Goal: Task Accomplishment & Management: Contribute content

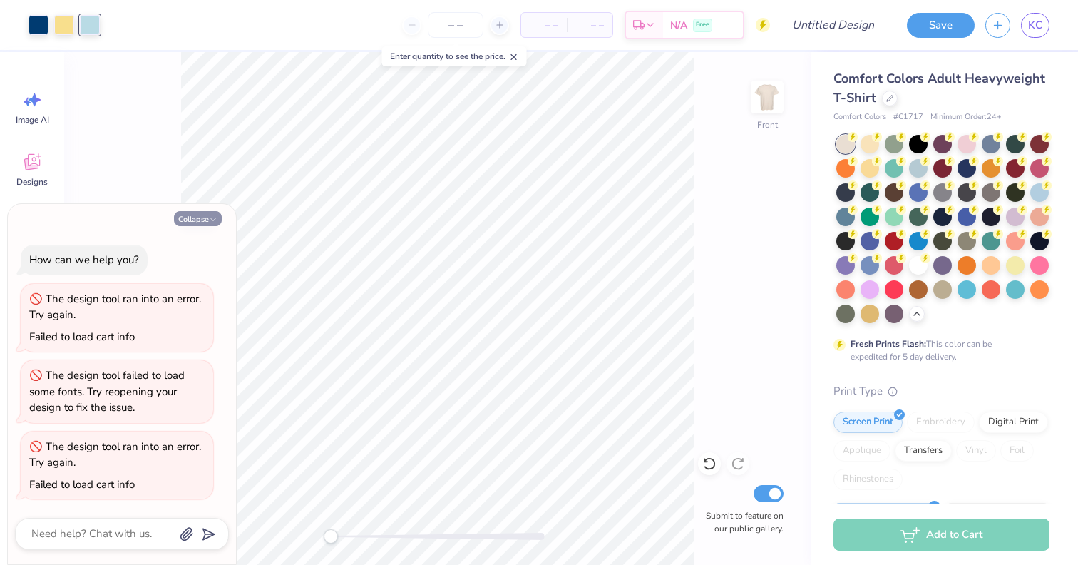
click at [199, 223] on button "Collapse" at bounding box center [198, 218] width 48 height 15
type textarea "x"
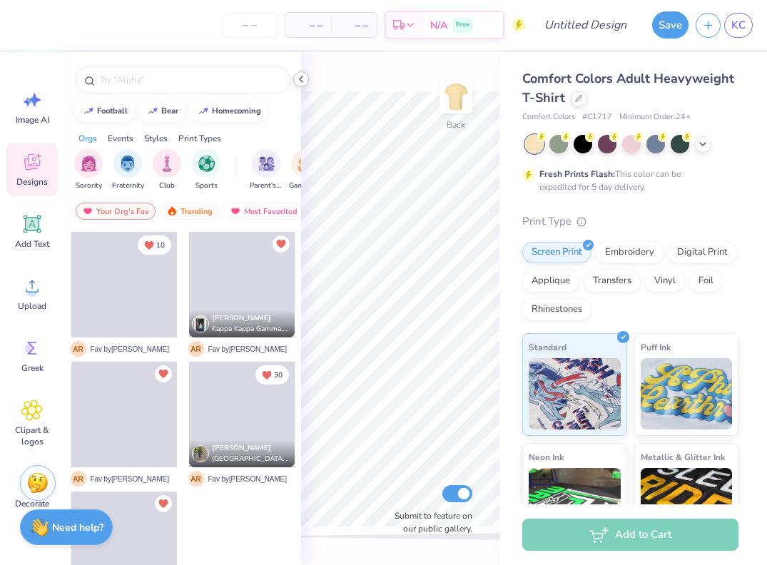
click at [301, 82] on icon at bounding box center [300, 78] width 11 height 11
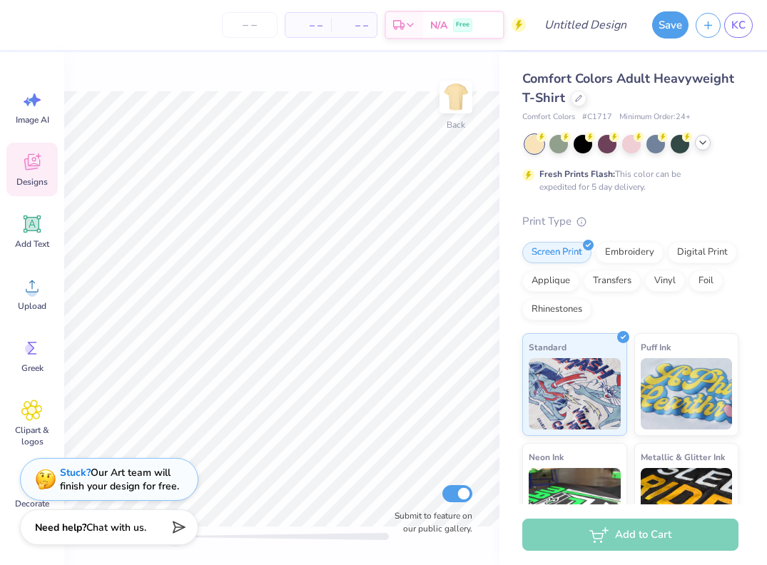
click at [700, 146] on icon at bounding box center [702, 142] width 11 height 11
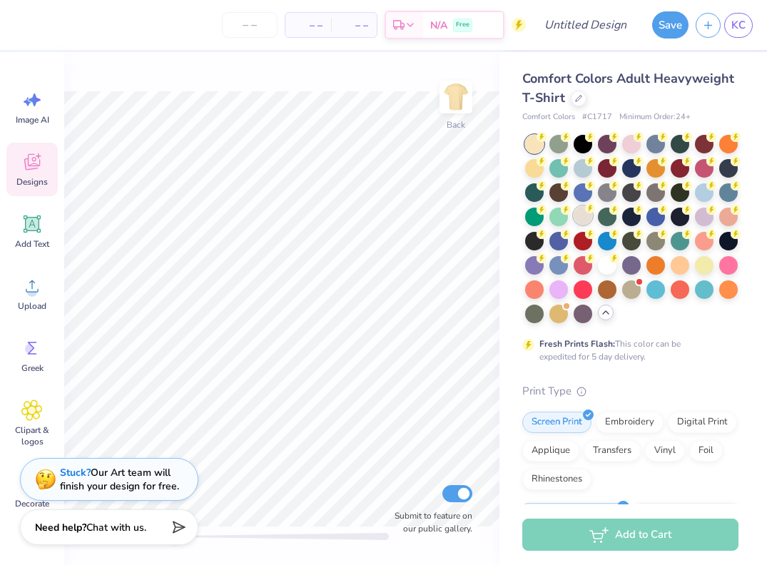
click at [584, 215] on div at bounding box center [582, 215] width 19 height 19
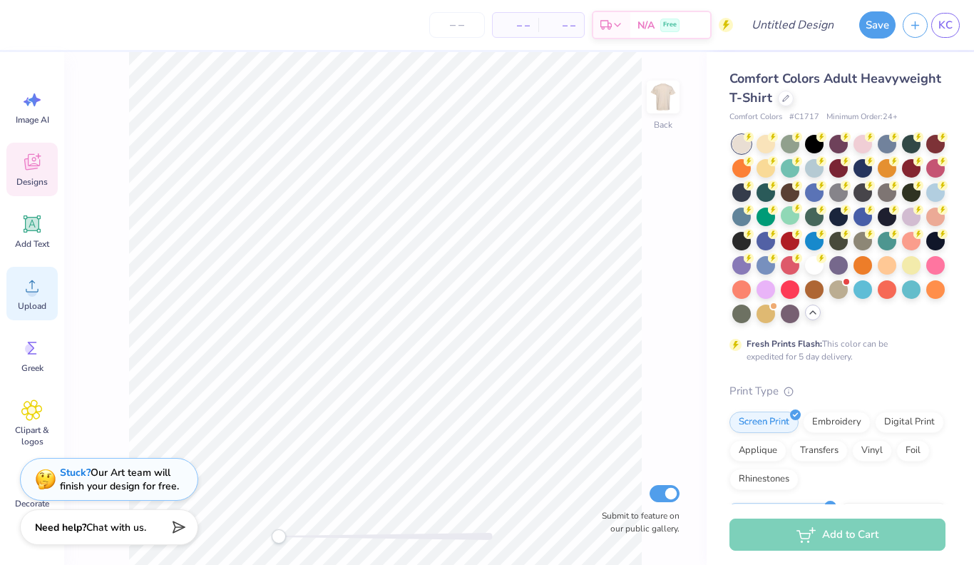
click at [37, 300] on span "Upload" at bounding box center [32, 305] width 29 height 11
click at [658, 94] on img at bounding box center [663, 96] width 57 height 57
click at [36, 286] on icon at bounding box center [31, 285] width 21 height 21
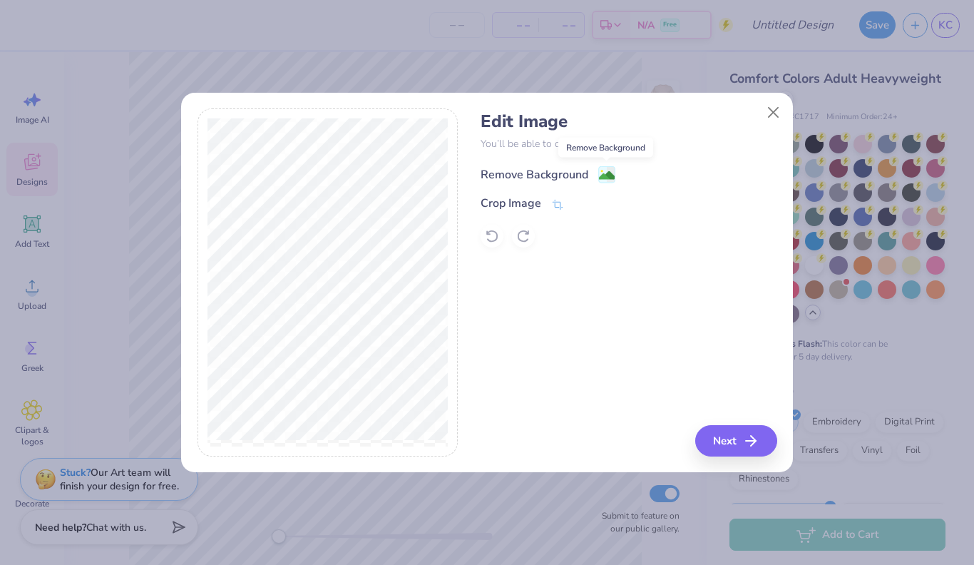
click at [603, 175] on image at bounding box center [607, 176] width 16 height 16
click at [735, 438] on button "Next" at bounding box center [739, 440] width 82 height 31
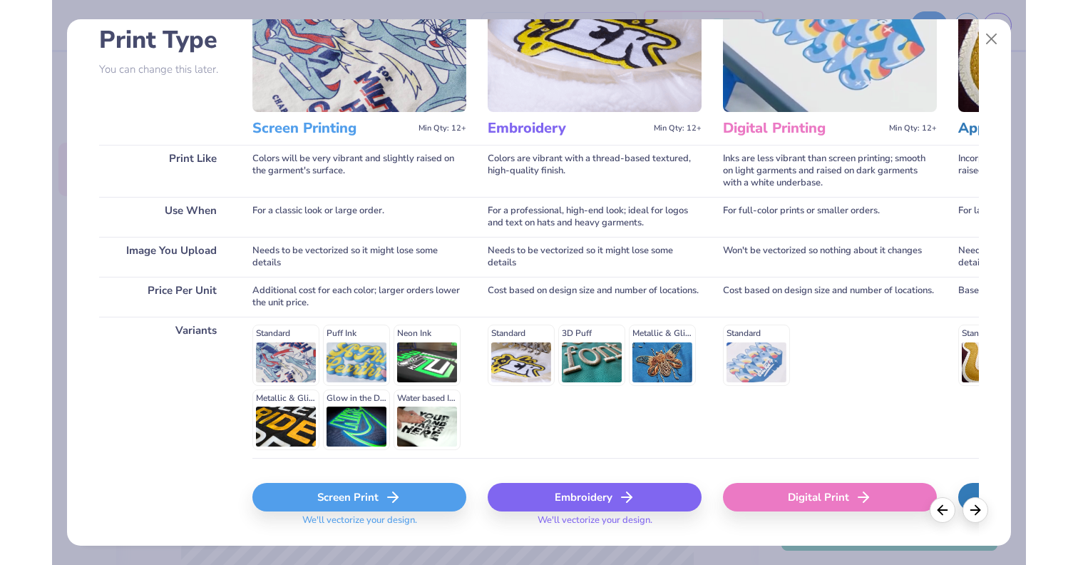
scroll to position [141, 0]
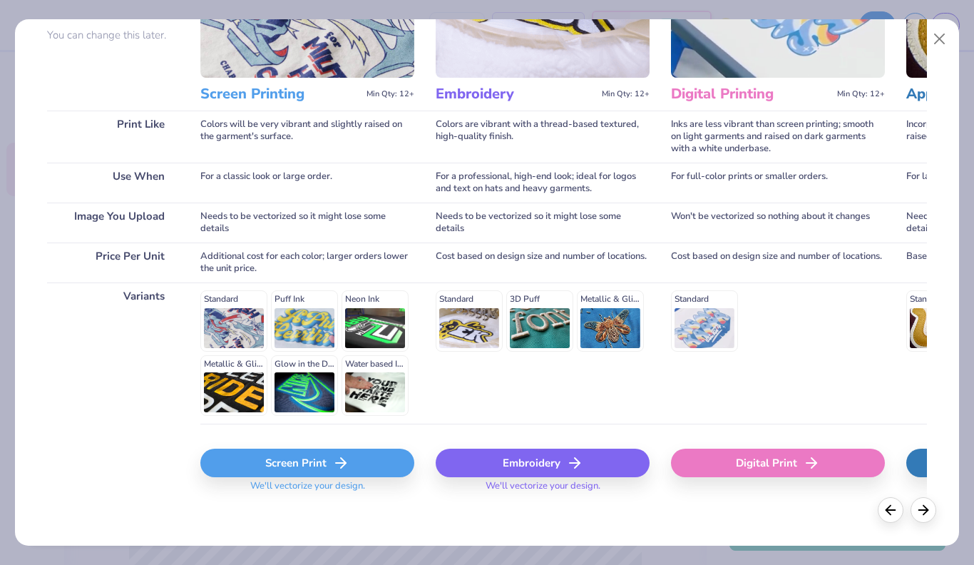
click at [347, 474] on div "Screen Print" at bounding box center [307, 463] width 214 height 29
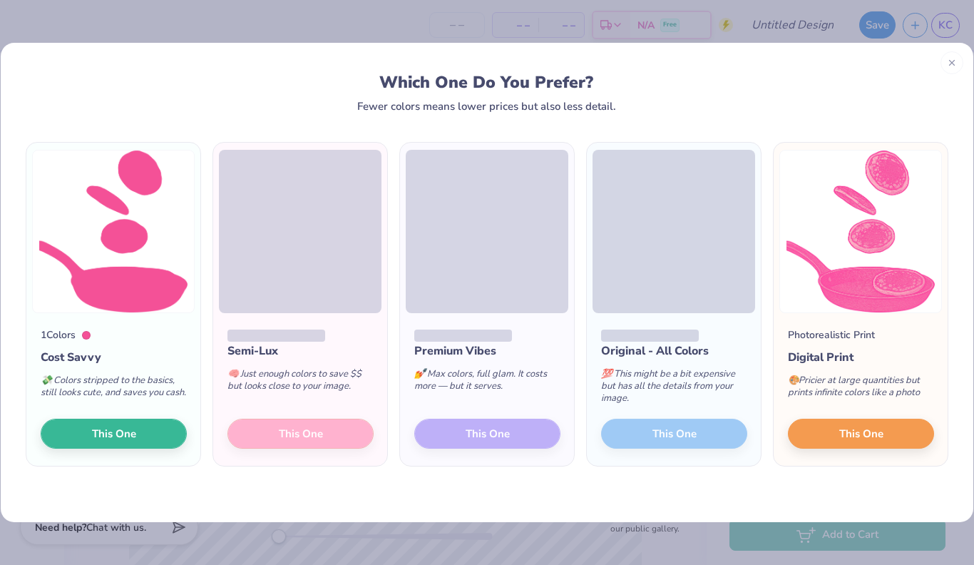
click at [490, 74] on div "Which One Do You Prefer?" at bounding box center [487, 82] width 894 height 19
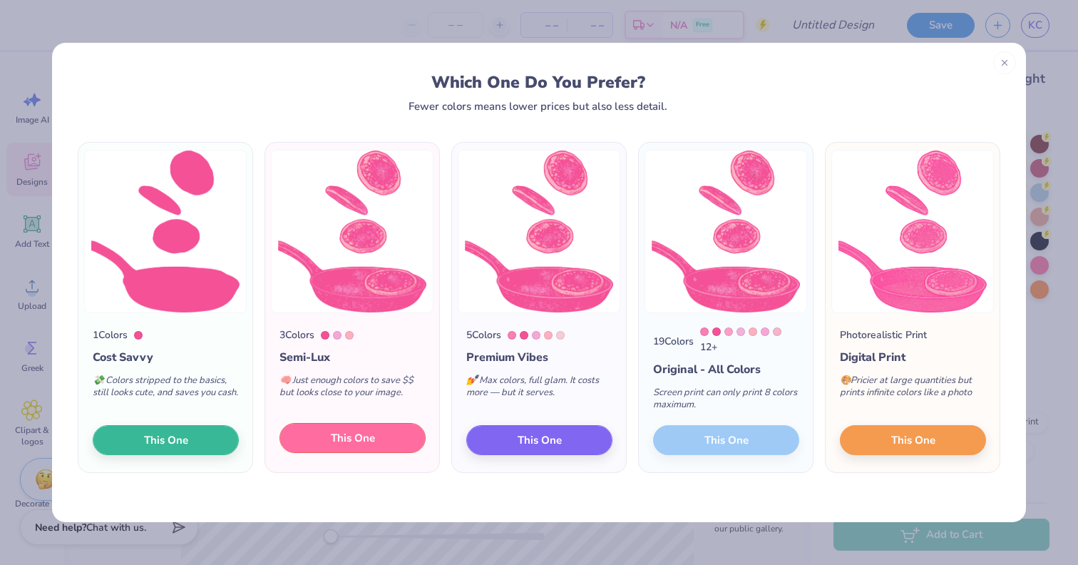
click at [359, 439] on span "This One" at bounding box center [353, 438] width 44 height 16
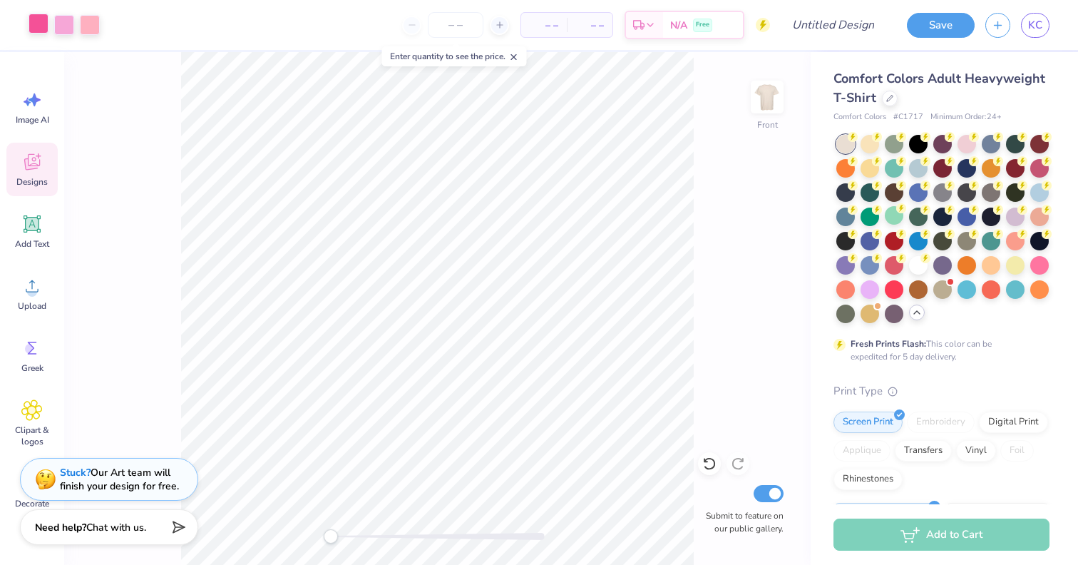
click at [42, 21] on div at bounding box center [39, 24] width 20 height 20
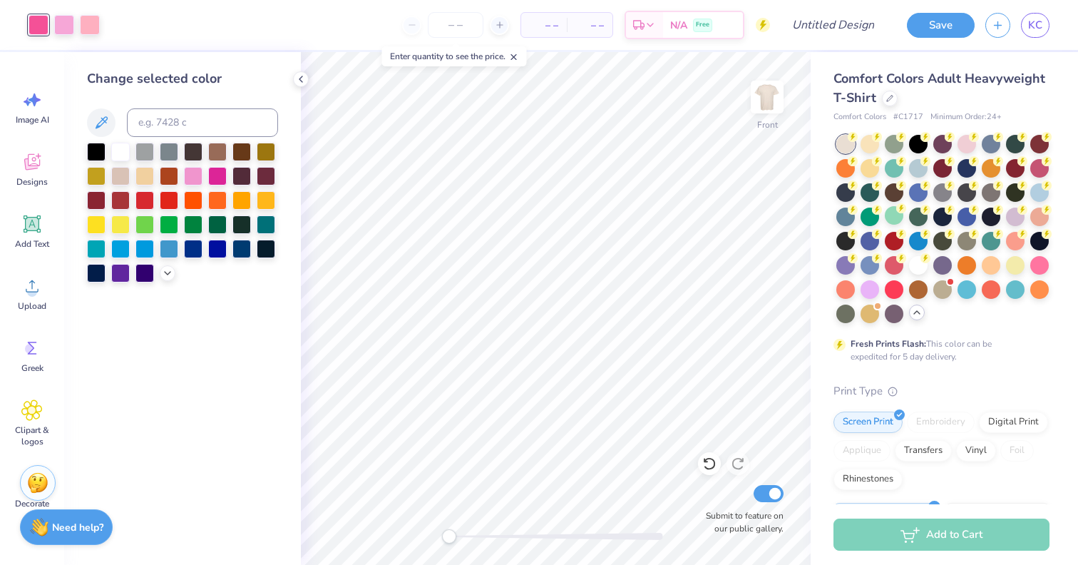
drag, startPoint x: 165, startPoint y: 249, endPoint x: 264, endPoint y: 279, distance: 102.9
click at [263, 279] on div at bounding box center [182, 213] width 191 height 140
click at [240, 254] on div at bounding box center [242, 247] width 19 height 19
click at [63, 29] on div at bounding box center [64, 24] width 20 height 20
click at [170, 275] on icon at bounding box center [167, 271] width 11 height 11
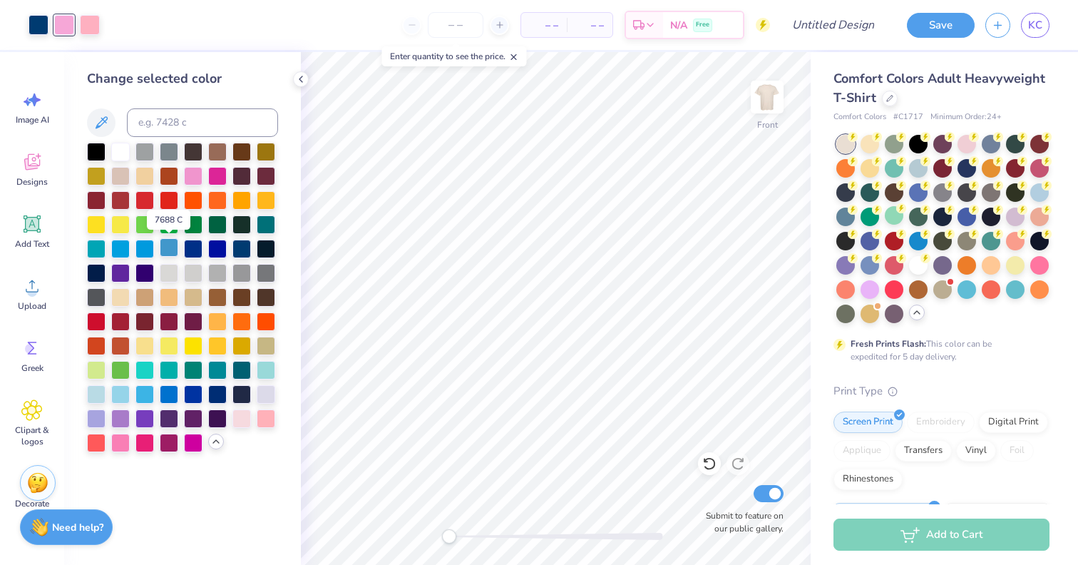
click at [168, 248] on div at bounding box center [169, 247] width 19 height 19
click at [141, 250] on div at bounding box center [145, 247] width 19 height 19
click at [117, 251] on div at bounding box center [120, 247] width 19 height 19
click at [119, 387] on div at bounding box center [120, 393] width 19 height 19
click at [88, 29] on div at bounding box center [90, 24] width 20 height 20
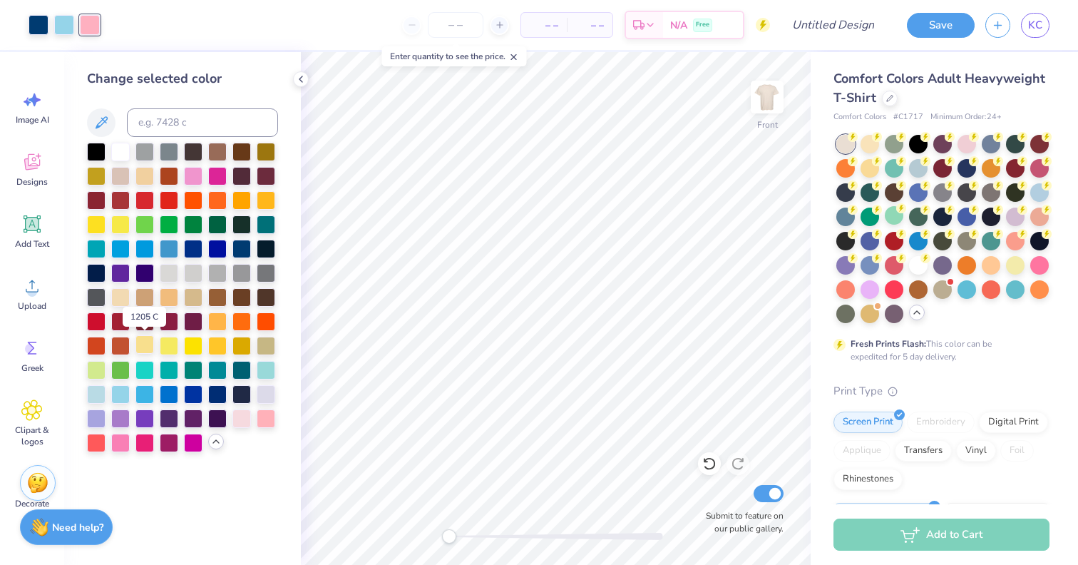
click at [148, 346] on div at bounding box center [145, 344] width 19 height 19
click at [220, 394] on div at bounding box center [217, 393] width 19 height 19
click at [168, 249] on div at bounding box center [169, 247] width 19 height 19
click at [166, 270] on div at bounding box center [169, 271] width 19 height 19
click at [145, 177] on div at bounding box center [145, 174] width 19 height 19
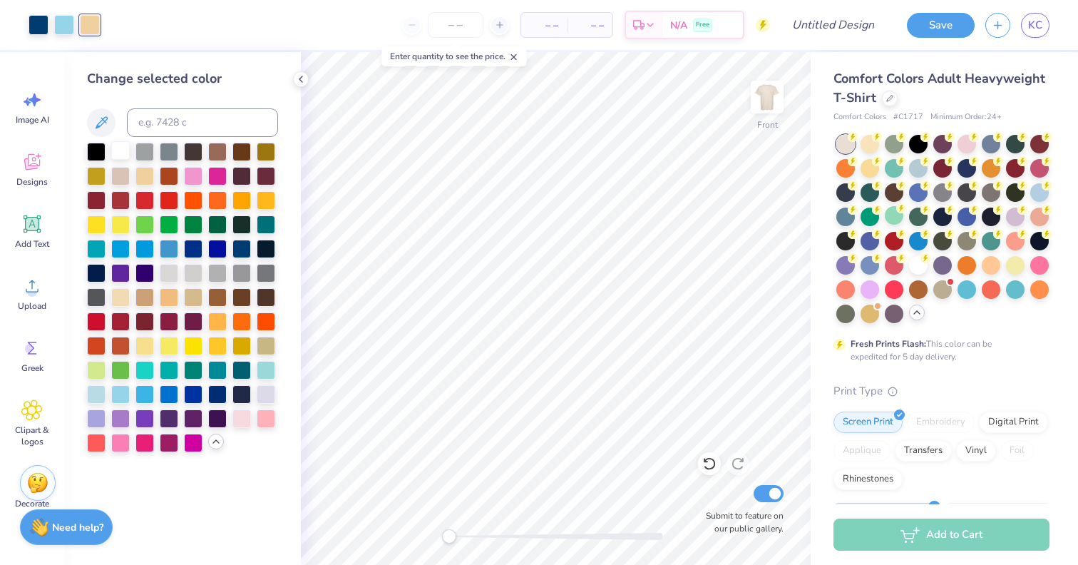
click at [125, 152] on div at bounding box center [120, 150] width 19 height 19
click at [126, 301] on div at bounding box center [120, 296] width 19 height 19
click at [190, 276] on div at bounding box center [193, 271] width 19 height 19
click at [172, 275] on div at bounding box center [169, 271] width 19 height 19
click at [168, 266] on div at bounding box center [169, 271] width 19 height 19
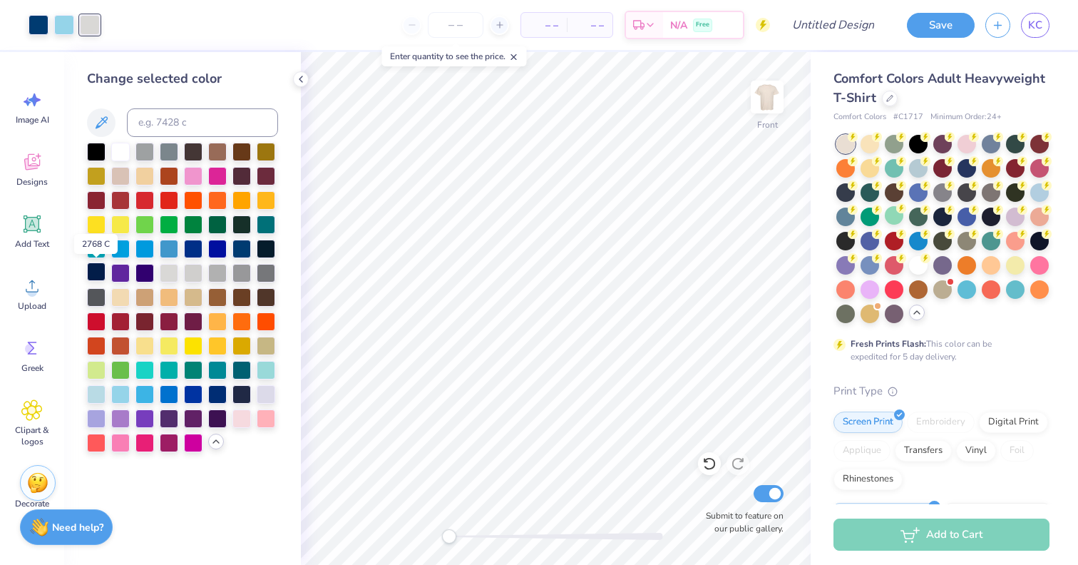
click at [93, 277] on div at bounding box center [96, 271] width 19 height 19
click at [266, 245] on div at bounding box center [266, 247] width 19 height 19
click at [168, 275] on div at bounding box center [169, 271] width 19 height 19
click at [43, 25] on div at bounding box center [39, 24] width 20 height 20
click at [90, 272] on div at bounding box center [96, 271] width 19 height 19
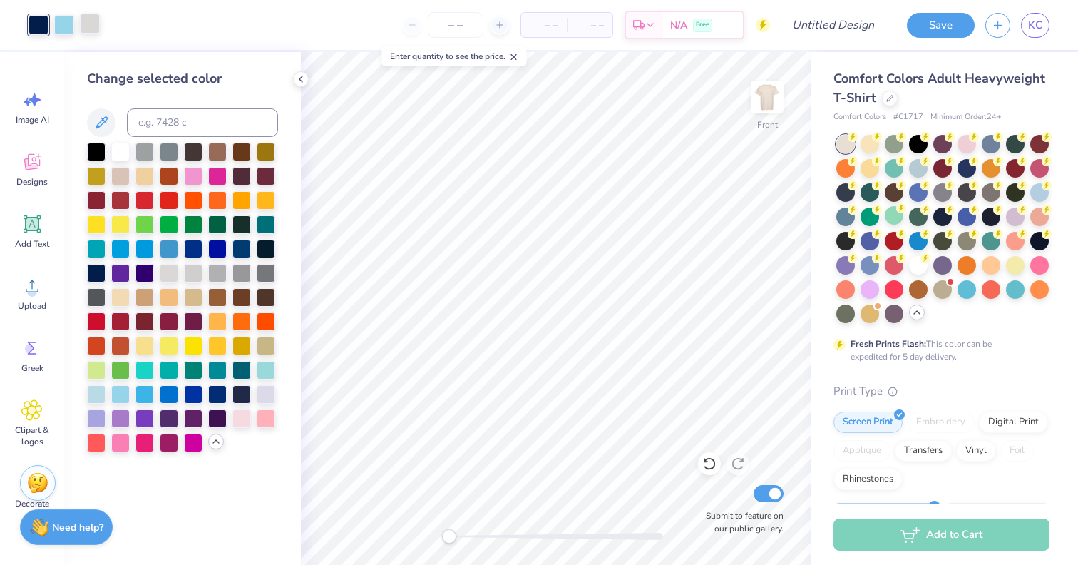
click at [84, 27] on div at bounding box center [90, 24] width 20 height 20
click at [167, 247] on div at bounding box center [169, 247] width 19 height 19
click at [95, 391] on div at bounding box center [96, 393] width 19 height 19
click at [70, 29] on div at bounding box center [64, 24] width 20 height 20
click at [36, 24] on div at bounding box center [39, 24] width 20 height 20
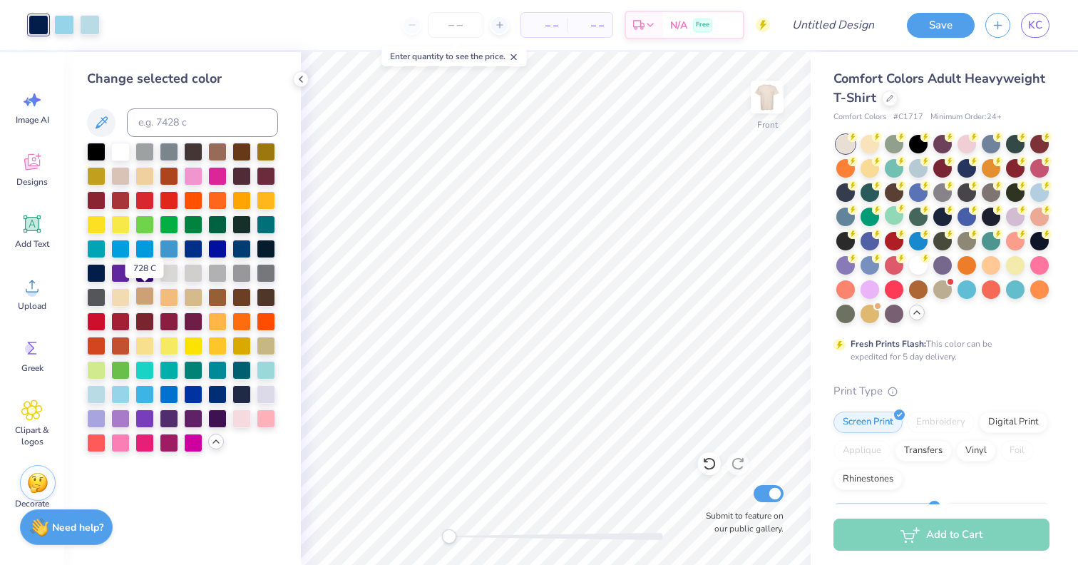
click at [141, 296] on div at bounding box center [145, 296] width 19 height 19
click at [235, 150] on div at bounding box center [242, 150] width 19 height 19
click at [218, 153] on div at bounding box center [217, 150] width 19 height 19
click at [126, 302] on div at bounding box center [120, 296] width 19 height 19
click at [141, 301] on div at bounding box center [145, 296] width 19 height 19
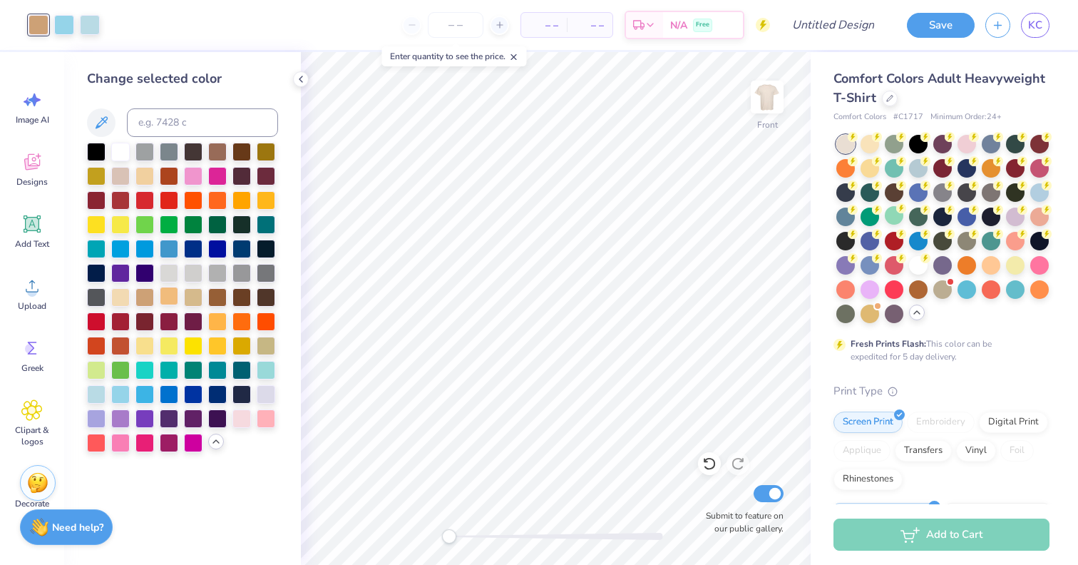
click at [163, 302] on div at bounding box center [169, 296] width 19 height 19
click at [192, 302] on div at bounding box center [193, 296] width 19 height 19
click at [221, 347] on div at bounding box center [217, 344] width 19 height 19
click at [240, 349] on div at bounding box center [242, 344] width 19 height 19
click at [258, 350] on div at bounding box center [266, 344] width 19 height 19
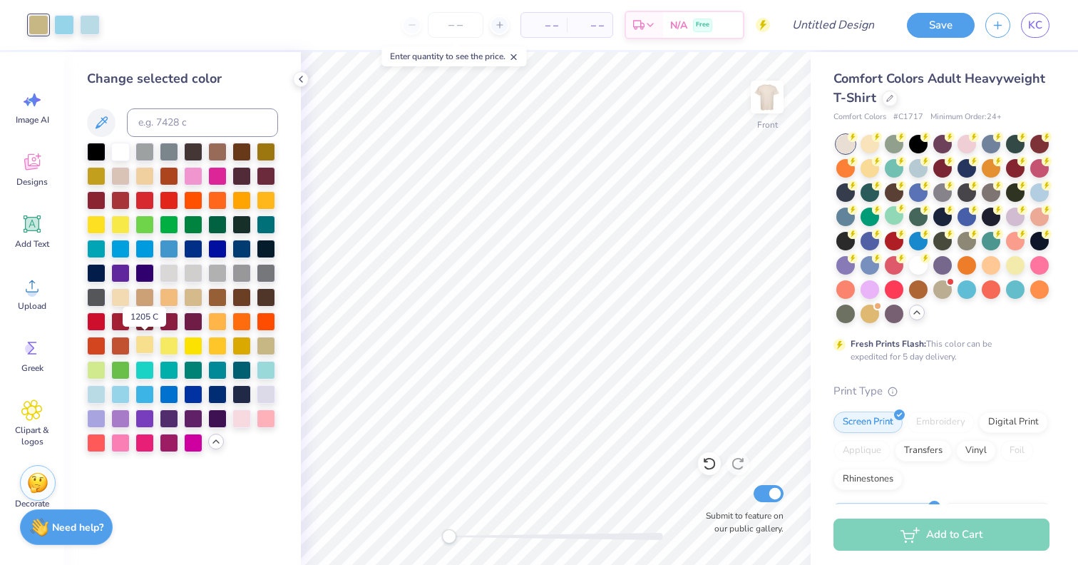
click at [148, 344] on div at bounding box center [145, 344] width 19 height 19
click at [143, 297] on div at bounding box center [145, 296] width 19 height 19
click at [242, 394] on div at bounding box center [242, 393] width 19 height 19
click at [239, 248] on div at bounding box center [242, 247] width 19 height 19
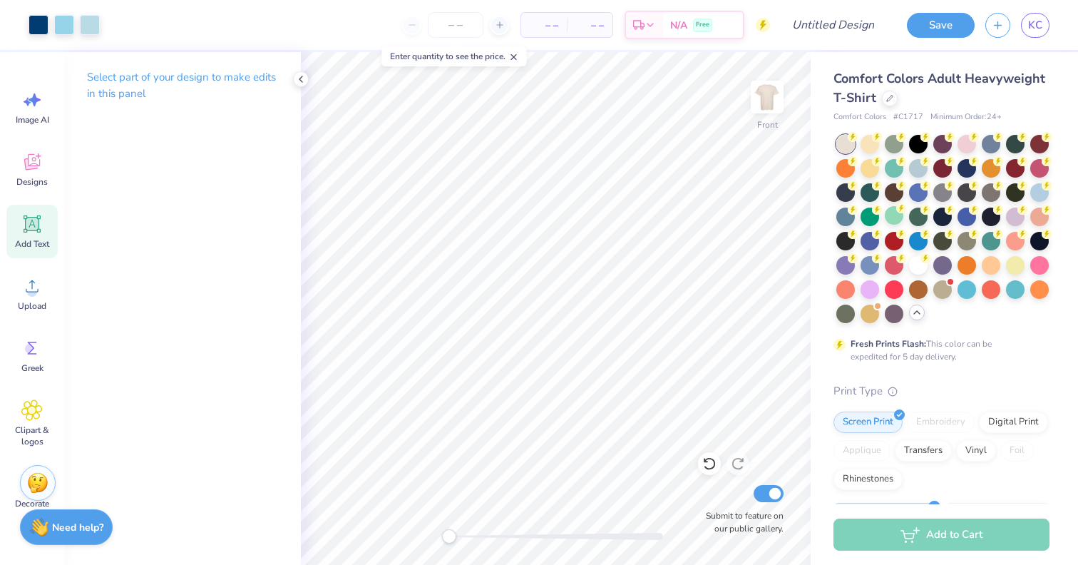
click at [32, 229] on icon at bounding box center [33, 225] width 14 height 14
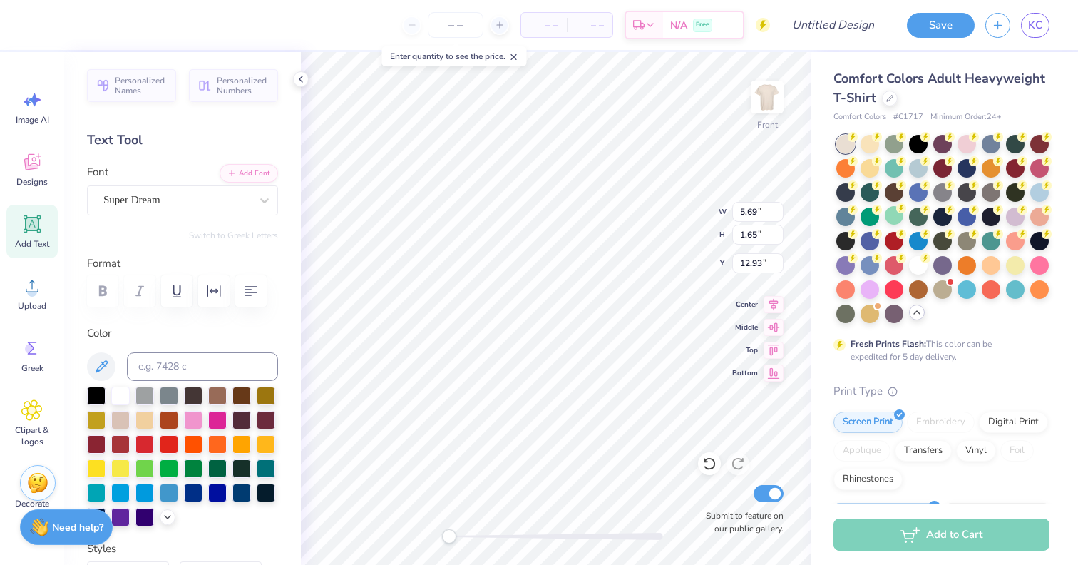
scroll to position [0, 2]
type textarea "TRI DELTA"
click at [237, 202] on div "Super Dream" at bounding box center [177, 200] width 150 height 22
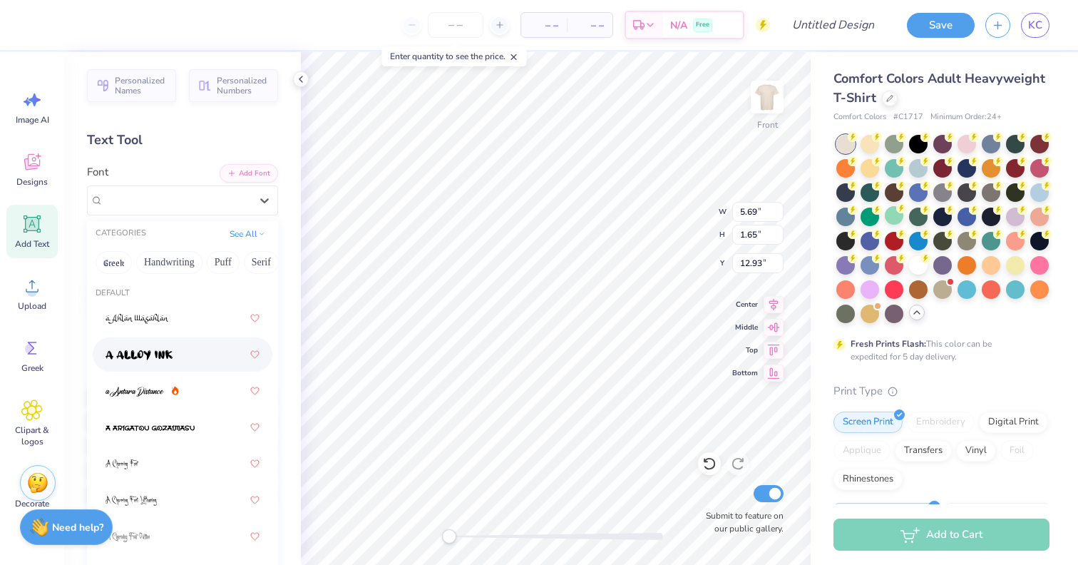
click at [179, 352] on div at bounding box center [183, 355] width 154 height 26
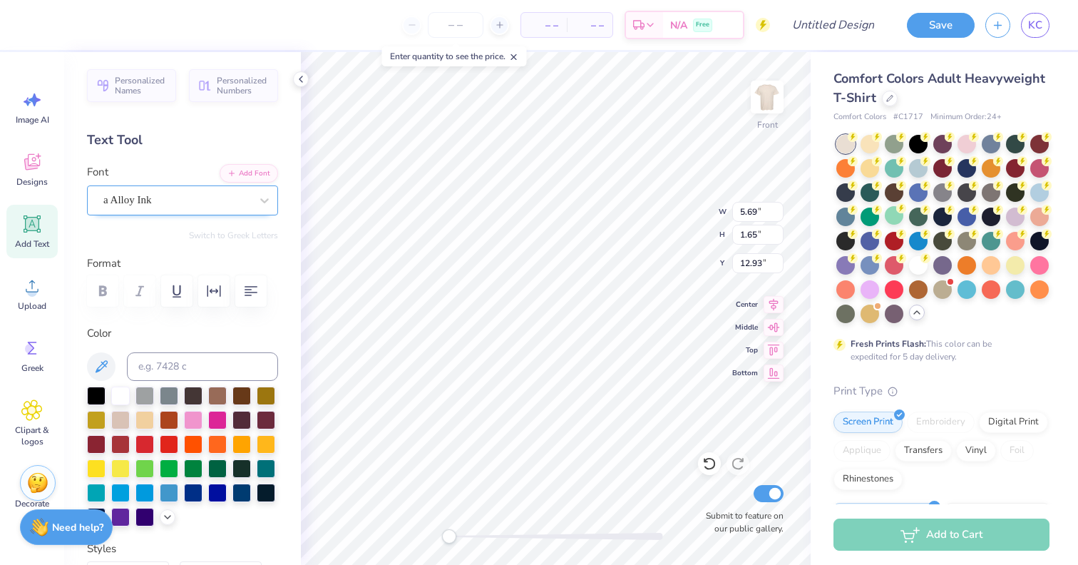
click at [233, 198] on div "a Alloy Ink" at bounding box center [177, 200] width 150 height 22
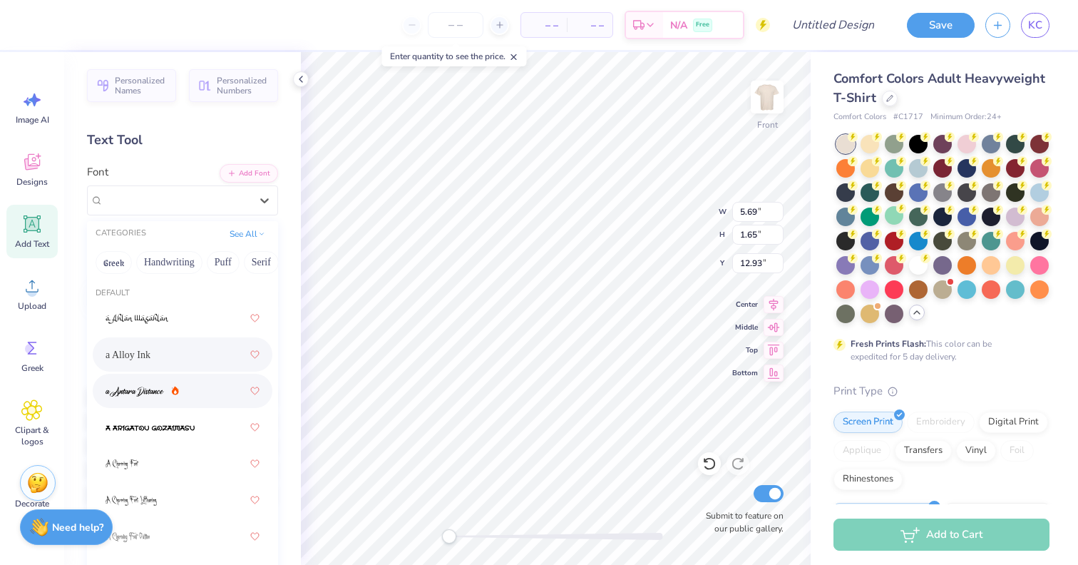
click at [156, 392] on img at bounding box center [135, 392] width 58 height 10
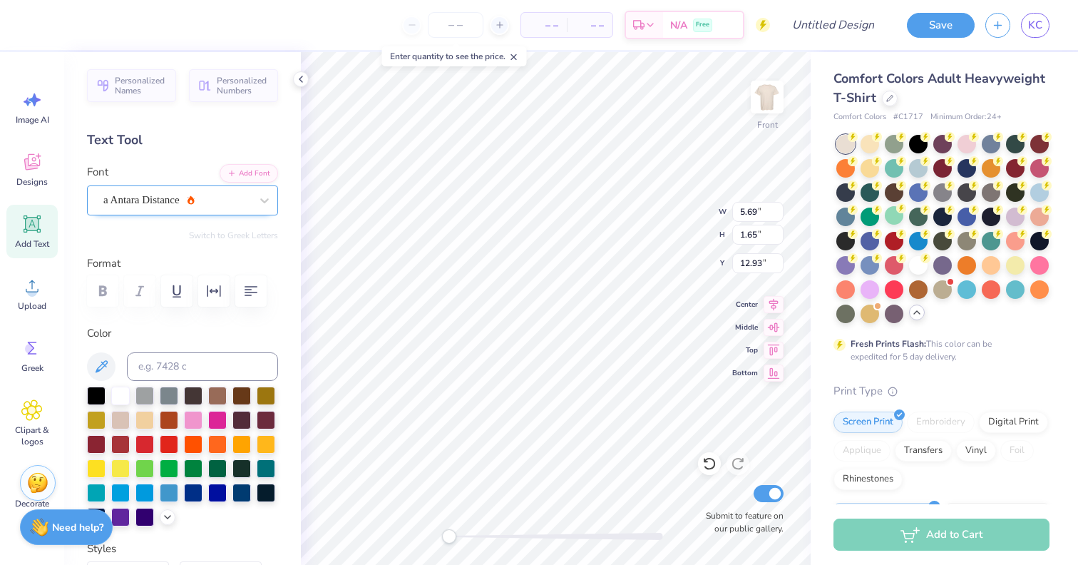
click at [199, 206] on div "a Antara Distance" at bounding box center [177, 200] width 150 height 22
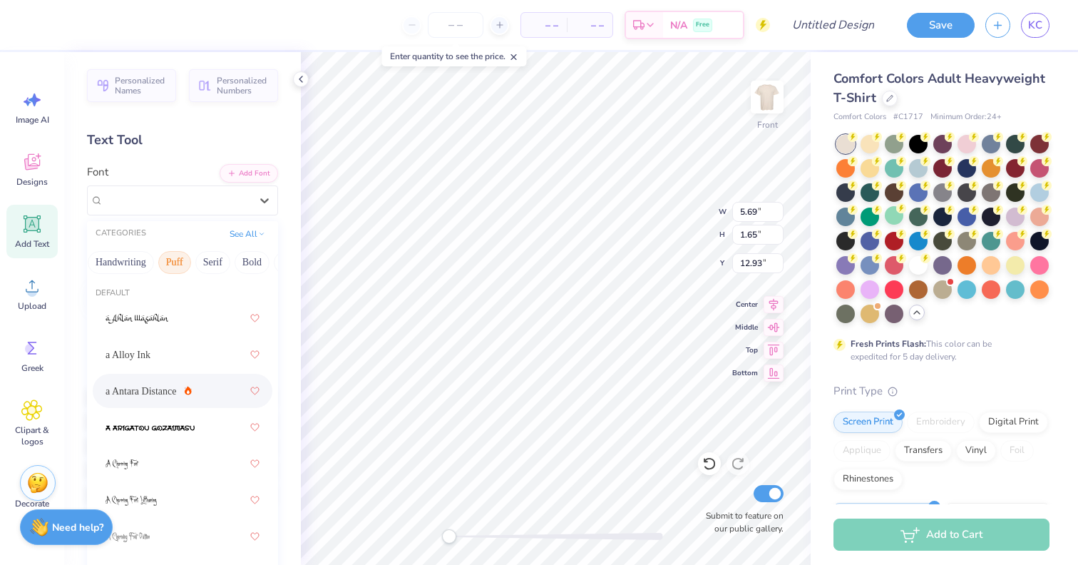
scroll to position [0, 76]
click at [230, 265] on button "Bold" at bounding box center [225, 262] width 35 height 23
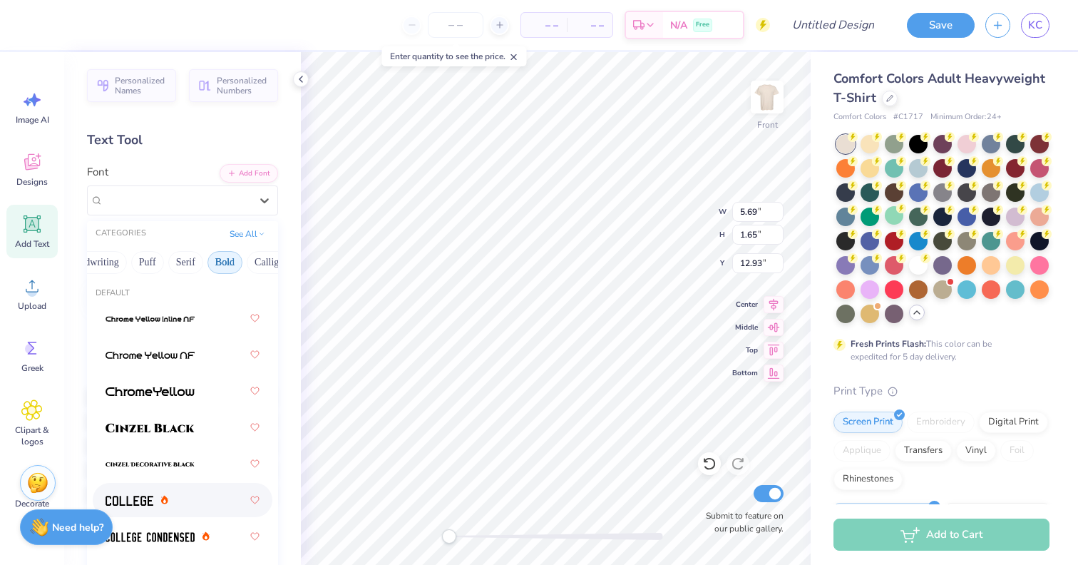
click at [134, 512] on div at bounding box center [183, 500] width 154 height 26
click at [216, 193] on div "College" at bounding box center [177, 200] width 150 height 22
click at [155, 432] on img at bounding box center [150, 428] width 89 height 10
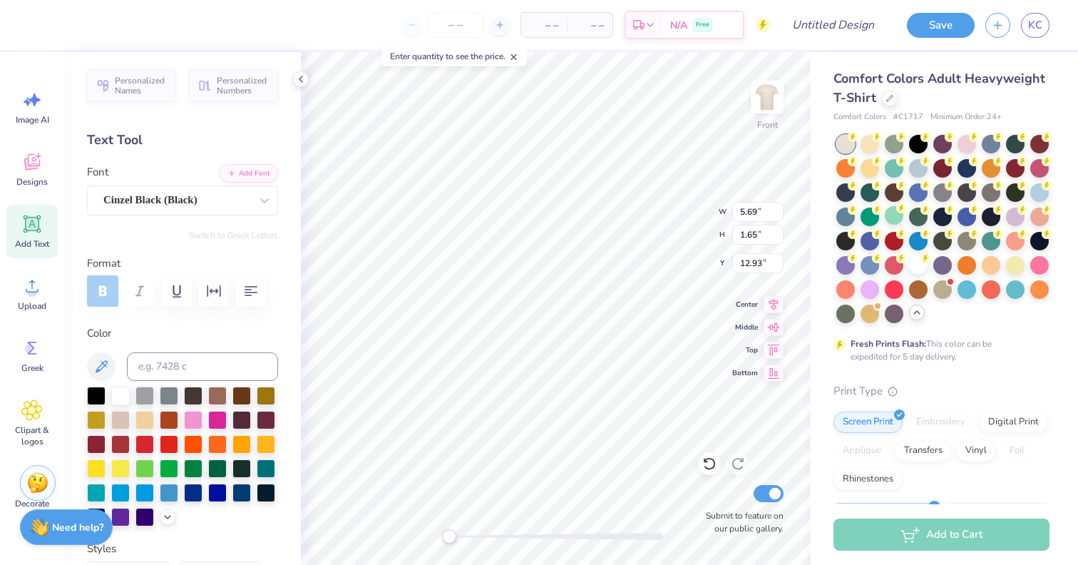
type input "13.54"
type input "14.80"
type input "5.33"
type input "13.09"
type input "1.70"
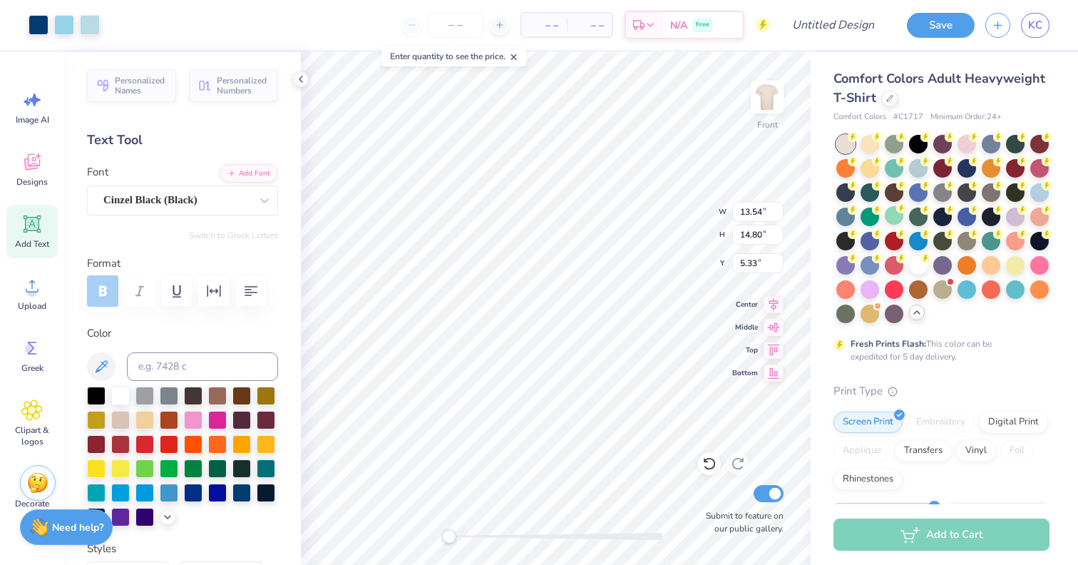
type input "12.90"
click at [166, 511] on icon at bounding box center [167, 515] width 11 height 11
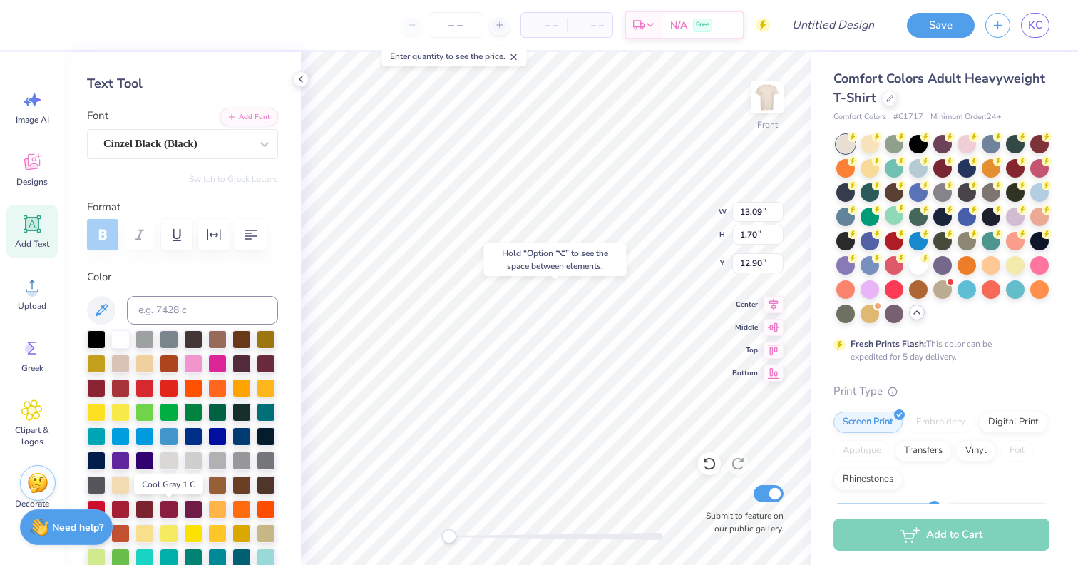
scroll to position [61, 0]
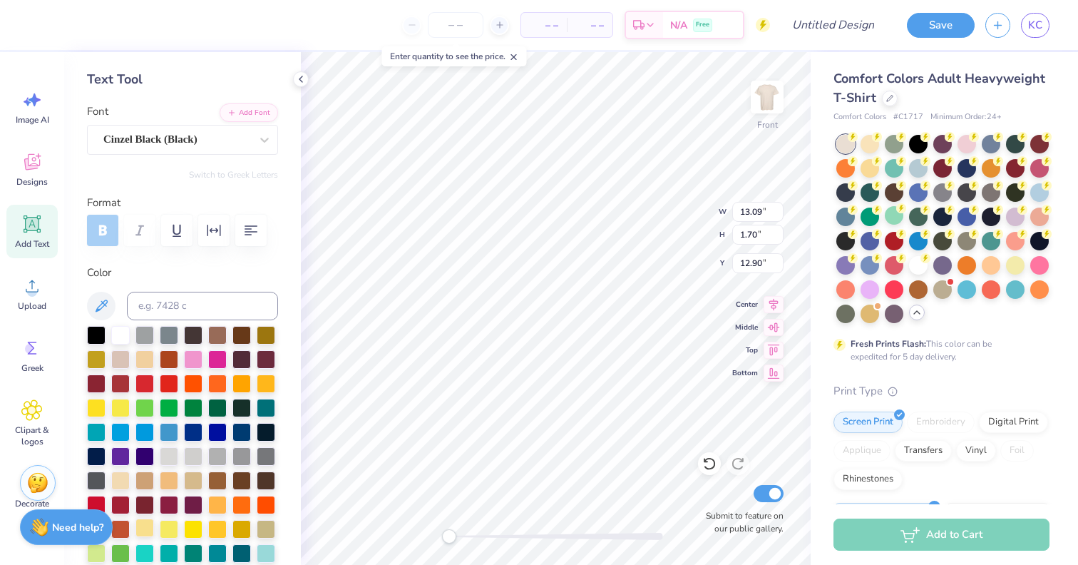
click at [145, 528] on div at bounding box center [145, 528] width 19 height 19
type input "13.54"
type input "14.80"
type input "5.33"
type input "3.58"
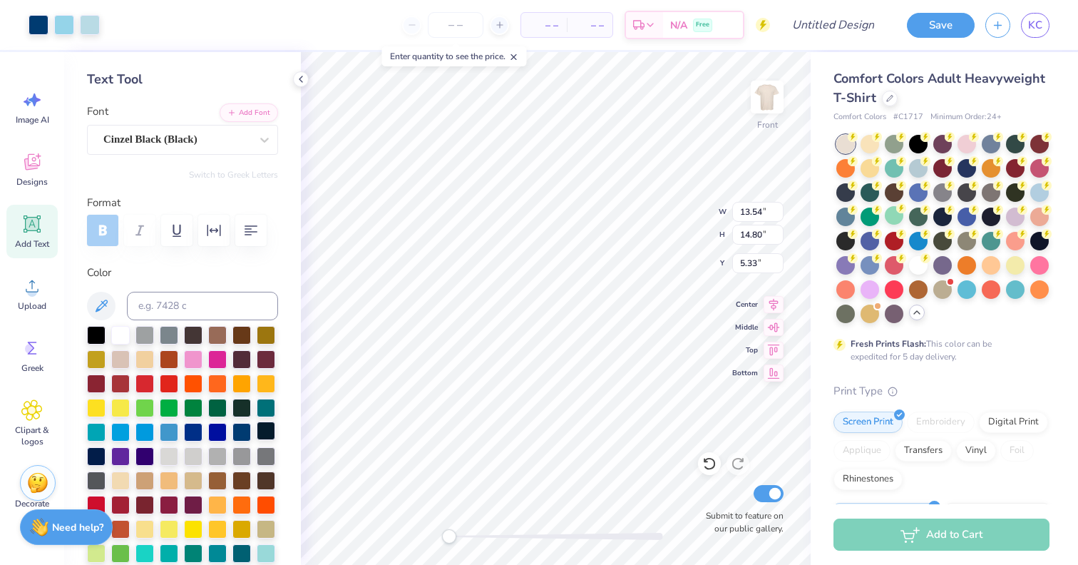
type input "0.47"
type input "14.14"
type input "13.54"
type input "14.80"
type input "5.33"
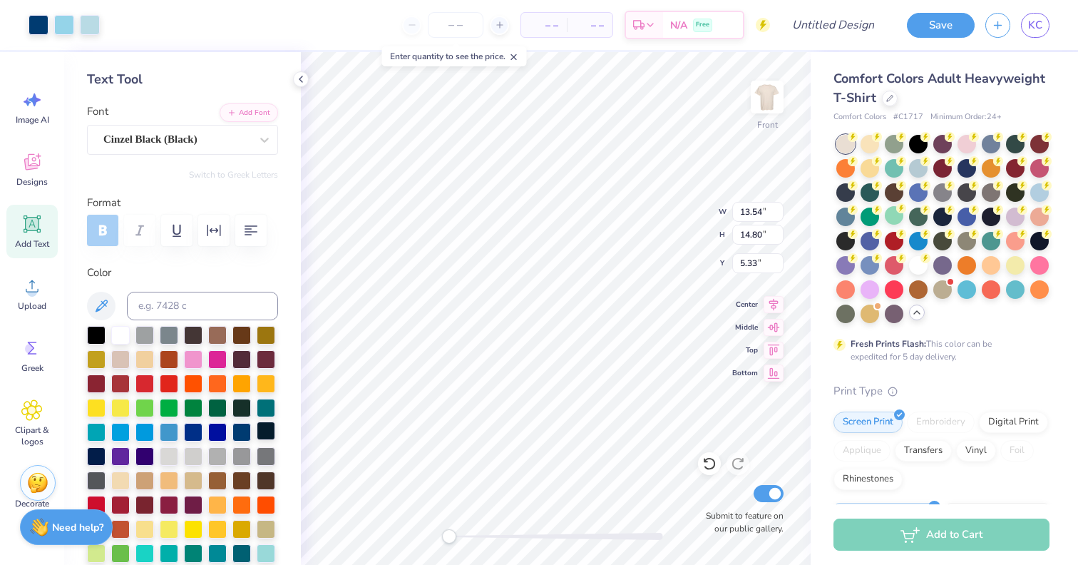
type input "3.58"
type input "0.47"
type input "6.96"
type input "13.54"
type input "14.80"
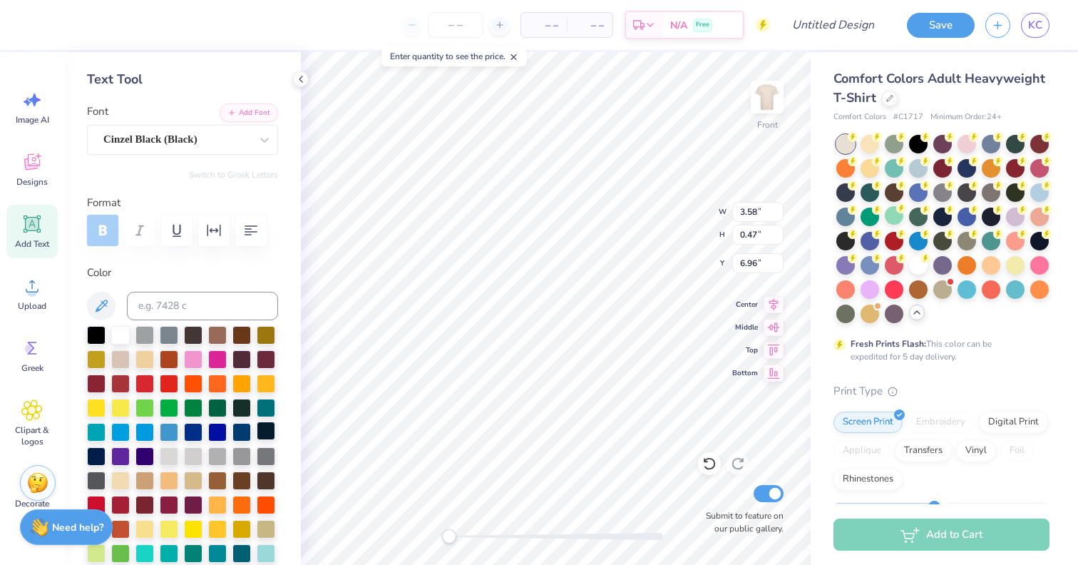
type input "5.76"
drag, startPoint x: 446, startPoint y: 538, endPoint x: 464, endPoint y: 540, distance: 18.0
click at [464, 540] on div "Accessibility label" at bounding box center [463, 536] width 14 height 14
click at [239, 433] on div at bounding box center [242, 431] width 19 height 19
type input "13.54"
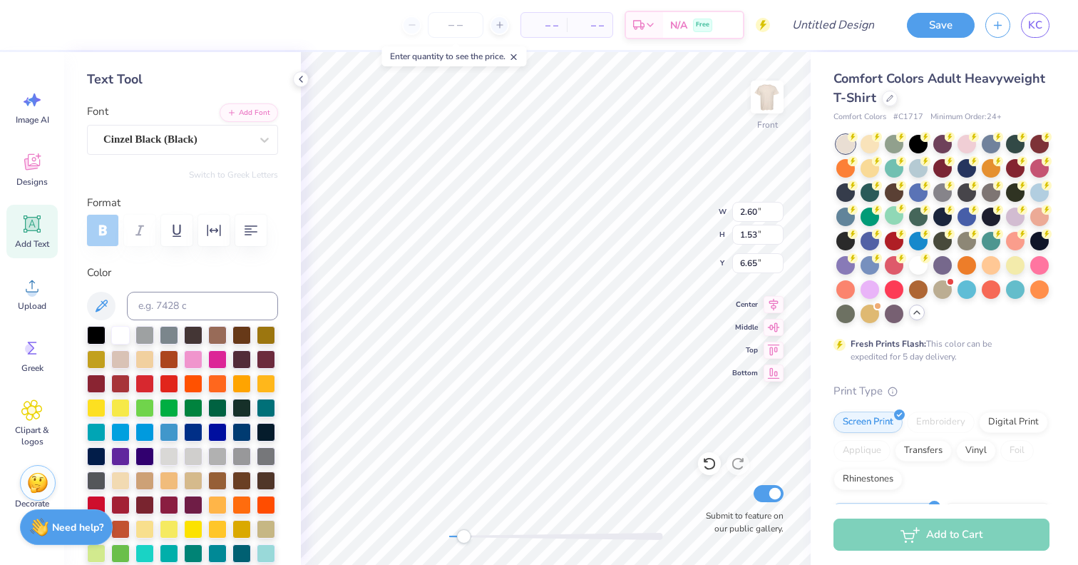
type input "14.80"
type input "5.76"
click at [33, 22] on div at bounding box center [39, 24] width 20 height 20
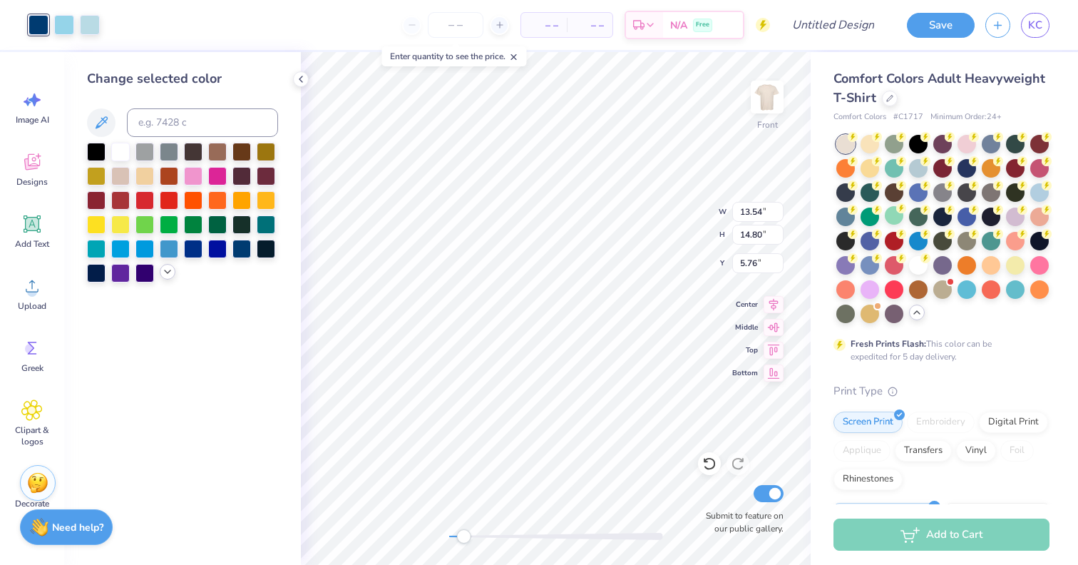
click at [160, 270] on div at bounding box center [168, 272] width 16 height 16
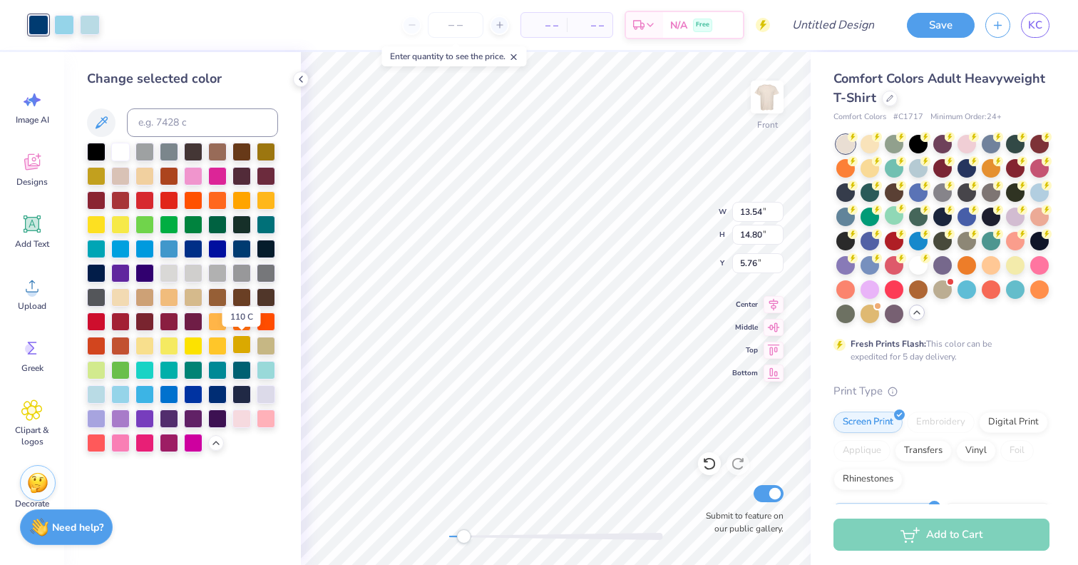
click at [238, 346] on div at bounding box center [242, 344] width 19 height 19
click at [266, 349] on div at bounding box center [266, 344] width 19 height 19
click at [194, 273] on div at bounding box center [193, 271] width 19 height 19
click at [169, 270] on div at bounding box center [169, 271] width 19 height 19
click at [123, 295] on div at bounding box center [120, 296] width 19 height 19
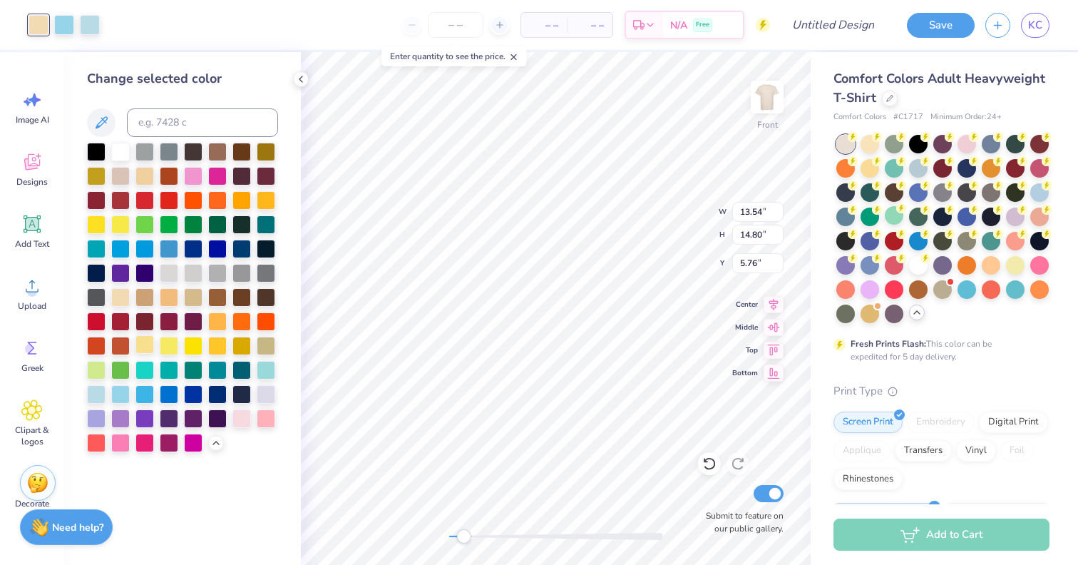
click at [145, 342] on div at bounding box center [145, 344] width 19 height 19
click at [62, 24] on div at bounding box center [64, 24] width 20 height 20
click at [241, 348] on div at bounding box center [242, 344] width 19 height 19
click at [91, 24] on div at bounding box center [90, 24] width 20 height 20
click at [118, 294] on div at bounding box center [120, 296] width 19 height 19
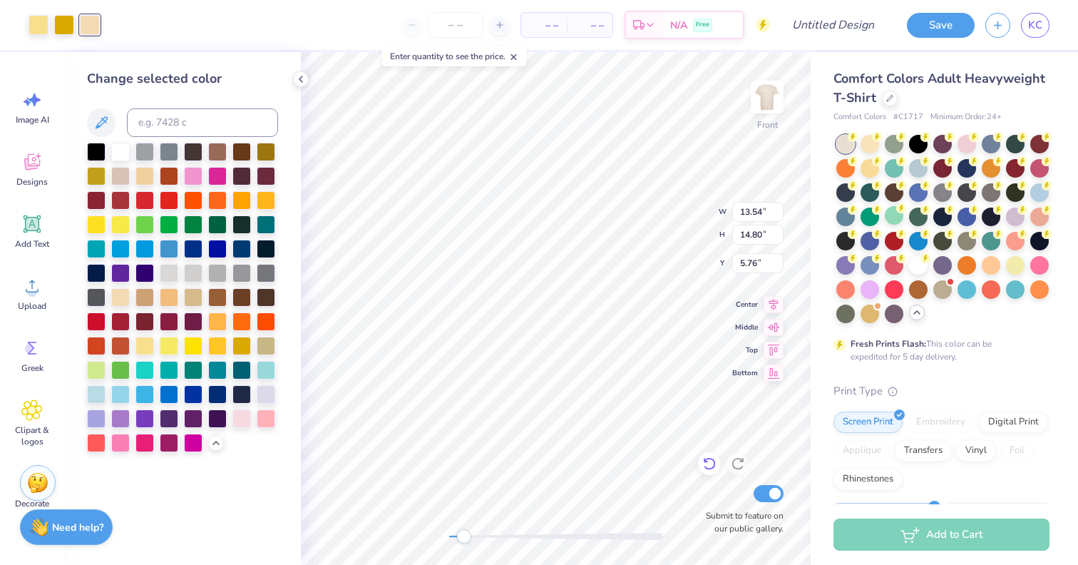
click at [710, 460] on icon at bounding box center [710, 463] width 14 height 14
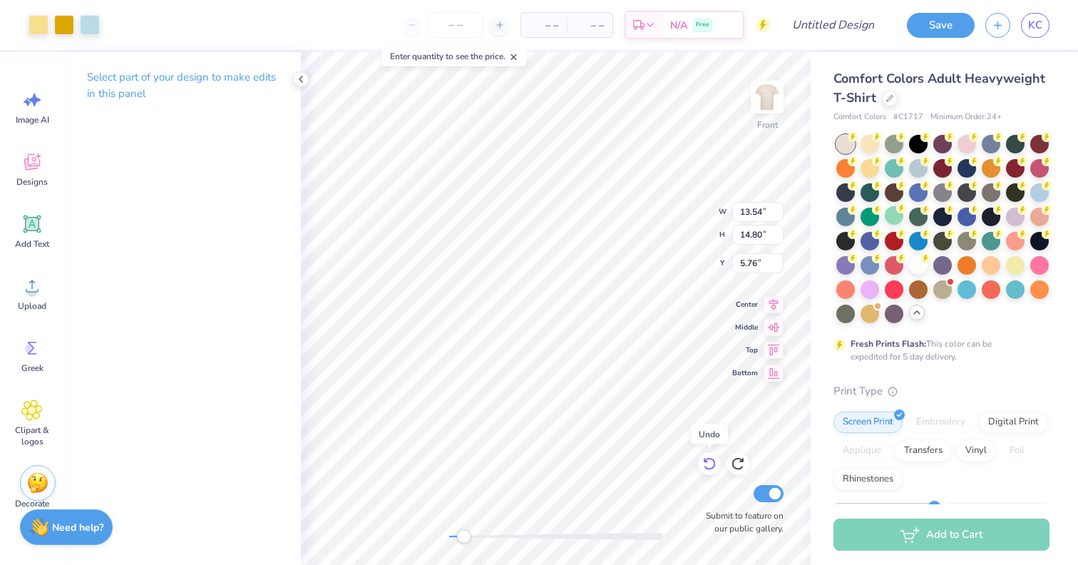
click at [705, 464] on icon at bounding box center [710, 463] width 14 height 14
click at [705, 465] on icon at bounding box center [710, 463] width 14 height 14
click at [706, 465] on icon at bounding box center [710, 463] width 14 height 14
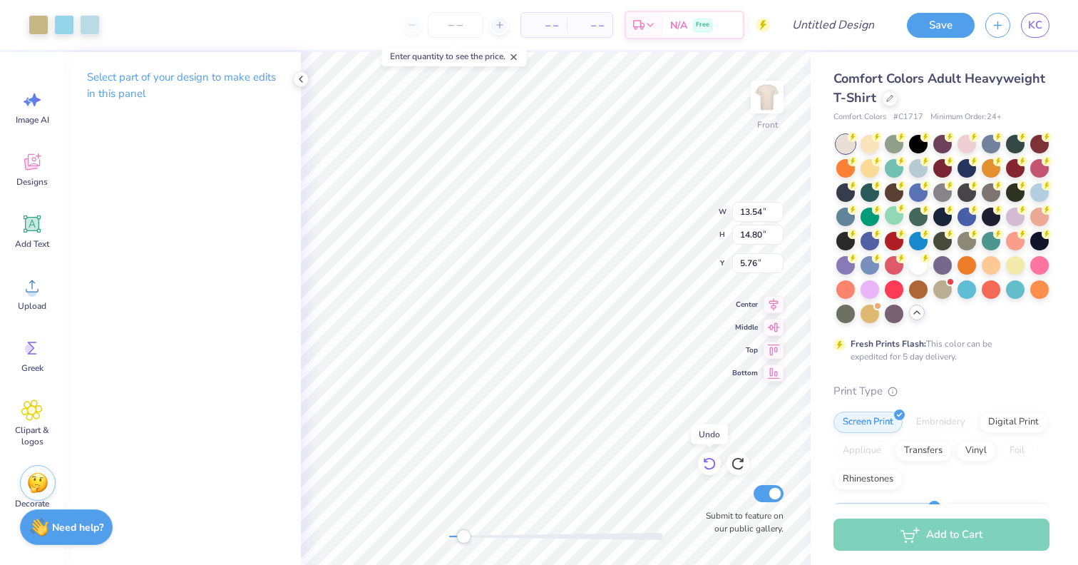
click at [706, 465] on icon at bounding box center [710, 463] width 14 height 14
type input "2.60"
type input "1.53"
type input "6.94"
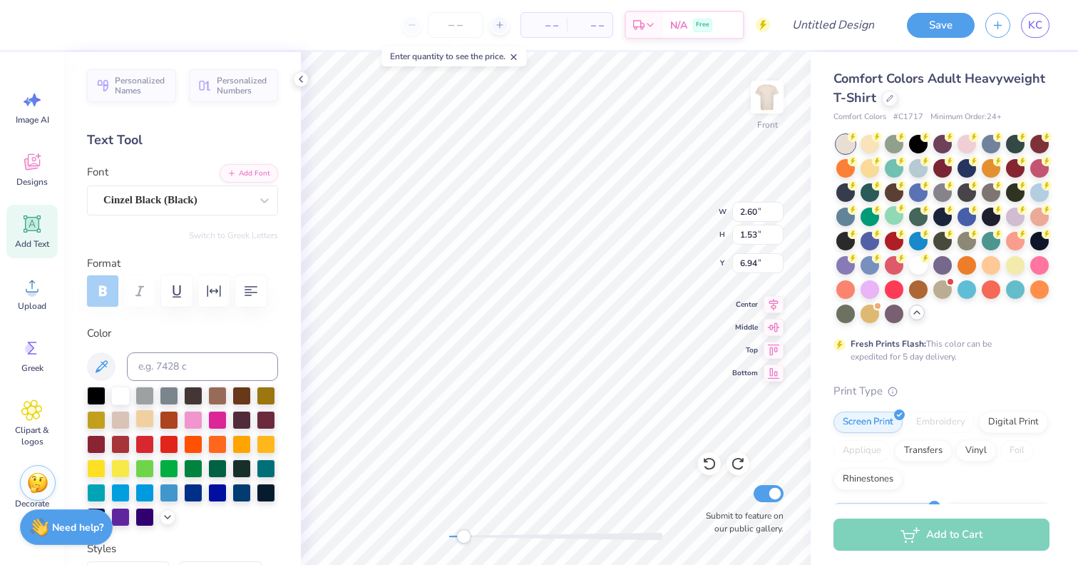
click at [145, 420] on div at bounding box center [145, 418] width 19 height 19
click at [163, 514] on icon at bounding box center [167, 515] width 11 height 11
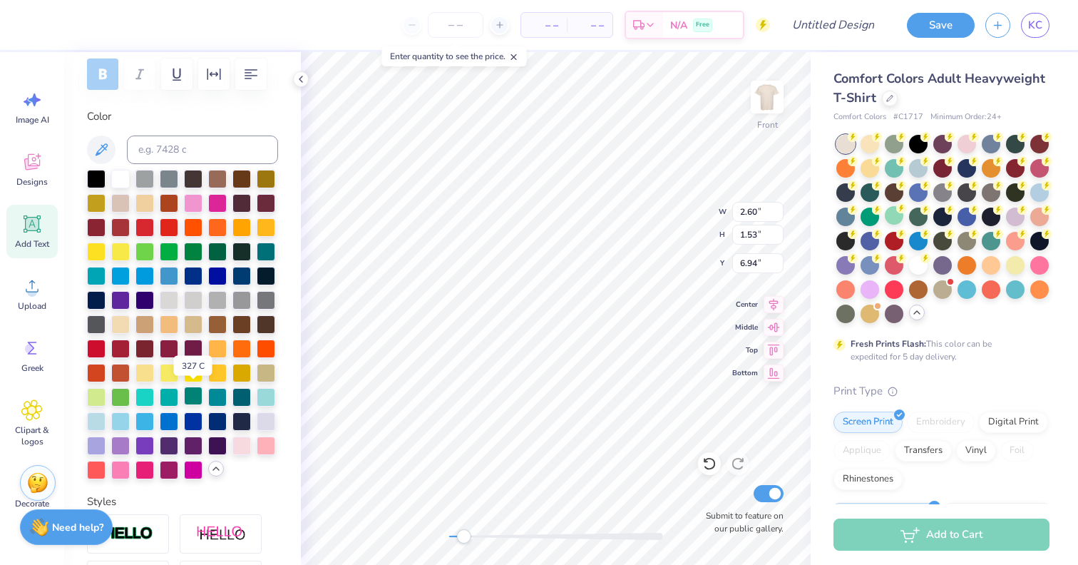
scroll to position [244, 0]
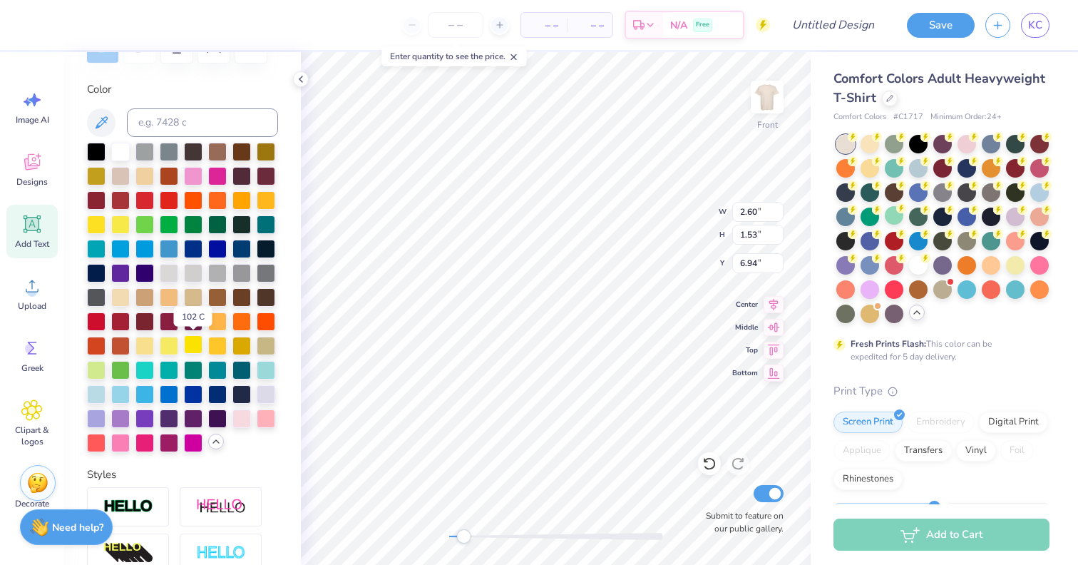
click at [193, 344] on div at bounding box center [193, 344] width 19 height 19
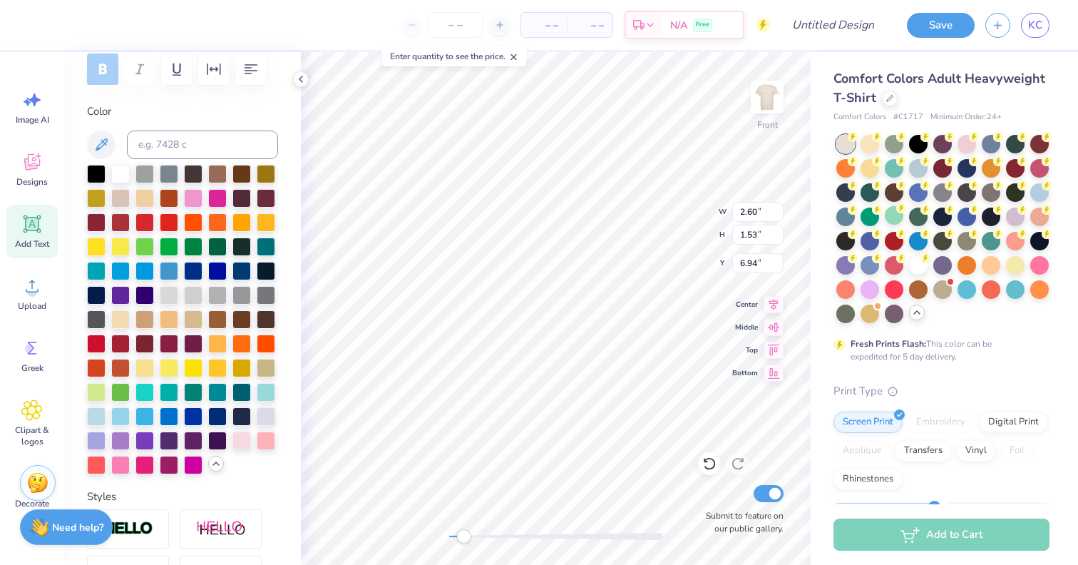
scroll to position [93, 0]
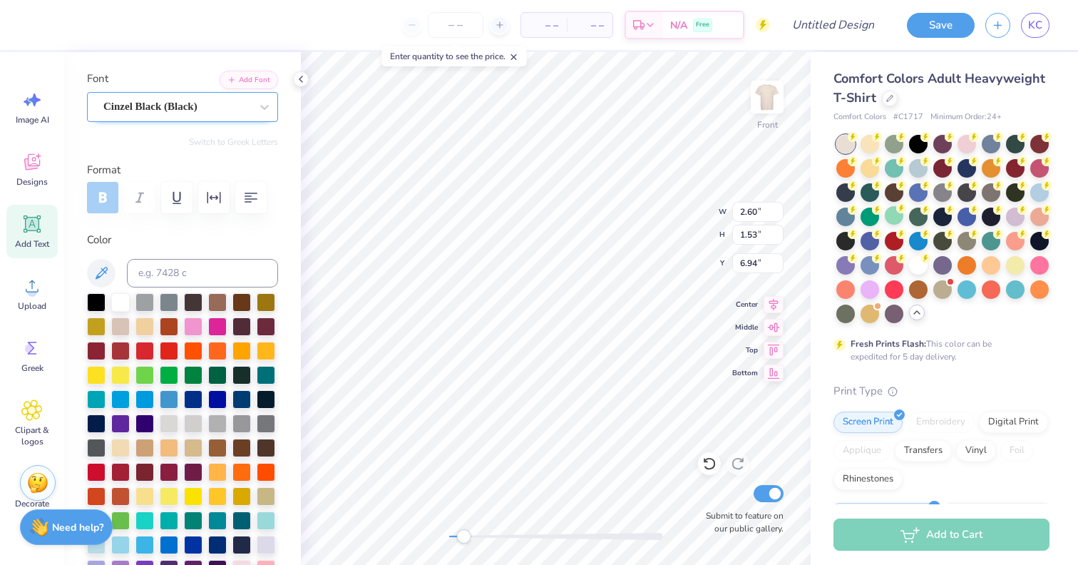
click at [203, 111] on div "Cinzel Black (Black)" at bounding box center [177, 107] width 150 height 22
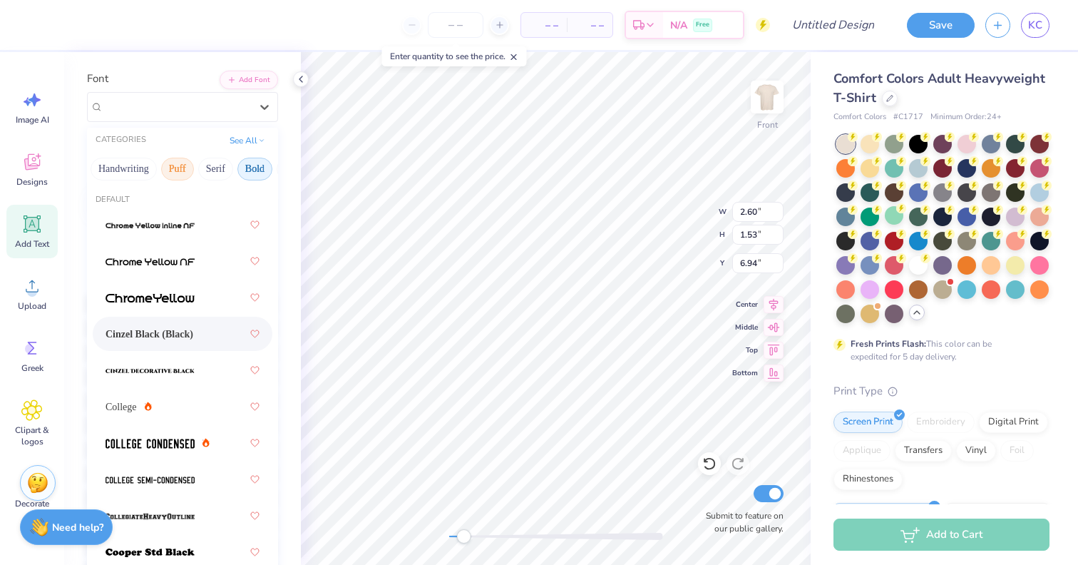
scroll to position [0, 48]
click at [174, 160] on button "Puff" at bounding box center [175, 169] width 33 height 23
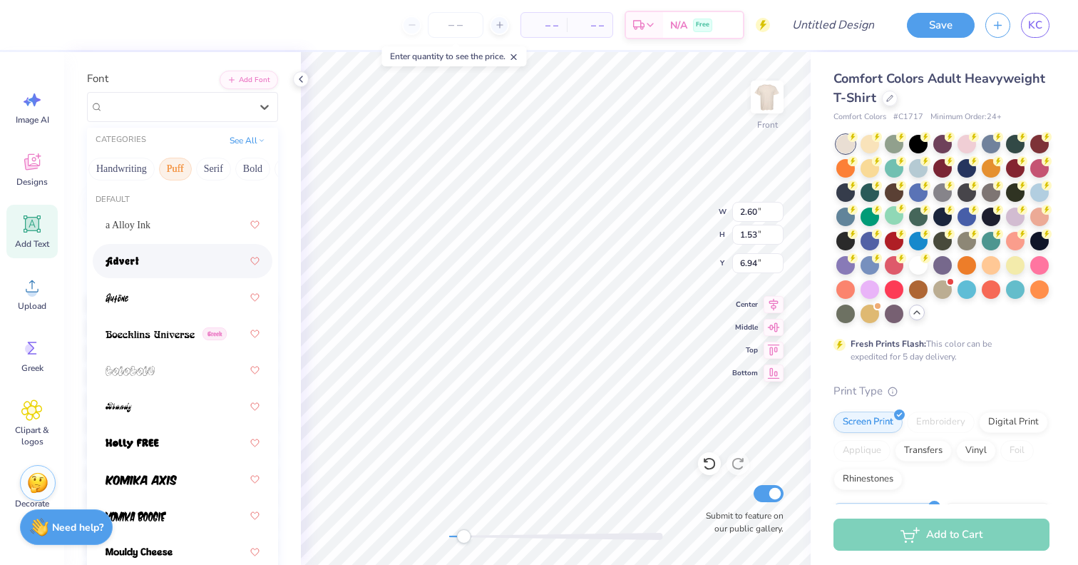
click at [141, 267] on div at bounding box center [183, 261] width 154 height 26
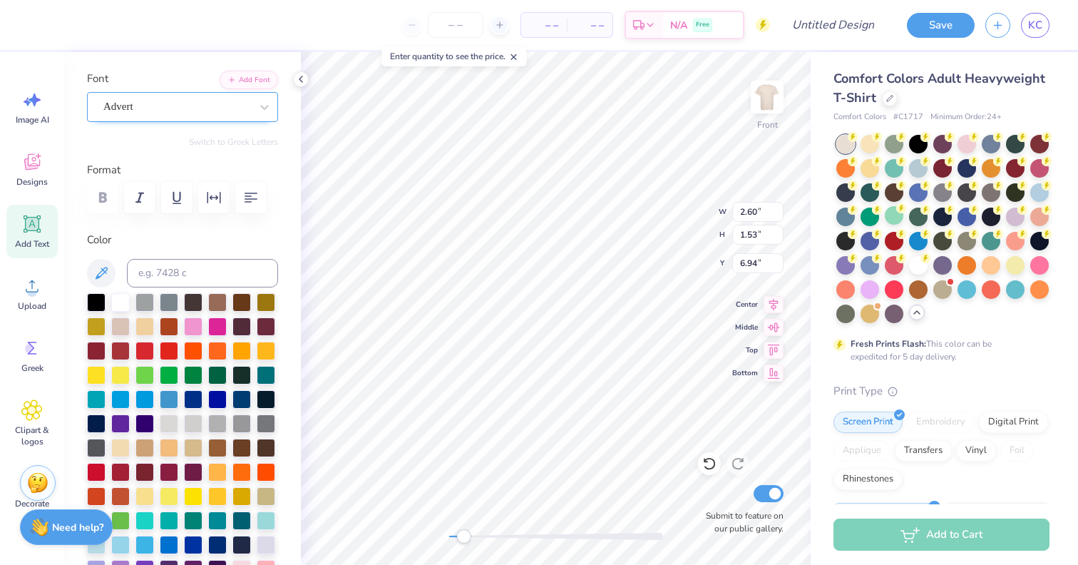
click at [218, 108] on div "Advert" at bounding box center [177, 107] width 150 height 22
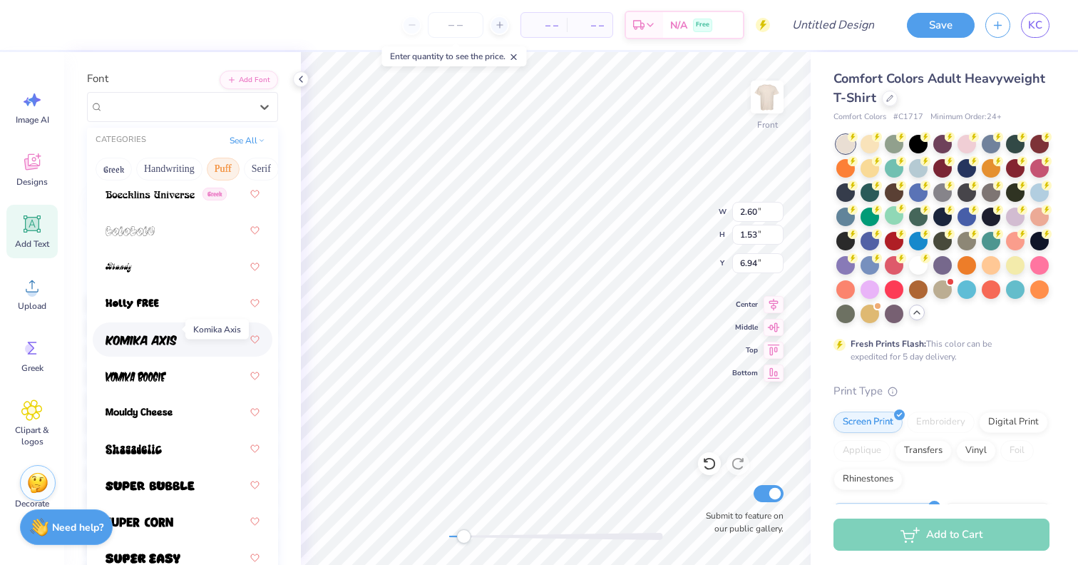
scroll to position [150, 0]
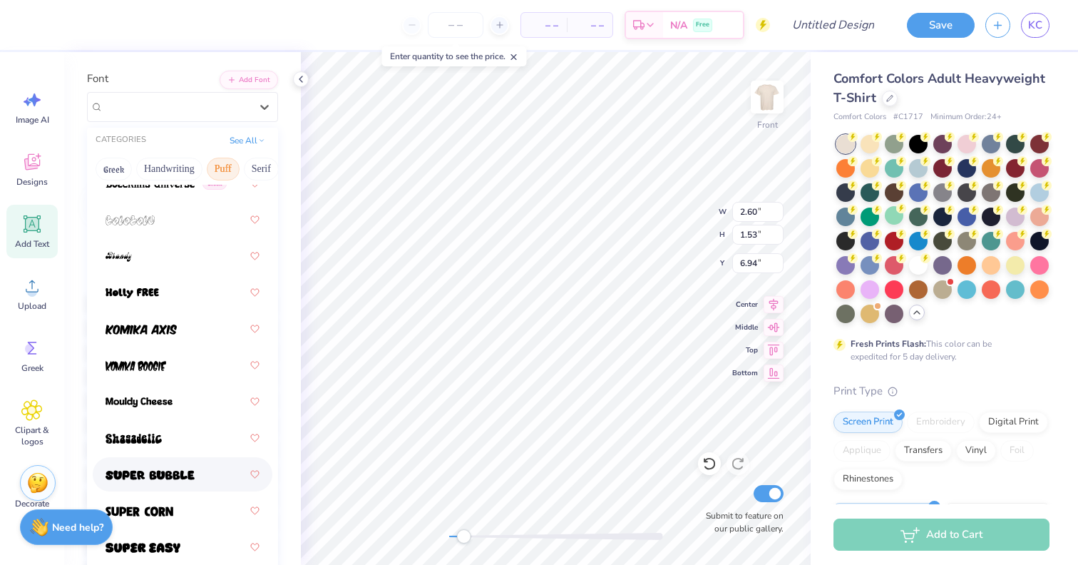
click at [141, 468] on span at bounding box center [150, 474] width 89 height 15
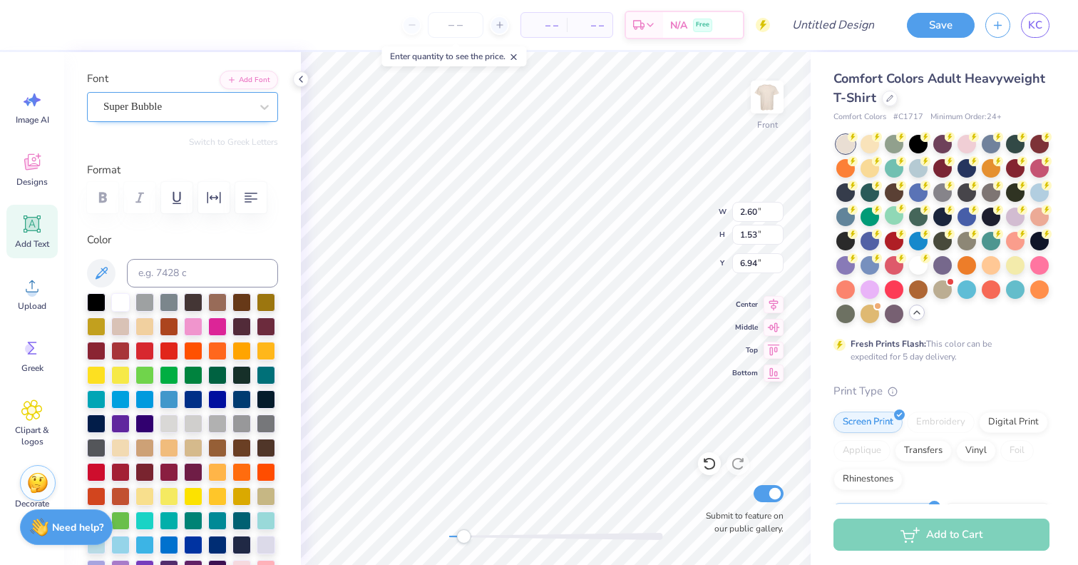
click at [224, 118] on div "Super Bubble" at bounding box center [182, 107] width 191 height 30
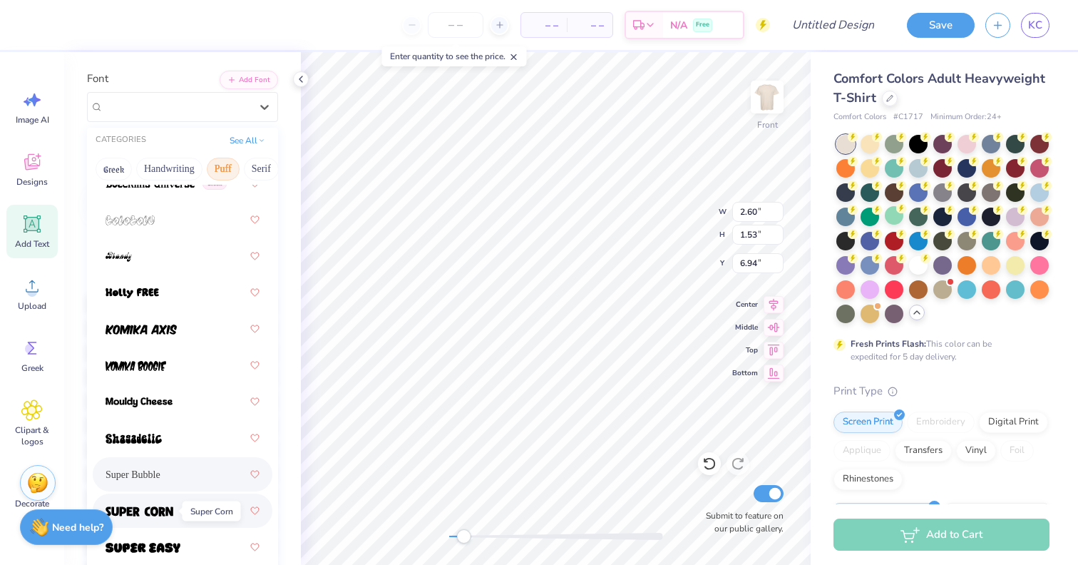
click at [165, 514] on img at bounding box center [140, 511] width 68 height 10
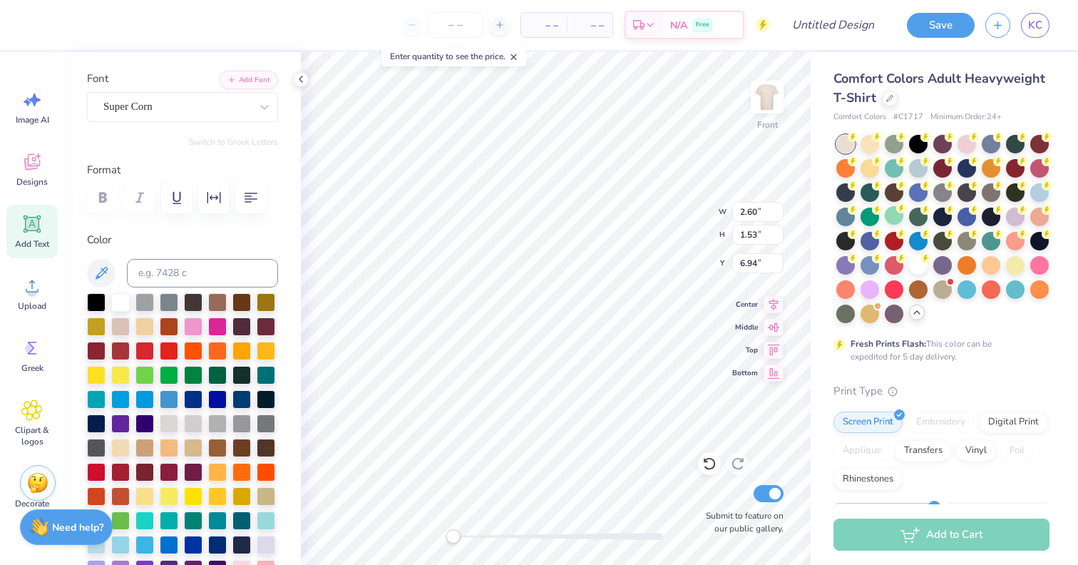
click at [453, 542] on div at bounding box center [556, 536] width 214 height 14
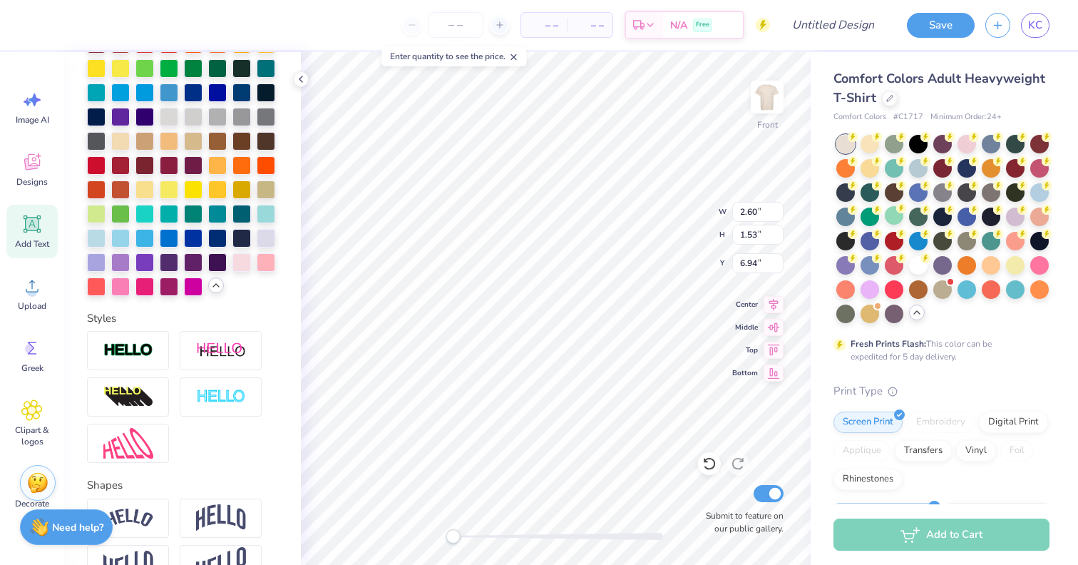
scroll to position [490, 0]
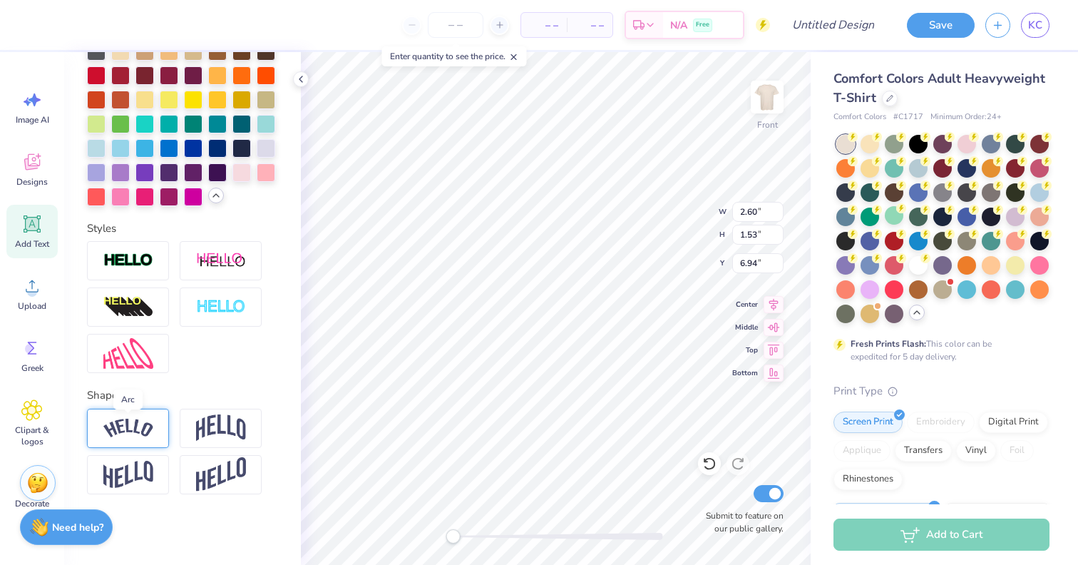
click at [146, 429] on img at bounding box center [128, 428] width 50 height 19
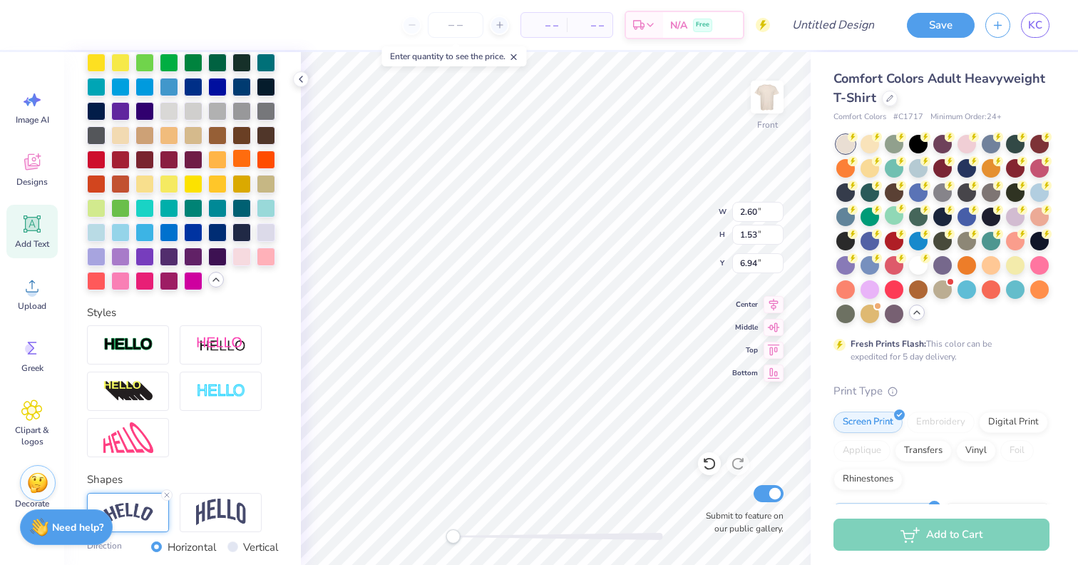
scroll to position [388, 0]
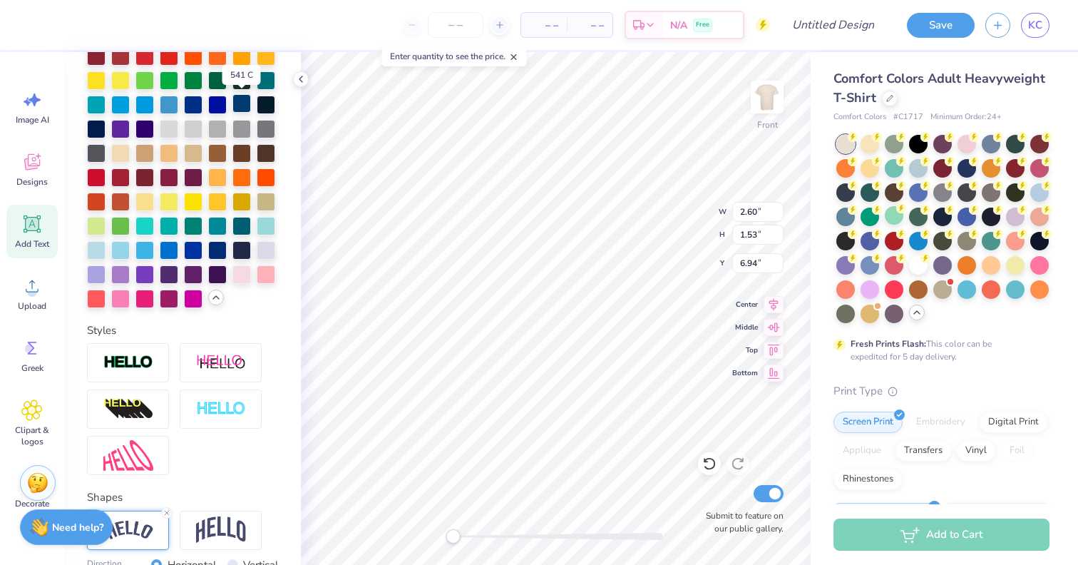
click at [245, 105] on div at bounding box center [242, 103] width 19 height 19
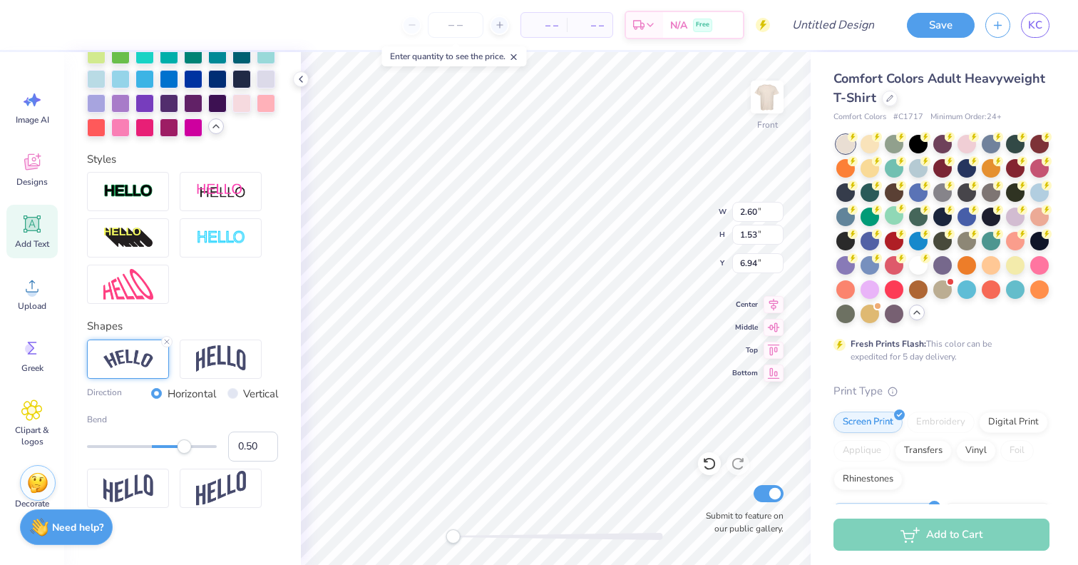
scroll to position [573, 0]
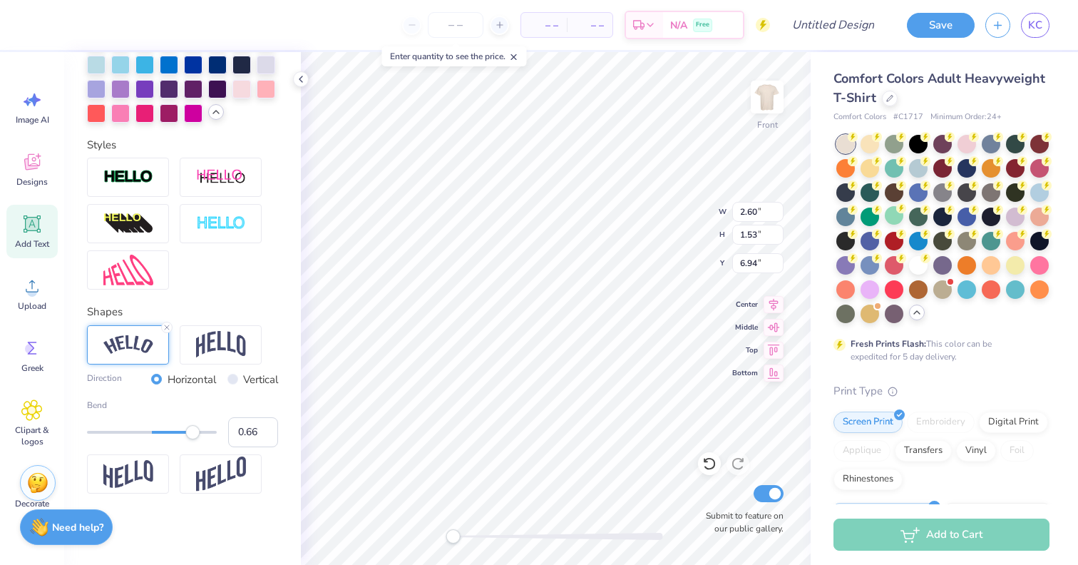
type input "0.67"
drag, startPoint x: 188, startPoint y: 435, endPoint x: 195, endPoint y: 436, distance: 7.9
click at [195, 436] on div "Accessibility label" at bounding box center [195, 432] width 14 height 14
type input "0.66"
click at [195, 436] on div "Accessibility label" at bounding box center [195, 432] width 14 height 14
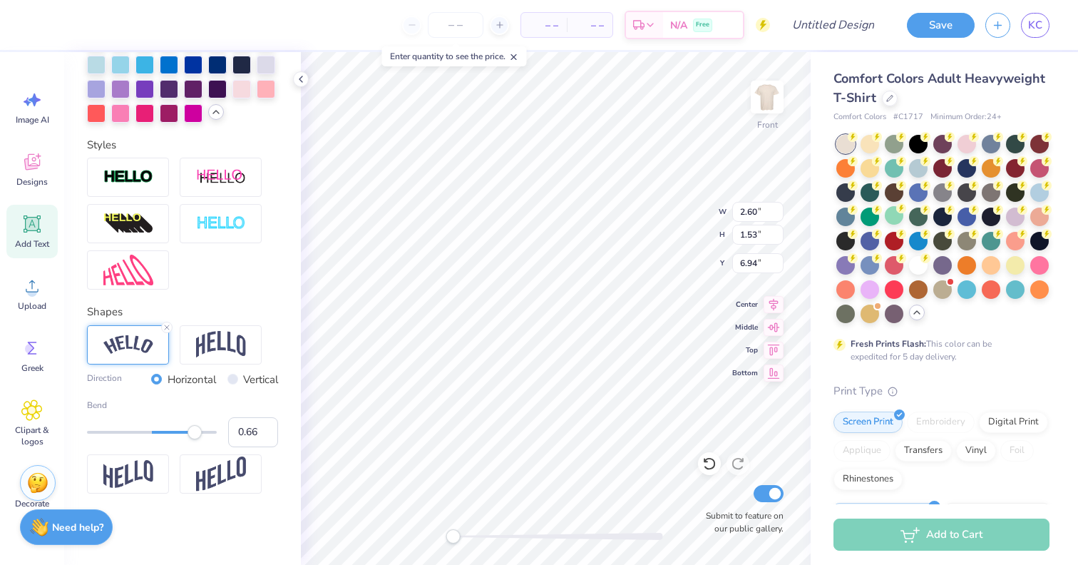
type input "4.65"
type input "2.61"
type input "4.91"
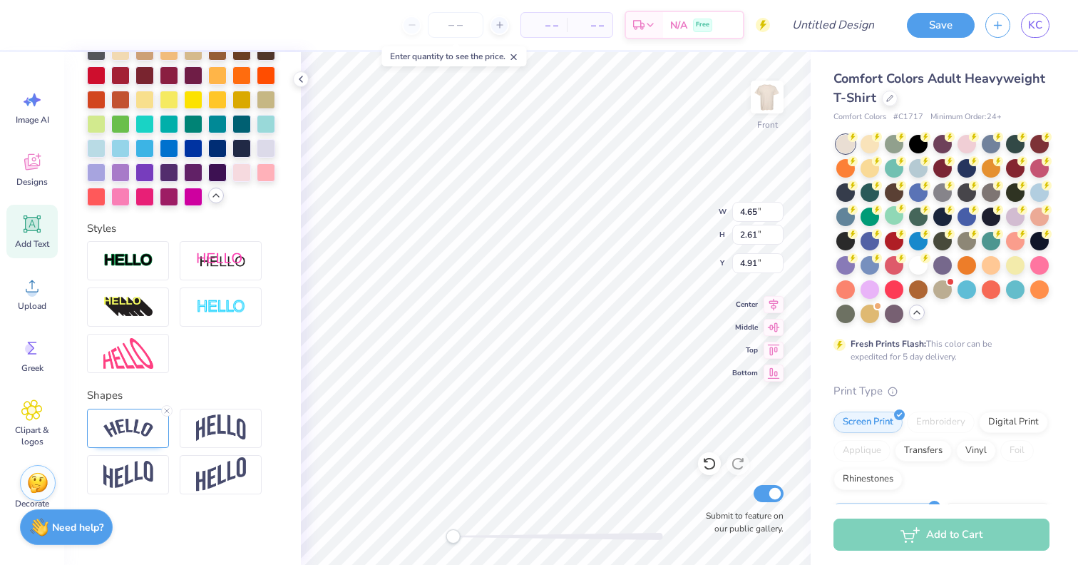
scroll to position [0, 2]
type textarea "HALL"
type input "13.54"
type input "14.80"
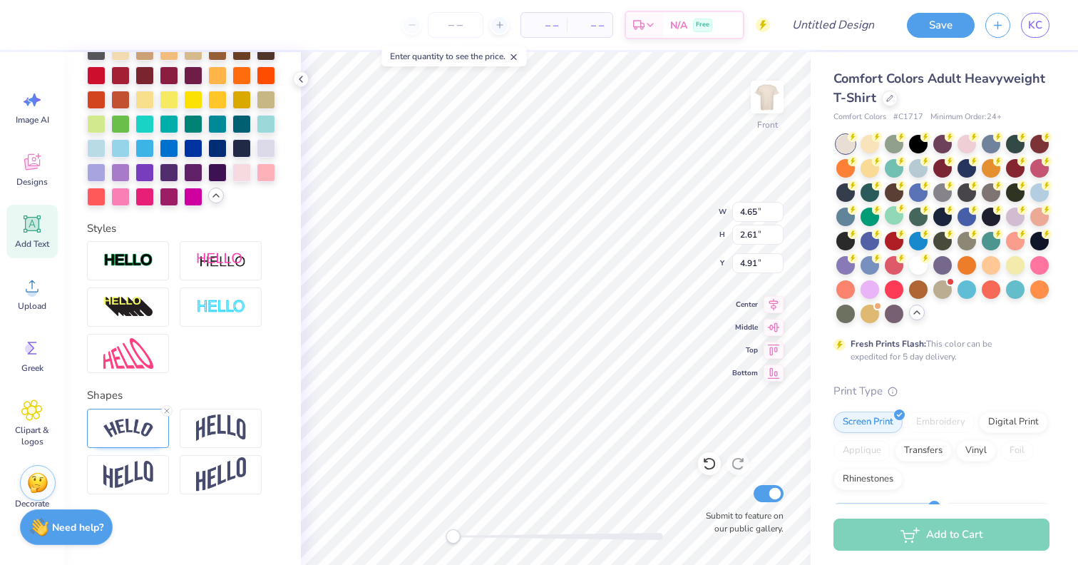
type input "5.76"
type input "2.61"
type input "1.53"
type input "8.05"
type input "8.15"
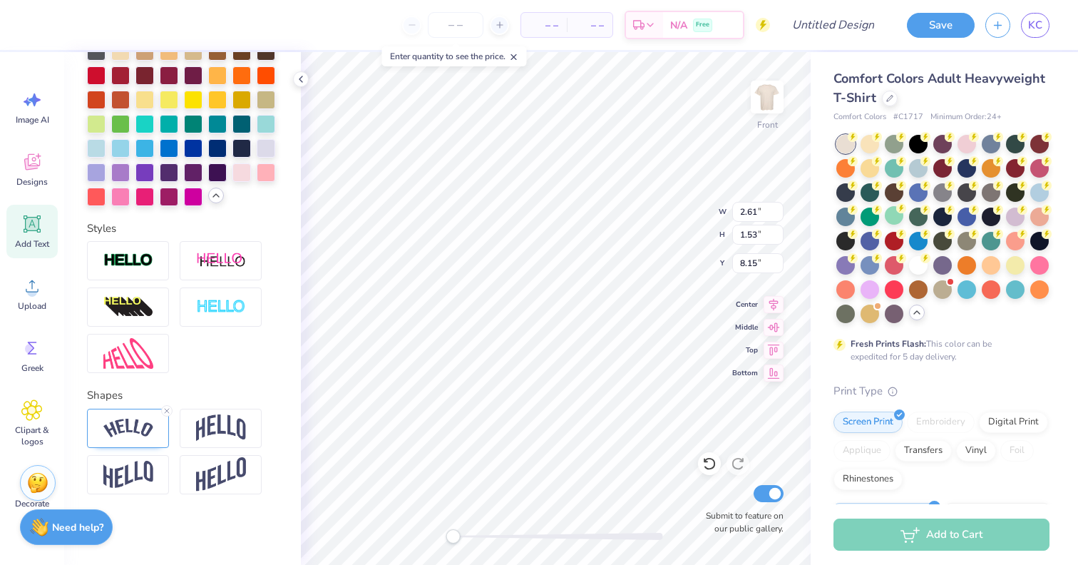
scroll to position [1, 0]
type textarea "2025"
type input "13.54"
type input "14.80"
type input "5.76"
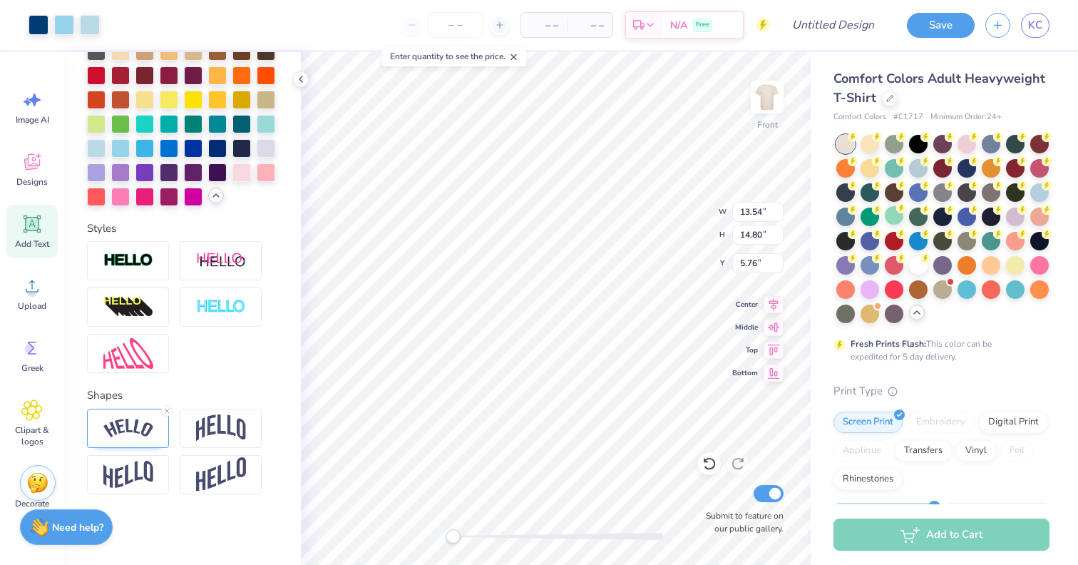
type input "2.78"
type input "1.48"
type input "12.28"
type input "13.54"
type input "14.80"
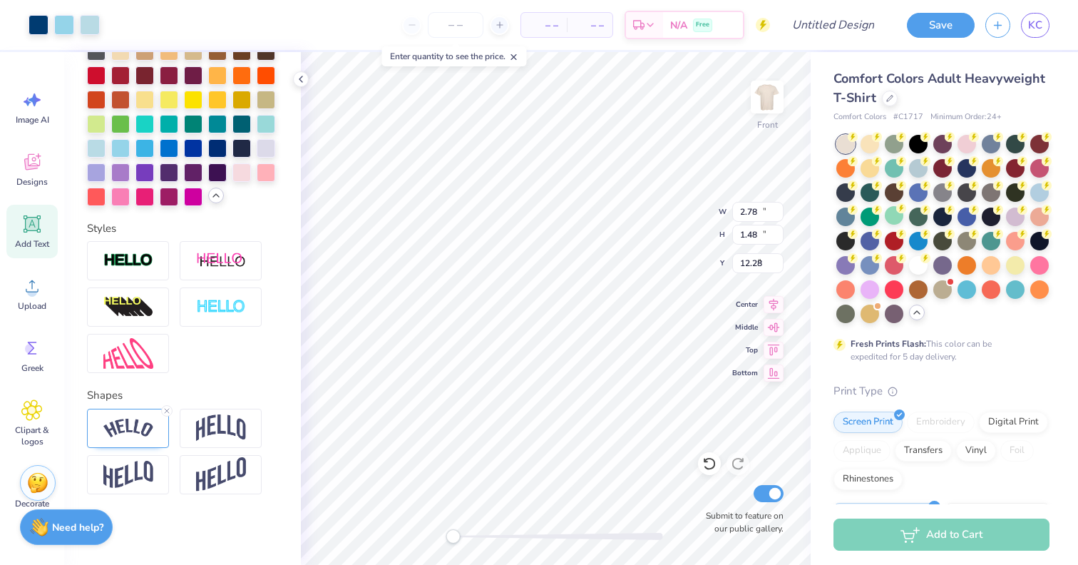
type input "5.76"
type input "1.28"
type input "1.78"
type input "11.80"
click at [141, 435] on img at bounding box center [128, 428] width 50 height 19
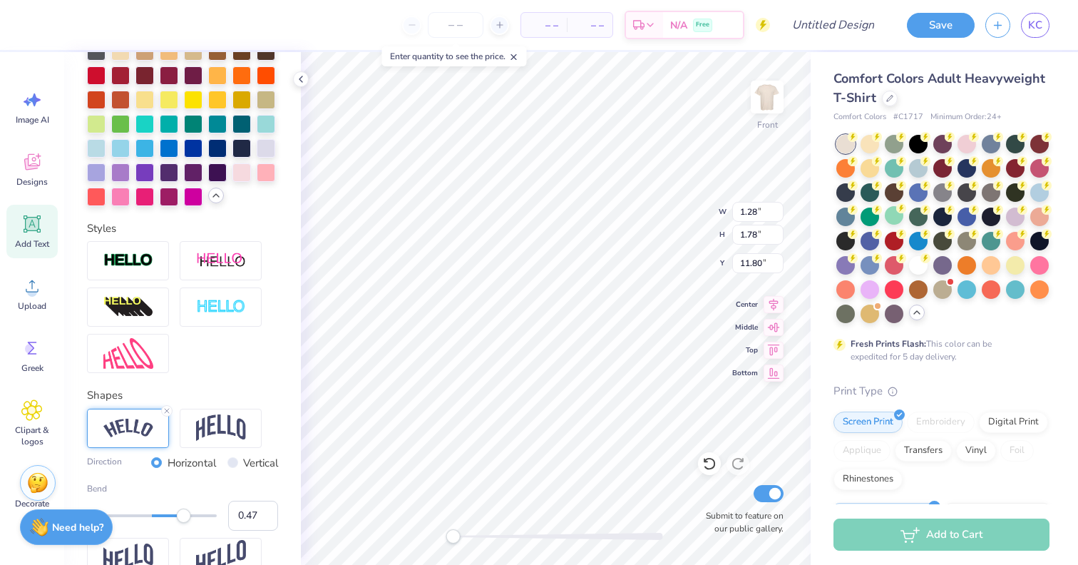
type input "0.46"
drag, startPoint x: 190, startPoint y: 515, endPoint x: 182, endPoint y: 514, distance: 7.9
click at [182, 514] on div "Accessibility label" at bounding box center [182, 516] width 14 height 14
type input "13.54"
type input "14.80"
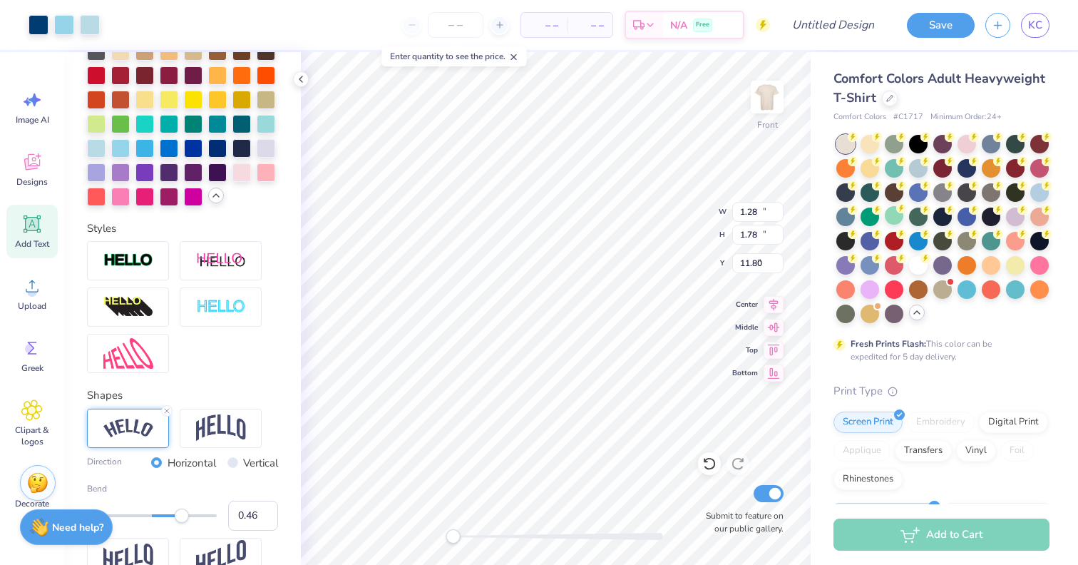
type input "5.77"
type input "1.22"
type input "1.62"
type input "11.89"
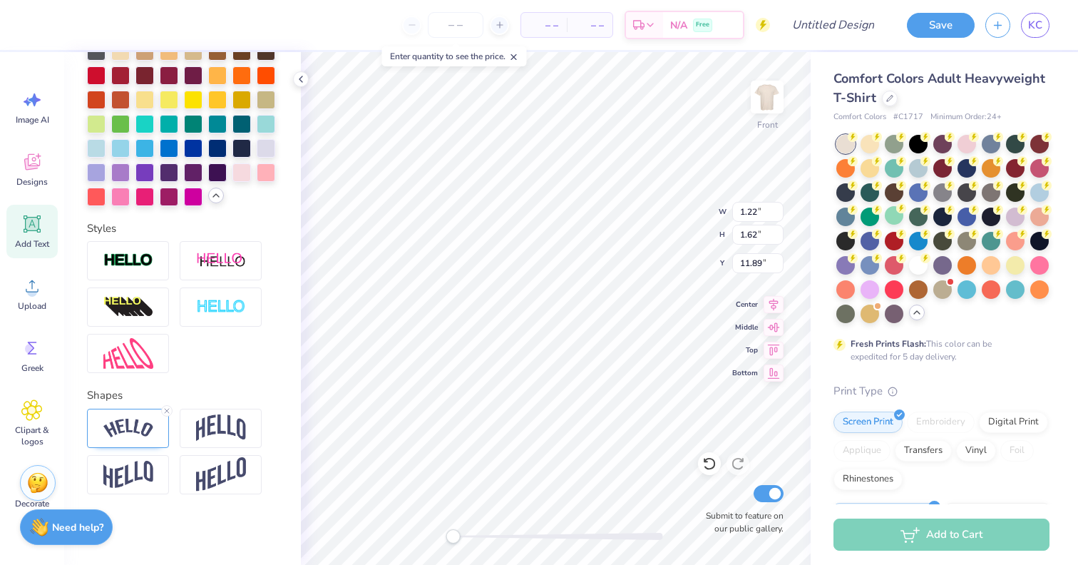
scroll to position [0, 1]
type textarea "ST. JUDE'S"
click at [133, 436] on img at bounding box center [128, 428] width 50 height 19
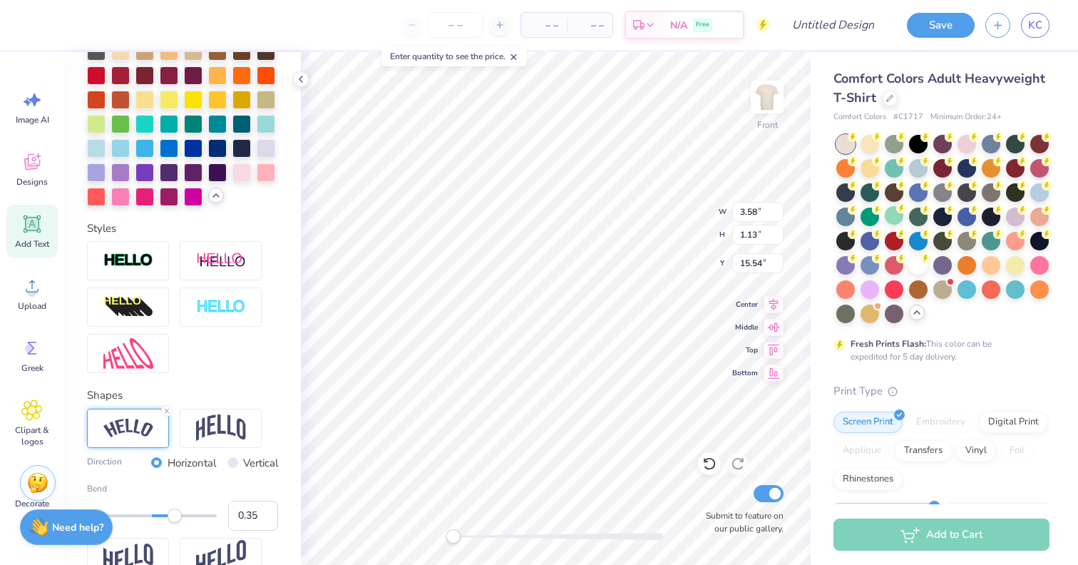
type input "0.34"
click at [174, 515] on div "Accessibility label" at bounding box center [174, 516] width 14 height 14
type input "13.54"
type input "14.80"
type input "5.78"
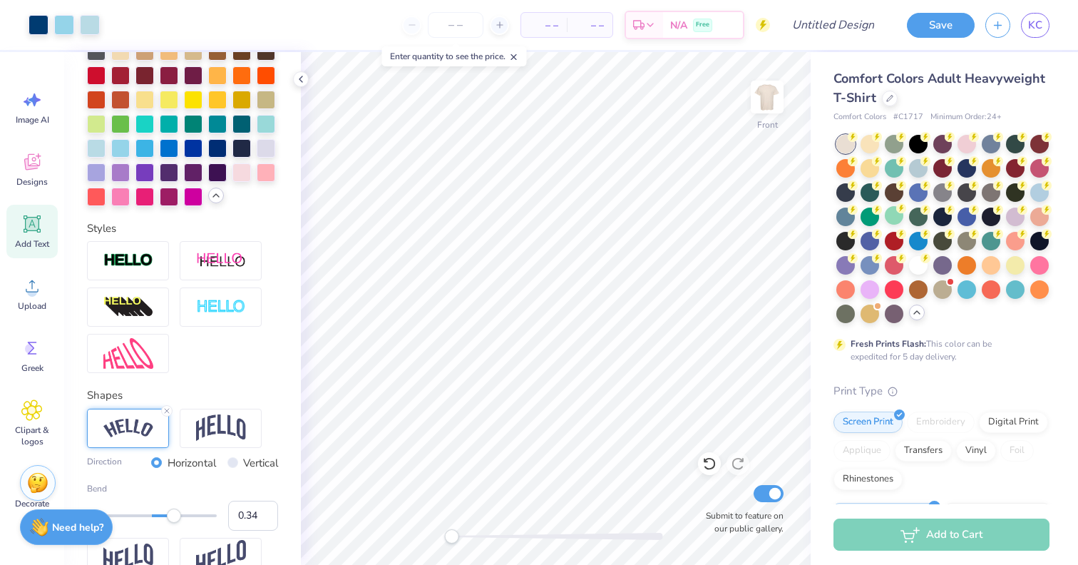
click at [451, 536] on div "Accessibility label" at bounding box center [451, 536] width 14 height 14
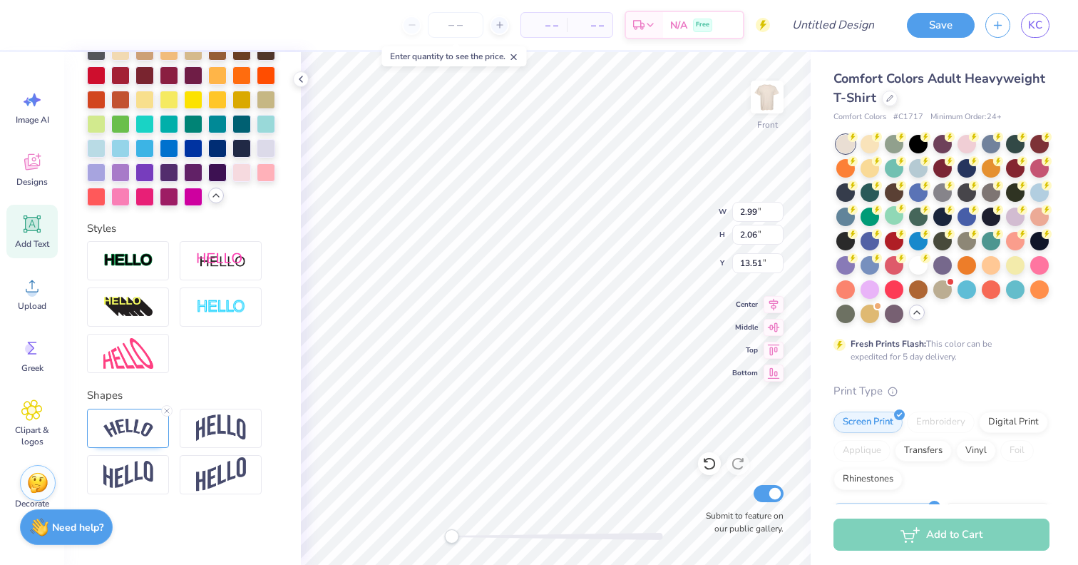
scroll to position [0, 0]
type textarea "TRIHOP"
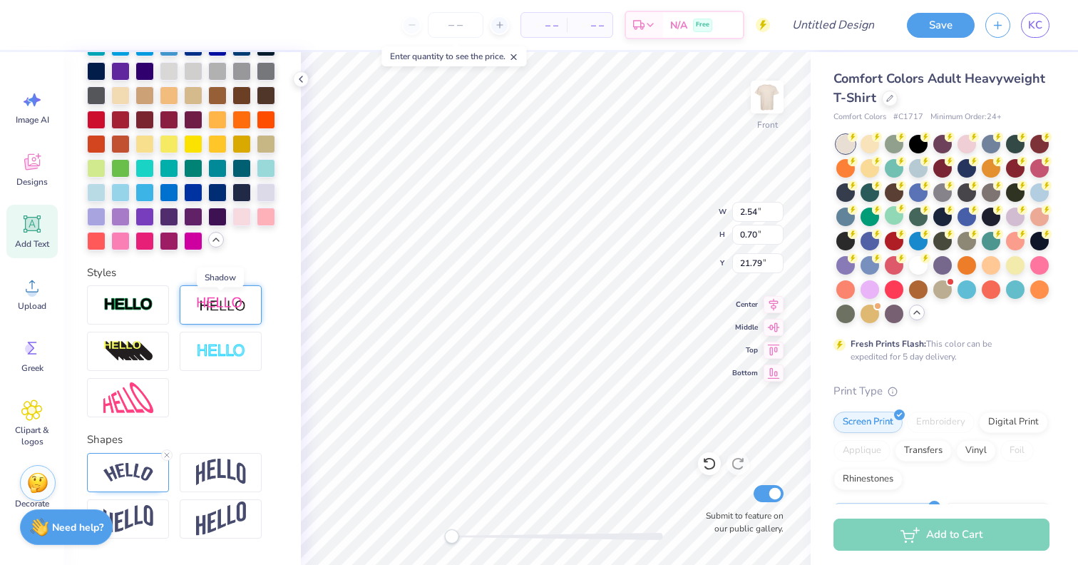
scroll to position [442, 0]
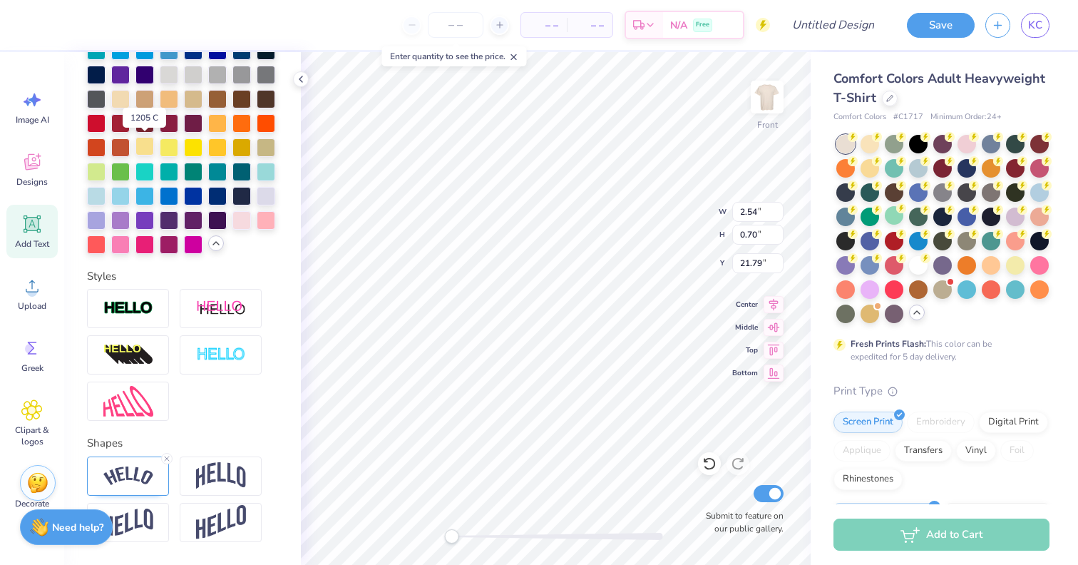
click at [138, 148] on div at bounding box center [145, 146] width 19 height 19
click at [138, 478] on img at bounding box center [128, 475] width 50 height 19
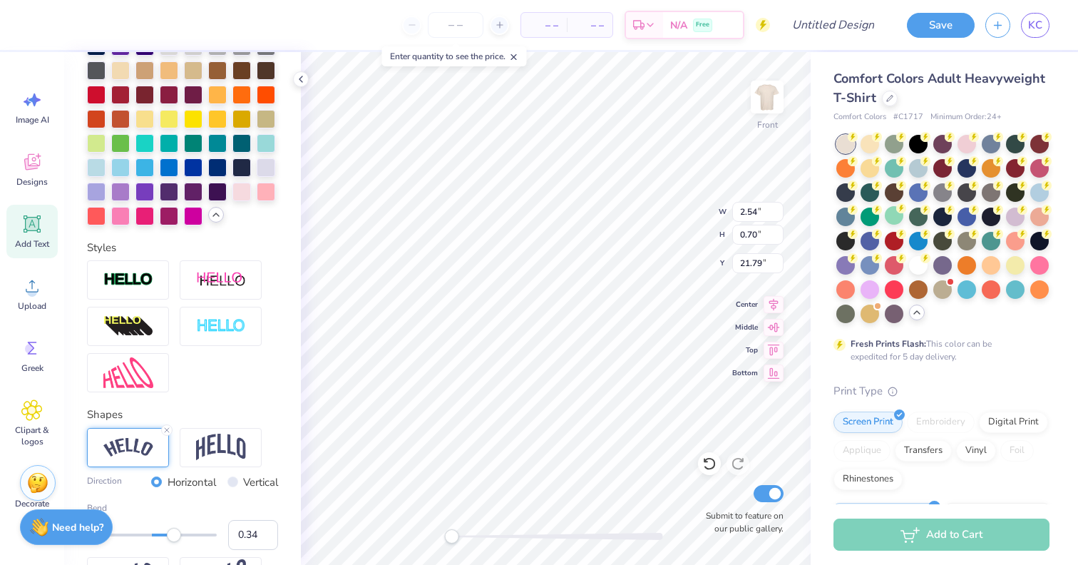
scroll to position [487, 0]
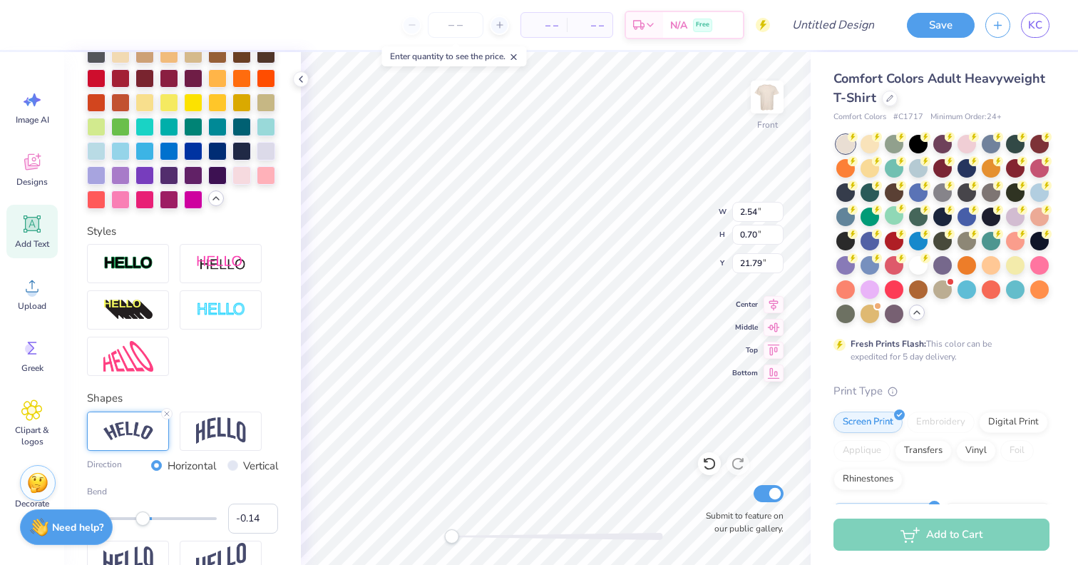
type input "-0.15"
drag, startPoint x: 173, startPoint y: 518, endPoint x: 142, endPoint y: 518, distance: 31.4
click at [142, 518] on div "Accessibility label" at bounding box center [143, 518] width 14 height 14
type input "-0.21"
click at [138, 517] on div "Accessibility label" at bounding box center [138, 518] width 14 height 14
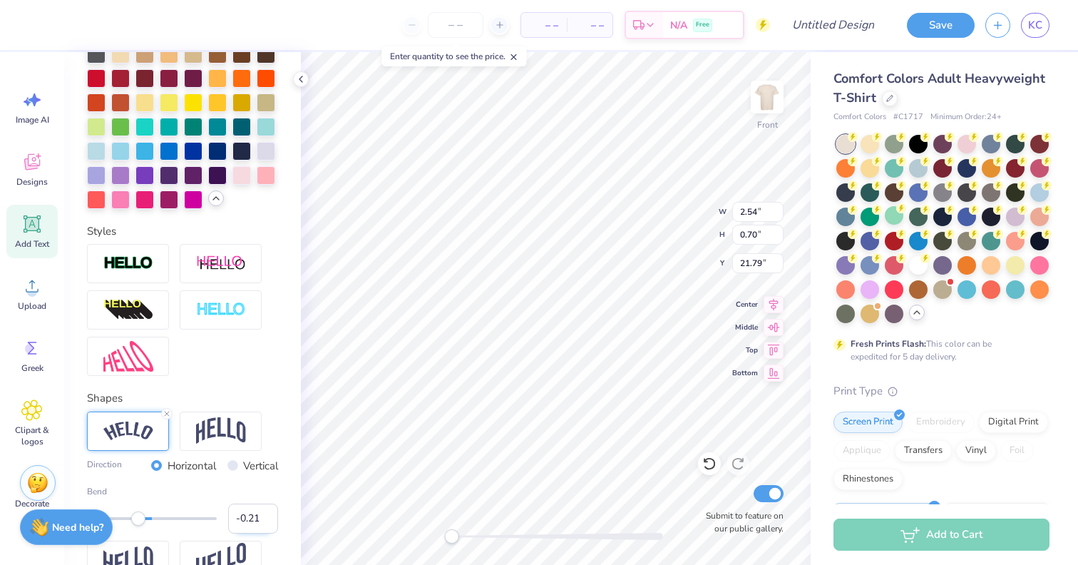
scroll to position [573, 0]
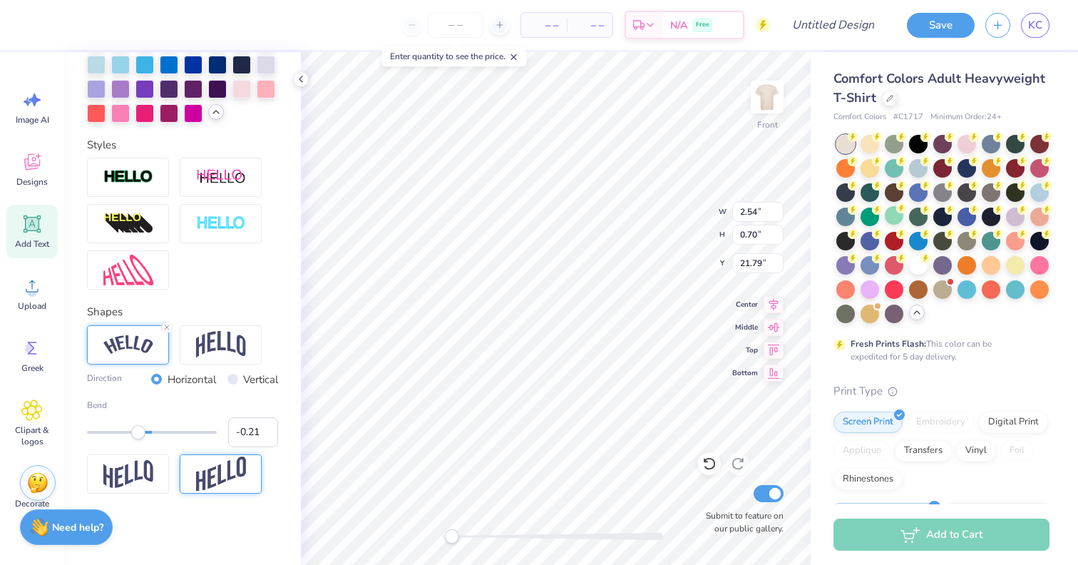
click at [203, 476] on img at bounding box center [221, 473] width 50 height 35
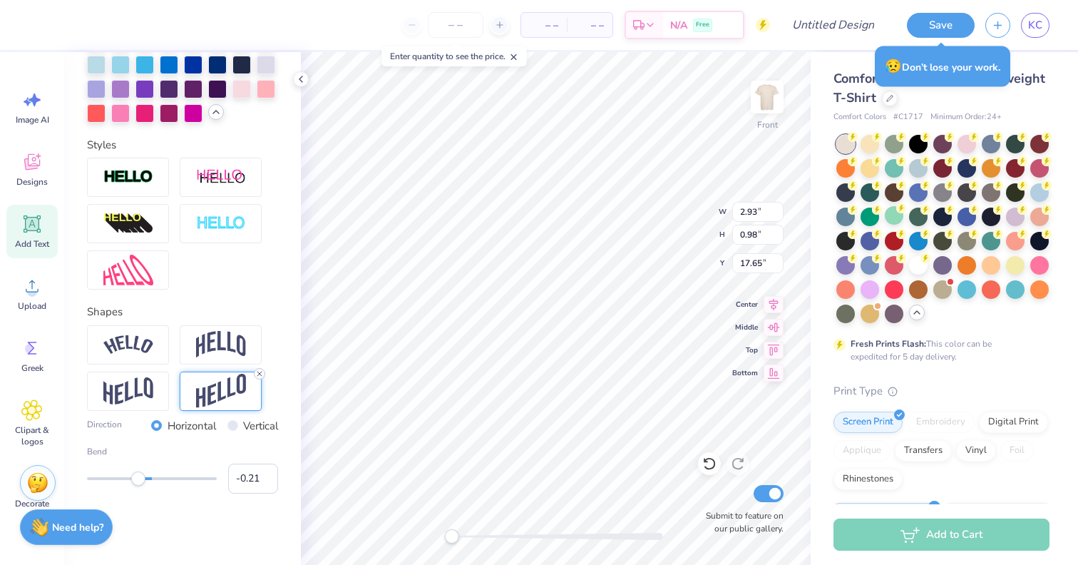
click at [259, 375] on icon at bounding box center [259, 373] width 9 height 9
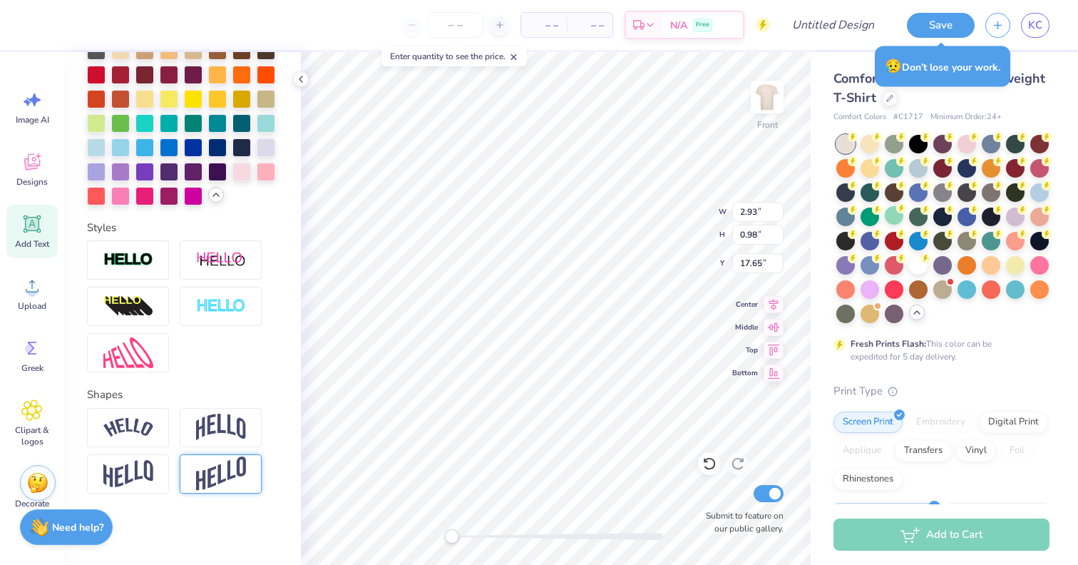
scroll to position [490, 0]
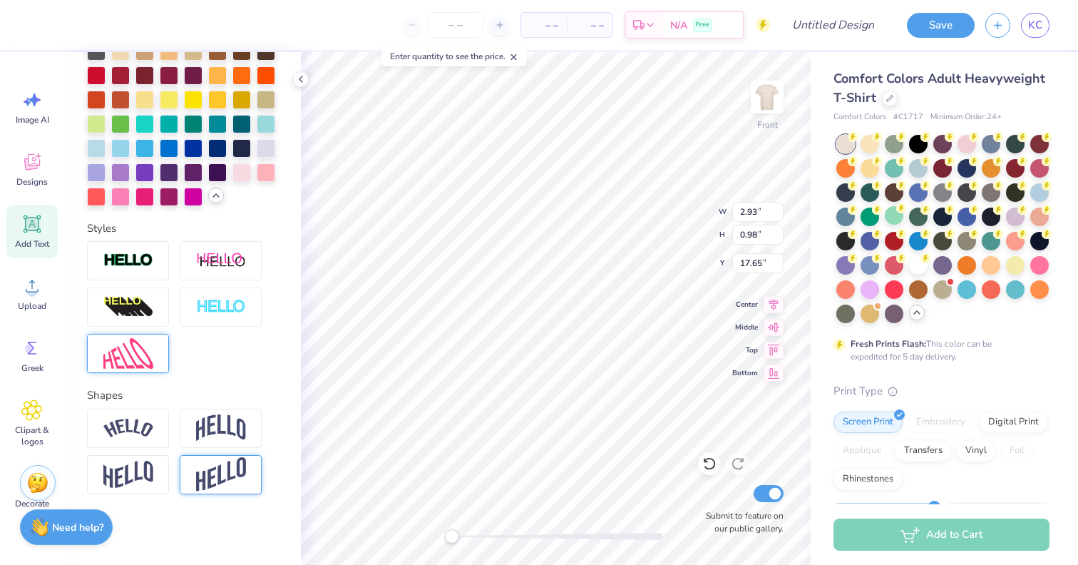
click at [131, 358] on img at bounding box center [128, 353] width 50 height 31
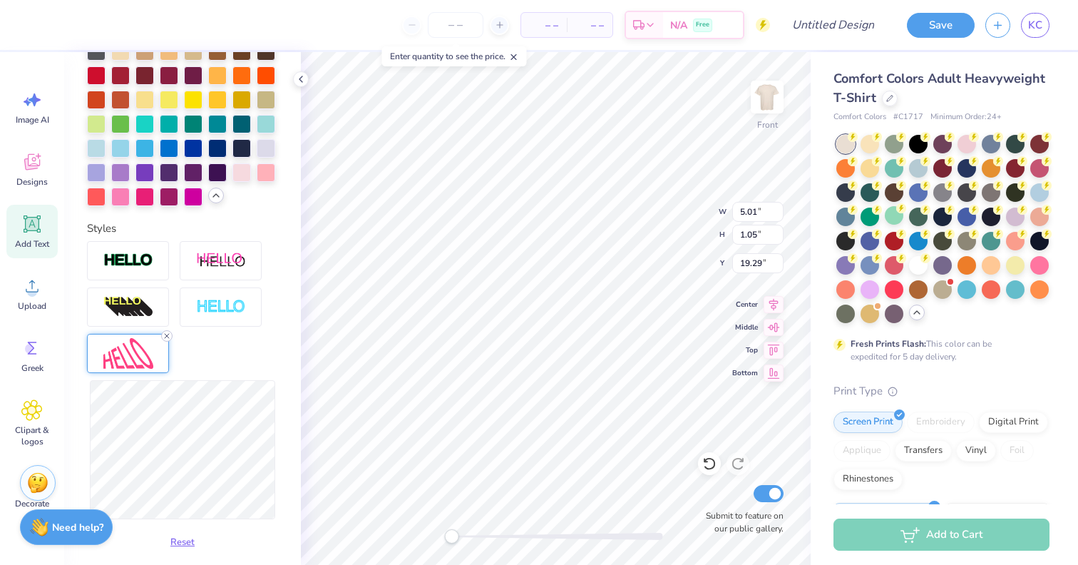
click at [170, 333] on icon at bounding box center [167, 336] width 9 height 9
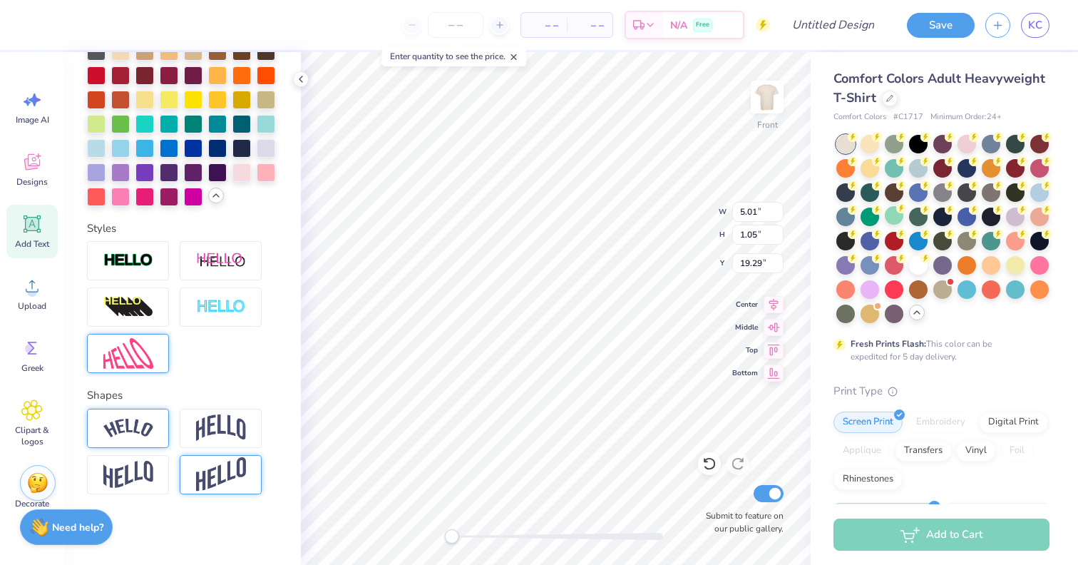
click at [131, 426] on img at bounding box center [128, 428] width 50 height 19
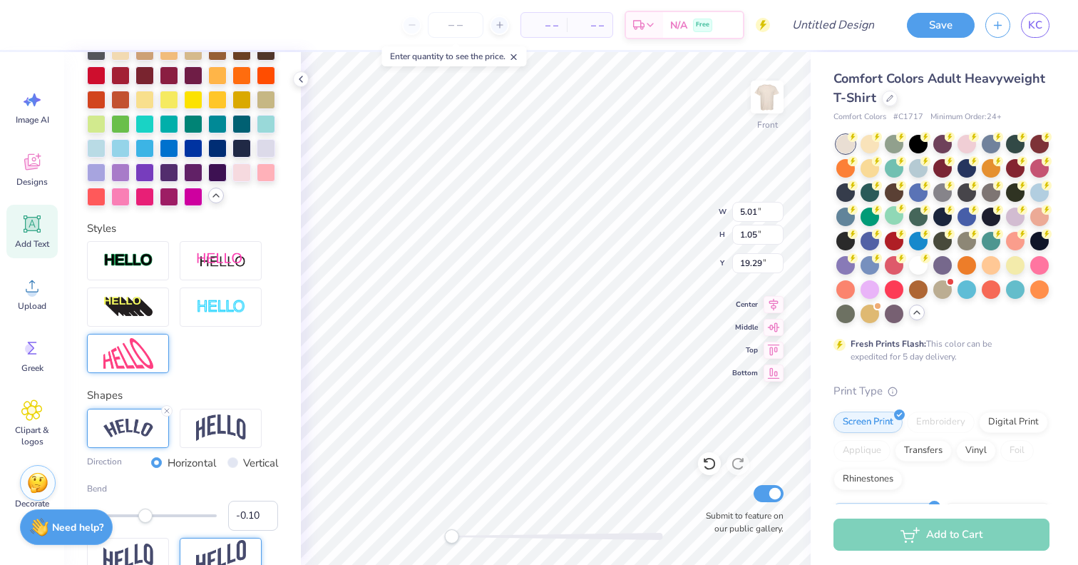
type input "-0.11"
drag, startPoint x: 183, startPoint y: 512, endPoint x: 145, endPoint y: 511, distance: 38.5
click at [145, 511] on div "Accessibility label" at bounding box center [145, 516] width 14 height 14
type input "-0.26"
drag, startPoint x: 145, startPoint y: 511, endPoint x: 135, endPoint y: 510, distance: 10.8
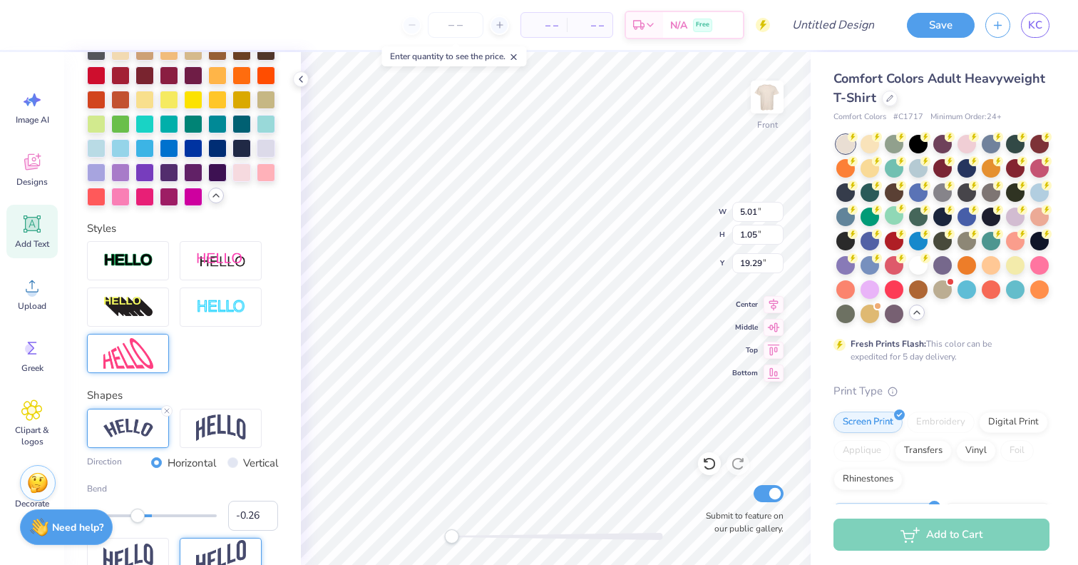
click at [135, 510] on div "Accessibility label" at bounding box center [138, 516] width 14 height 14
type input "-0.54"
drag, startPoint x: 135, startPoint y: 510, endPoint x: 117, endPoint y: 508, distance: 18.0
click at [117, 509] on div "Accessibility label" at bounding box center [121, 516] width 14 height 14
type input "-0.37"
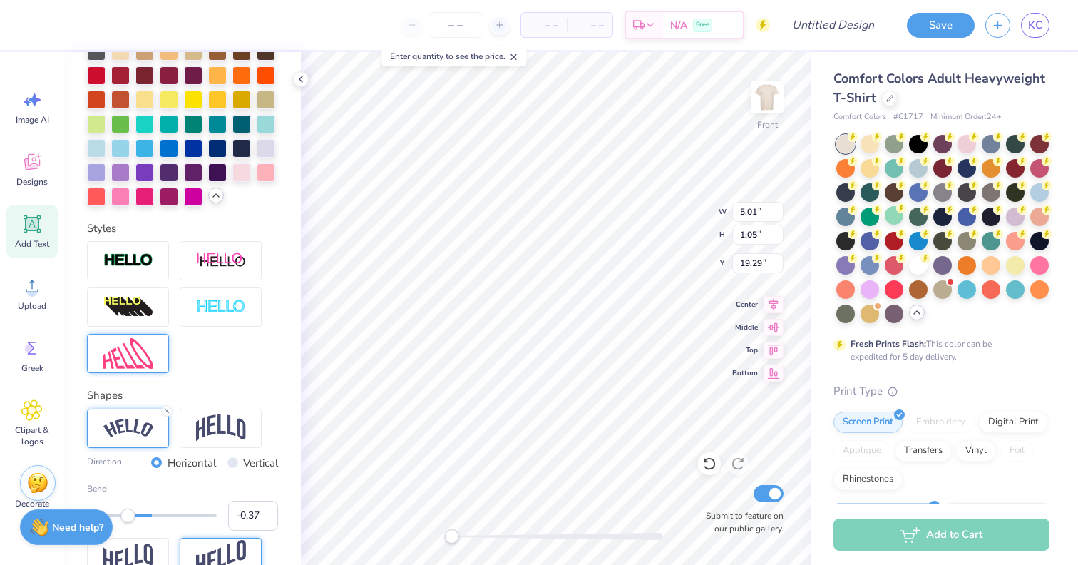
drag, startPoint x: 118, startPoint y: 511, endPoint x: 128, endPoint y: 511, distance: 10.0
click at [128, 511] on div "Accessibility label" at bounding box center [128, 516] width 14 height 14
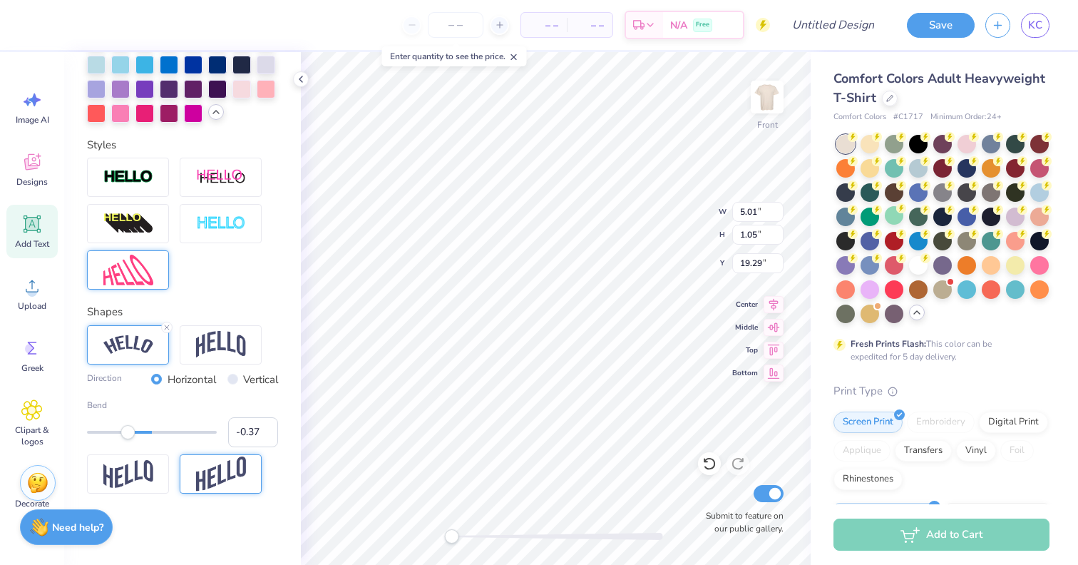
click at [215, 479] on img at bounding box center [221, 473] width 50 height 35
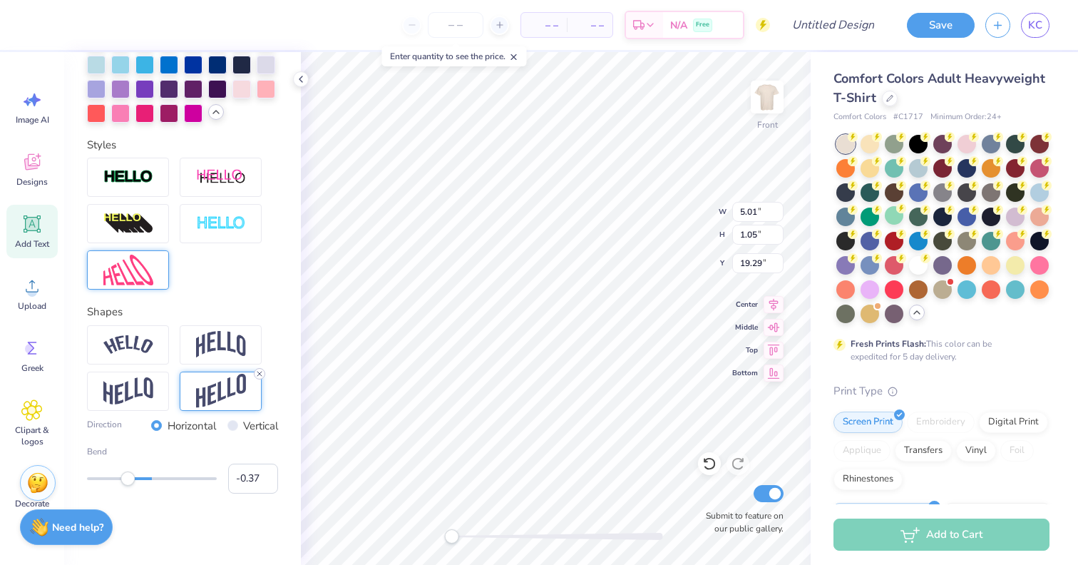
click at [257, 377] on icon at bounding box center [259, 373] width 9 height 9
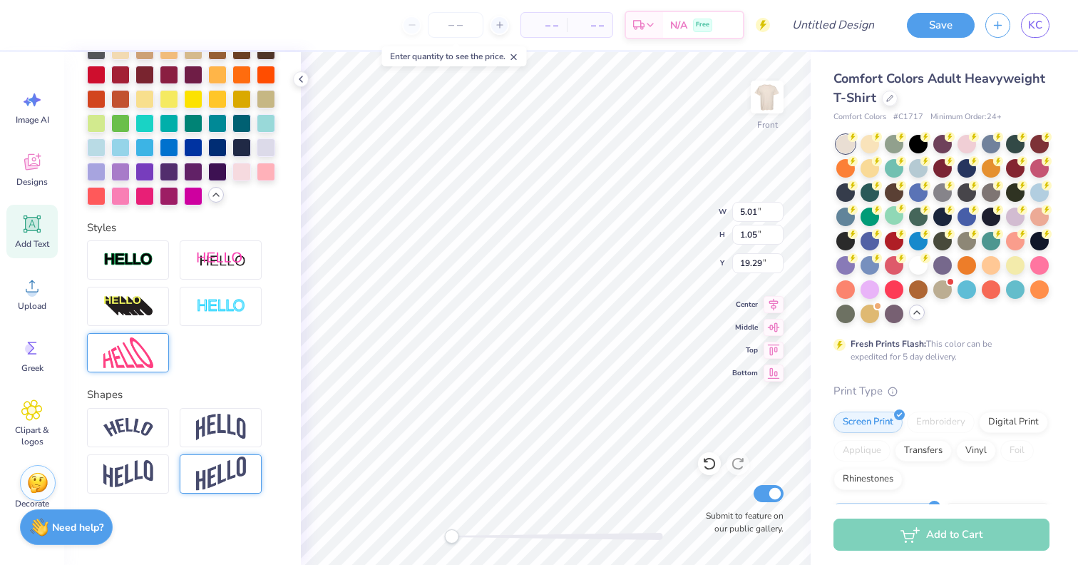
scroll to position [490, 0]
click at [143, 347] on img at bounding box center [128, 353] width 50 height 31
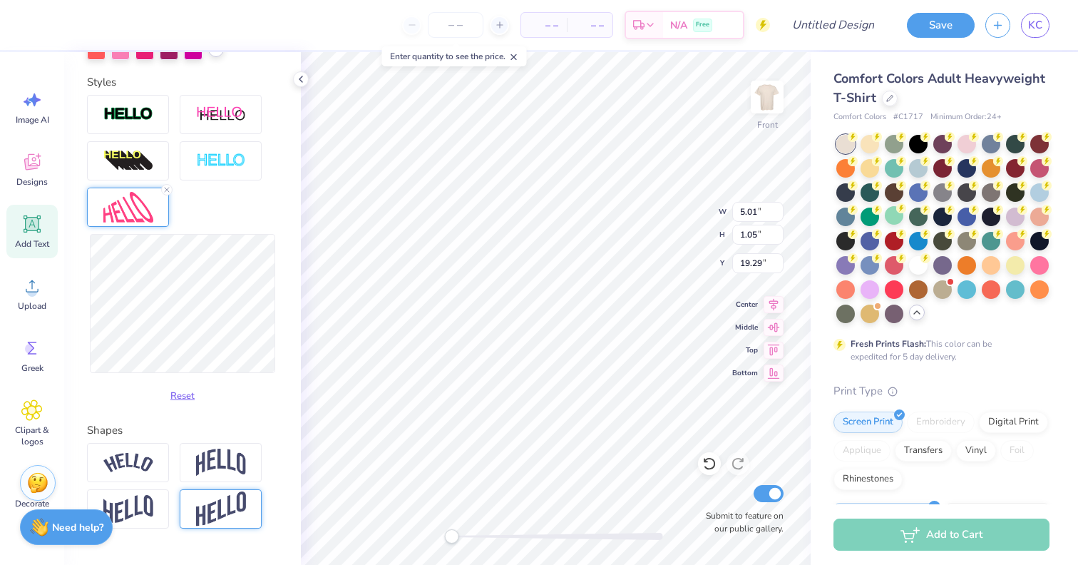
scroll to position [671, 0]
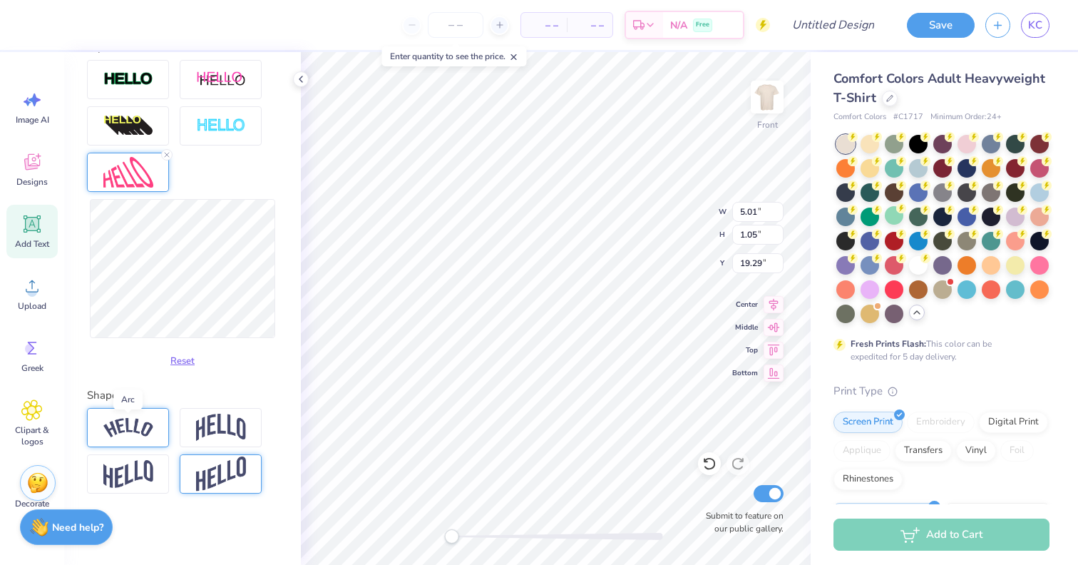
click at [134, 434] on img at bounding box center [128, 427] width 50 height 19
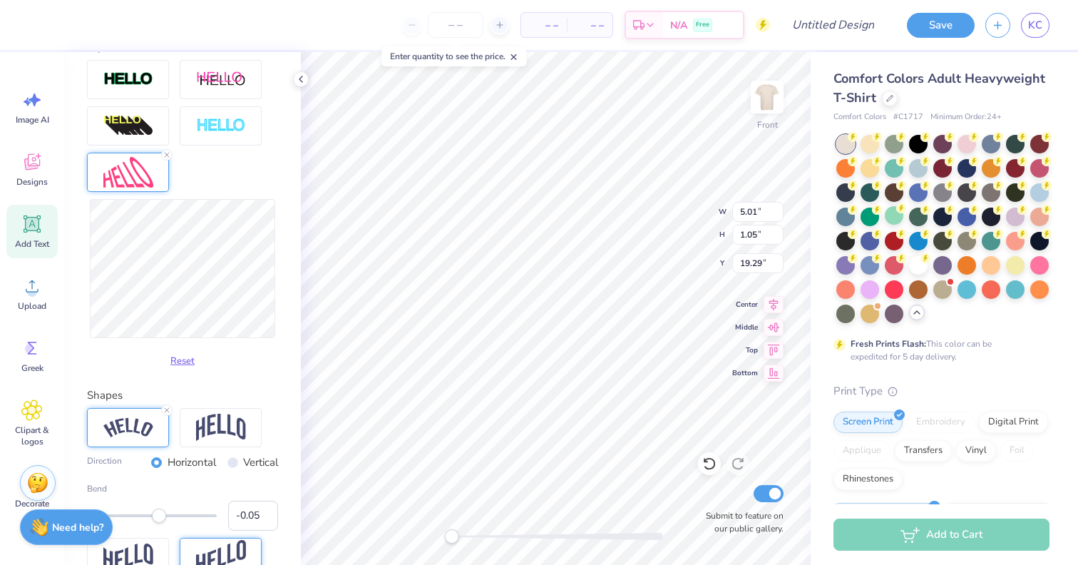
type input "-0.07"
drag, startPoint x: 183, startPoint y: 517, endPoint x: 148, endPoint y: 517, distance: 35.7
click at [152, 517] on div "Accessibility label" at bounding box center [159, 516] width 14 height 14
type input "-0.19"
drag, startPoint x: 148, startPoint y: 517, endPoint x: 140, endPoint y: 517, distance: 7.8
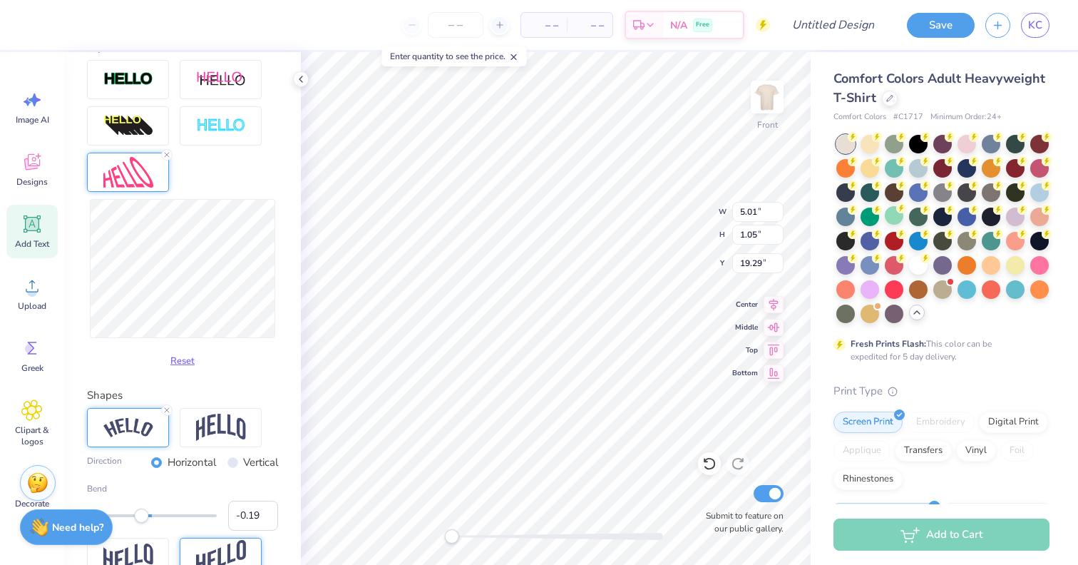
click at [140, 517] on div "Accessibility label" at bounding box center [141, 516] width 14 height 14
type input "-0.33"
drag, startPoint x: 140, startPoint y: 517, endPoint x: 131, endPoint y: 514, distance: 9.7
click at [131, 514] on div "Accessibility label" at bounding box center [134, 516] width 14 height 14
type input "-0.19"
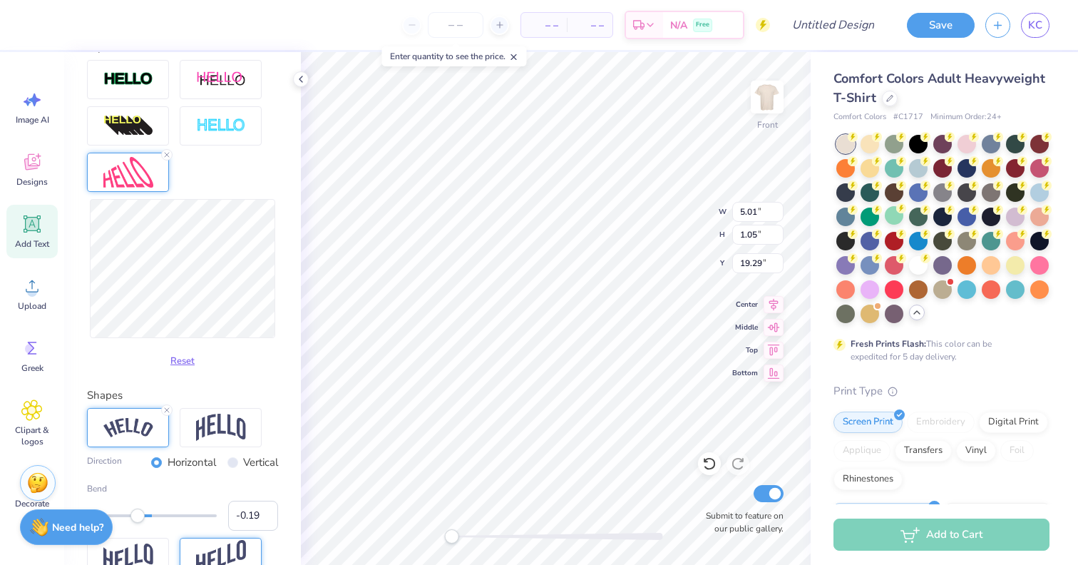
drag, startPoint x: 131, startPoint y: 514, endPoint x: 140, endPoint y: 514, distance: 9.3
click at [140, 514] on div "Accessibility label" at bounding box center [138, 516] width 14 height 14
type input "-0.22"
click at [138, 517] on div "Accessibility label" at bounding box center [138, 516] width 14 height 14
type input "-0.29"
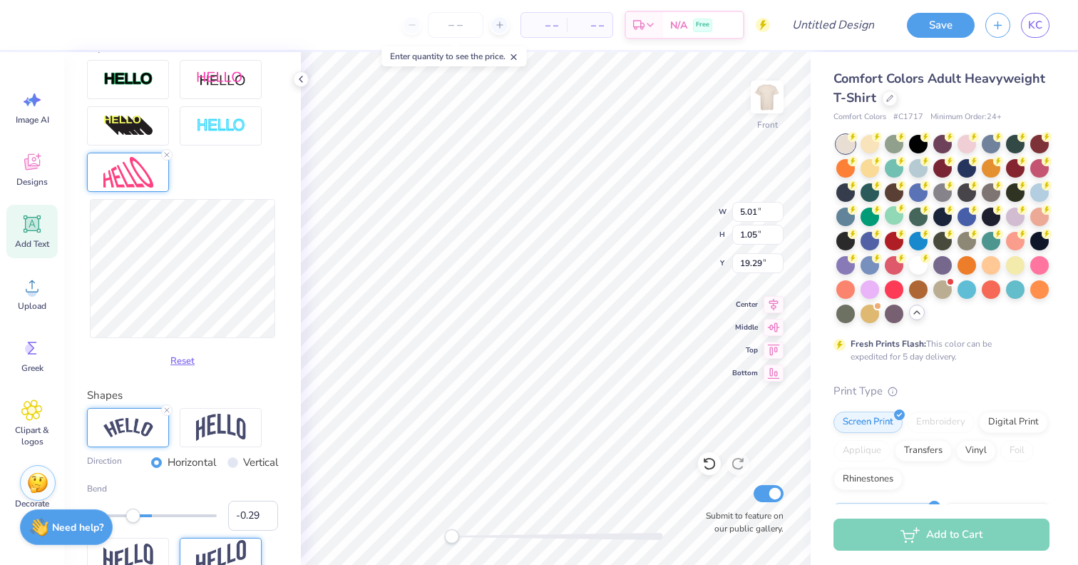
click at [133, 517] on div "Accessibility label" at bounding box center [133, 516] width 14 height 14
type input "-0.25"
click at [136, 517] on div "Accessibility label" at bounding box center [135, 516] width 14 height 14
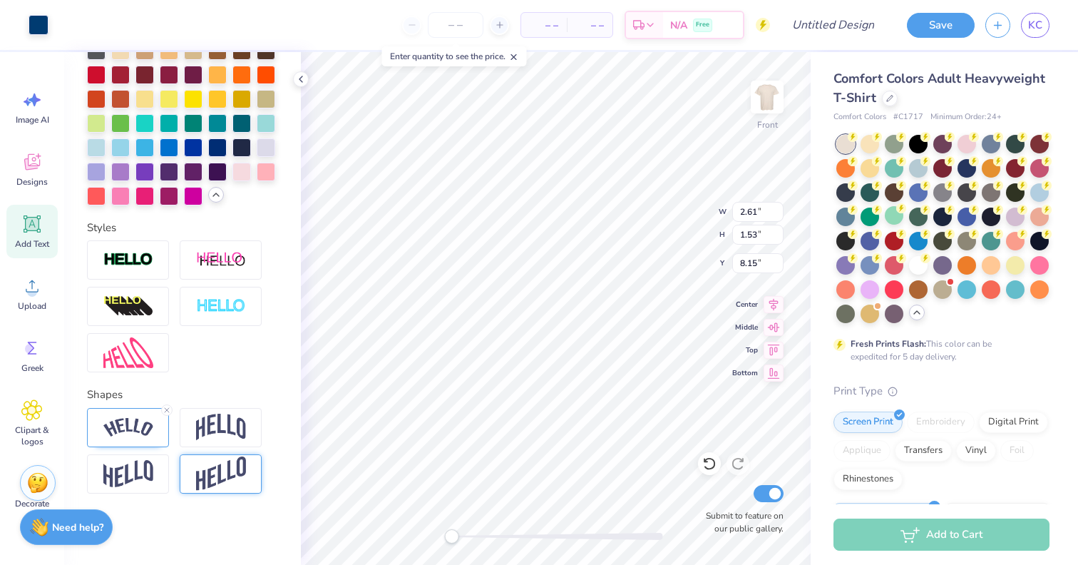
scroll to position [490, 0]
type input "13.54"
type input "14.80"
type input "5.79"
type input "4.65"
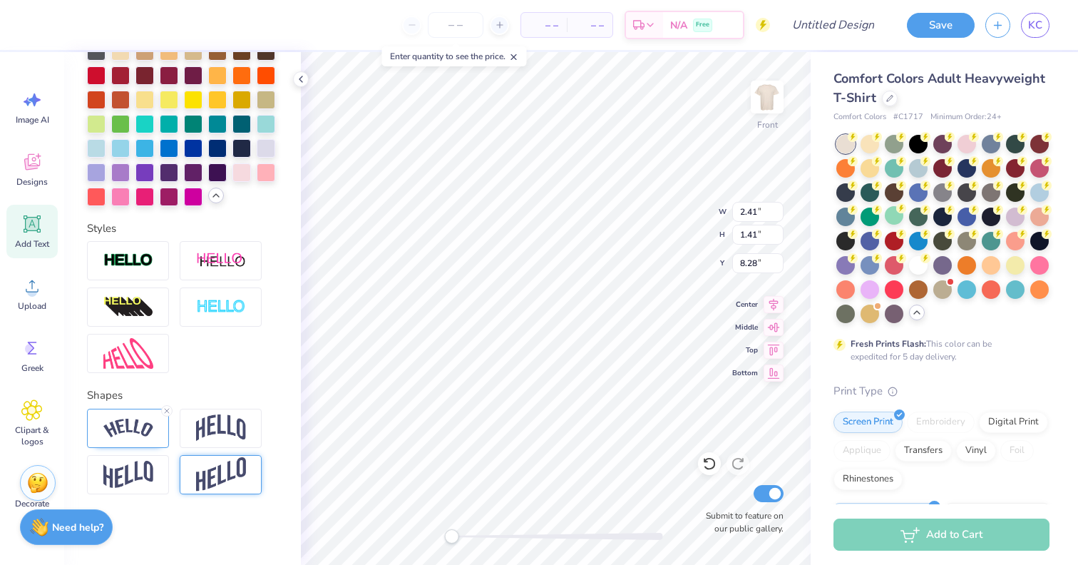
type input "2.61"
type input "4.91"
click at [147, 255] on img at bounding box center [128, 260] width 50 height 16
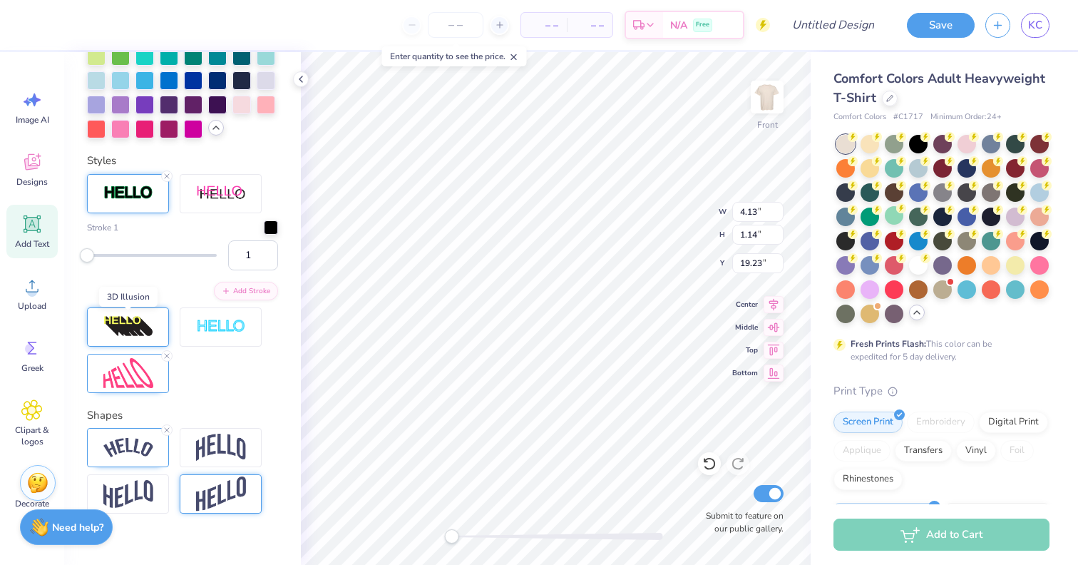
scroll to position [615, 0]
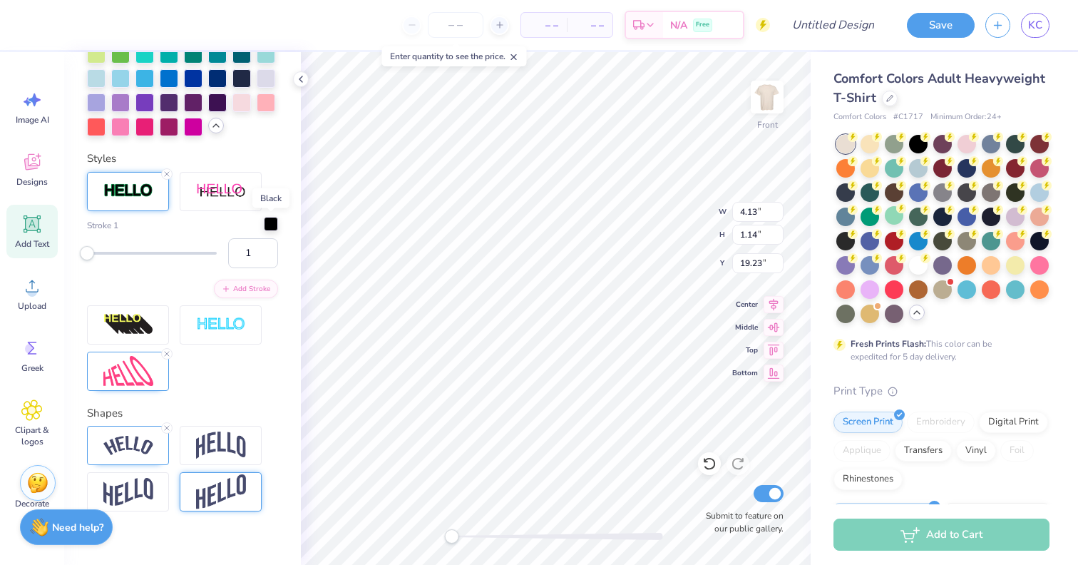
click at [274, 231] on div at bounding box center [271, 224] width 14 height 14
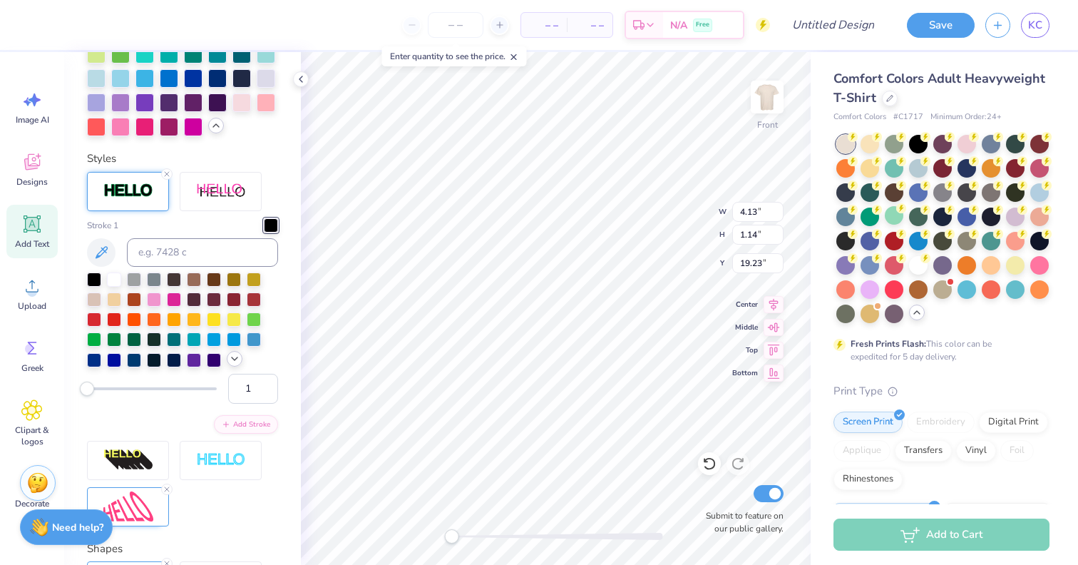
click at [232, 359] on icon at bounding box center [234, 358] width 11 height 11
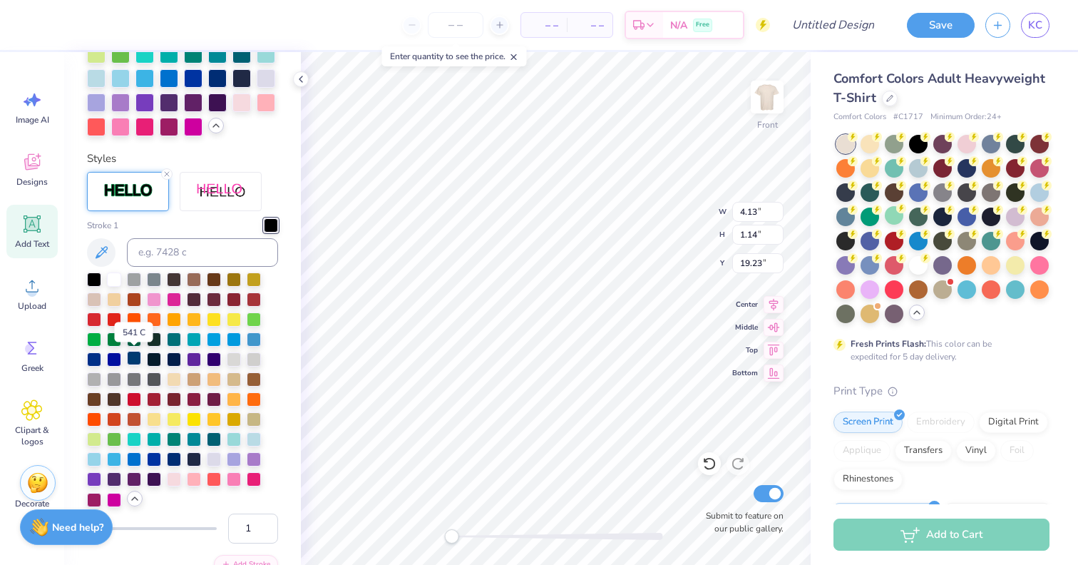
click at [134, 362] on div at bounding box center [134, 358] width 14 height 14
click at [154, 361] on div at bounding box center [154, 358] width 14 height 14
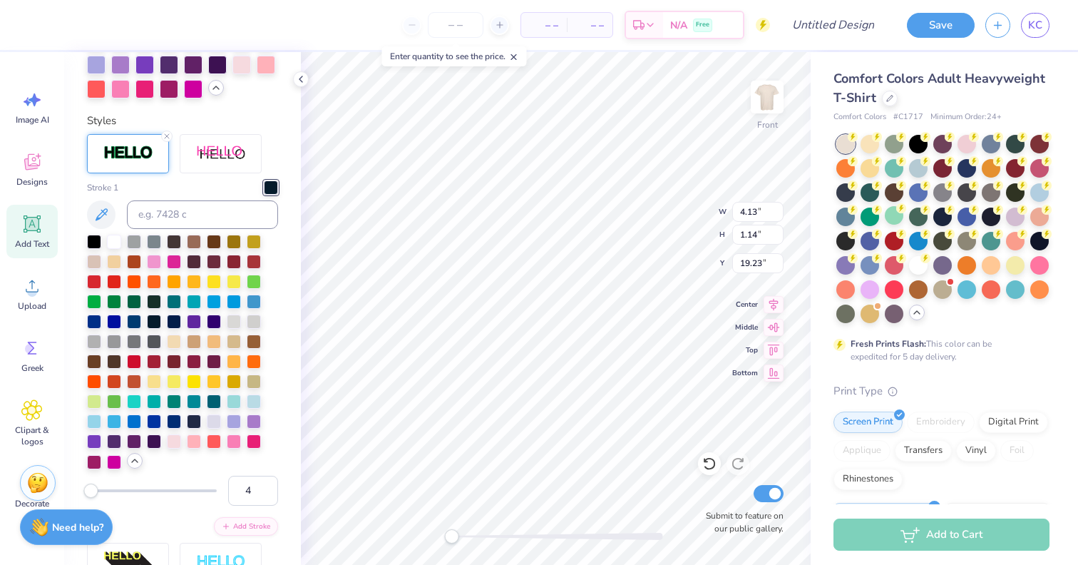
type input "5"
click at [92, 494] on div "Accessibility label" at bounding box center [91, 491] width 14 height 14
type input "3"
click at [90, 494] on div "Accessibility label" at bounding box center [90, 491] width 14 height 14
type input "5"
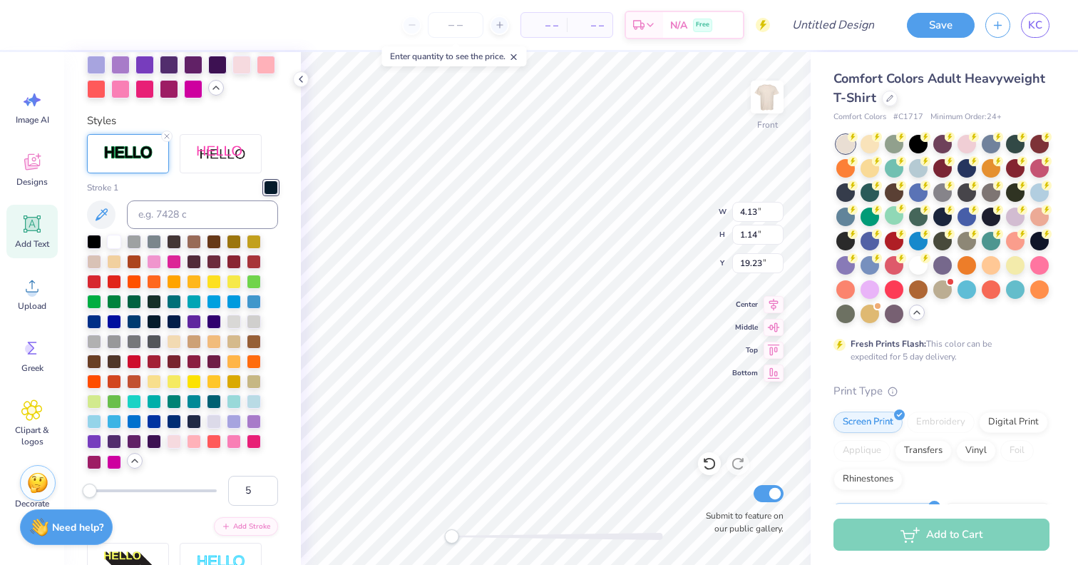
click at [93, 494] on div "Accessibility label" at bounding box center [90, 491] width 14 height 14
click at [132, 326] on div at bounding box center [134, 320] width 14 height 14
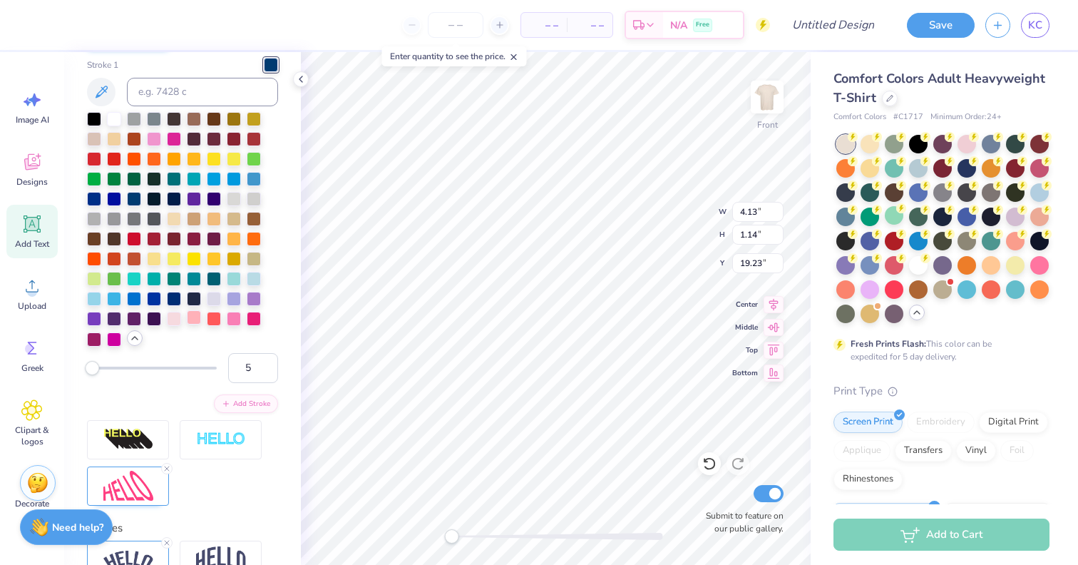
scroll to position [785, 0]
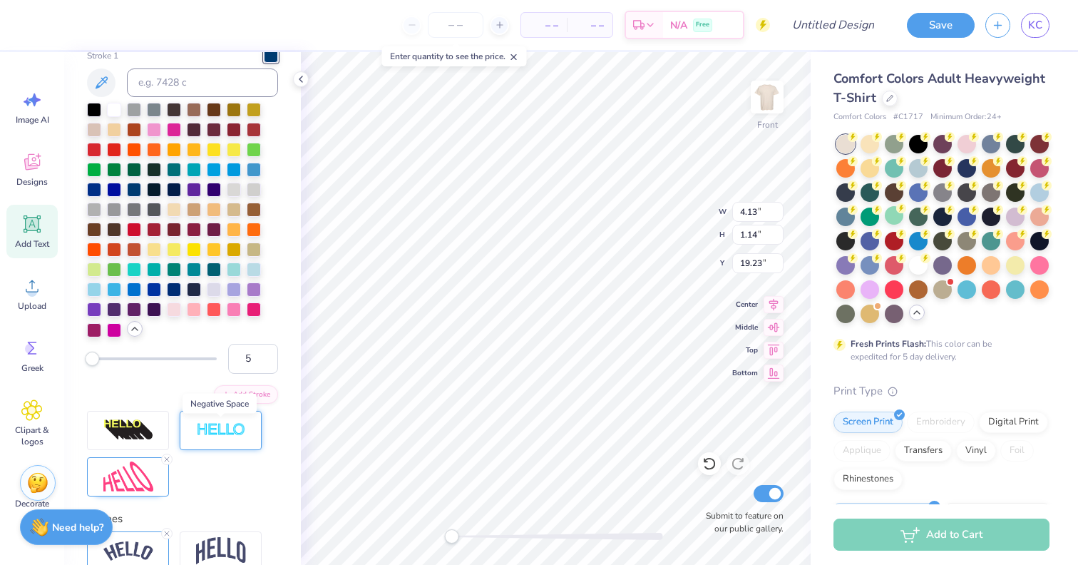
click at [210, 434] on img at bounding box center [221, 430] width 50 height 16
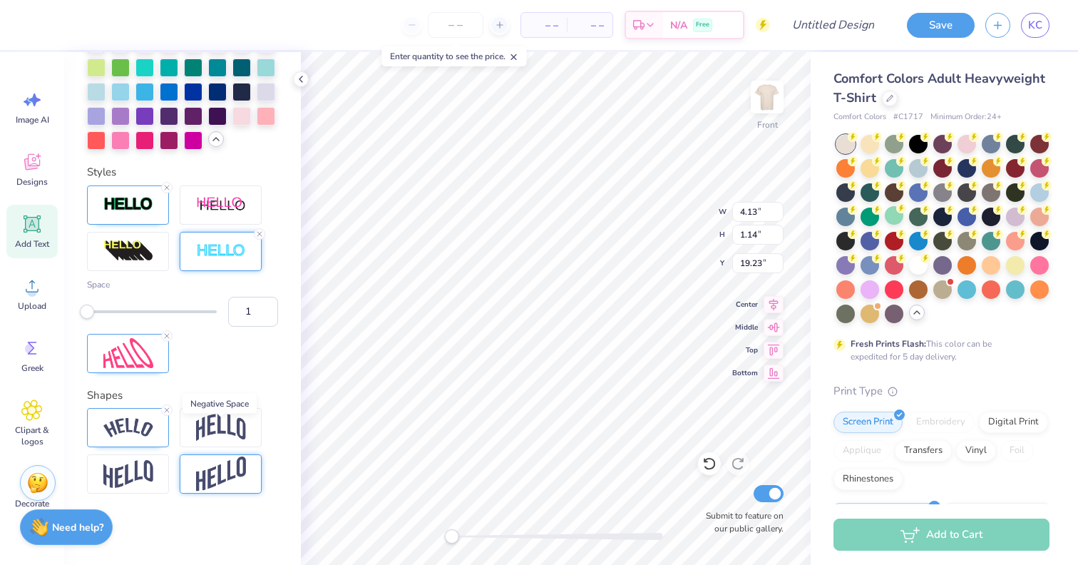
scroll to position [422, 0]
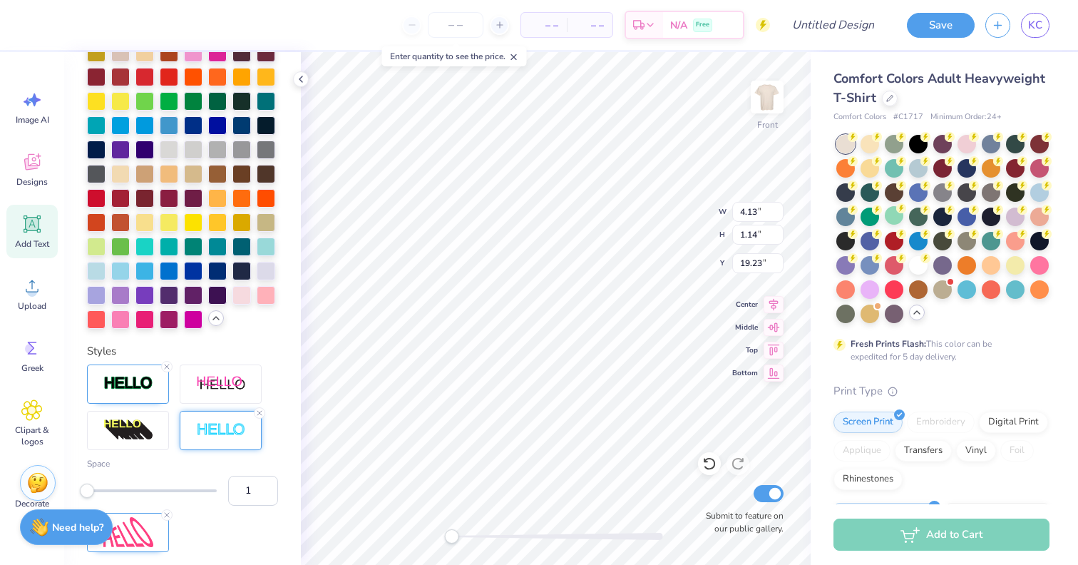
type input "2"
drag, startPoint x: 87, startPoint y: 494, endPoint x: 95, endPoint y: 494, distance: 7.8
click at [95, 494] on div "Accessibility label" at bounding box center [94, 491] width 14 height 14
type input "4"
drag, startPoint x: 95, startPoint y: 494, endPoint x: 105, endPoint y: 494, distance: 10.0
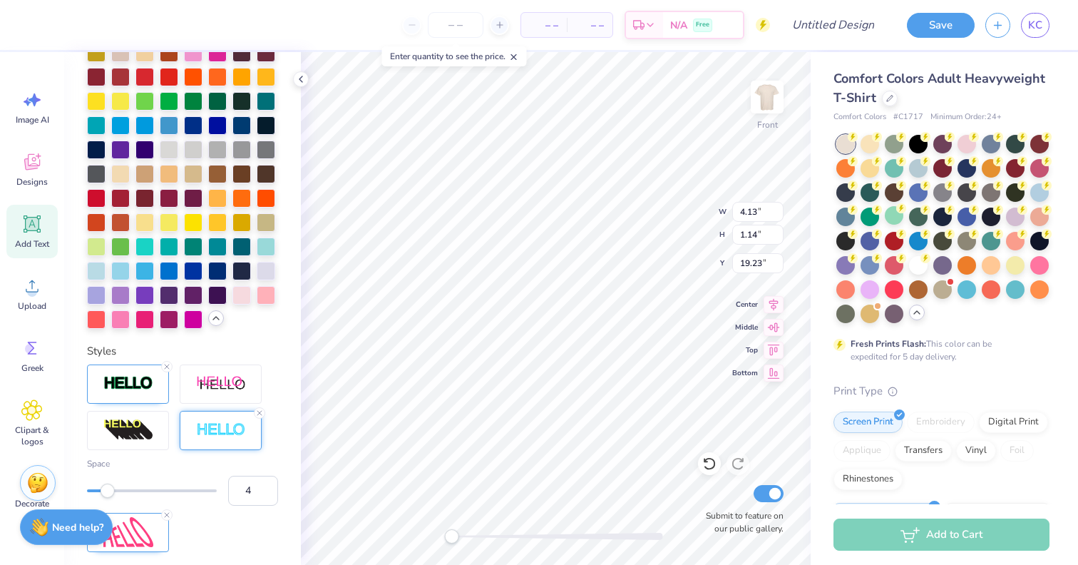
click at [105, 494] on div "Accessibility label" at bounding box center [108, 491] width 14 height 14
type input "5"
drag, startPoint x: 105, startPoint y: 494, endPoint x: 116, endPoint y: 494, distance: 11.4
click at [116, 494] on div "Accessibility label" at bounding box center [114, 491] width 14 height 14
type input "6"
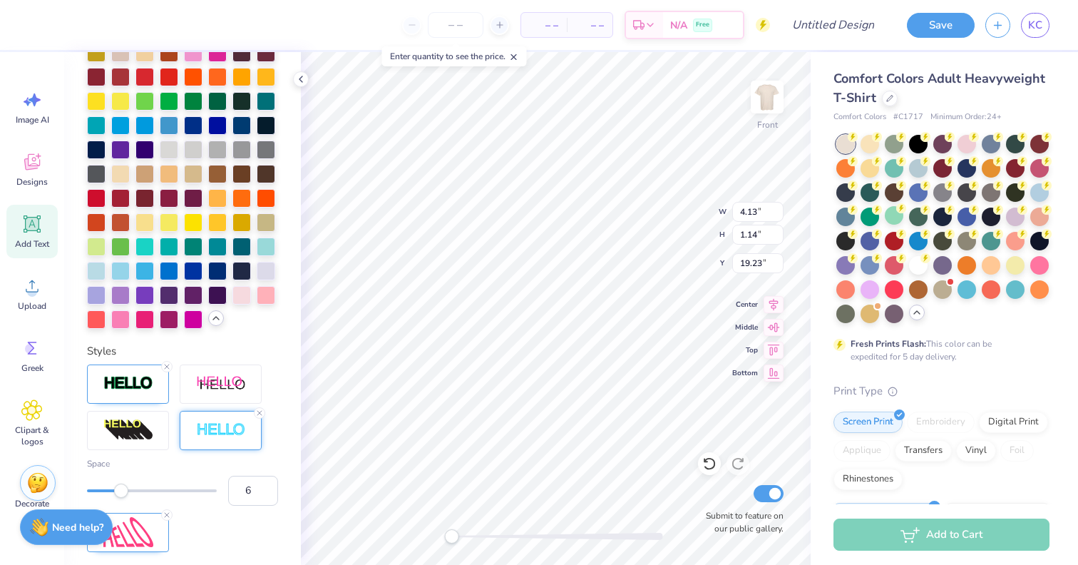
click at [123, 494] on div "Accessibility label" at bounding box center [121, 491] width 14 height 14
type input "5"
drag, startPoint x: 123, startPoint y: 494, endPoint x: 116, endPoint y: 494, distance: 7.9
click at [116, 494] on div "Accessibility label" at bounding box center [114, 491] width 14 height 14
click at [292, 419] on div "Personalized Names Personalized Numbers Text Tool Add Font Font Super Corn Swit…" at bounding box center [182, 308] width 237 height 513
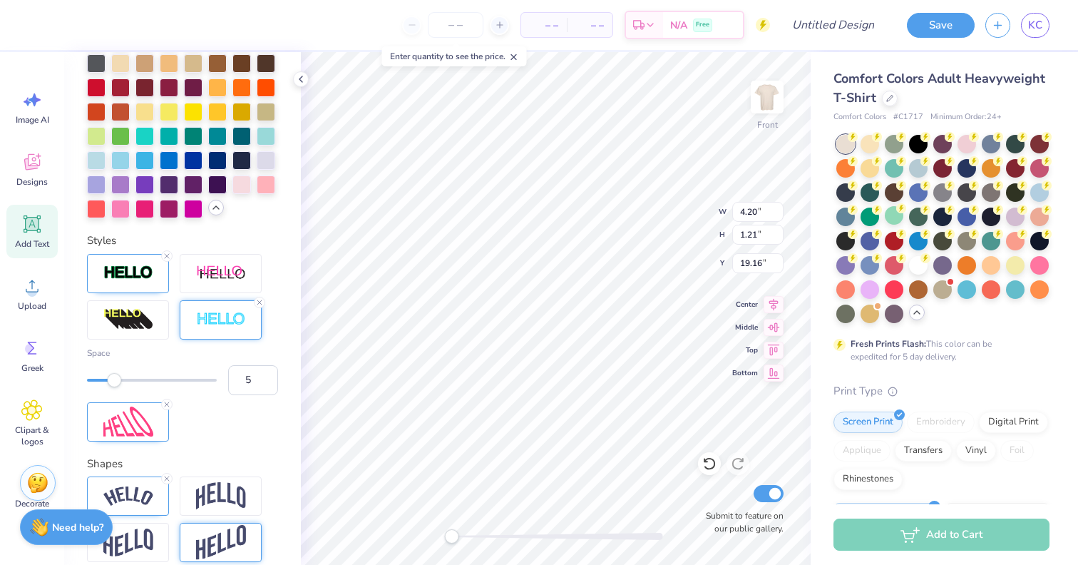
scroll to position [601, 0]
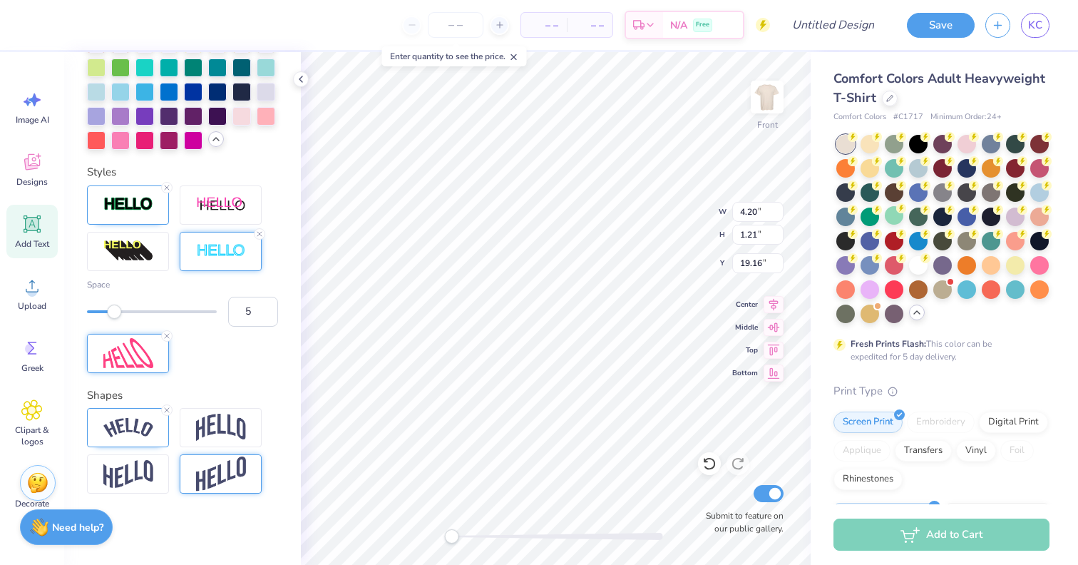
click at [136, 362] on img at bounding box center [128, 353] width 50 height 31
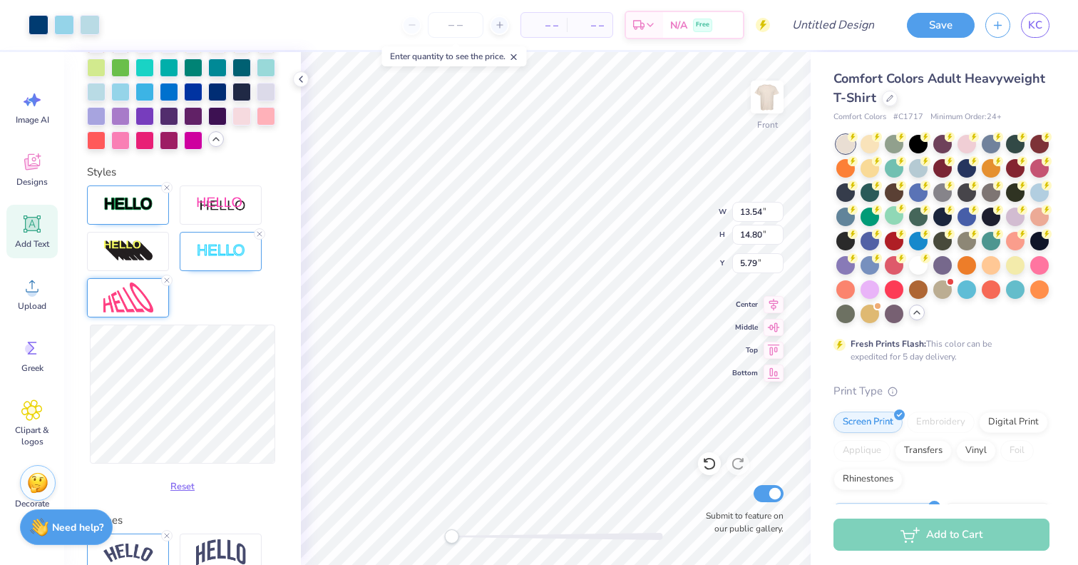
type input "13.54"
type input "14.80"
type input "5.79"
click at [713, 466] on icon at bounding box center [710, 463] width 14 height 14
click at [710, 461] on icon at bounding box center [710, 463] width 14 height 14
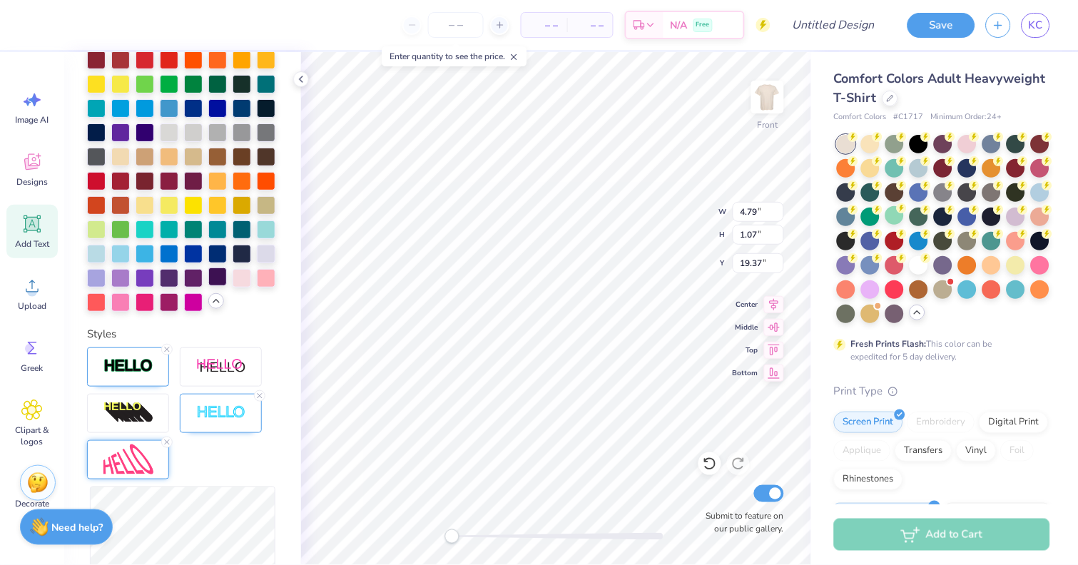
scroll to position [409, 0]
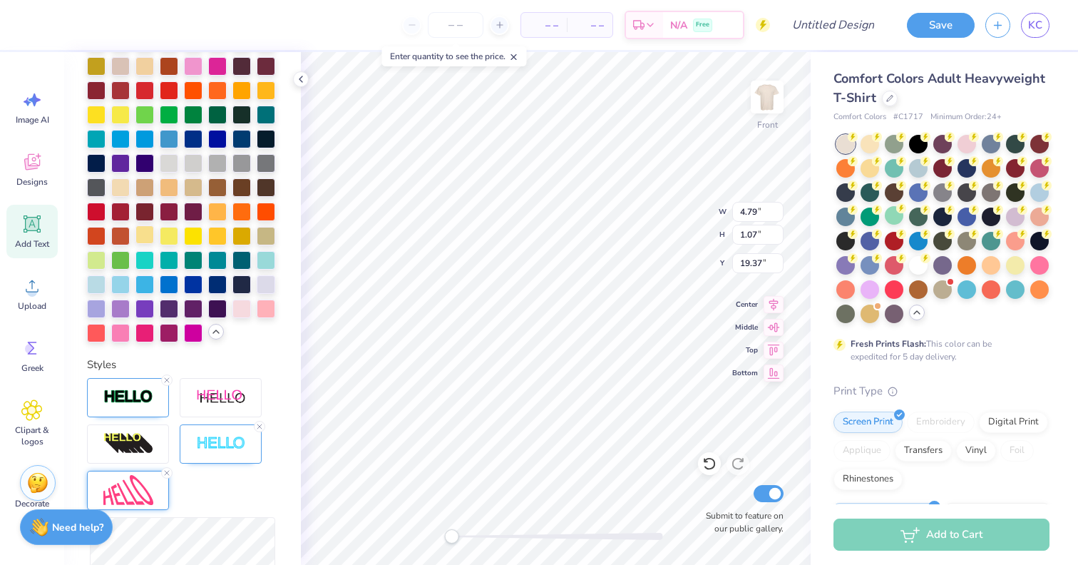
click at [151, 232] on div at bounding box center [145, 234] width 19 height 19
click at [447, 535] on div "Accessibility label" at bounding box center [449, 536] width 14 height 14
click at [260, 427] on line at bounding box center [259, 426] width 4 height 4
click at [139, 397] on img at bounding box center [128, 397] width 50 height 16
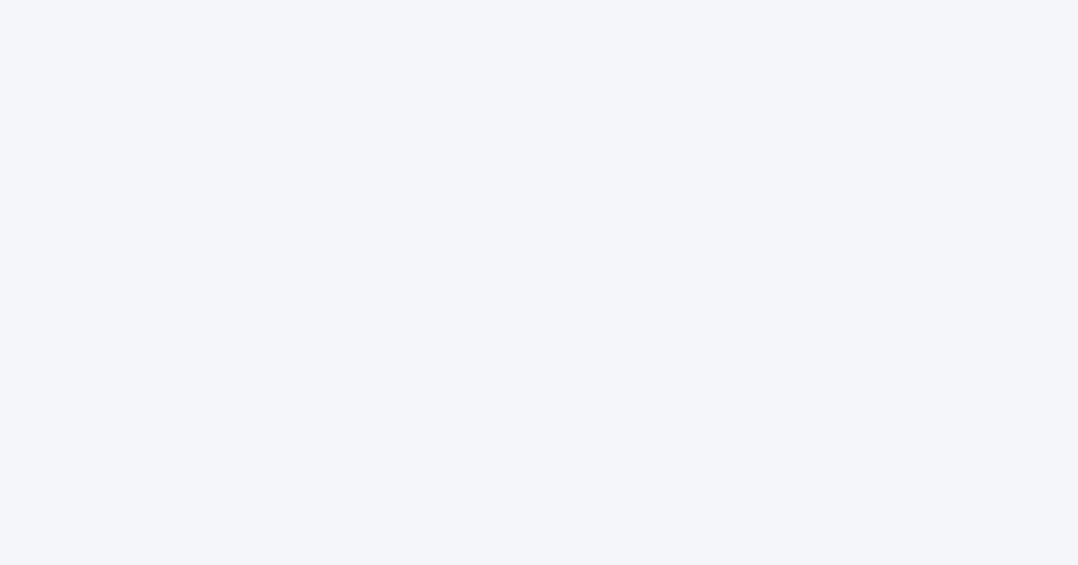
click at [583, 97] on div at bounding box center [539, 282] width 1078 height 565
click at [464, 108] on div at bounding box center [539, 282] width 1078 height 565
click at [429, 68] on div at bounding box center [539, 282] width 1078 height 565
click at [359, 123] on div at bounding box center [539, 282] width 1078 height 565
click at [425, 57] on div at bounding box center [539, 282] width 1078 height 565
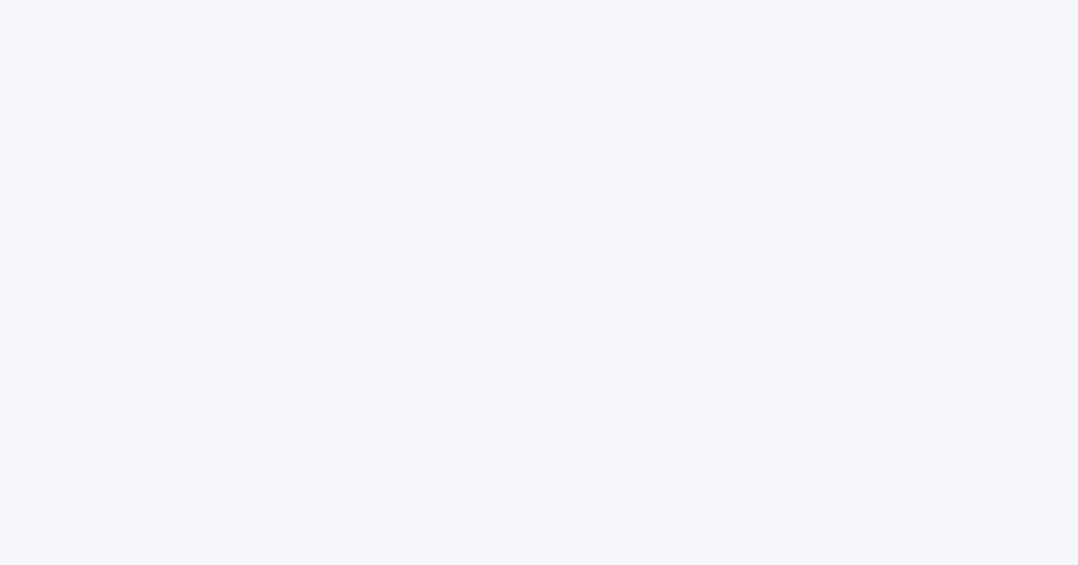
click at [109, 102] on div at bounding box center [539, 282] width 1078 height 565
click at [142, 92] on div at bounding box center [539, 282] width 1078 height 565
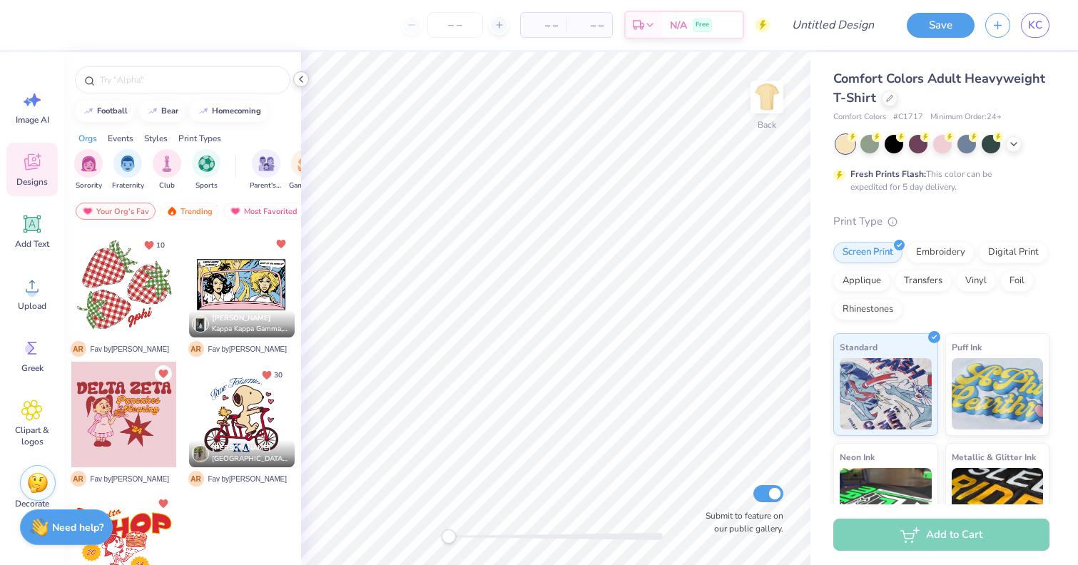
click at [302, 81] on icon at bounding box center [300, 78] width 11 height 11
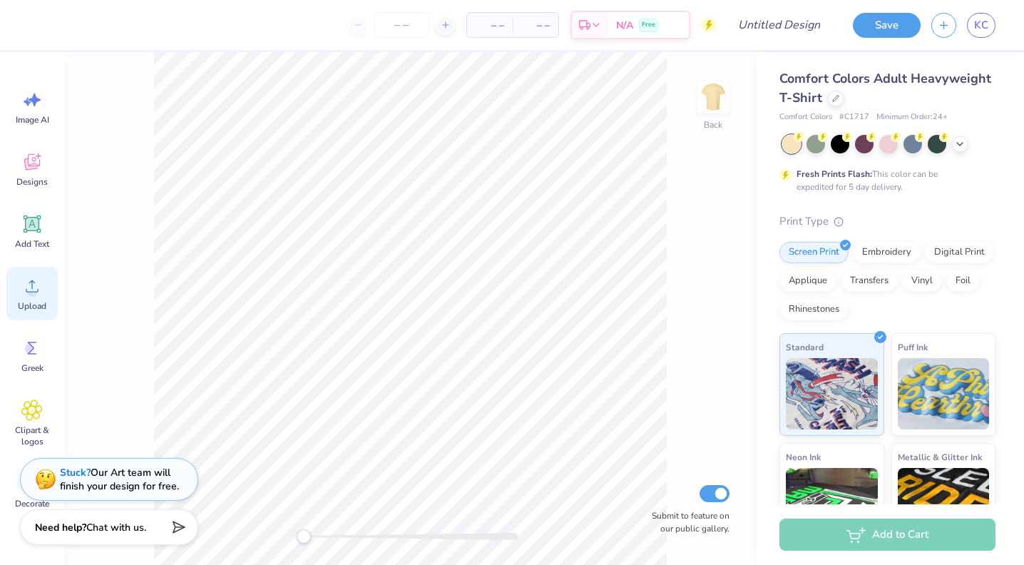
click at [34, 282] on icon at bounding box center [32, 286] width 13 height 12
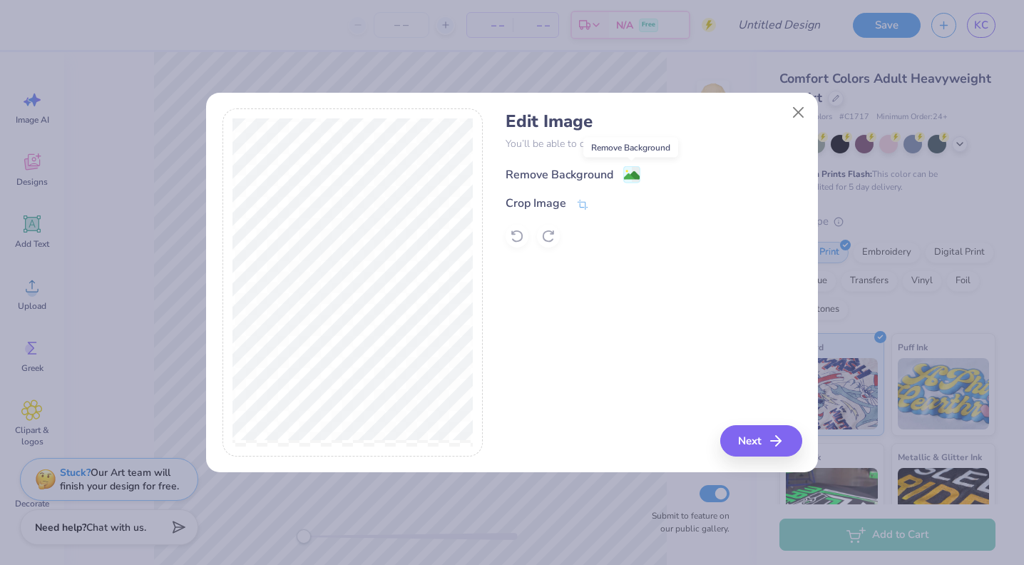
click at [638, 172] on image at bounding box center [632, 176] width 16 height 16
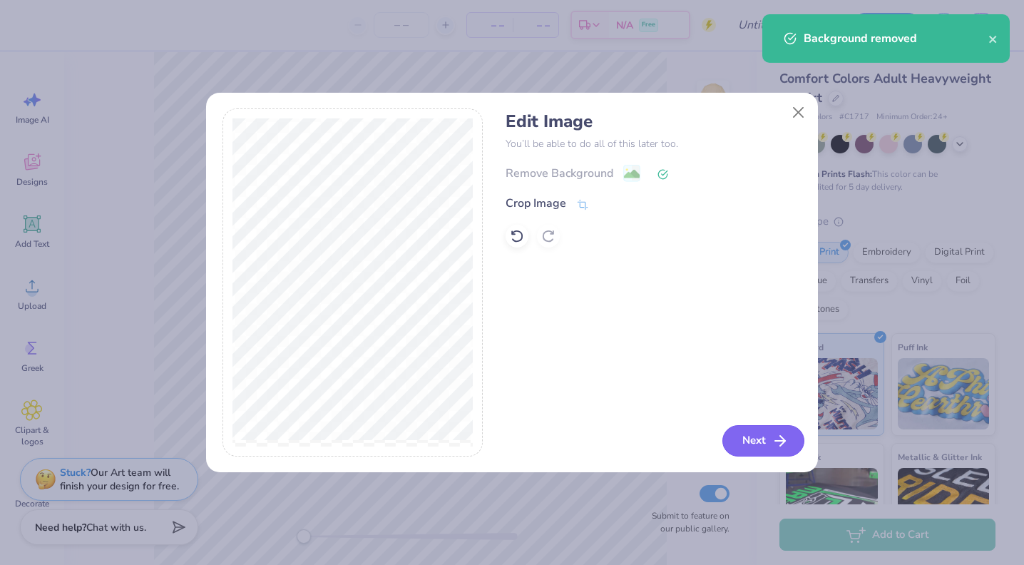
click at [762, 440] on button "Next" at bounding box center [763, 440] width 82 height 31
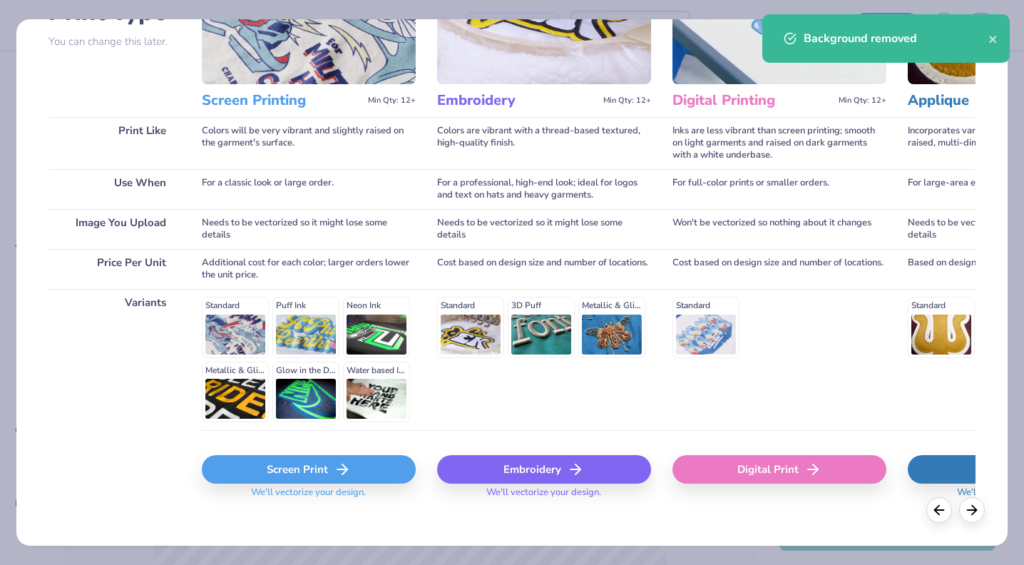
scroll to position [146, 0]
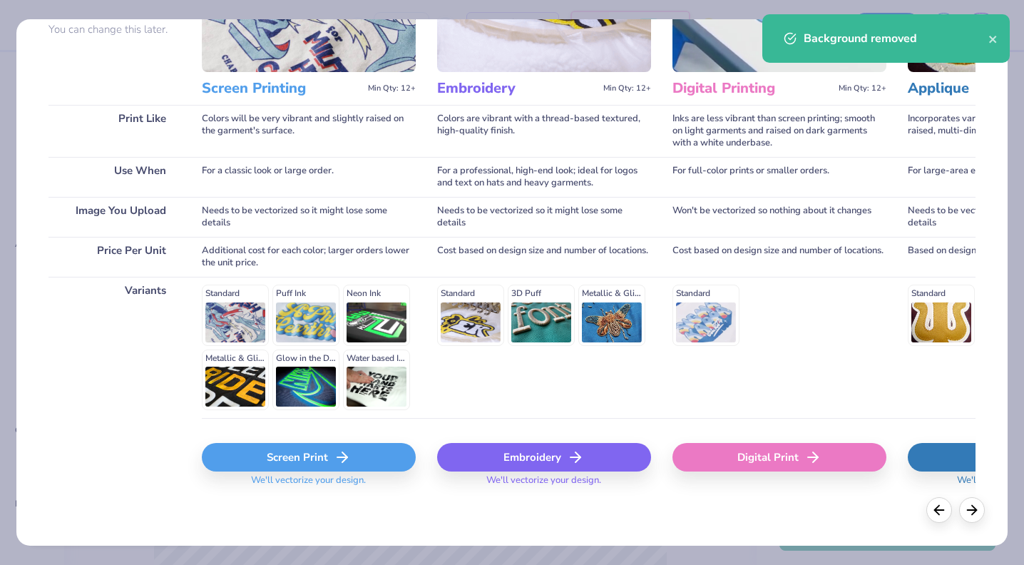
click at [374, 450] on div "Screen Print" at bounding box center [309, 457] width 214 height 29
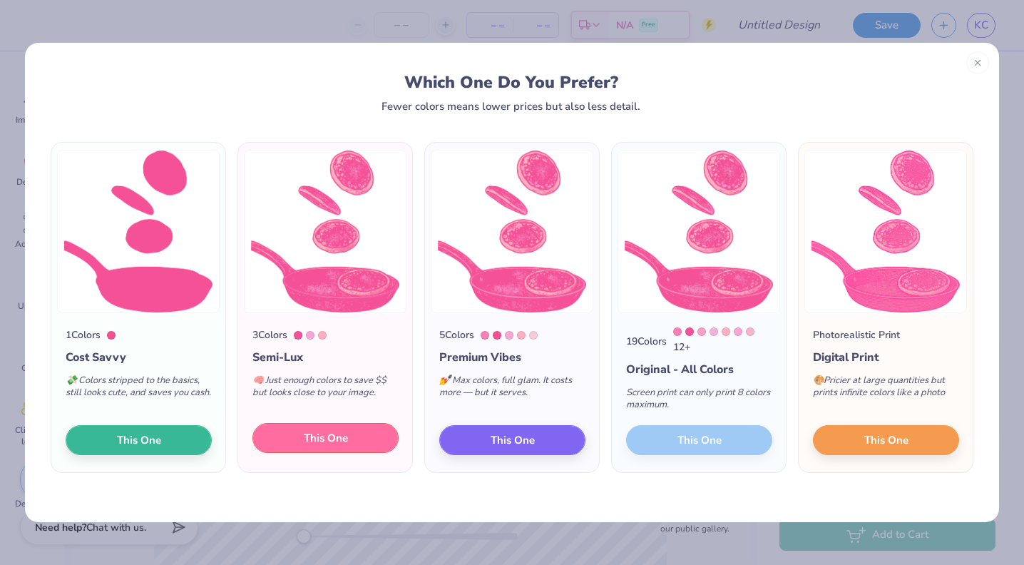
click at [344, 446] on span "This One" at bounding box center [326, 438] width 44 height 16
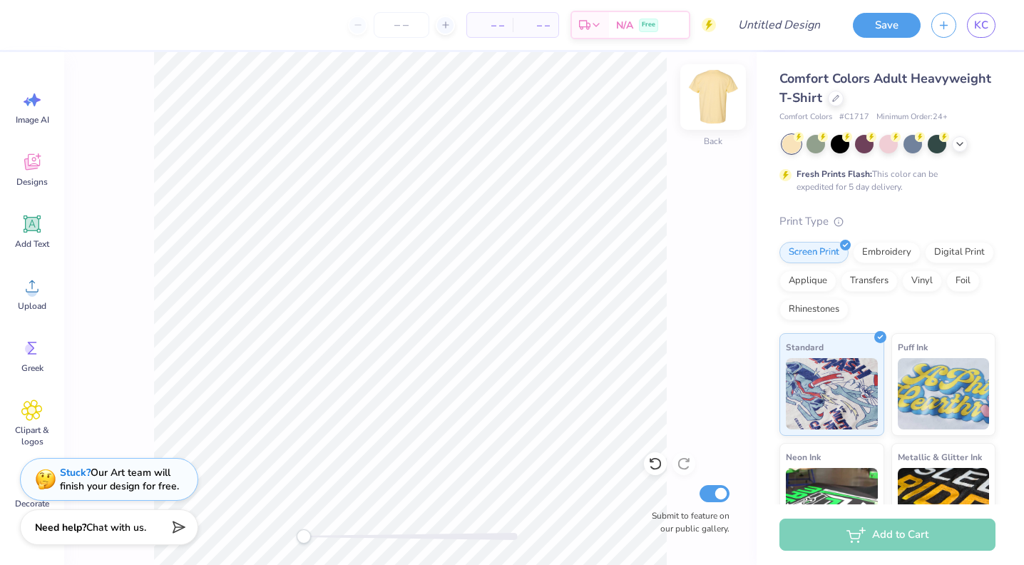
click at [704, 108] on img at bounding box center [713, 96] width 57 height 57
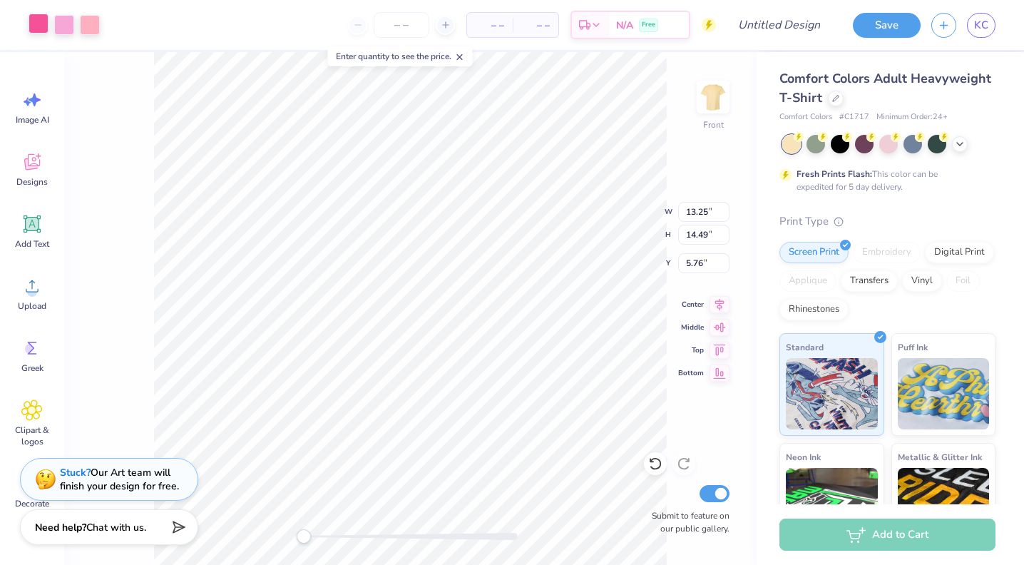
click at [36, 25] on div at bounding box center [39, 24] width 20 height 20
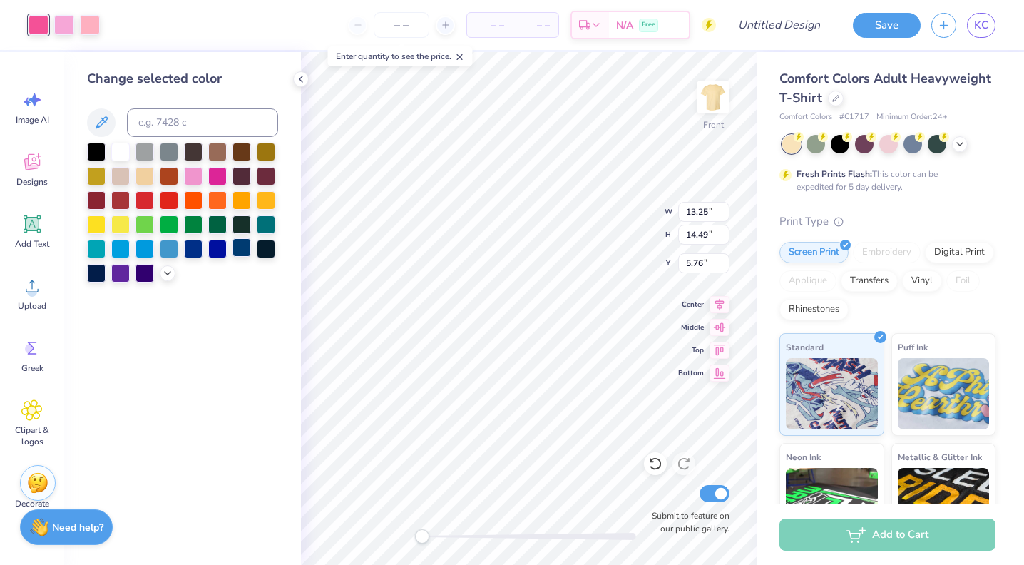
click at [246, 252] on div at bounding box center [242, 247] width 19 height 19
click at [60, 23] on div at bounding box center [64, 24] width 20 height 20
click at [173, 275] on icon at bounding box center [167, 271] width 11 height 11
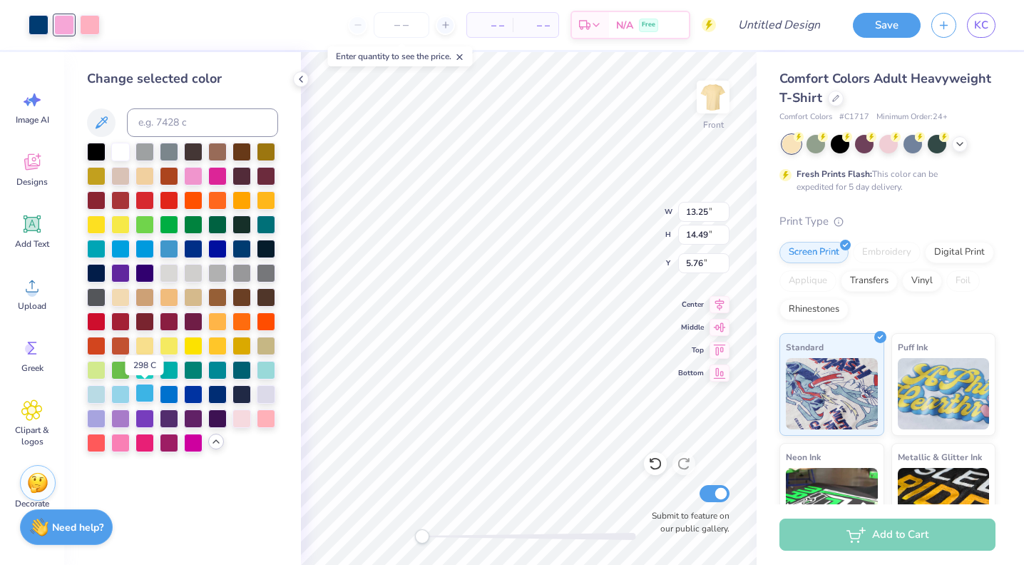
click at [145, 390] on div at bounding box center [145, 393] width 19 height 19
click at [88, 30] on div at bounding box center [90, 24] width 20 height 20
click at [103, 397] on div at bounding box center [96, 393] width 19 height 19
click at [66, 23] on div at bounding box center [64, 24] width 20 height 20
click at [125, 394] on div at bounding box center [120, 393] width 19 height 19
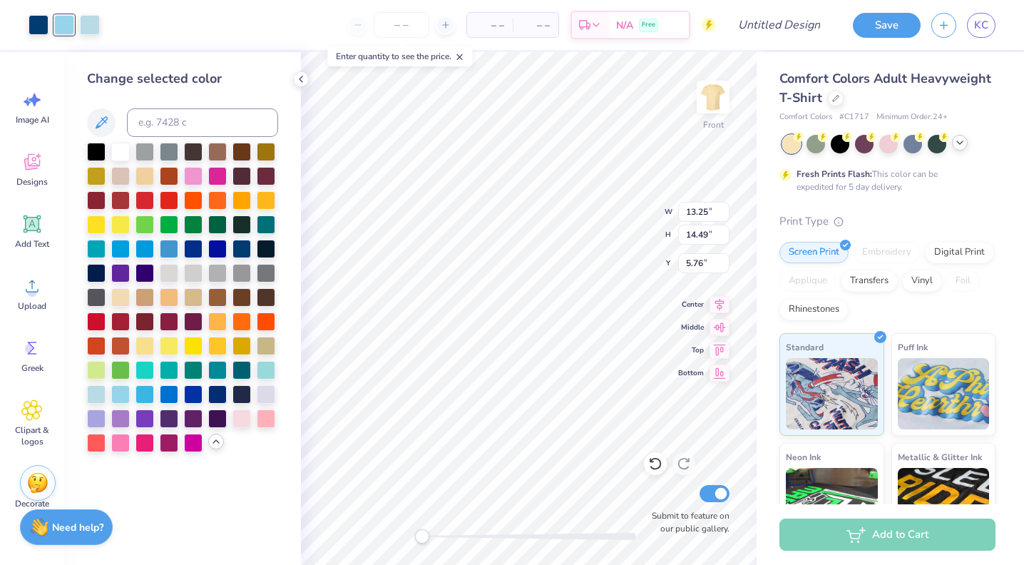
click at [963, 145] on icon at bounding box center [959, 142] width 11 height 11
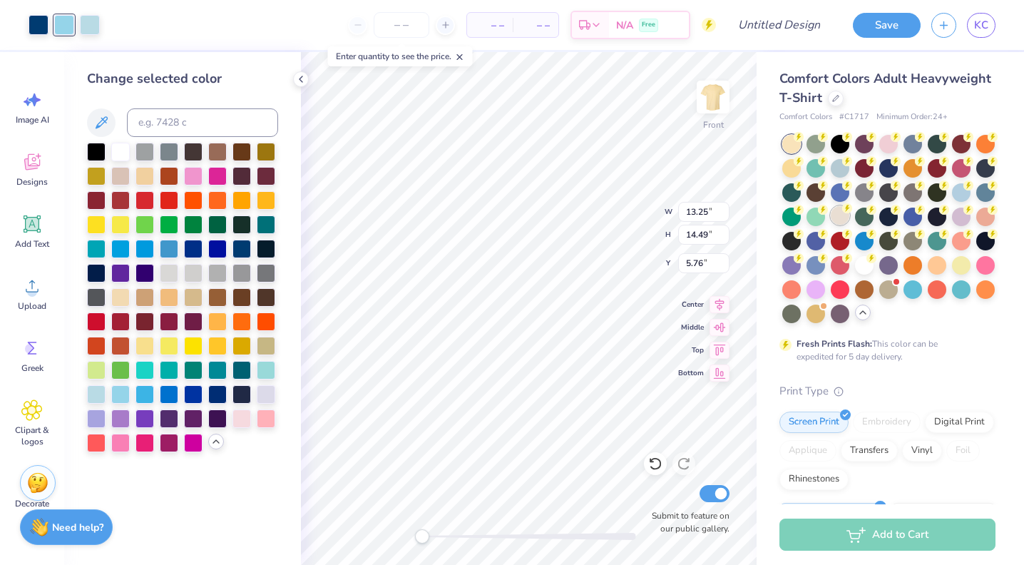
click at [839, 223] on div at bounding box center [840, 215] width 19 height 19
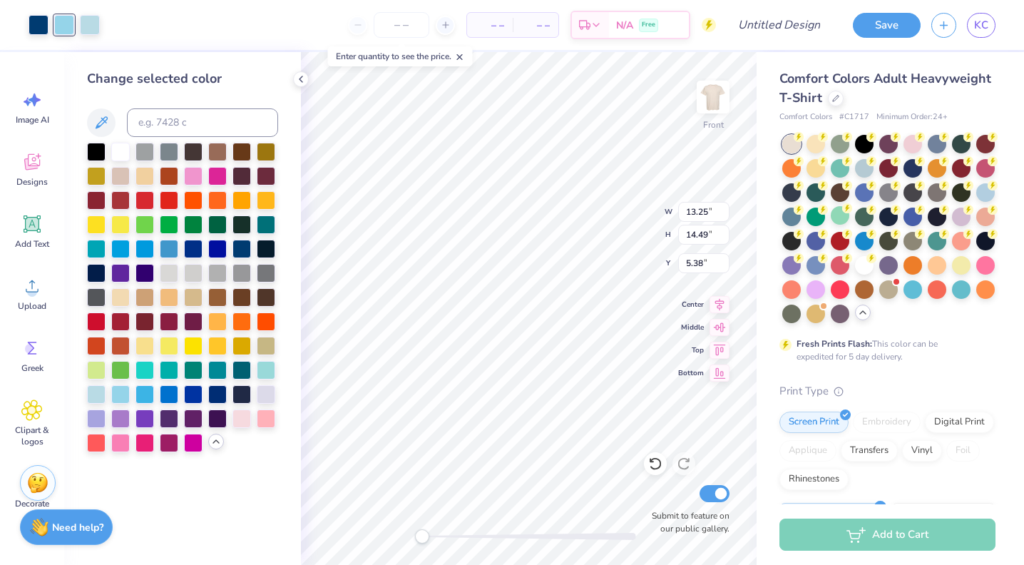
type input "5.38"
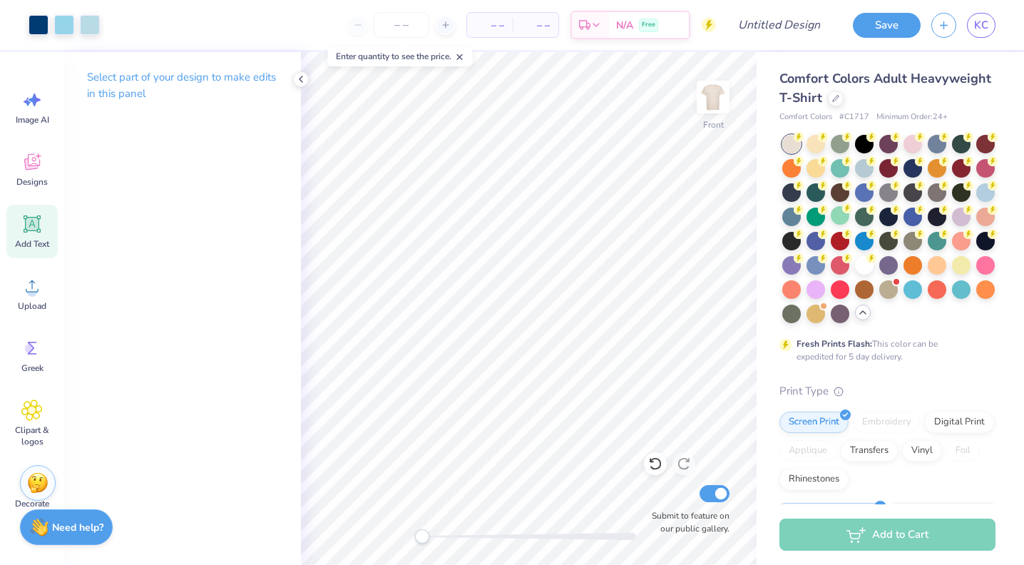
click at [33, 248] on span "Add Text" at bounding box center [32, 243] width 34 height 11
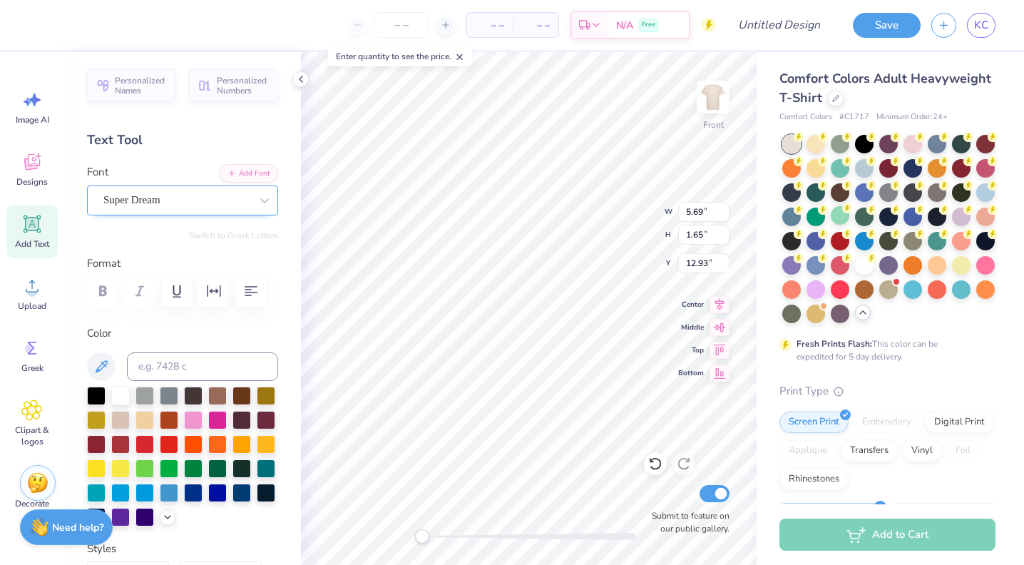
click at [155, 196] on div "Super Dream" at bounding box center [177, 200] width 150 height 22
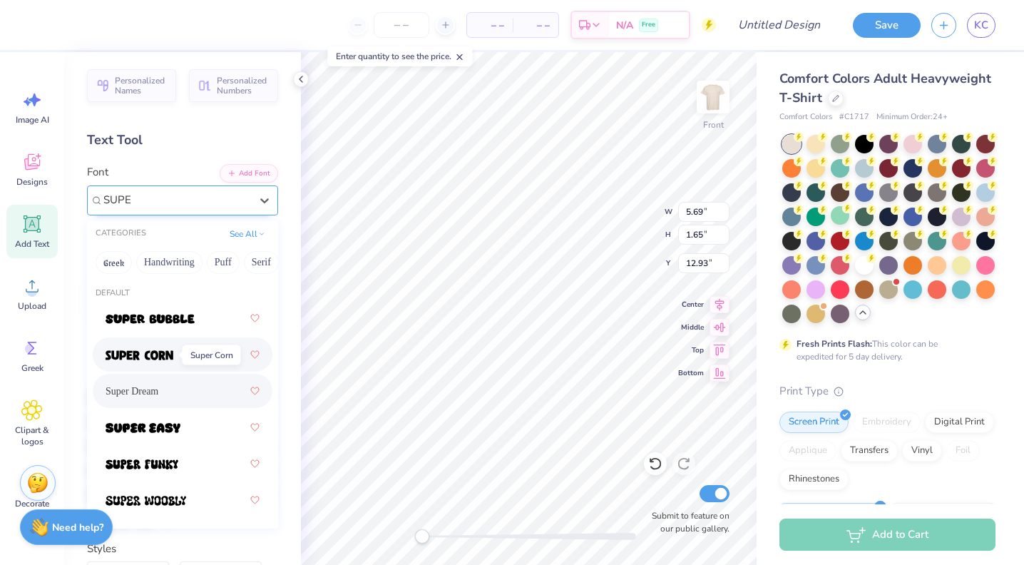
click at [137, 355] on img at bounding box center [140, 355] width 68 height 10
type input "SUPE"
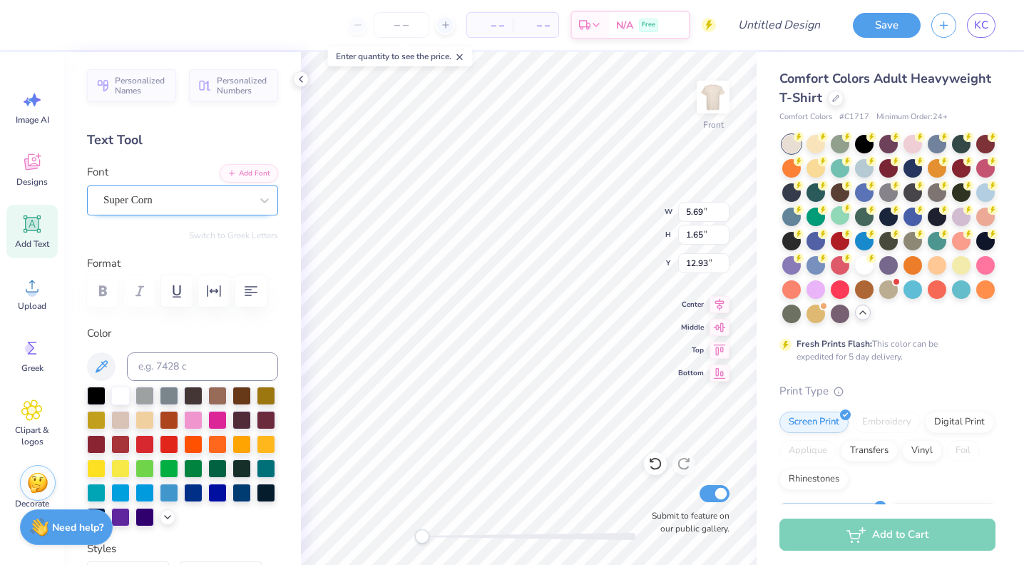
scroll to position [0, 1]
type textarea "TRI DELTA"
click at [240, 494] on div at bounding box center [242, 491] width 19 height 19
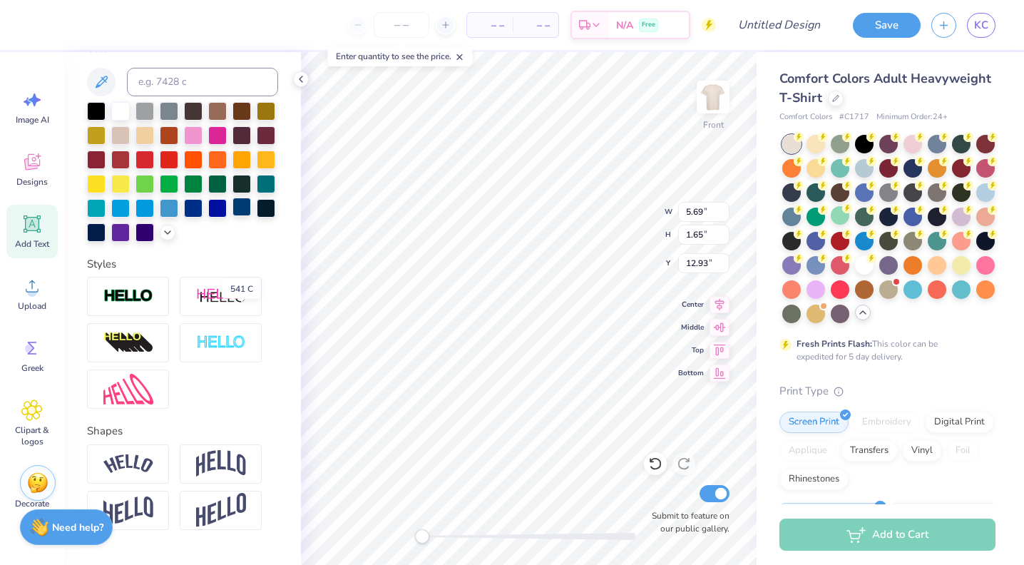
scroll to position [320, 0]
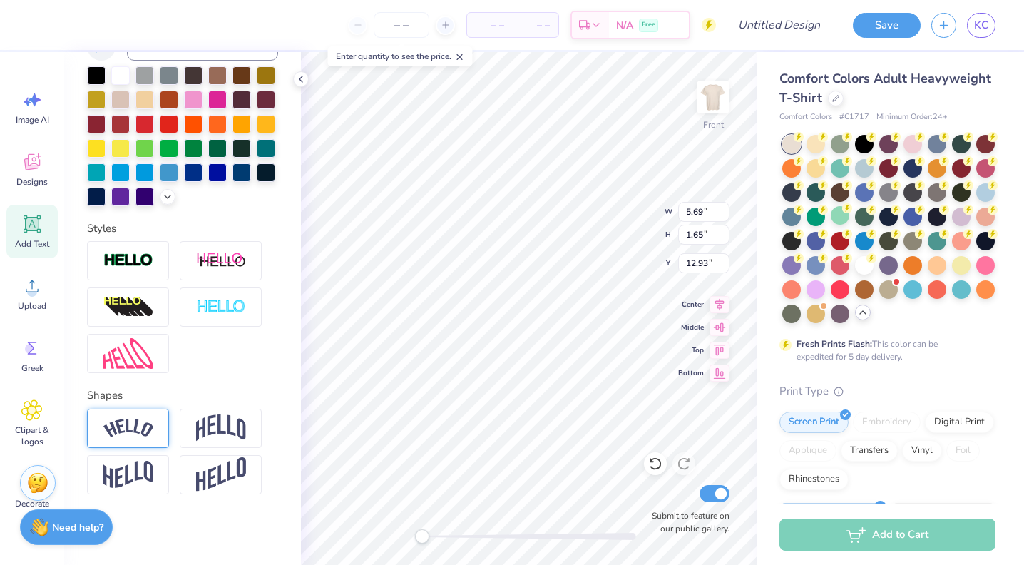
click at [141, 429] on img at bounding box center [128, 428] width 50 height 19
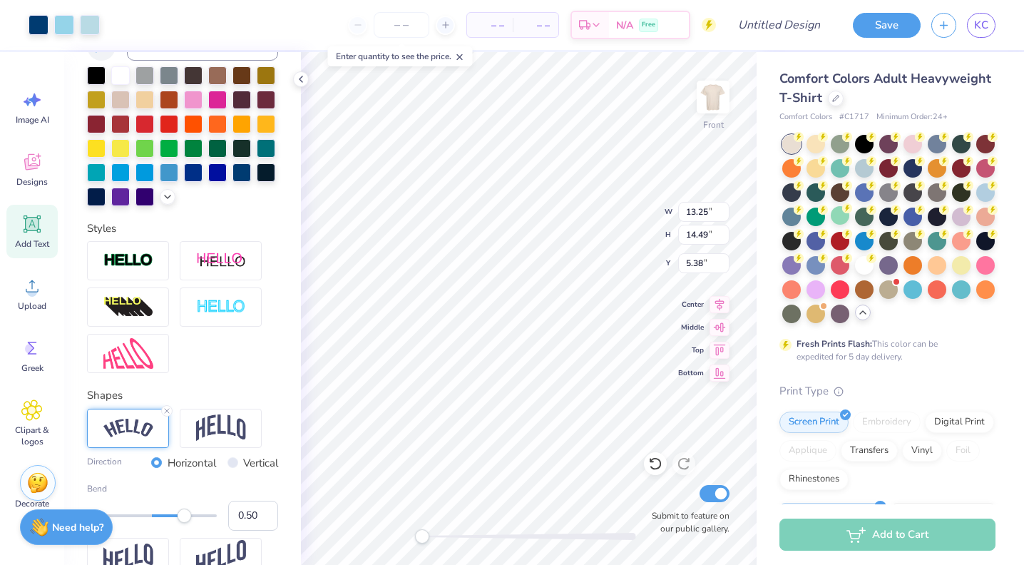
type input "13.25"
type input "14.49"
type input "5.38"
type input "10.56"
type input "2.79"
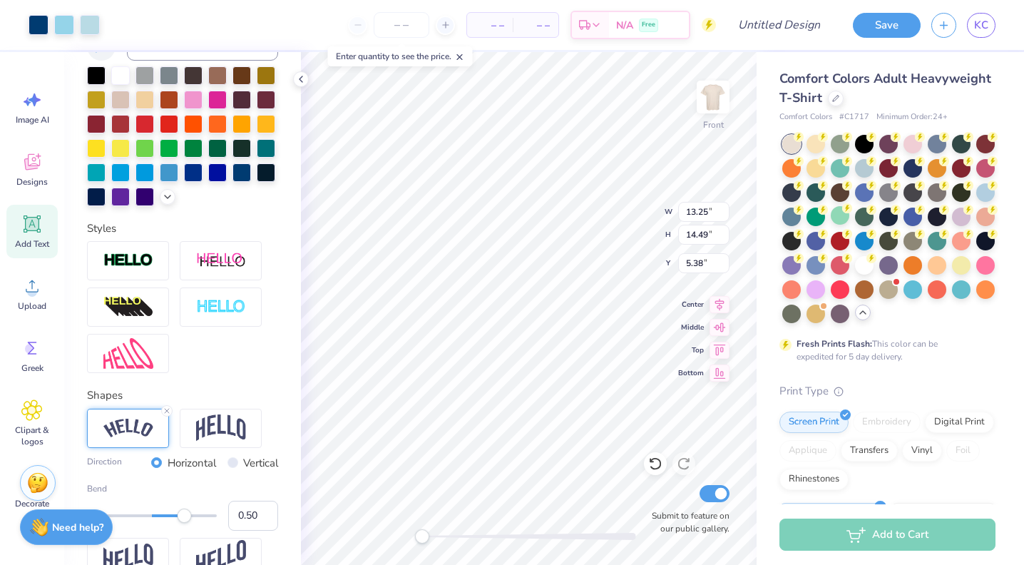
type input "12.36"
type input "0.59"
drag, startPoint x: 183, startPoint y: 515, endPoint x: 190, endPoint y: 514, distance: 7.2
click at [190, 514] on div "Accessibility label" at bounding box center [190, 516] width 14 height 14
type input "0.65"
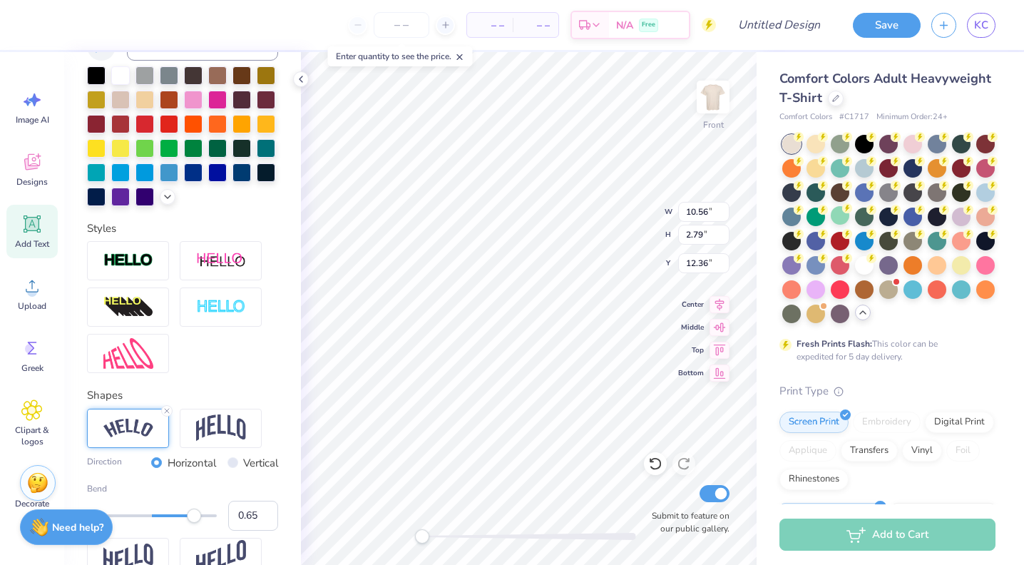
click at [194, 514] on div "Accessibility label" at bounding box center [194, 516] width 14 height 14
type input "0.74"
click at [200, 514] on div "Accessibility label" at bounding box center [200, 516] width 14 height 14
type input "0.59"
click at [190, 516] on div "Accessibility label" at bounding box center [193, 516] width 14 height 14
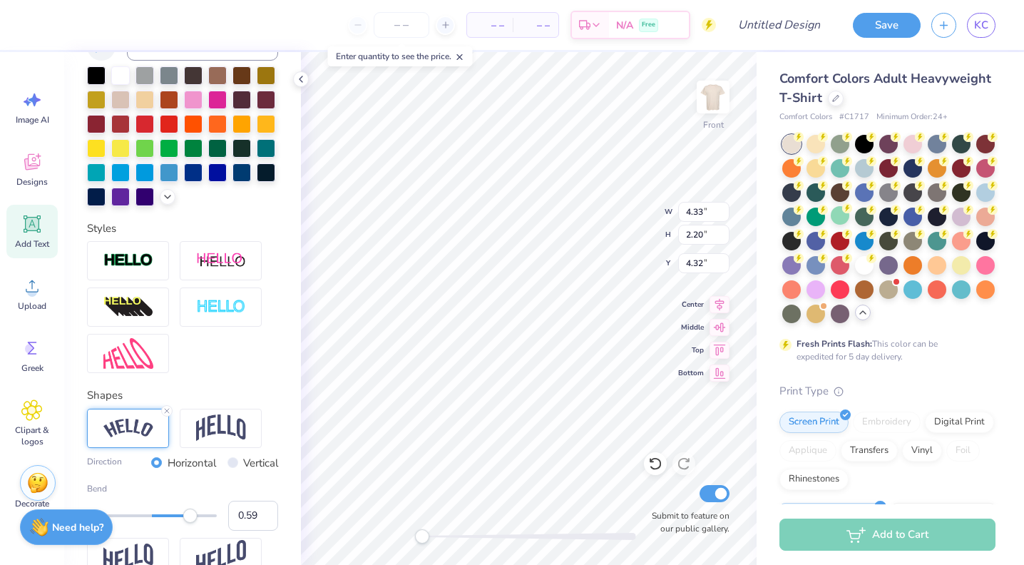
type input "4.24"
type input "2.32"
type input "4.57"
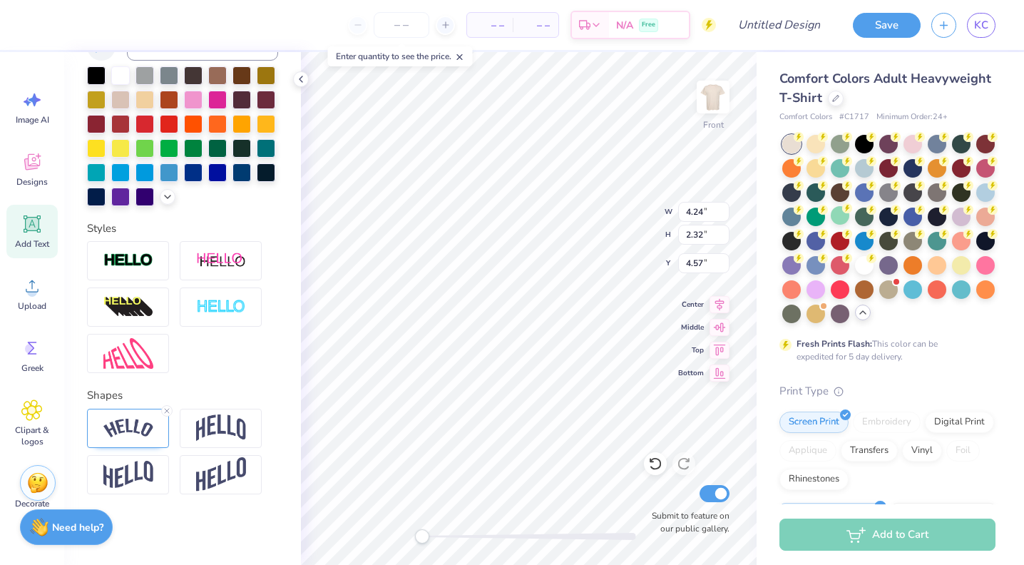
scroll to position [1, 0]
type textarea "HALL"
click at [131, 433] on img at bounding box center [128, 428] width 50 height 19
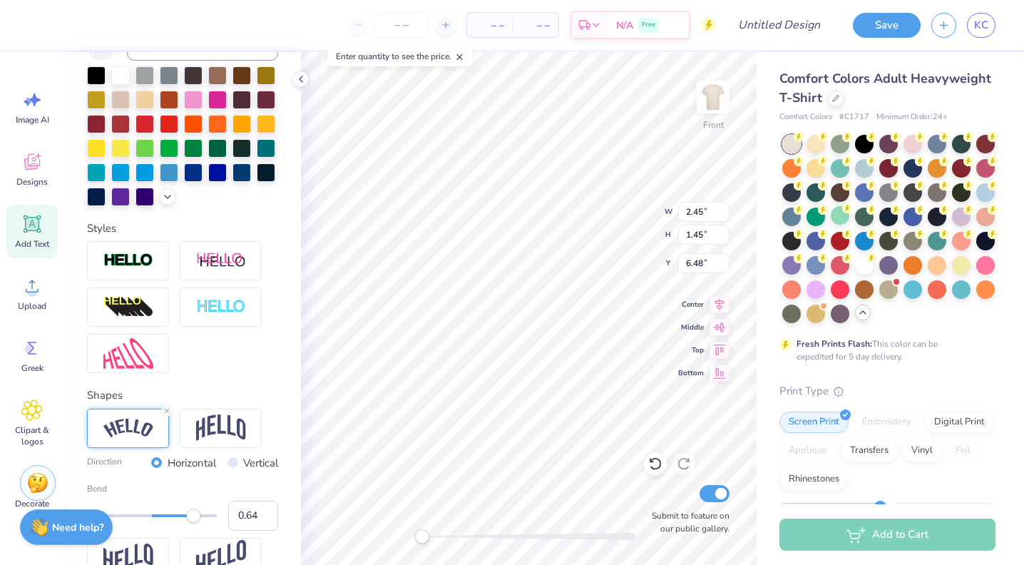
type input "0.65"
click at [194, 519] on div "Accessibility label" at bounding box center [194, 516] width 14 height 14
type input "0.70"
click at [198, 519] on div "Accessibility label" at bounding box center [197, 516] width 14 height 14
type input "13.25"
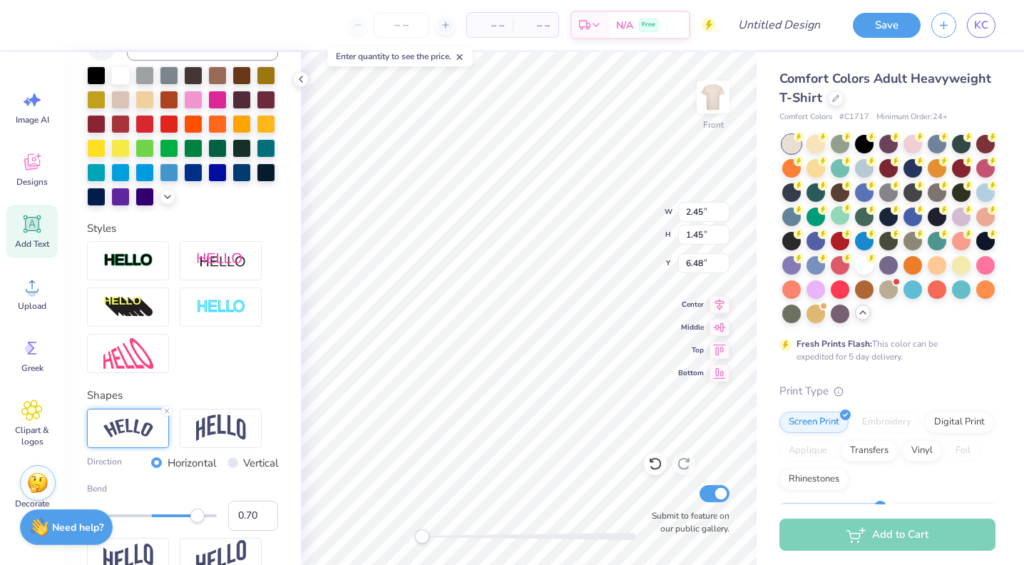
type input "14.49"
type input "5.38"
type input "2.36"
type input "1.58"
type input "7.60"
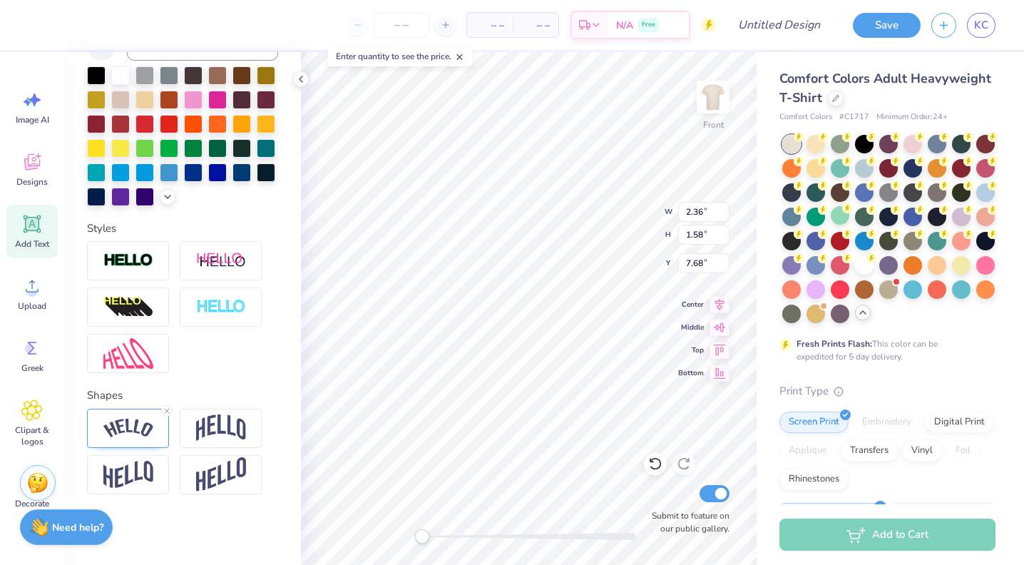
scroll to position [0, 0]
type textarea "2025"
click at [639, 228] on div "Front W 2.36 2.36 " H 1.58 1.58 " Y 7.68 7.68 " Center Middle Top Bottom Submit…" at bounding box center [529, 308] width 456 height 513
click at [126, 432] on img at bounding box center [128, 428] width 50 height 19
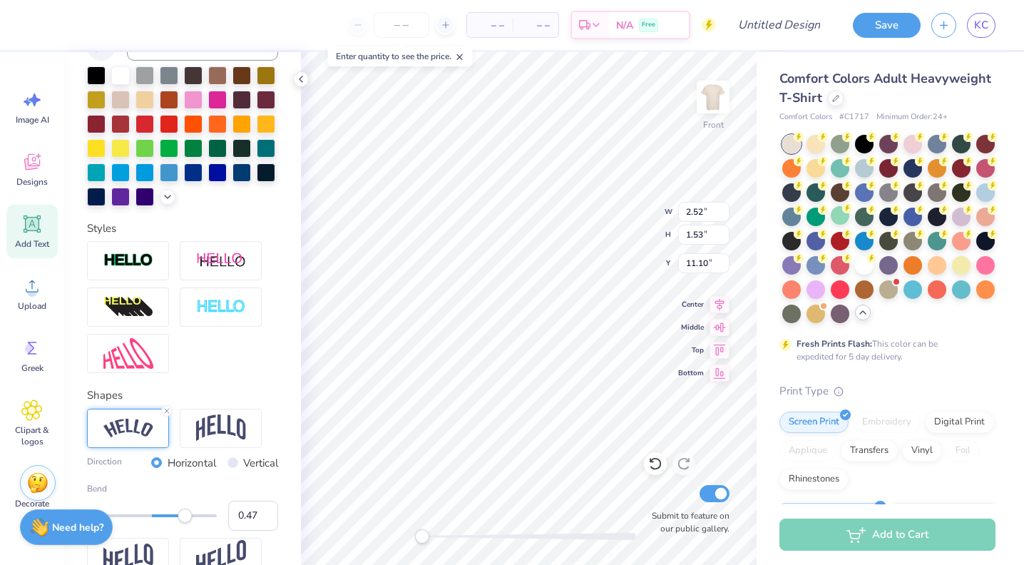
type input "0.46"
drag, startPoint x: 191, startPoint y: 516, endPoint x: 182, endPoint y: 516, distance: 9.3
click at [182, 516] on div "Accessibility label" at bounding box center [185, 516] width 14 height 14
type input "13.25"
type input "14.49"
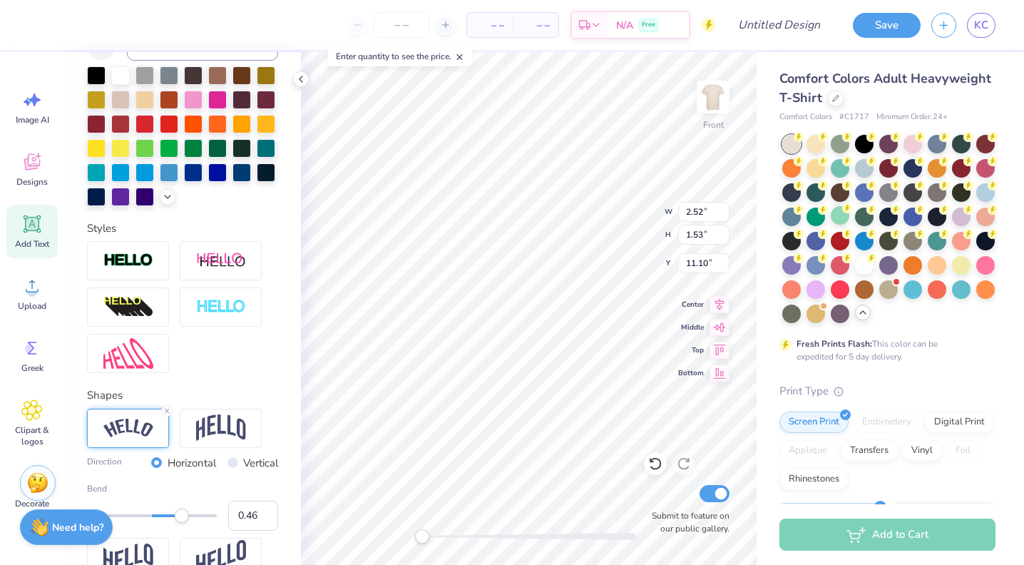
type input "5.38"
type input "0.54"
click at [187, 516] on div "Accessibility label" at bounding box center [187, 516] width 14 height 14
type input "11.31"
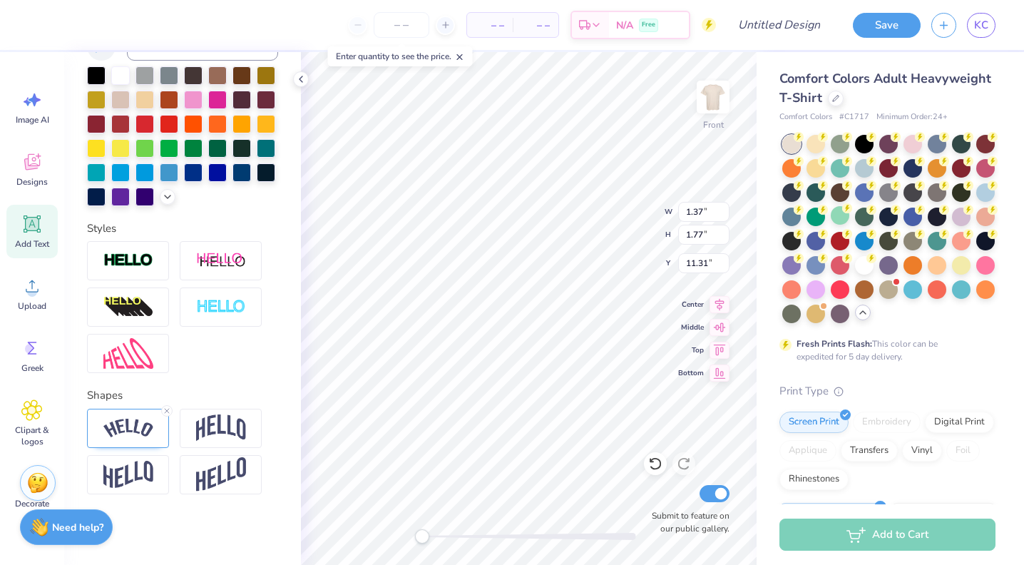
scroll to position [0, 1]
type textarea "ST. JUDE'S"
type input "13.25"
type input "14.49"
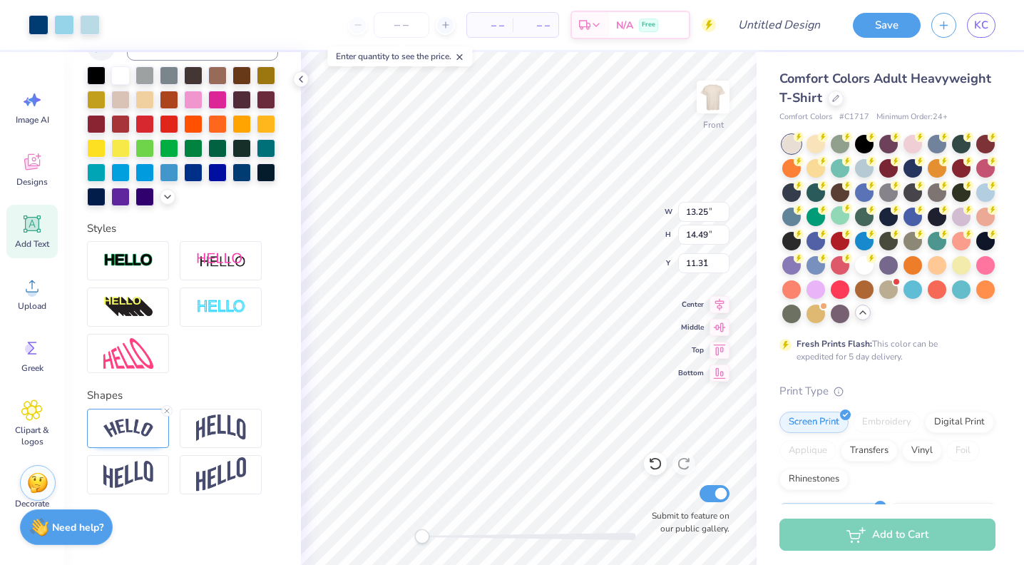
type input "5.38"
type input "2.52"
type input "3.22"
type input "11.31"
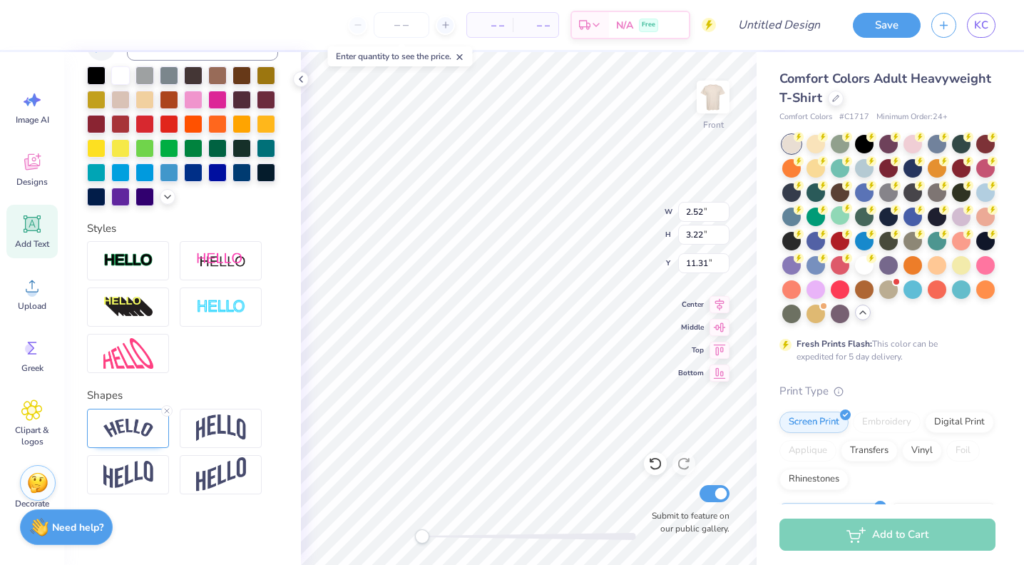
type textarea "ST. JUDE'S"
type input "13.25"
type input "14.49"
type input "5.38"
type input "2.52"
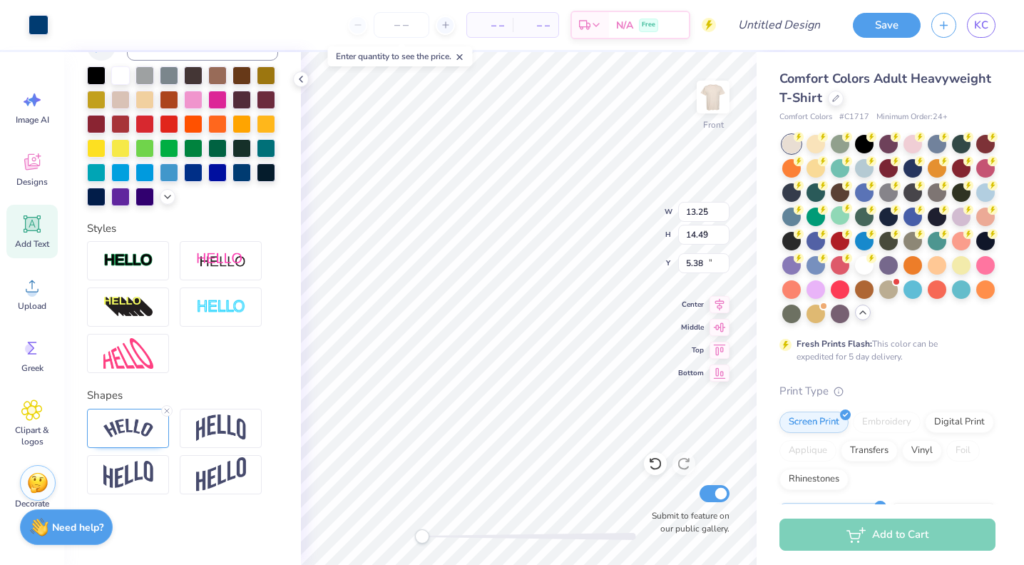
type input "3.22"
type input "11.31"
click at [137, 434] on img at bounding box center [128, 428] width 50 height 19
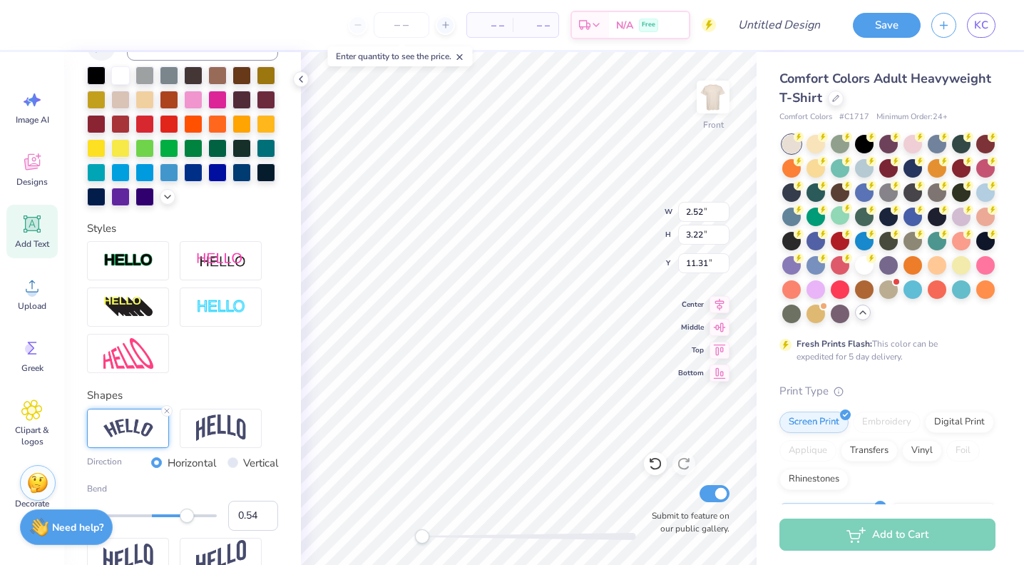
type input "0.40"
click at [178, 514] on div at bounding box center [152, 515] width 130 height 3
type input "13.25"
type input "14.49"
type input "5.38"
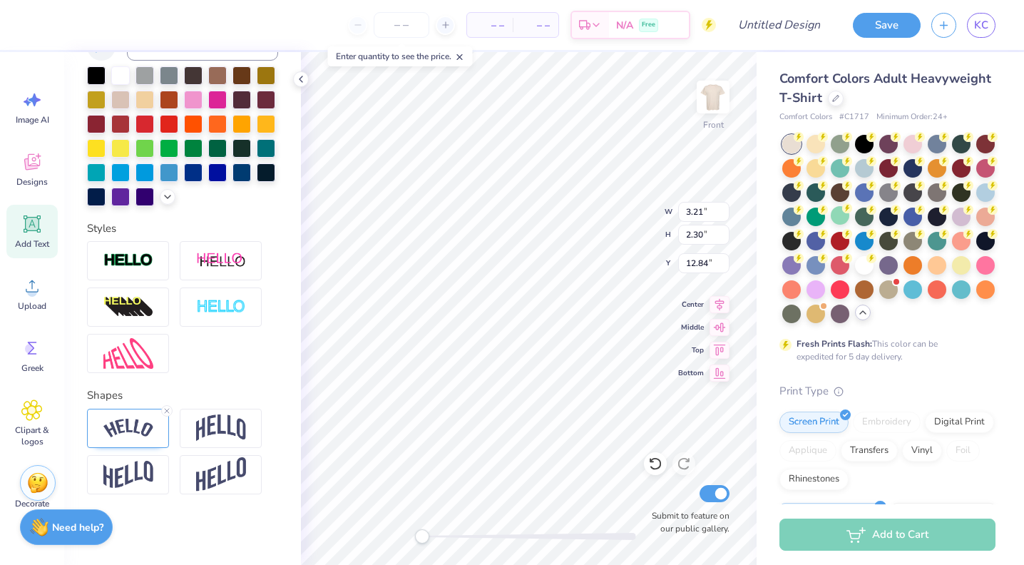
scroll to position [0, 1]
type textarea "TRIHOP"
click at [165, 199] on icon at bounding box center [167, 195] width 11 height 11
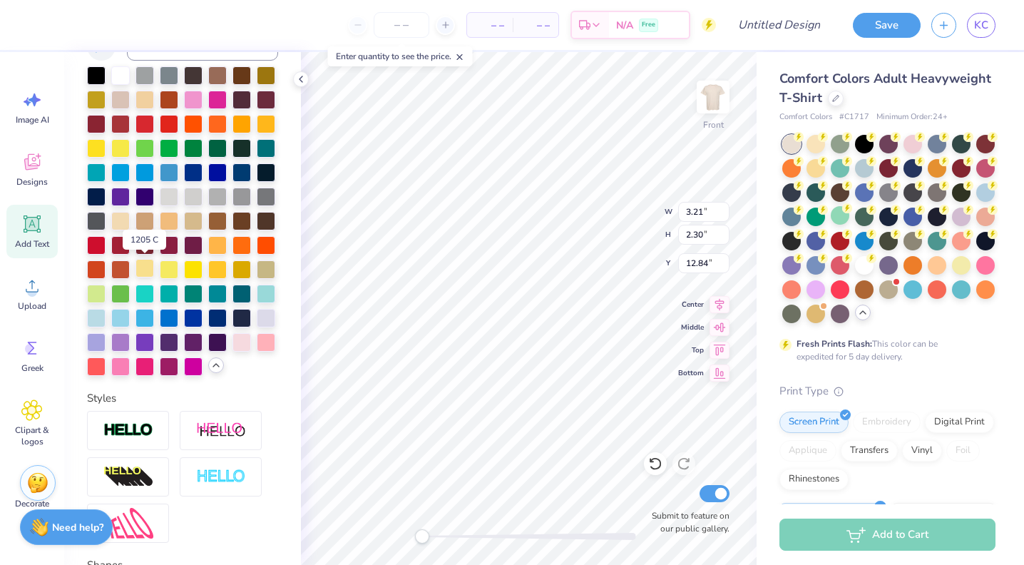
click at [145, 275] on div at bounding box center [145, 268] width 19 height 19
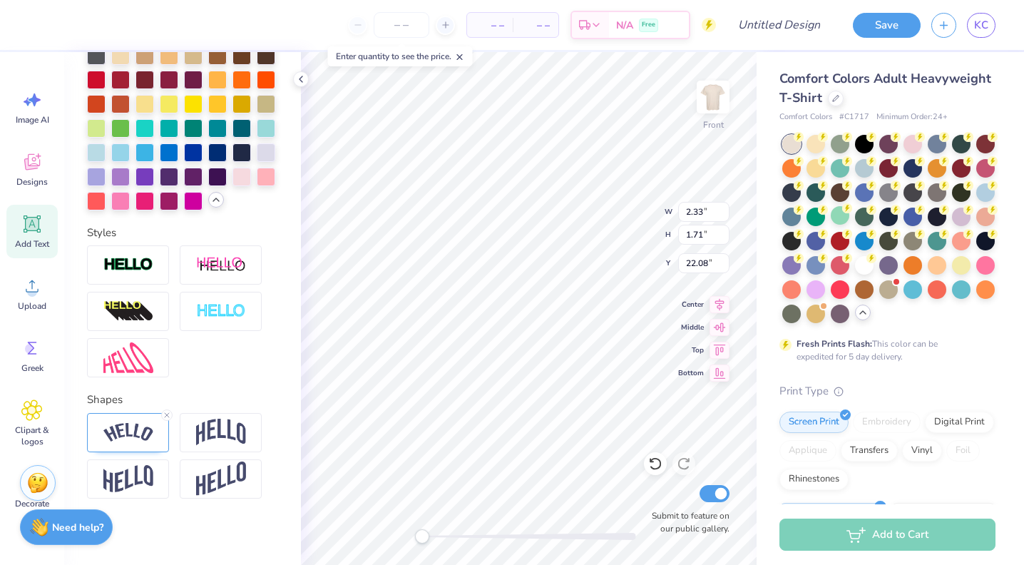
scroll to position [488, 0]
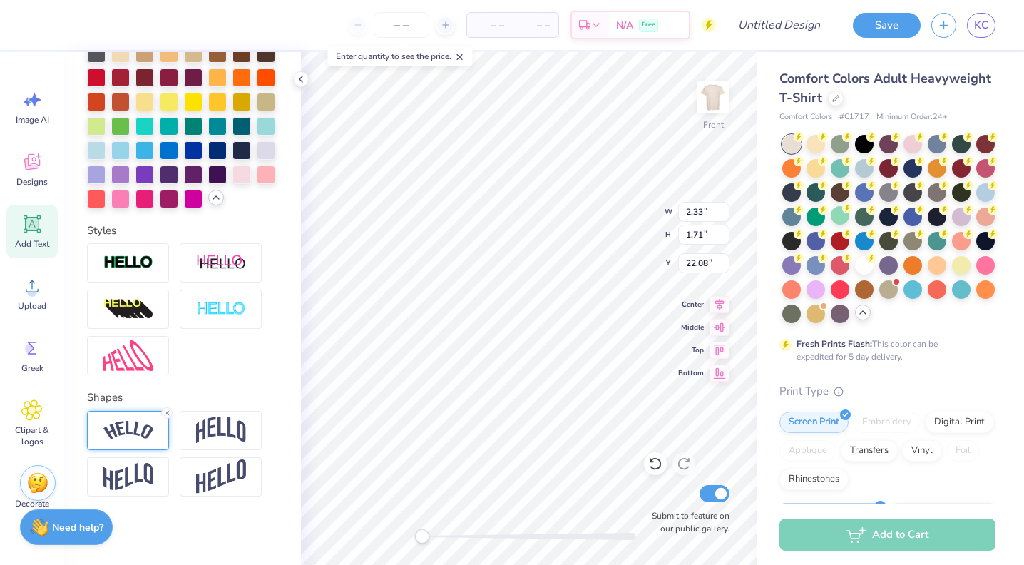
click at [136, 440] on div at bounding box center [128, 430] width 82 height 39
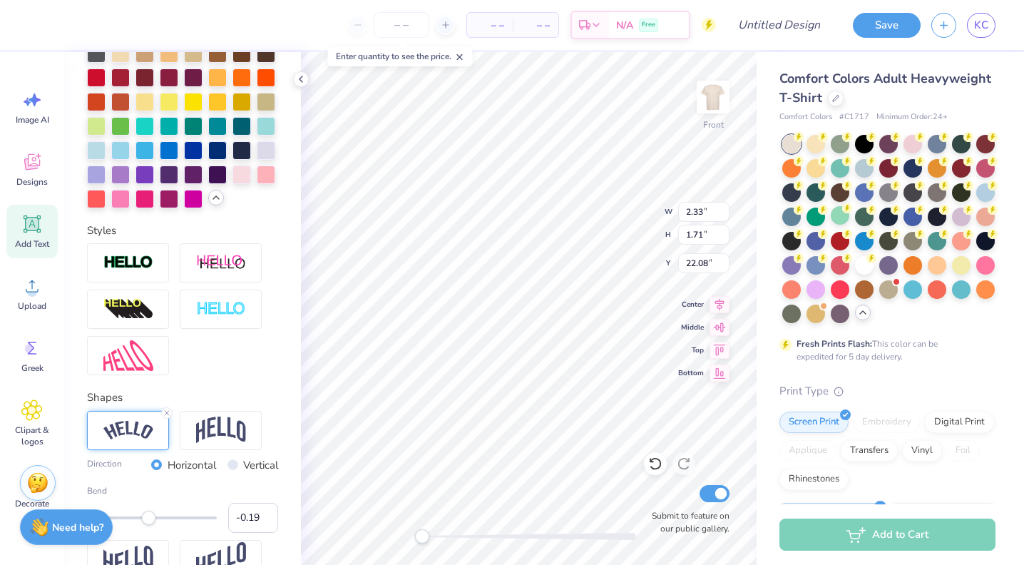
type input "-0.20"
drag, startPoint x: 173, startPoint y: 516, endPoint x: 139, endPoint y: 516, distance: 34.2
click at [139, 516] on div "Accessibility label" at bounding box center [139, 518] width 14 height 14
type input "-0.26"
click at [135, 516] on div "Accessibility label" at bounding box center [137, 518] width 14 height 14
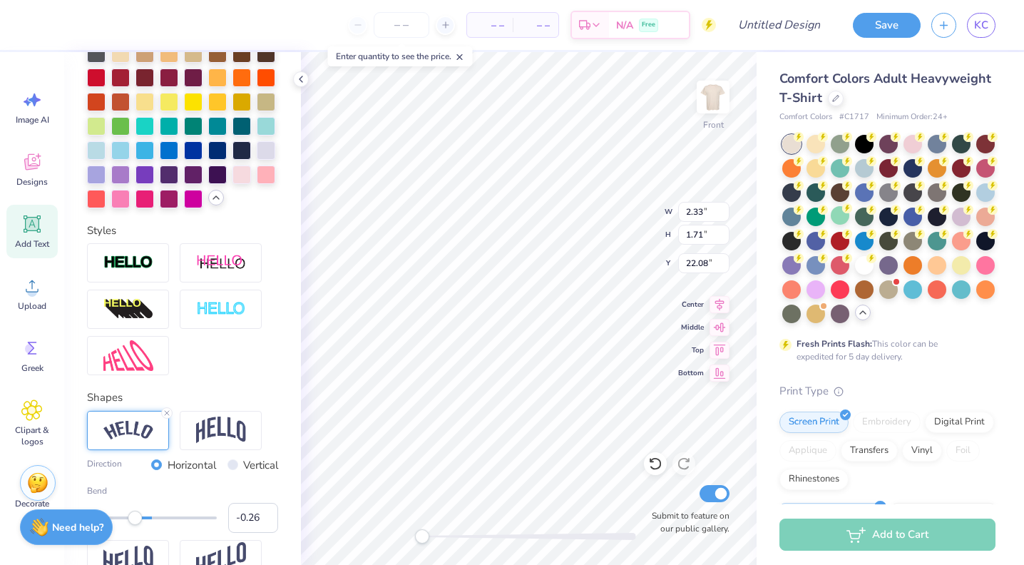
scroll to position [478, 0]
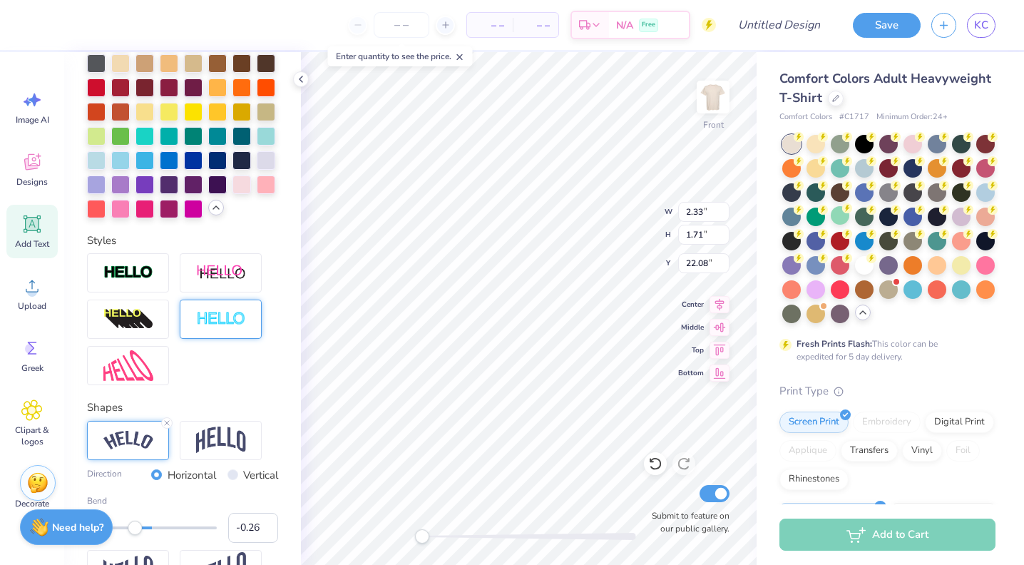
click at [213, 307] on div at bounding box center [221, 319] width 82 height 39
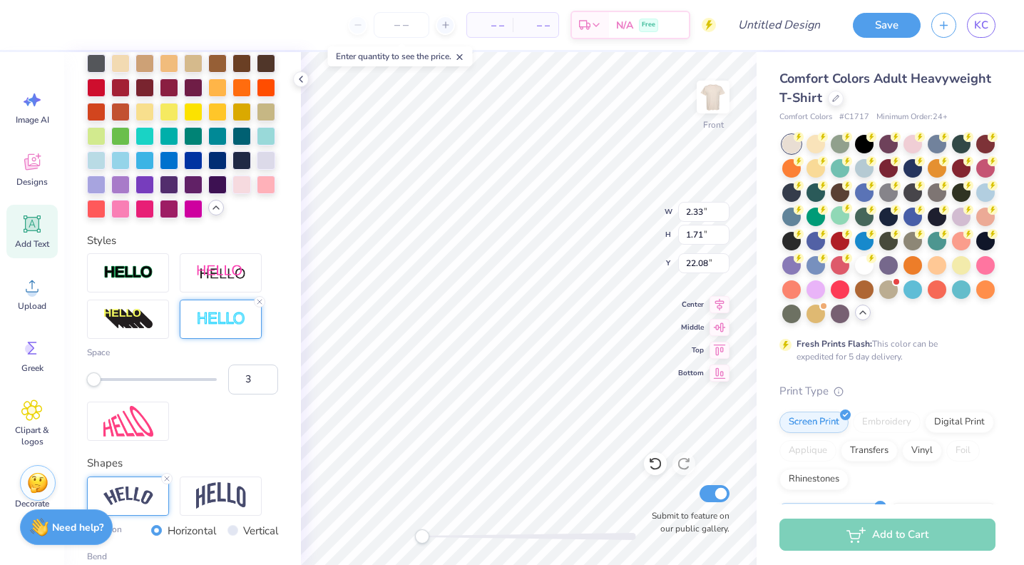
type input "4"
drag, startPoint x: 91, startPoint y: 374, endPoint x: 109, endPoint y: 374, distance: 17.8
click at [109, 374] on div "Accessibility label" at bounding box center [108, 379] width 14 height 14
type input "6"
drag, startPoint x: 109, startPoint y: 374, endPoint x: 122, endPoint y: 374, distance: 12.8
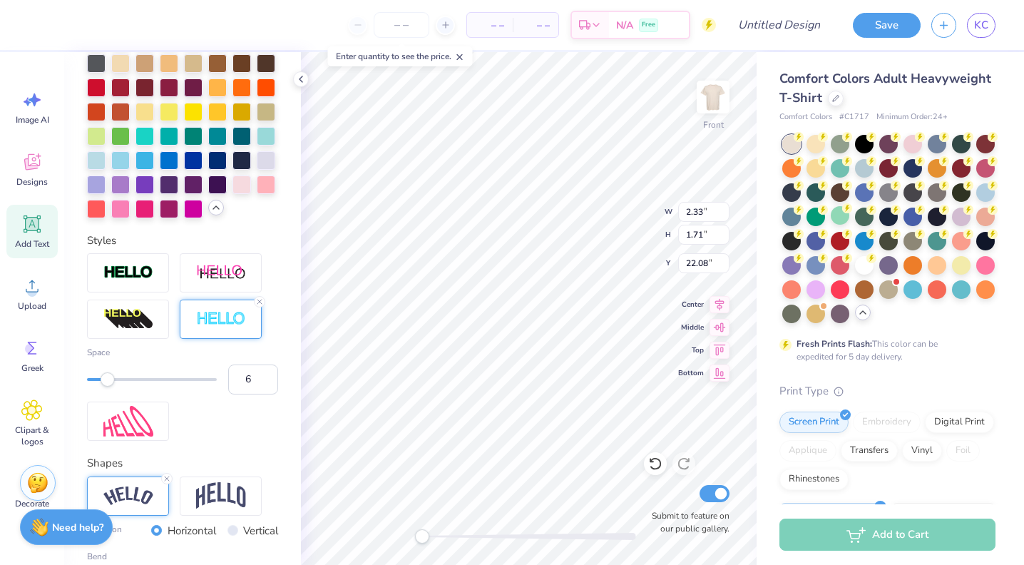
click at [115, 374] on div "Accessibility label" at bounding box center [108, 379] width 14 height 14
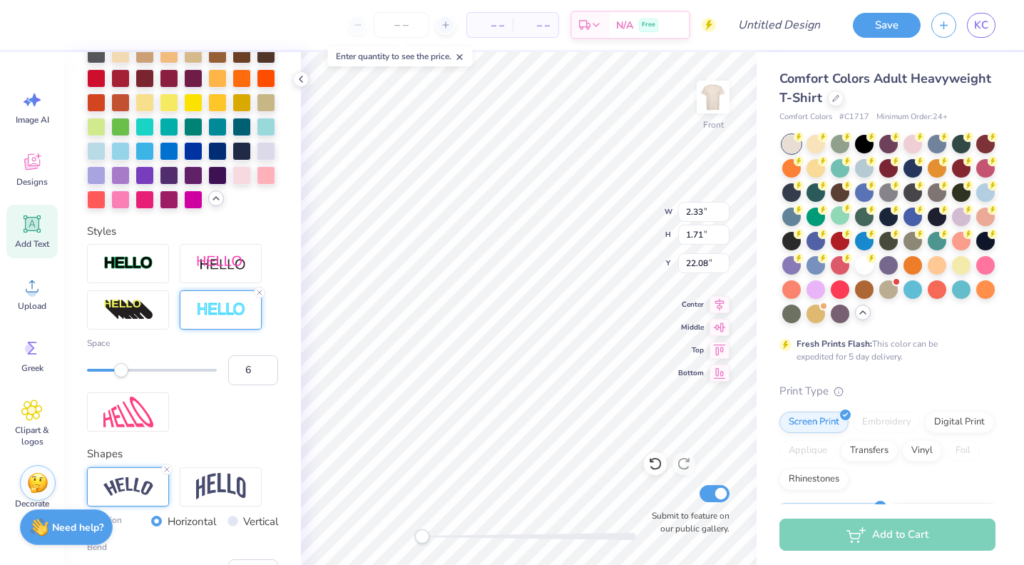
scroll to position [629, 0]
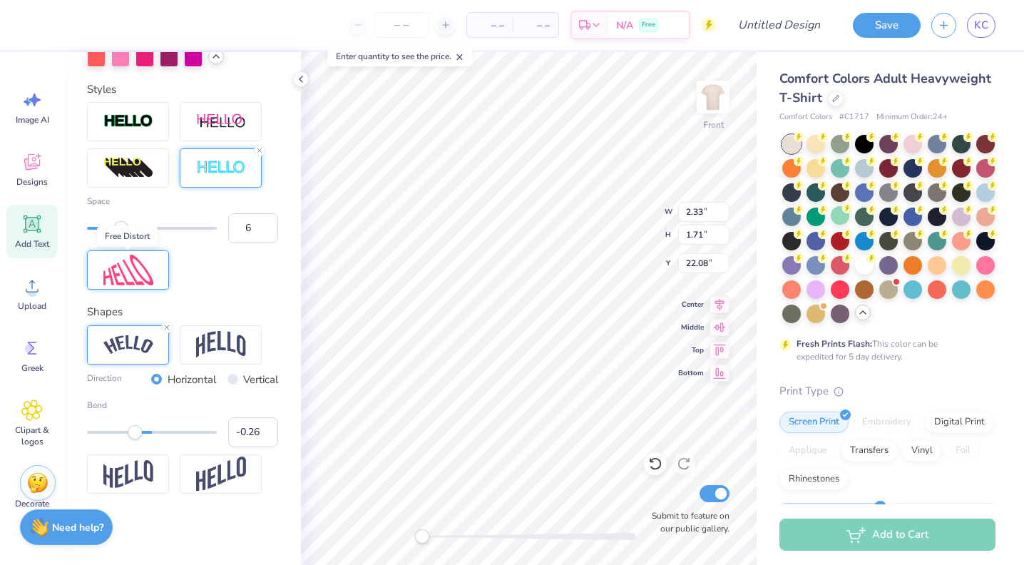
click at [136, 278] on img at bounding box center [128, 270] width 50 height 31
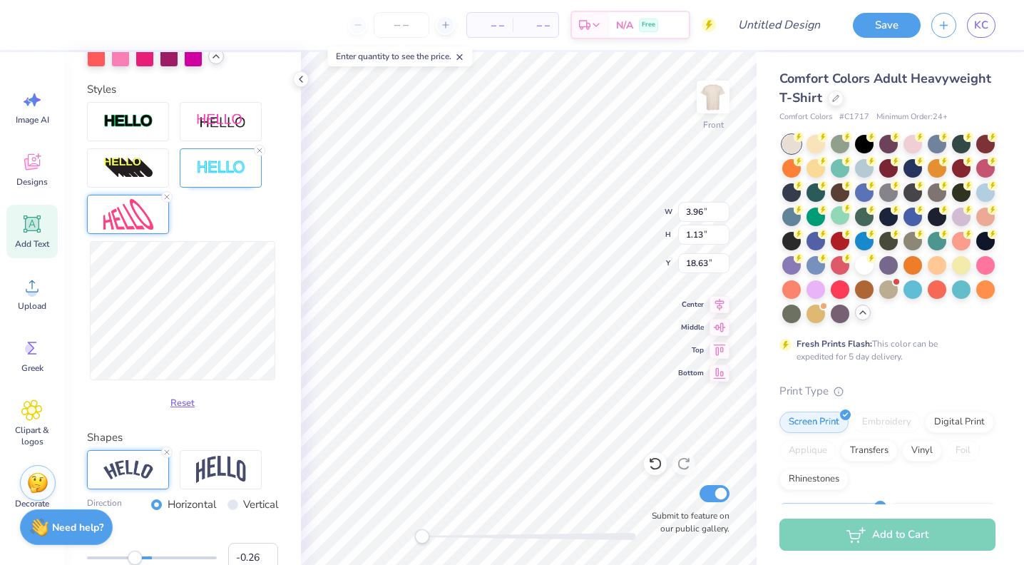
type input "13.25"
type input "14.49"
type input "5.38"
type input "3.96"
type input "1.13"
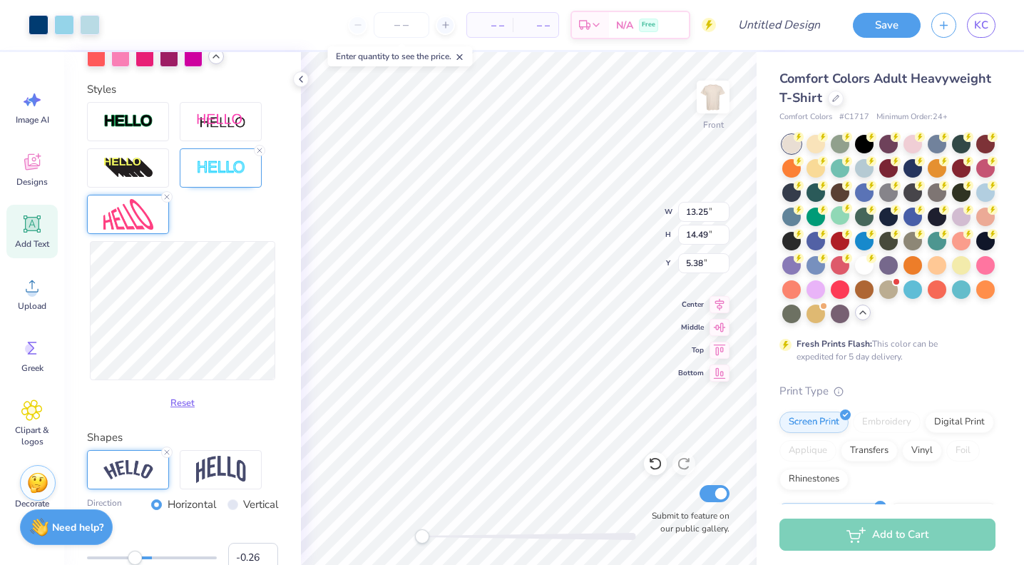
type input "18.49"
type input "13.25"
type input "14.49"
type input "5.38"
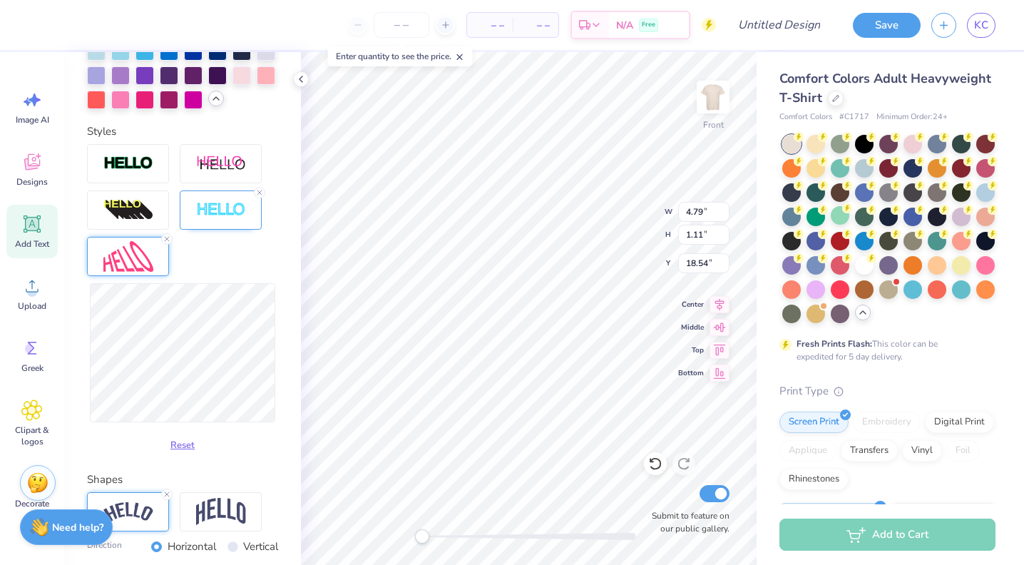
scroll to position [546, 0]
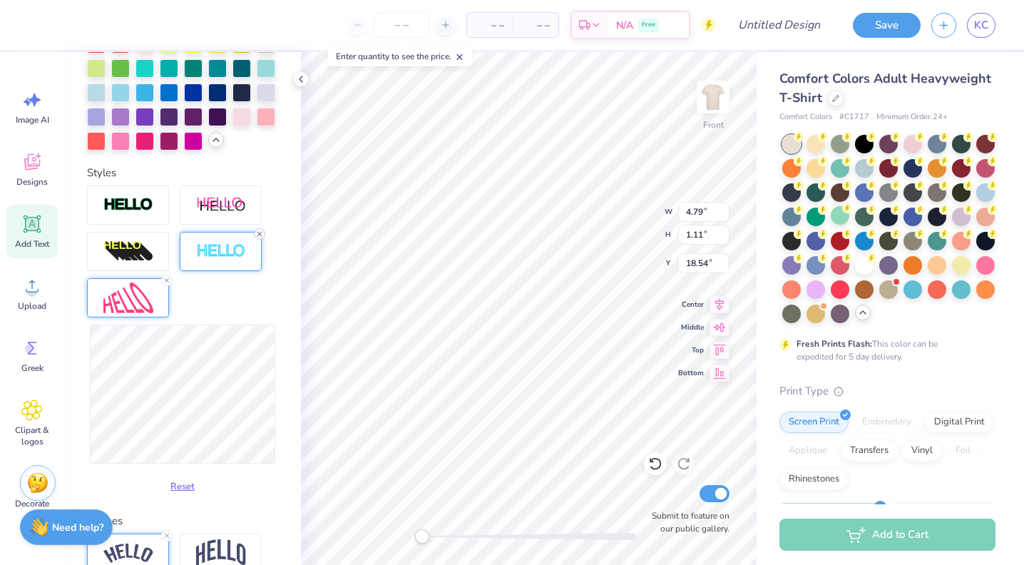
click at [260, 236] on icon at bounding box center [259, 234] width 9 height 9
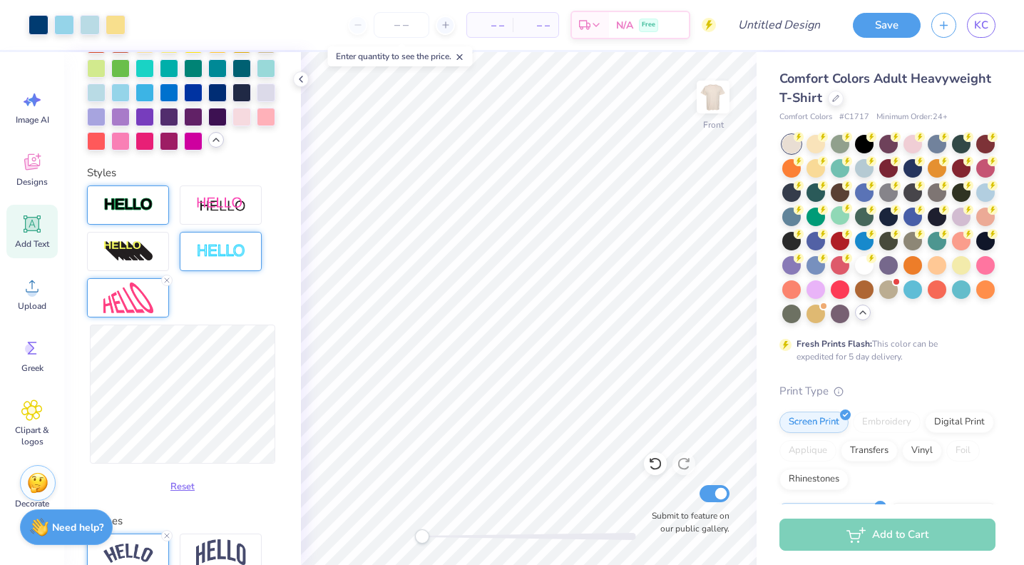
click at [144, 217] on div at bounding box center [128, 204] width 82 height 39
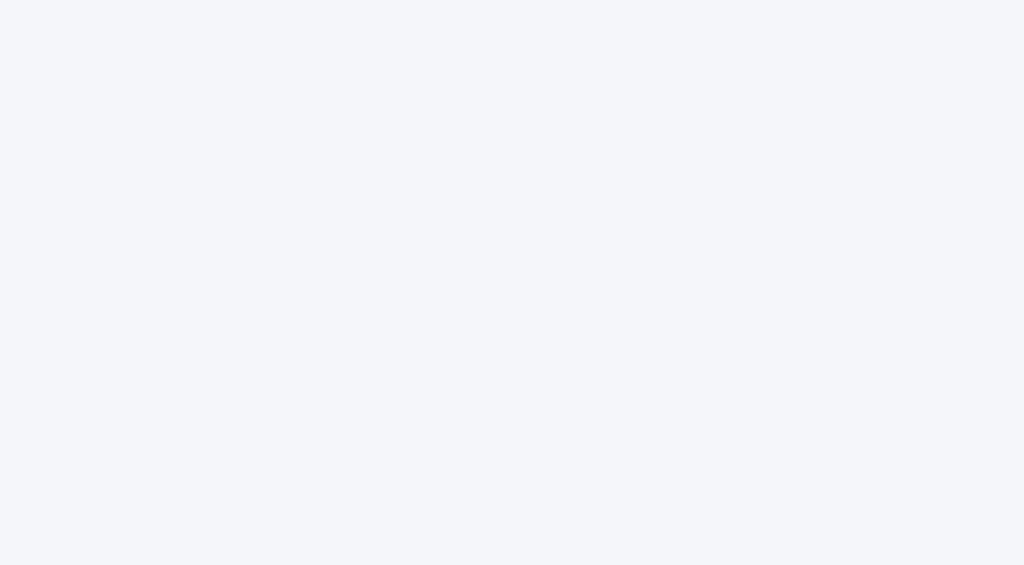
click at [286, 89] on div at bounding box center [512, 282] width 1024 height 565
click at [272, 104] on div at bounding box center [512, 282] width 1024 height 565
click at [404, 40] on div at bounding box center [512, 282] width 1024 height 565
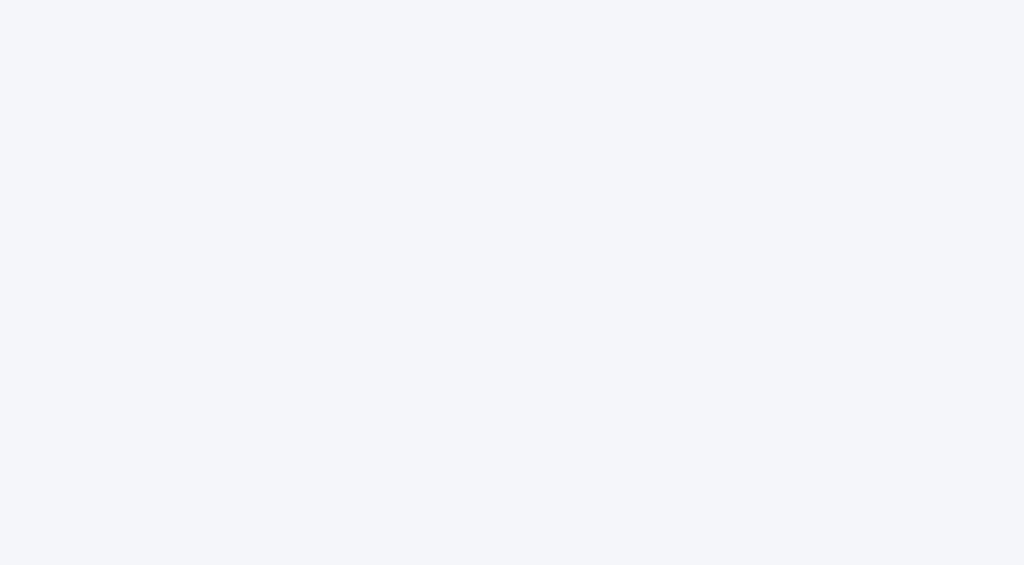
click at [404, 40] on div at bounding box center [512, 282] width 1024 height 565
click at [302, 144] on div at bounding box center [512, 282] width 1024 height 565
click at [340, 87] on div at bounding box center [512, 282] width 1024 height 565
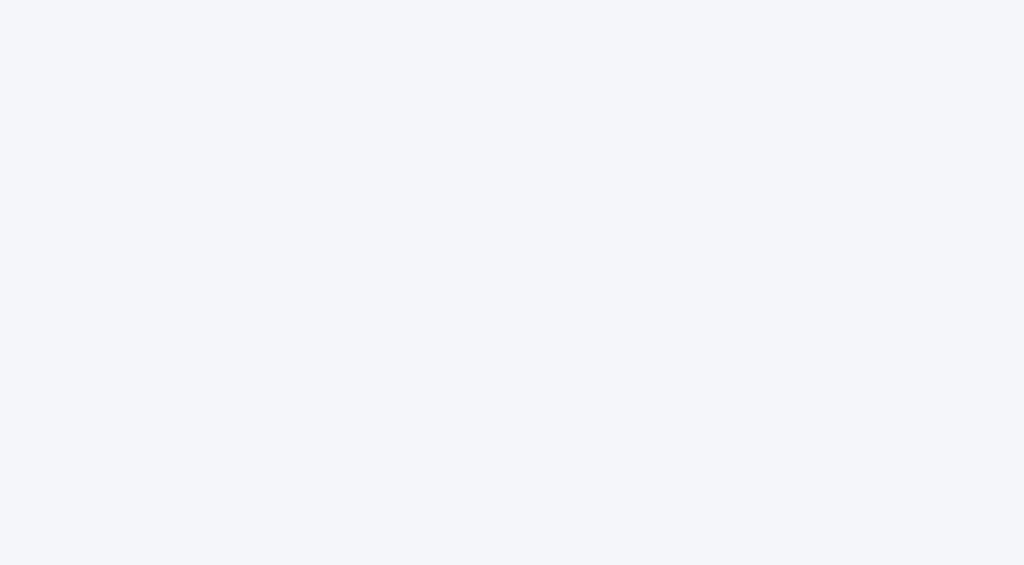
click at [295, 66] on div at bounding box center [512, 282] width 1024 height 565
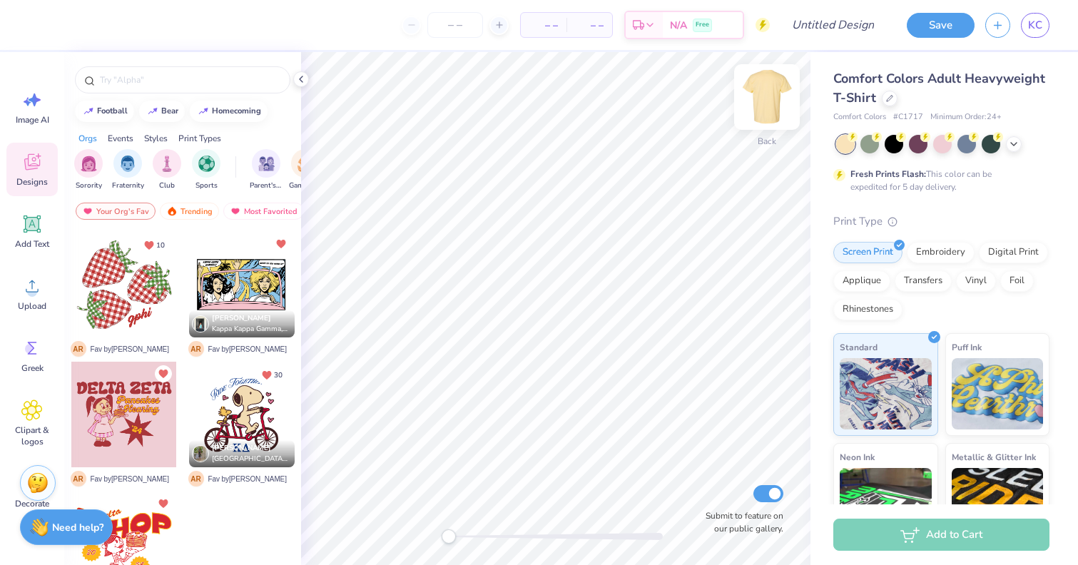
click at [777, 108] on img at bounding box center [766, 96] width 57 height 57
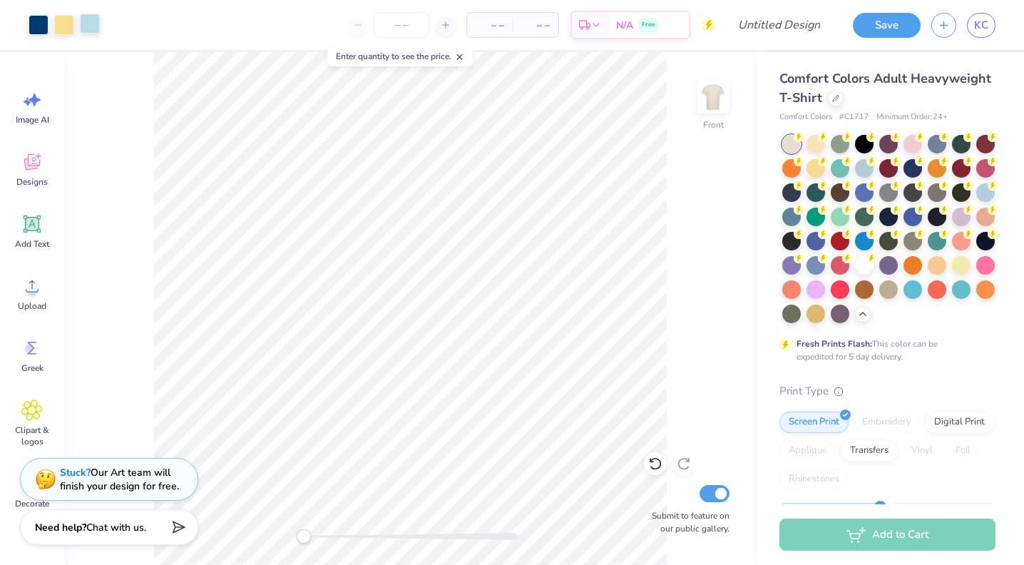
click at [100, 24] on div at bounding box center [90, 24] width 20 height 20
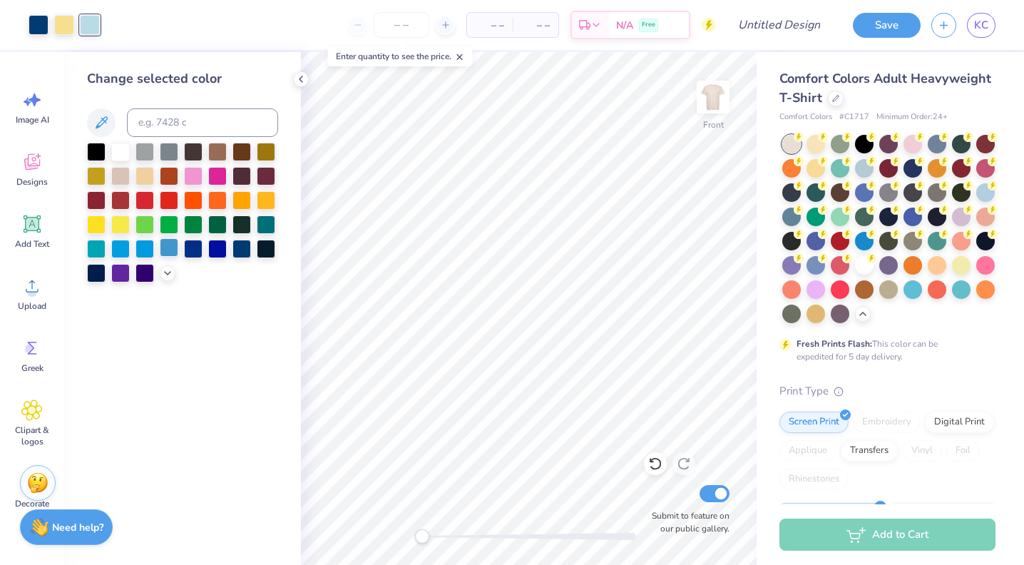
click at [169, 255] on div at bounding box center [169, 247] width 19 height 19
click at [168, 277] on icon at bounding box center [167, 271] width 11 height 11
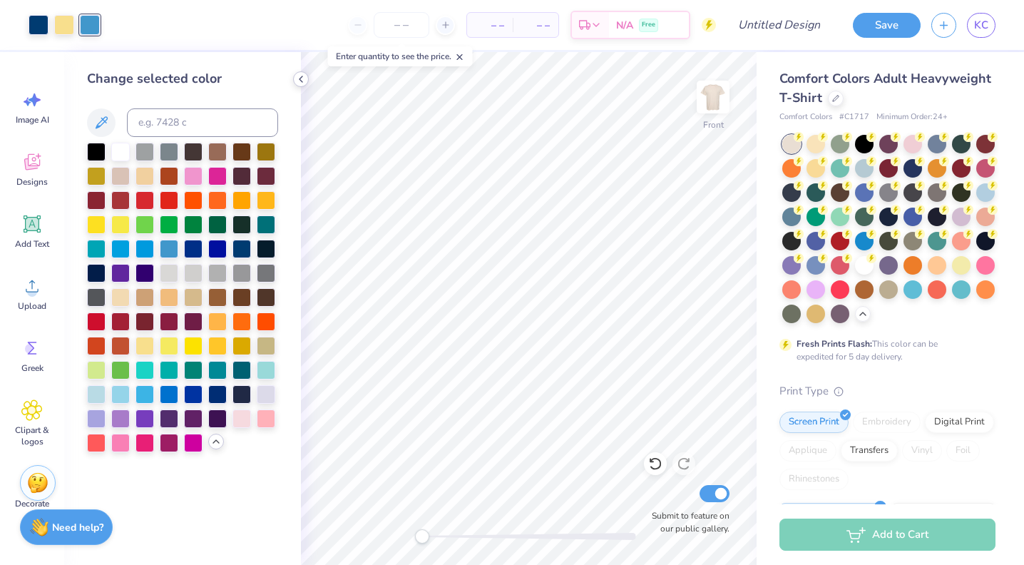
click at [300, 80] on polyline at bounding box center [301, 79] width 3 height 6
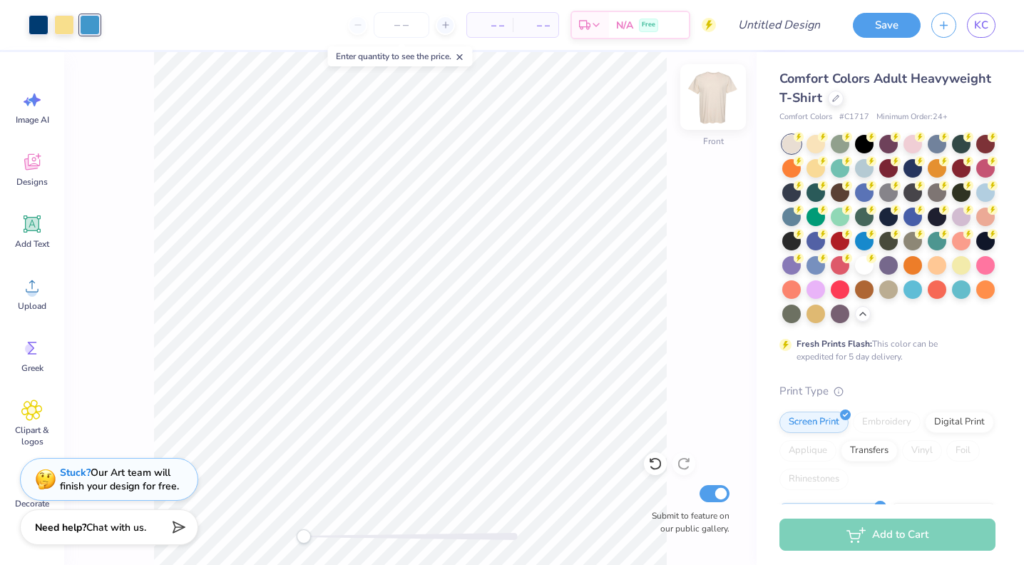
click at [712, 97] on img at bounding box center [713, 96] width 57 height 57
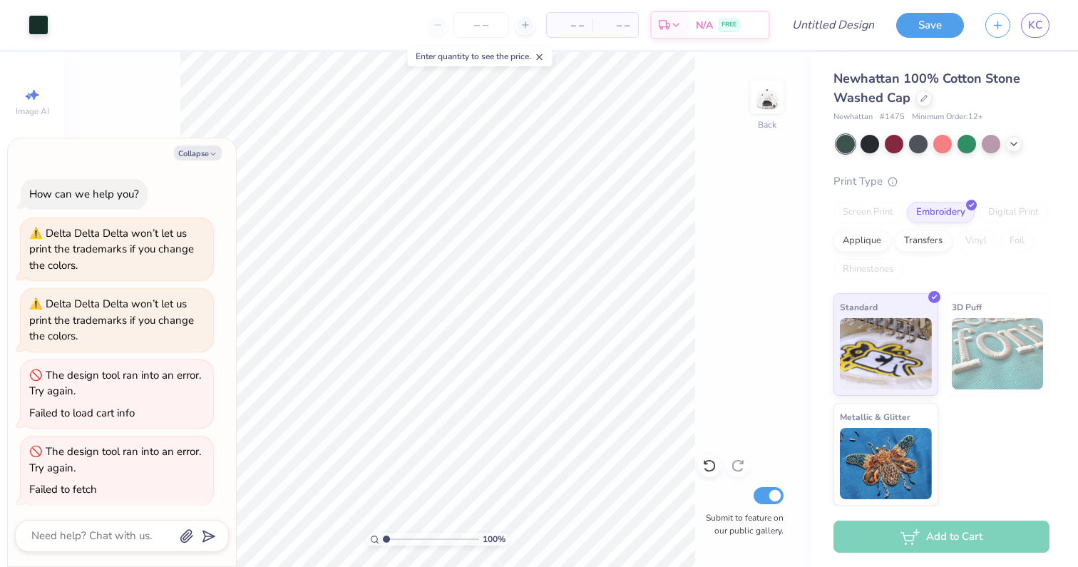
scroll to position [534, 0]
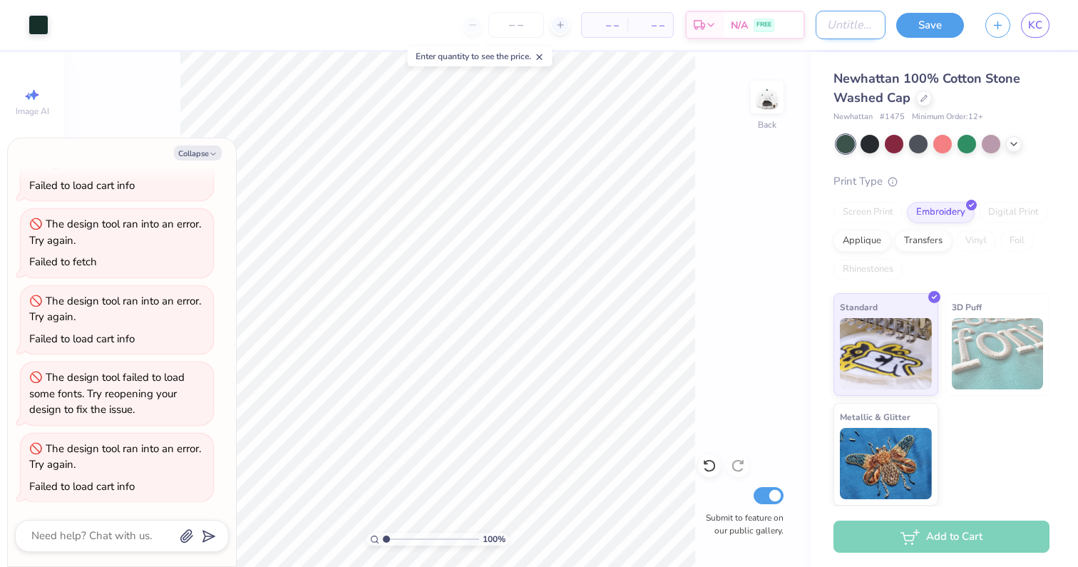
click at [816, 23] on input "Design Title" at bounding box center [851, 25] width 70 height 29
type input "F"
type textarea "x"
type input "G"
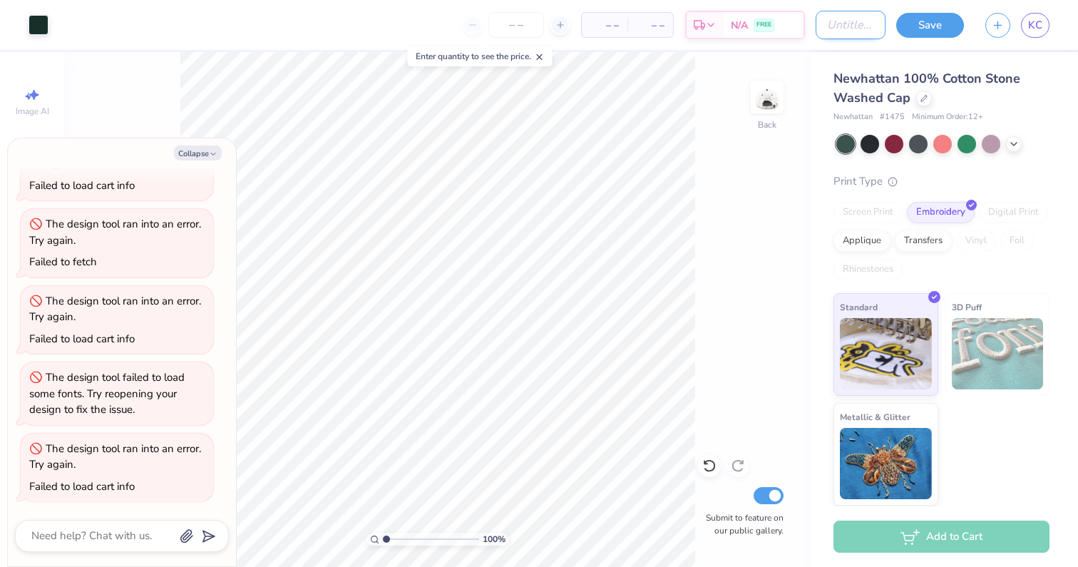
type textarea "x"
type input "Gr"
type textarea "x"
type input "Gre"
type textarea "x"
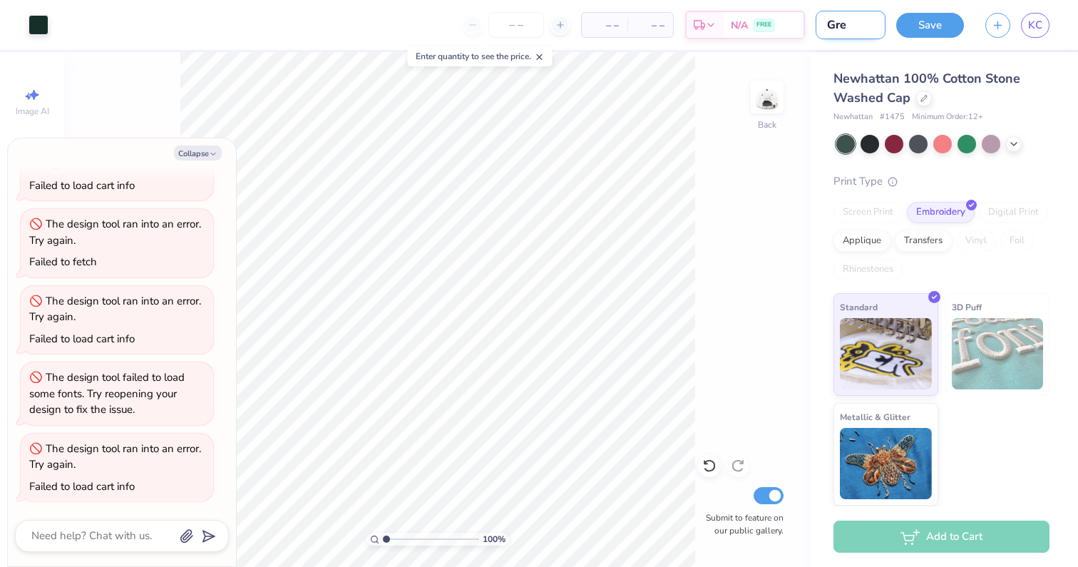
type input "Gree"
type textarea "x"
type input "Green"
type textarea "x"
type input "Green"
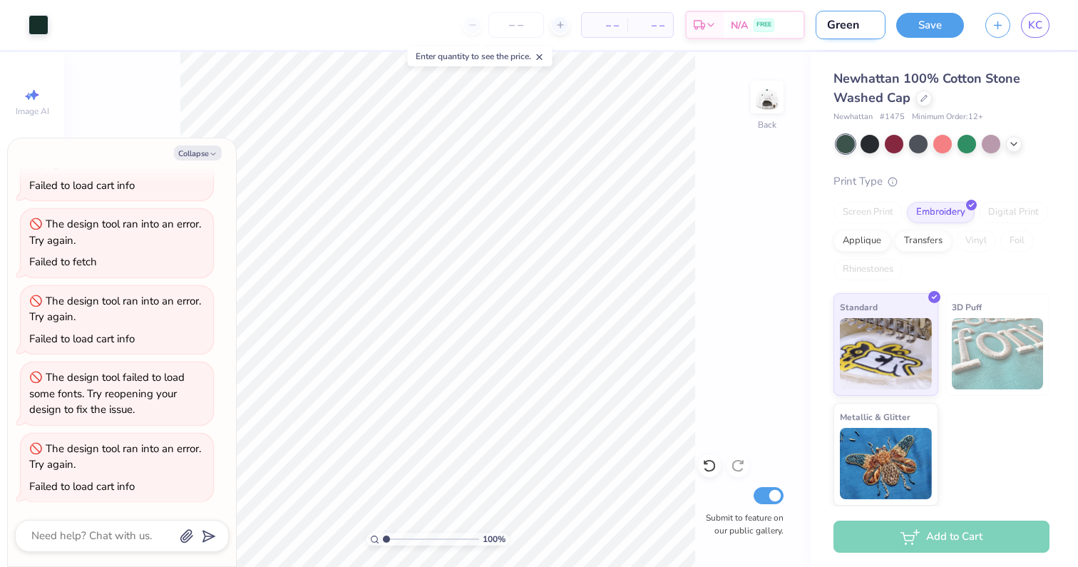
type textarea "x"
type input "Green C"
type textarea "x"
type input "[PERSON_NAME]"
type textarea "x"
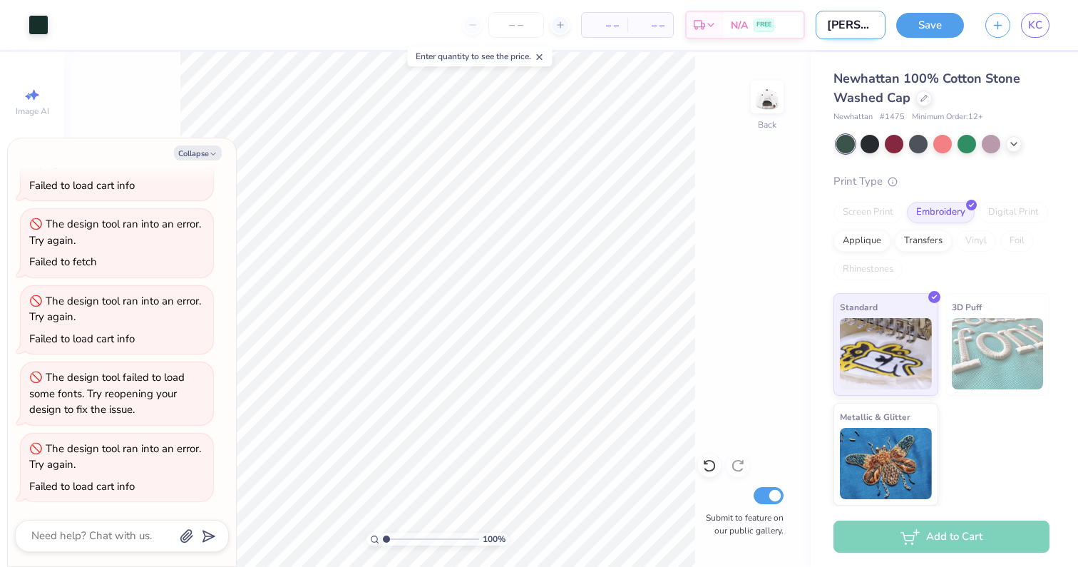
type input "Green Cre"
type textarea "x"
type input "Green Cres"
type textarea "x"
type input "Green Crest"
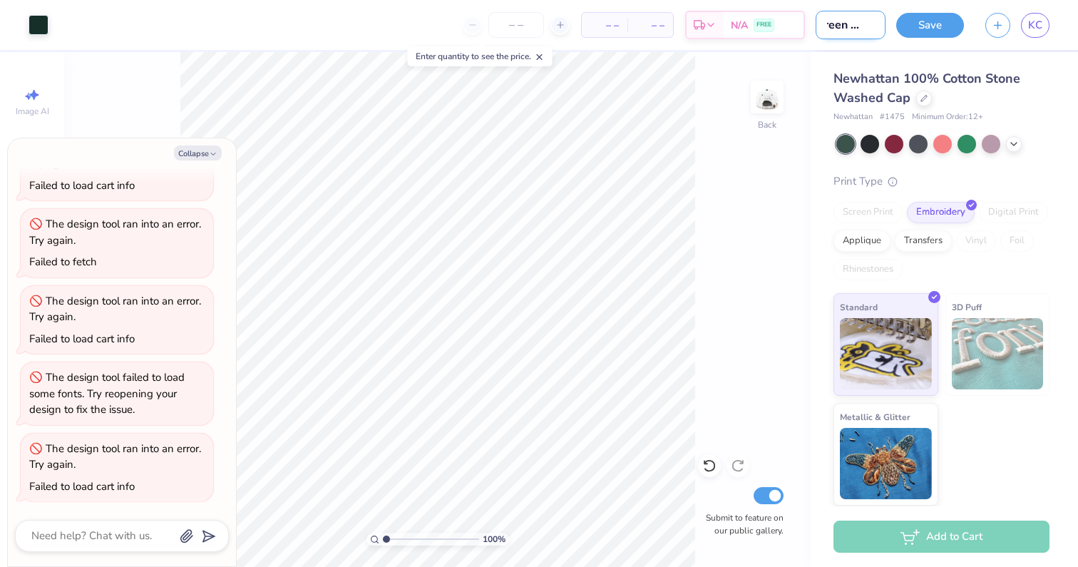
type textarea "x"
type input "Green Crest"
type textarea "x"
type input "Green Crest H"
type textarea "x"
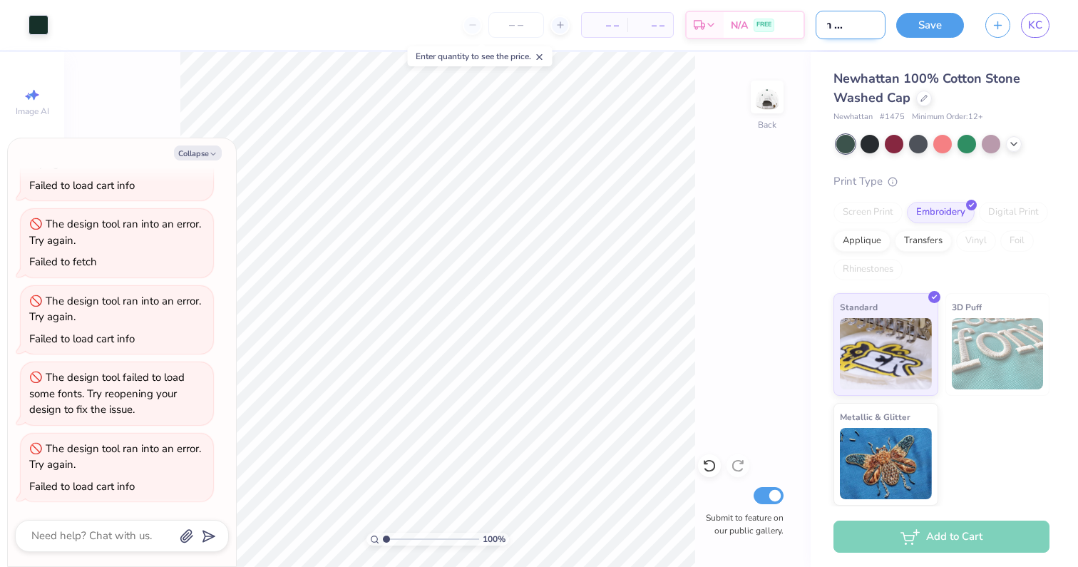
type input "Green Crest Ha"
type textarea "x"
type input "Green Crest H"
type textarea "x"
type input "Green Crest"
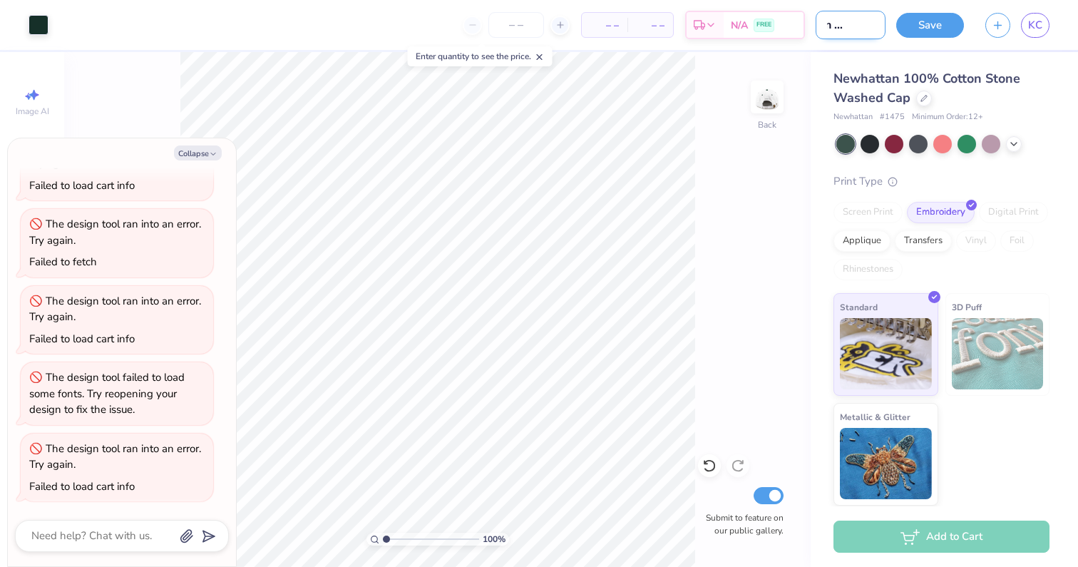
type textarea "x"
type input "Green Crest G"
type textarea "x"
type input "Green Crest"
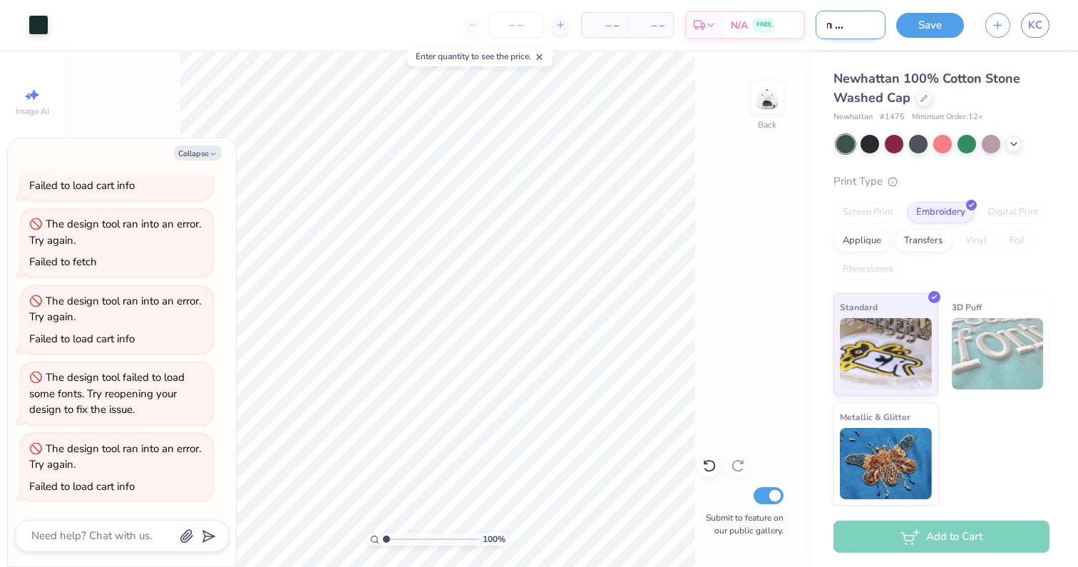
type textarea "x"
type input "Green Crest H"
type textarea "x"
type input "Green Crest Ha"
type textarea "x"
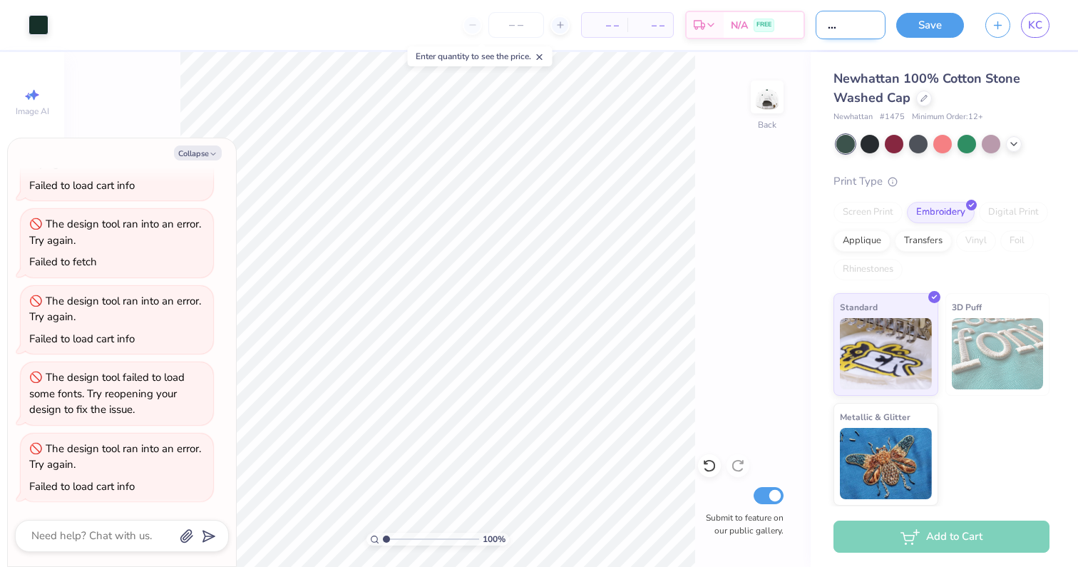
type input "Green Crest Hat"
type textarea "x"
click at [836, 25] on input "Green Crest Hat" at bounding box center [851, 25] width 70 height 29
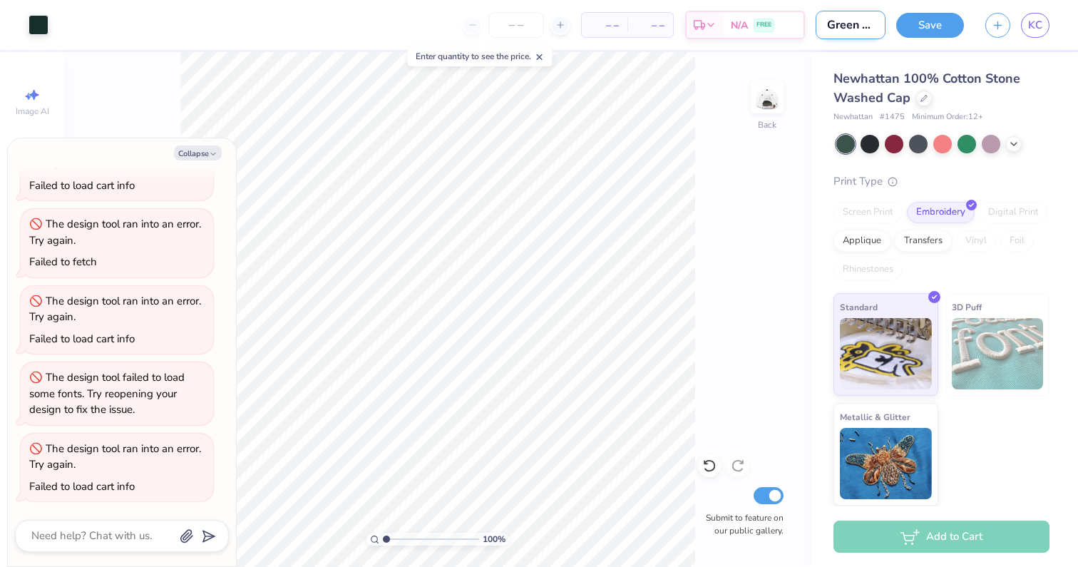
click at [827, 26] on input "Green Crest Hat" at bounding box center [851, 25] width 70 height 29
type input "Green Crest Hat"
type textarea "x"
type input "Green Crest HatD"
type textarea "x"
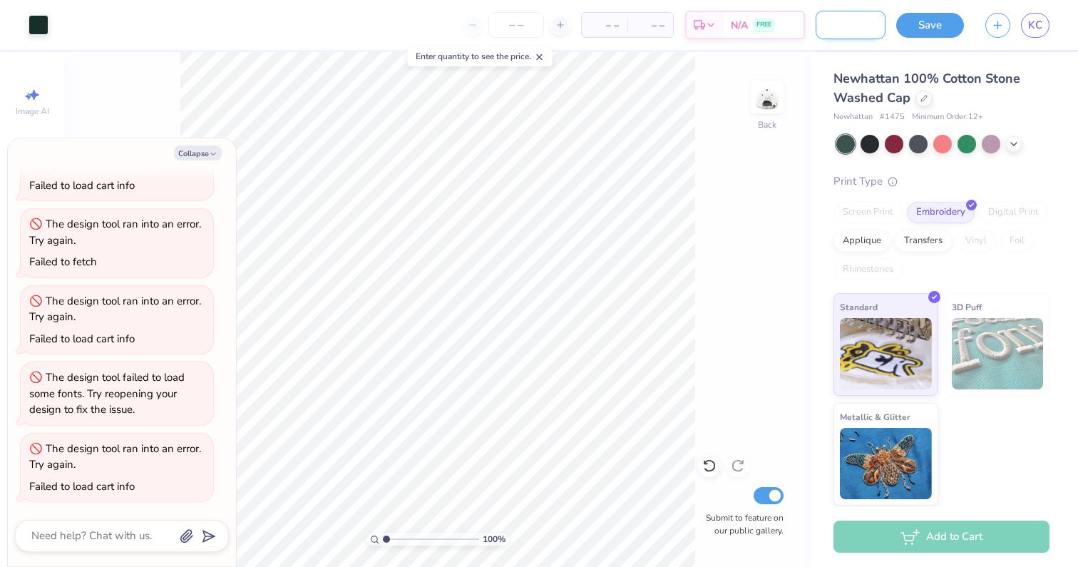
type input "Green Crest HatDD"
type textarea "x"
type input "Green Crest HatD"
type textarea "x"
type input "Green Crest Hat"
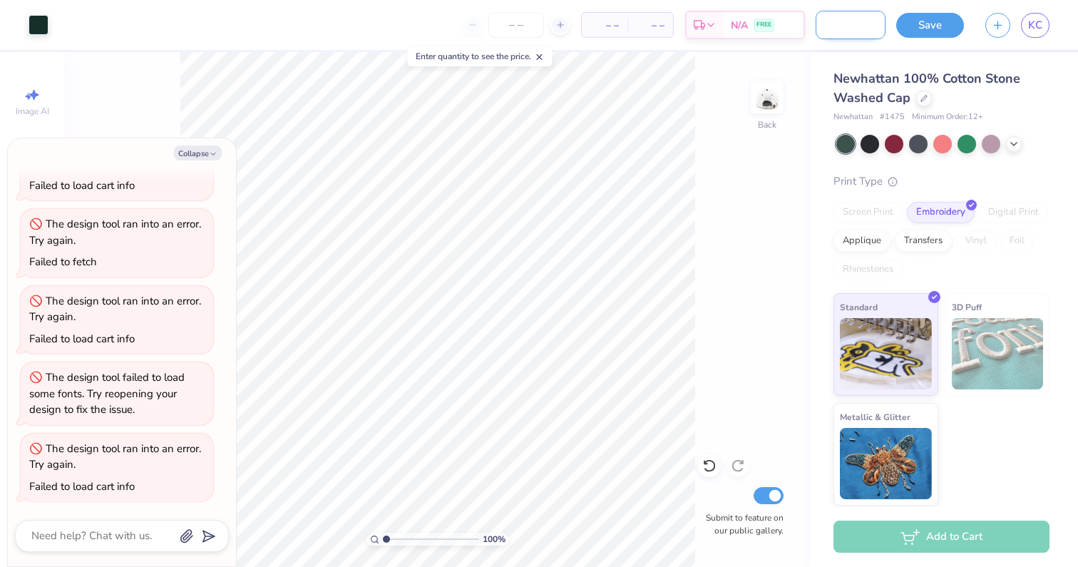
type textarea "x"
type input "Green Crest Hat"
type textarea "x"
type input "Green Crest Hat D"
type textarea "x"
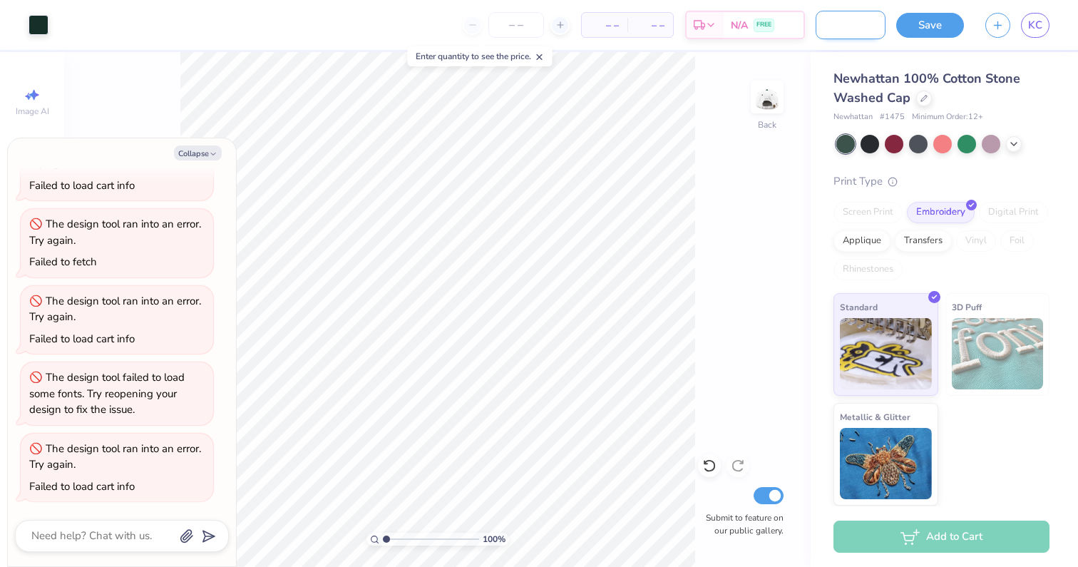
type input "Green Crest Hat DD"
type textarea "x"
type input "Green Crest Hat DDD"
type textarea "x"
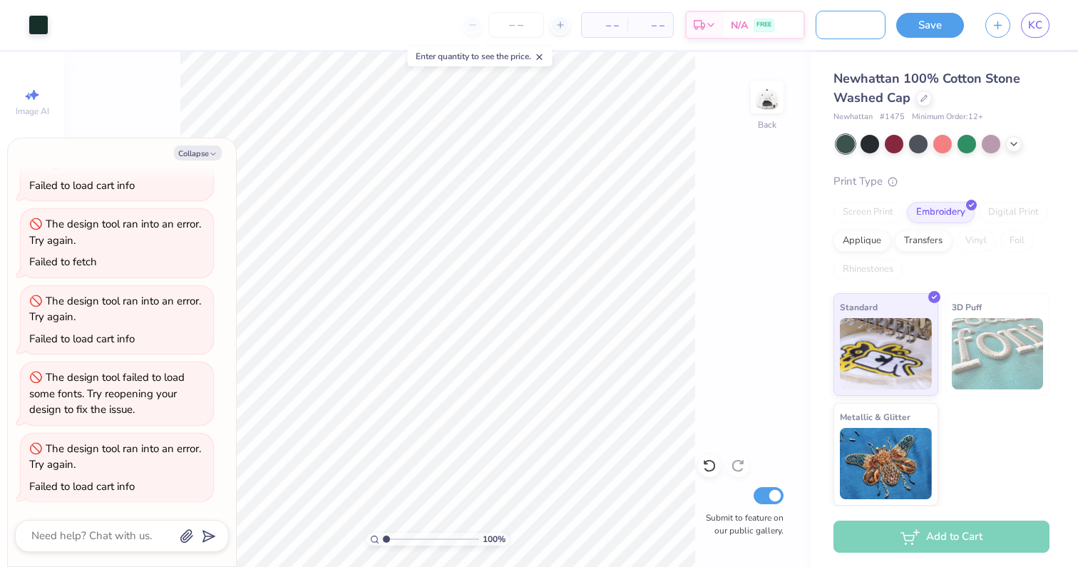
type input "Green Crest Hat DDD"
click at [820, 49] on div "Design Title Green Crest Hat DDD" at bounding box center [851, 25] width 70 height 50
click at [191, 155] on button "Collapse" at bounding box center [198, 152] width 48 height 15
type textarea "x"
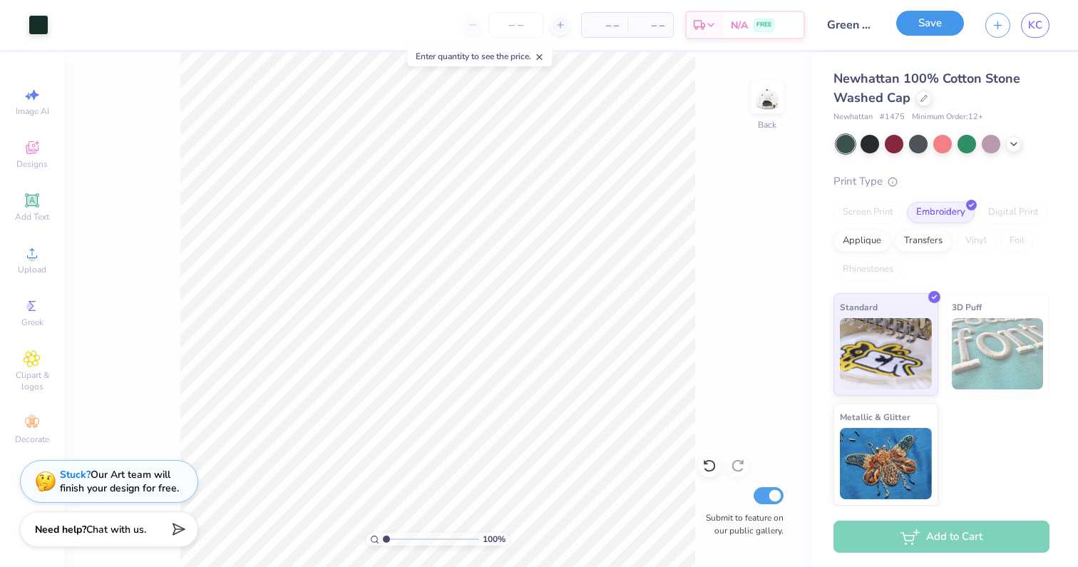
click at [939, 31] on button "Save" at bounding box center [931, 23] width 68 height 25
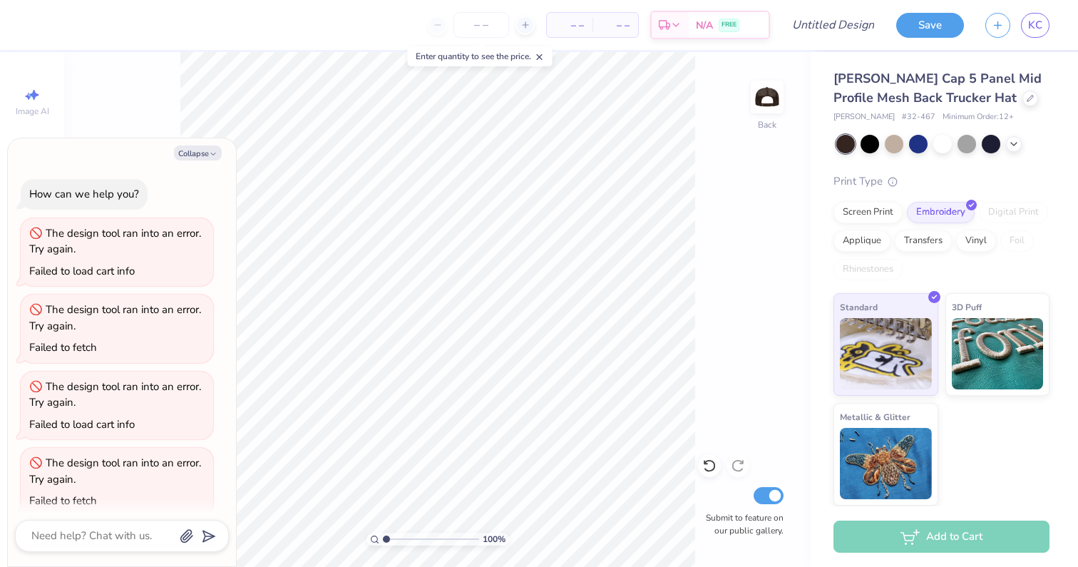
scroll to position [469, 0]
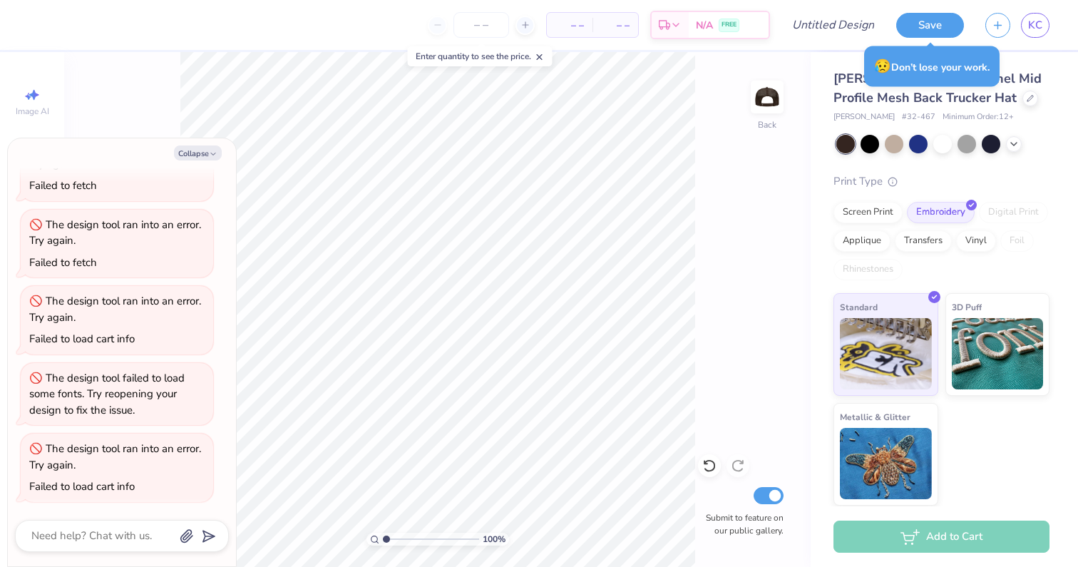
type textarea "x"
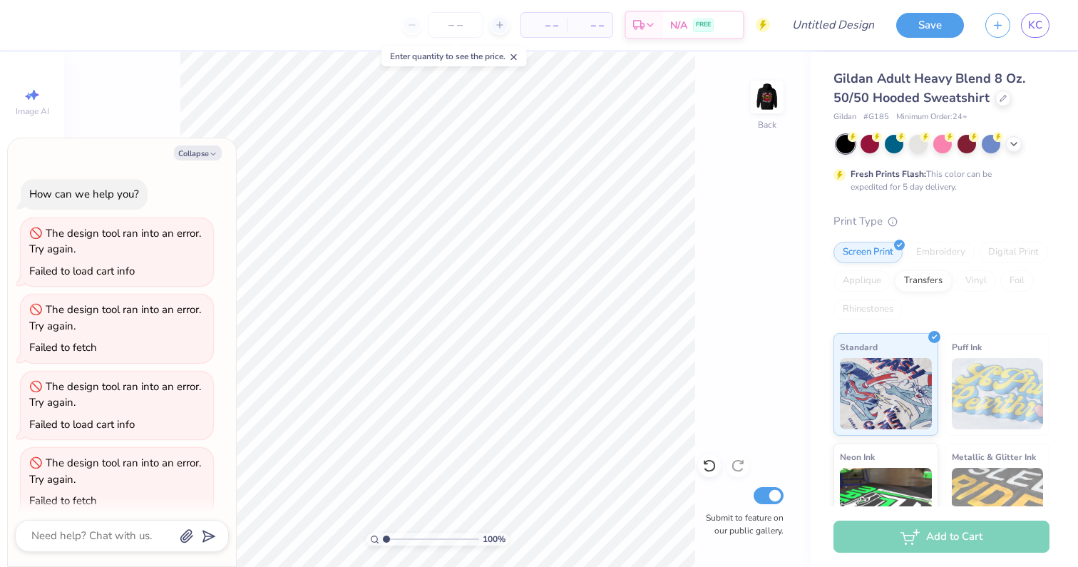
scroll to position [392, 0]
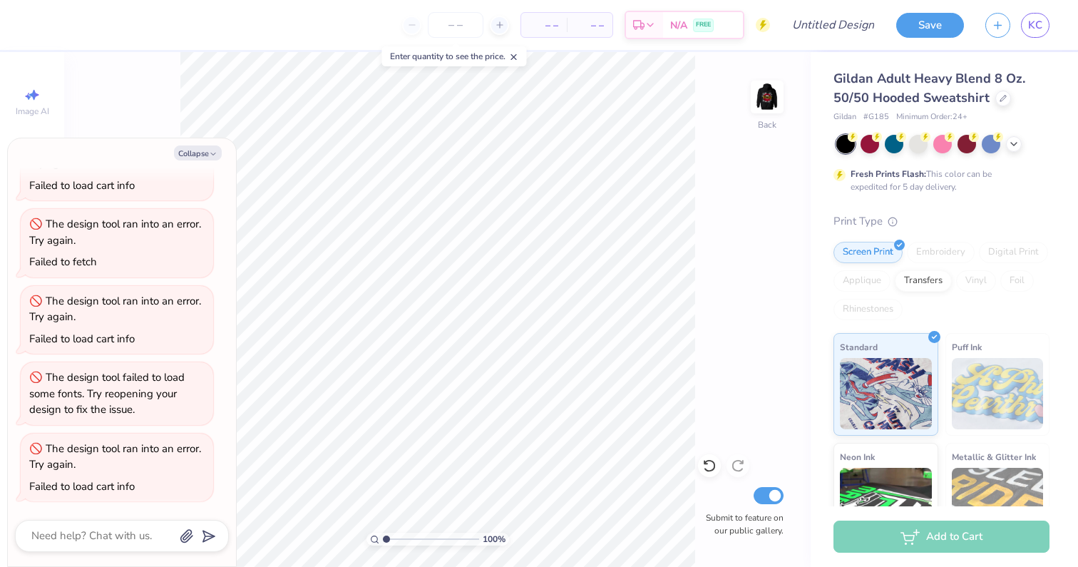
type textarea "x"
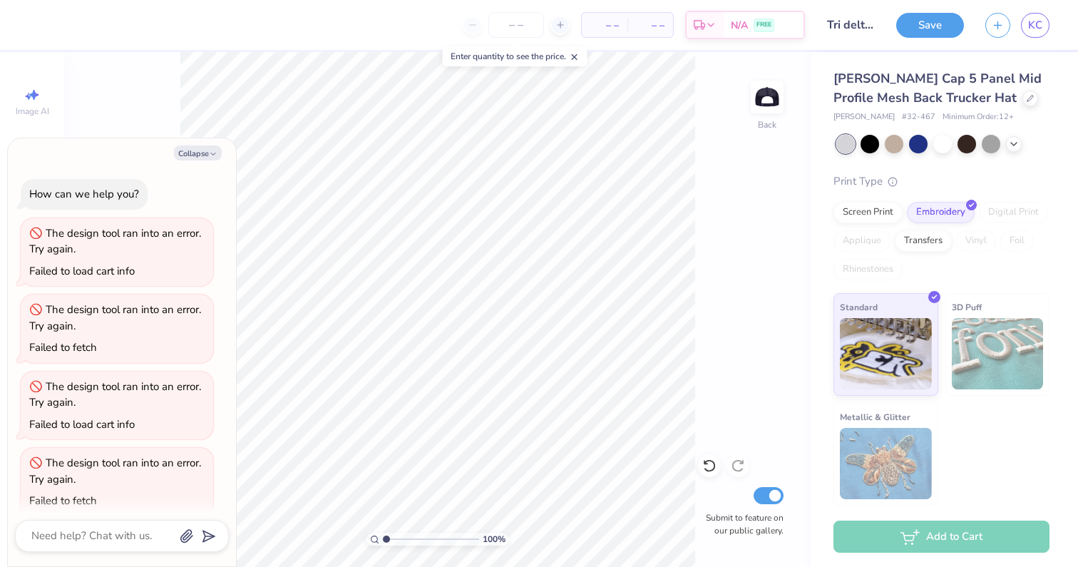
scroll to position [392, 0]
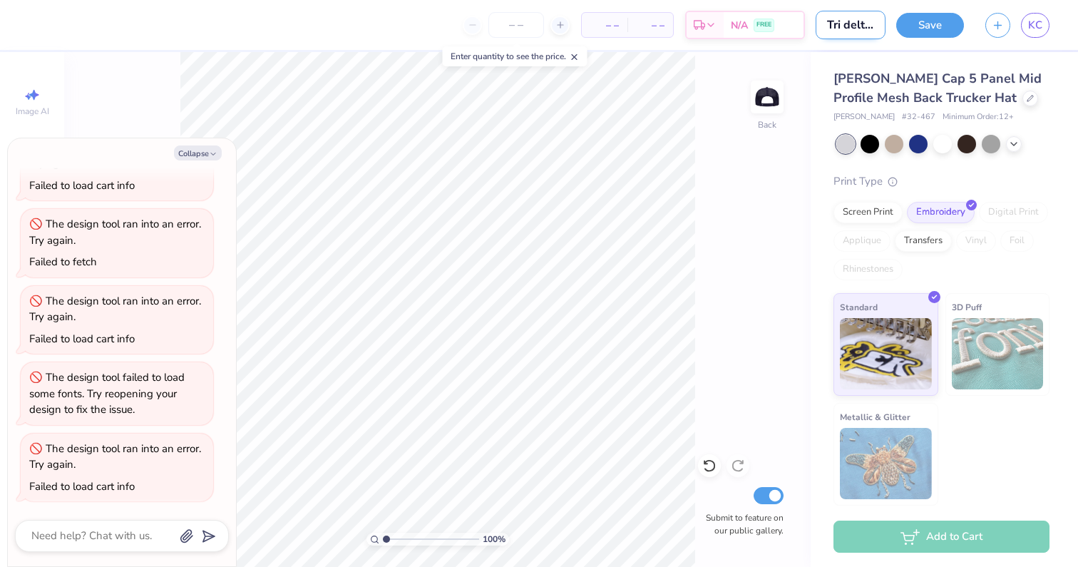
click at [849, 29] on input "Tri delta usa hat" at bounding box center [851, 25] width 70 height 29
click at [919, 24] on button "Save" at bounding box center [931, 23] width 68 height 25
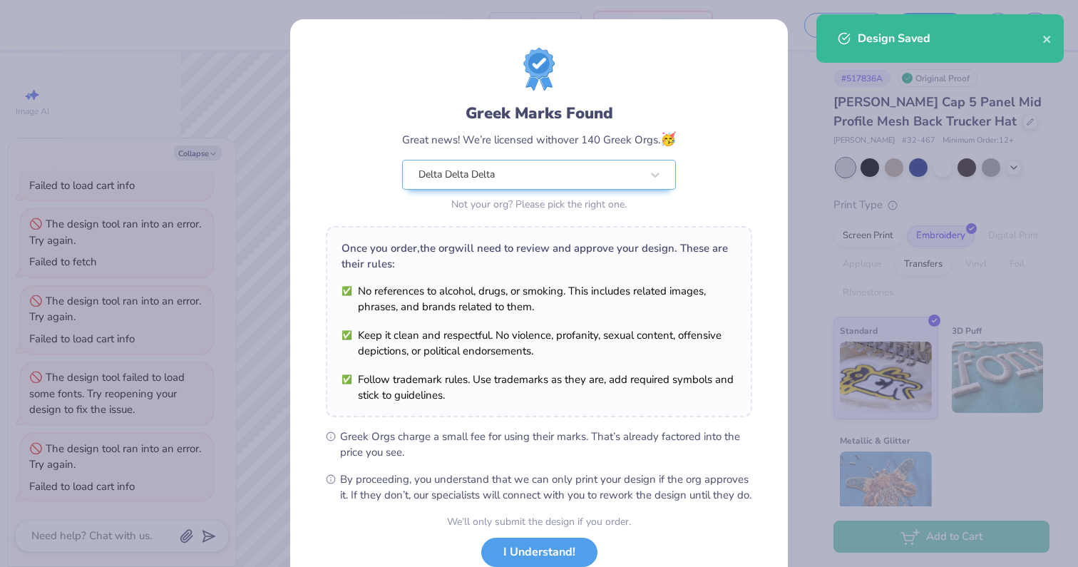
scroll to position [101, 0]
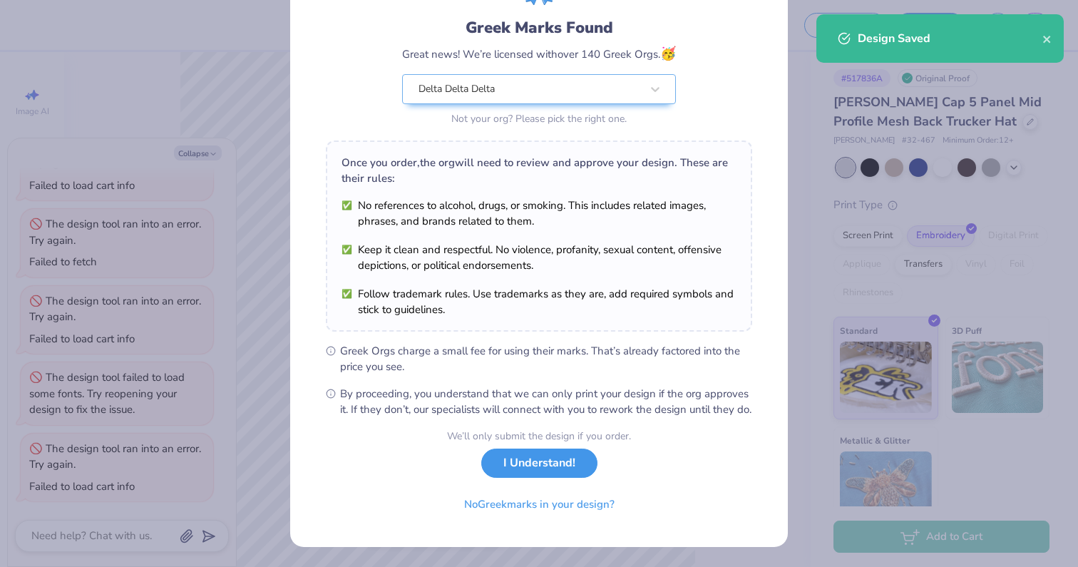
click at [516, 469] on button "I Understand!" at bounding box center [539, 463] width 116 height 29
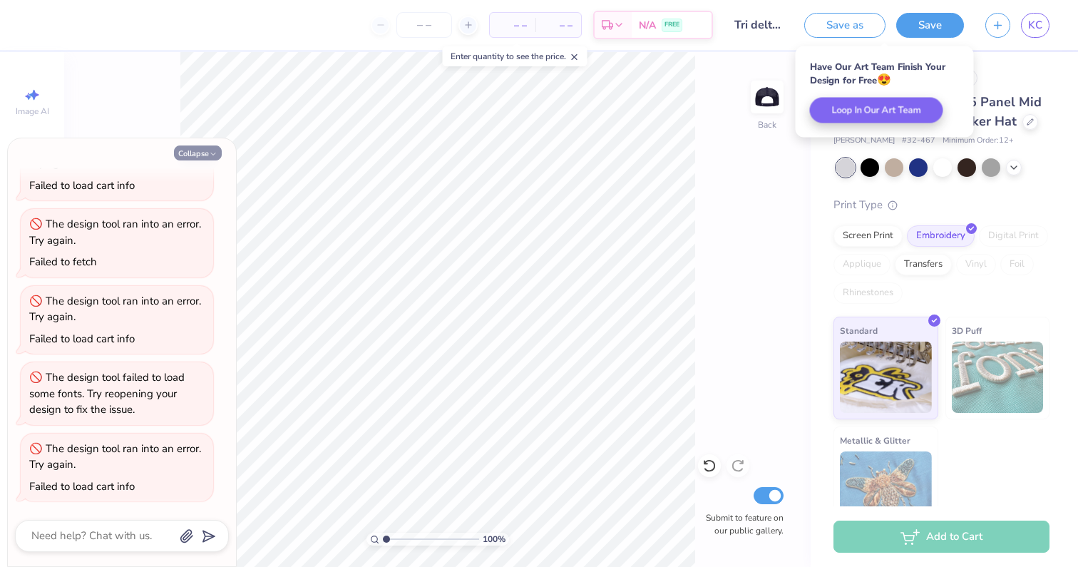
click at [183, 150] on button "Collapse" at bounding box center [198, 152] width 48 height 15
type textarea "x"
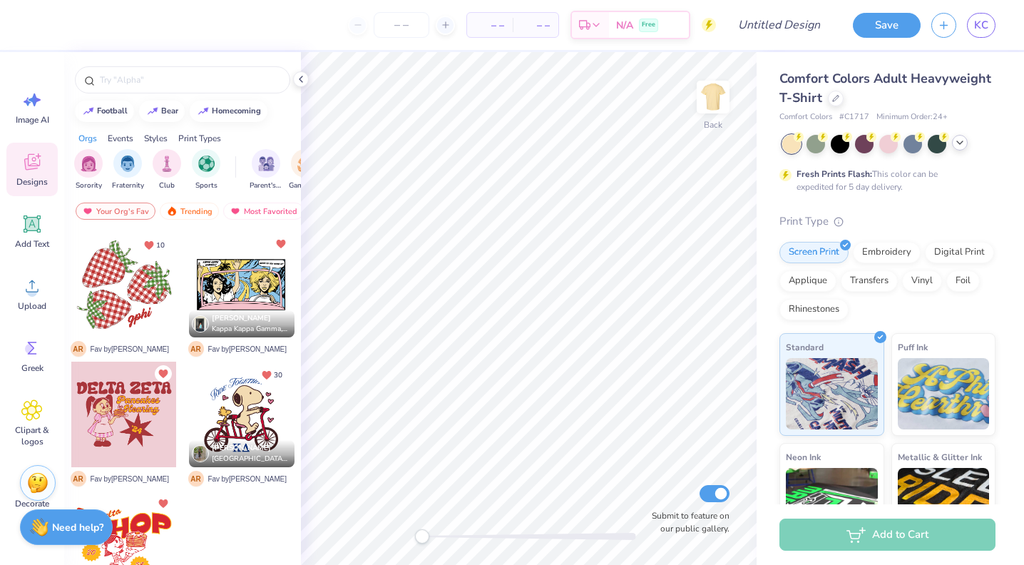
click at [962, 144] on icon at bounding box center [959, 142] width 11 height 11
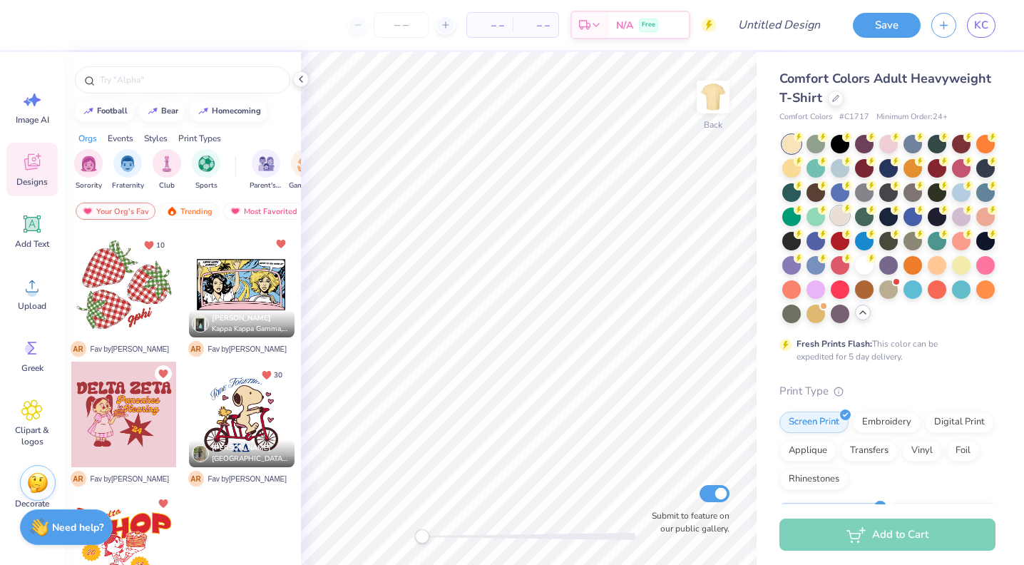
click at [837, 220] on div at bounding box center [840, 215] width 19 height 19
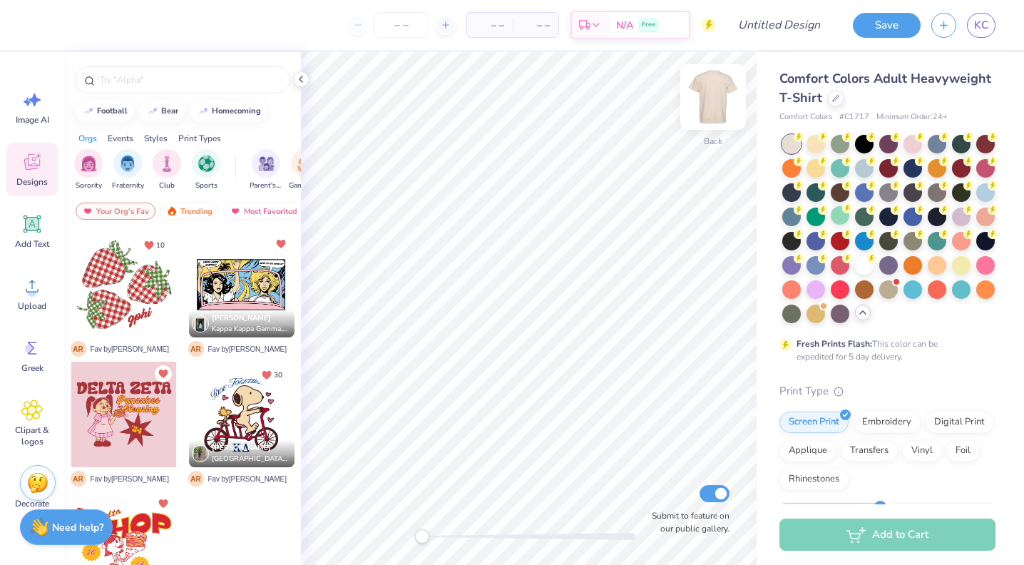
click at [713, 101] on img at bounding box center [713, 96] width 57 height 57
click at [33, 295] on circle at bounding box center [32, 292] width 10 height 10
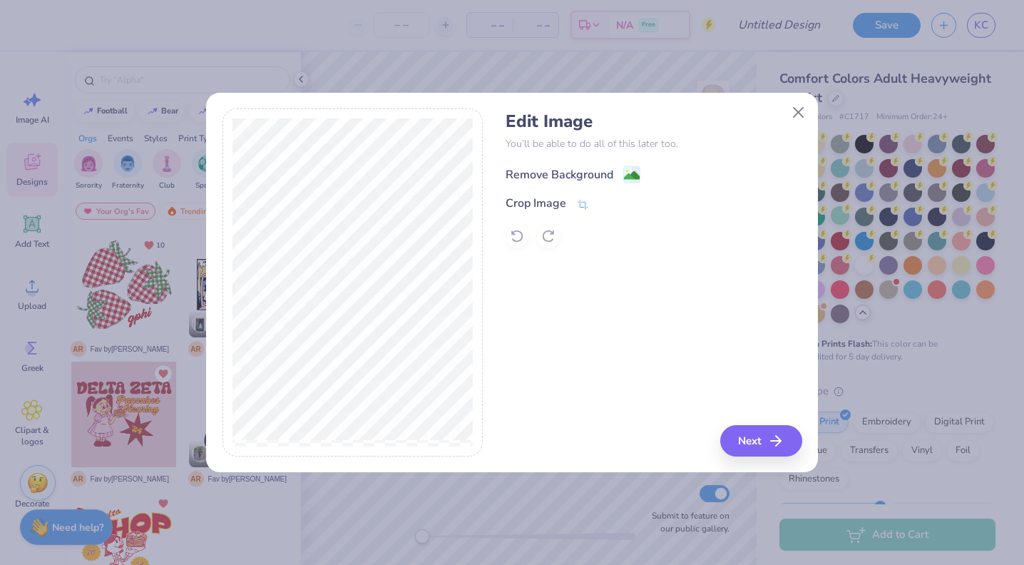
click at [629, 168] on image at bounding box center [632, 176] width 16 height 16
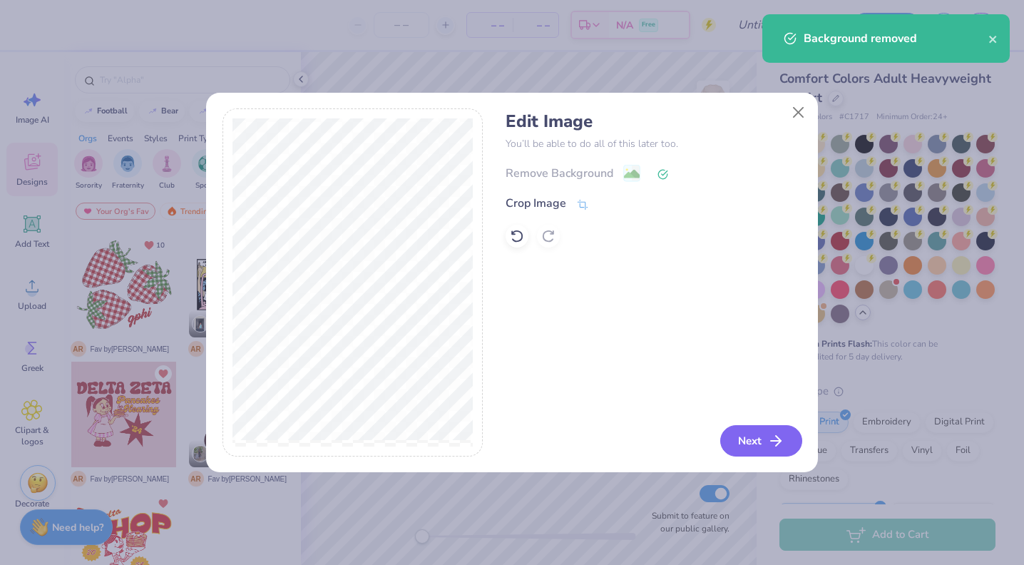
click at [733, 450] on button "Next" at bounding box center [761, 440] width 82 height 31
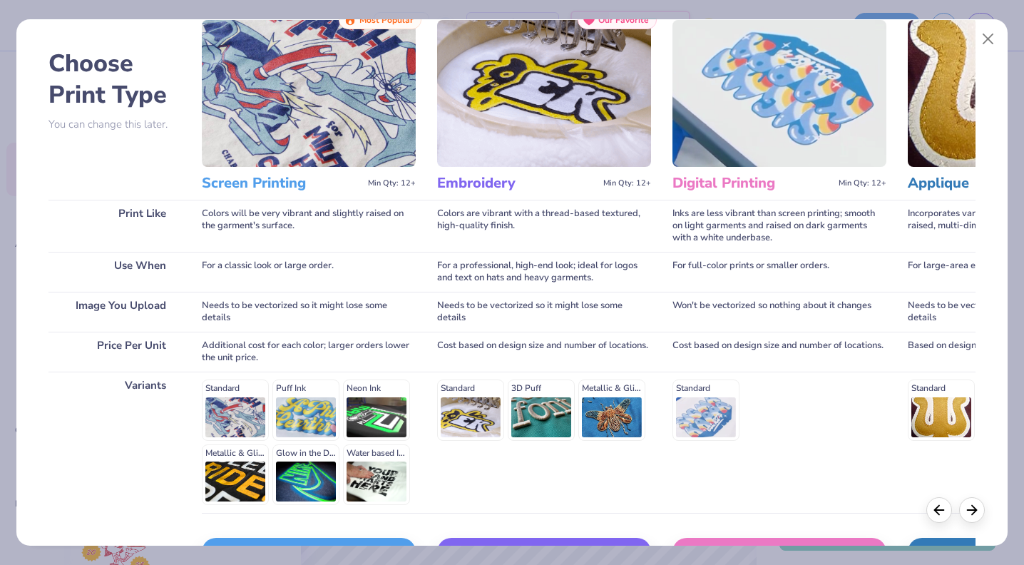
scroll to position [146, 0]
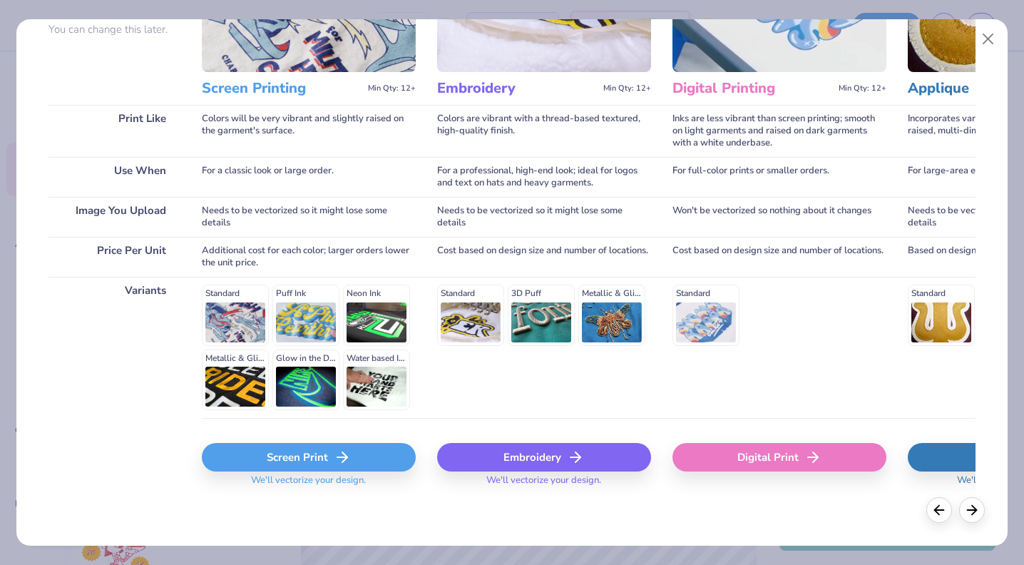
click at [323, 451] on div "Screen Print" at bounding box center [309, 457] width 214 height 29
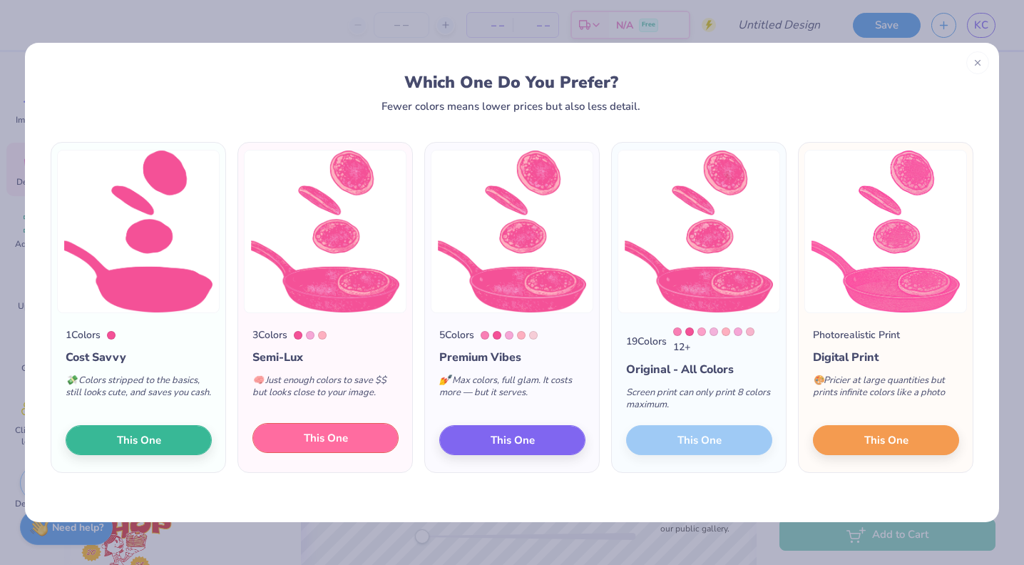
click at [332, 439] on span "This One" at bounding box center [326, 438] width 44 height 16
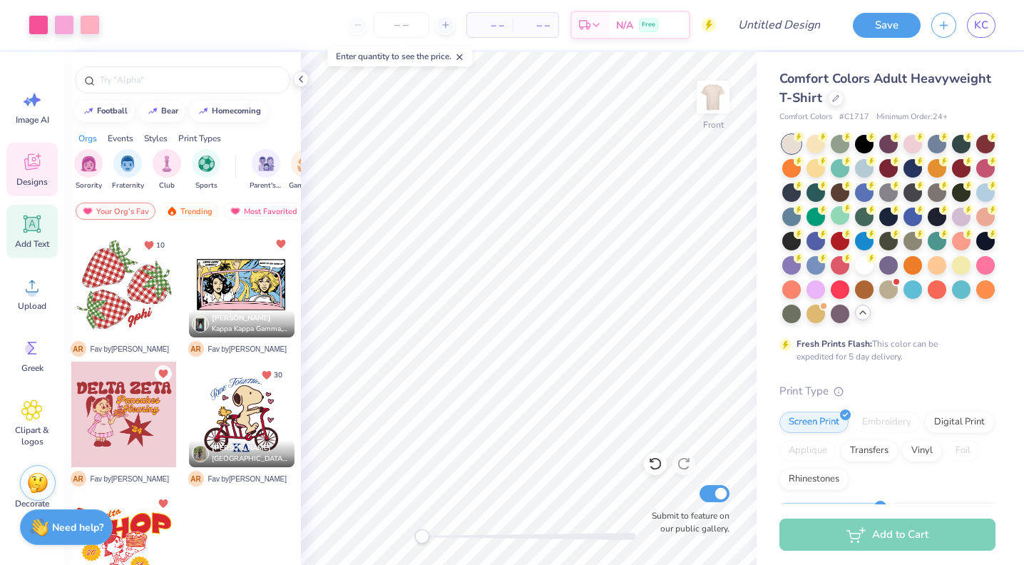
click at [25, 230] on icon at bounding box center [31, 223] width 21 height 21
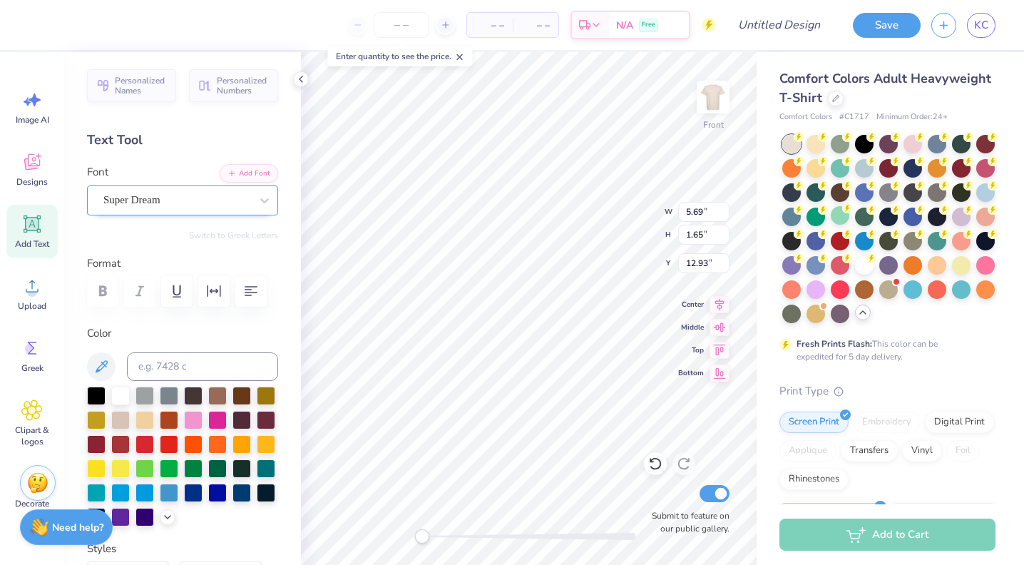
click at [235, 210] on div "Super Dream" at bounding box center [182, 200] width 191 height 30
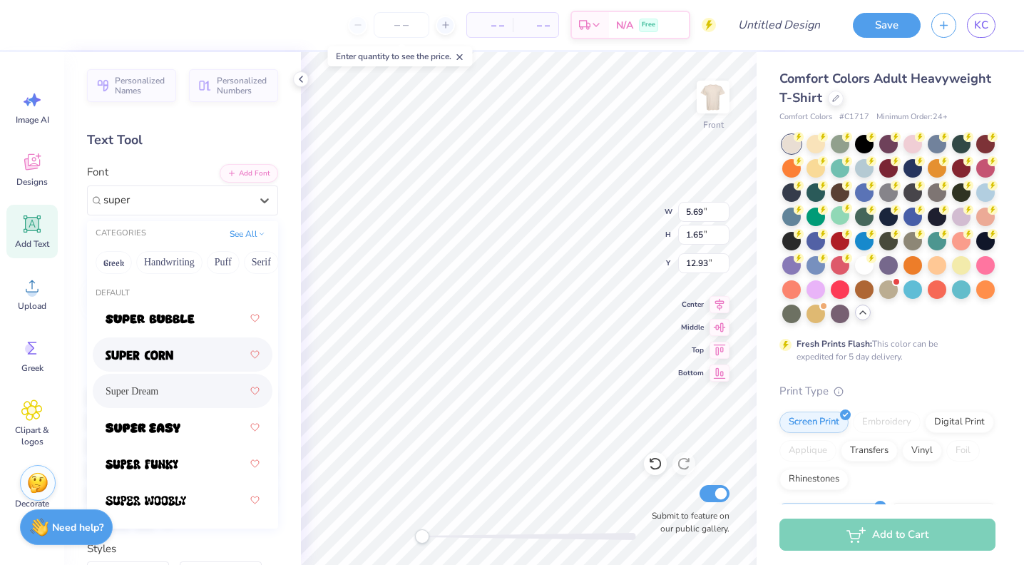
click at [190, 358] on div at bounding box center [183, 355] width 154 height 26
type input "super"
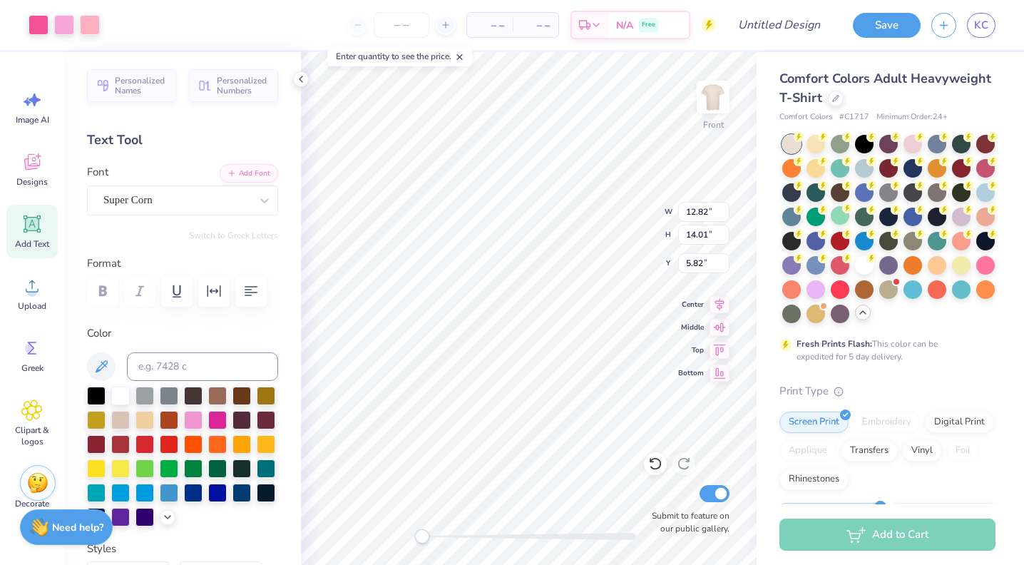
type input "12.82"
type input "14.01"
type input "5.82"
click at [37, 28] on div at bounding box center [39, 24] width 20 height 20
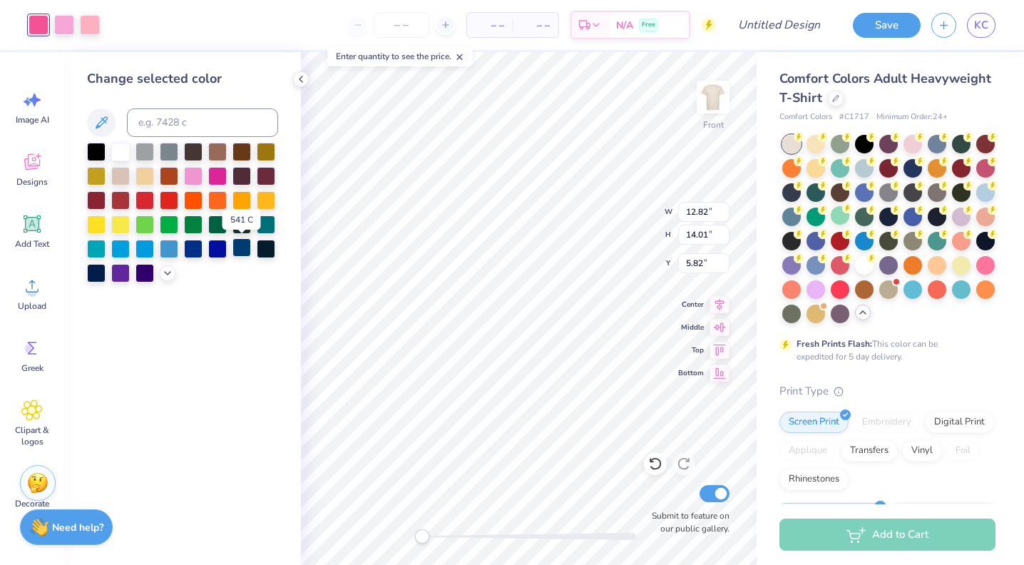
click at [244, 251] on div at bounding box center [242, 247] width 19 height 19
click at [60, 30] on div at bounding box center [64, 24] width 20 height 20
click at [173, 270] on div at bounding box center [168, 272] width 16 height 16
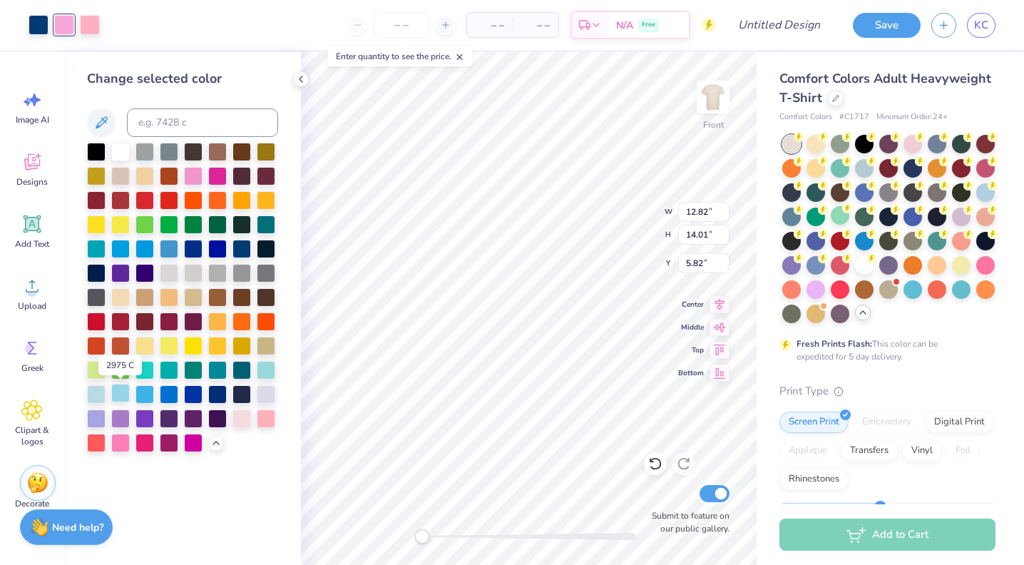
click at [118, 396] on div at bounding box center [120, 393] width 19 height 19
click at [91, 20] on div at bounding box center [90, 24] width 20 height 20
click at [96, 394] on div at bounding box center [96, 393] width 19 height 19
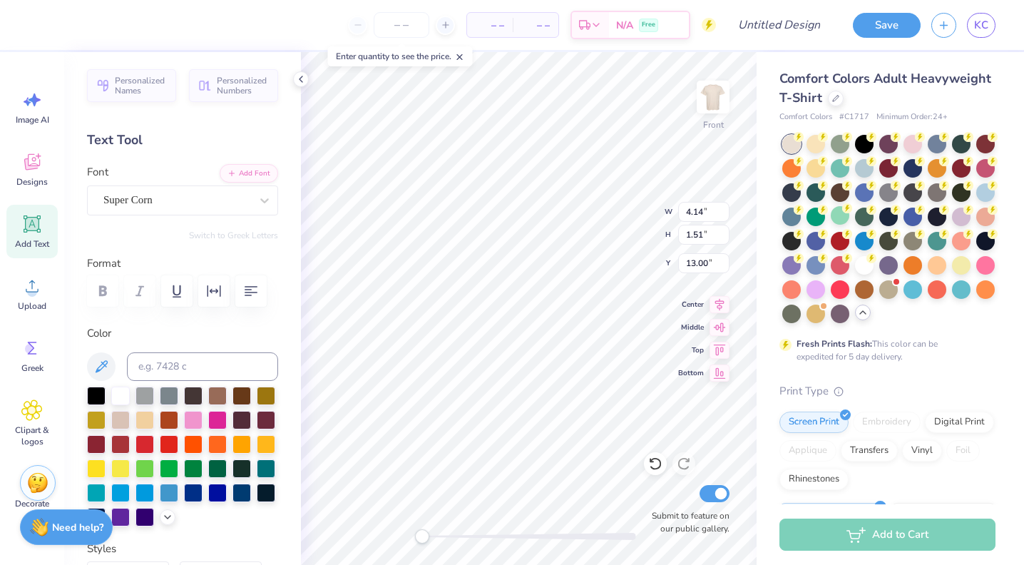
scroll to position [0, 1]
type textarea "tri delta"
click at [240, 494] on div at bounding box center [242, 491] width 19 height 19
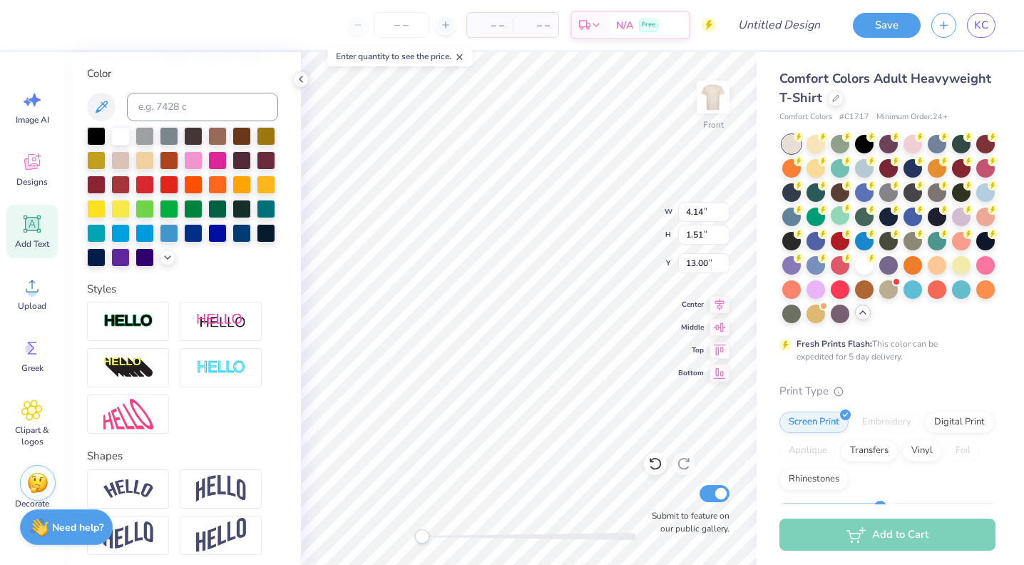
scroll to position [270, 0]
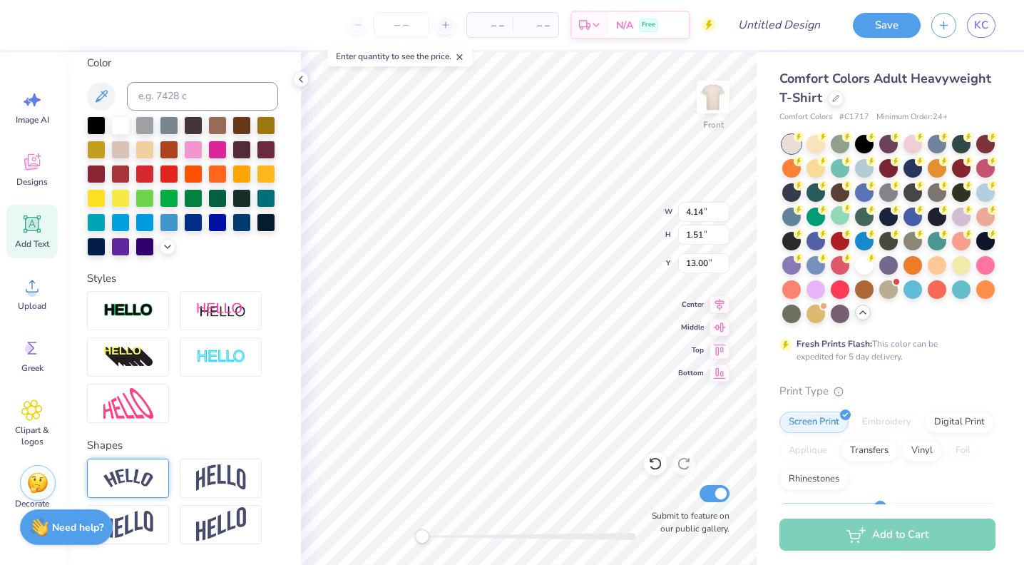
click at [134, 474] on img at bounding box center [128, 478] width 50 height 19
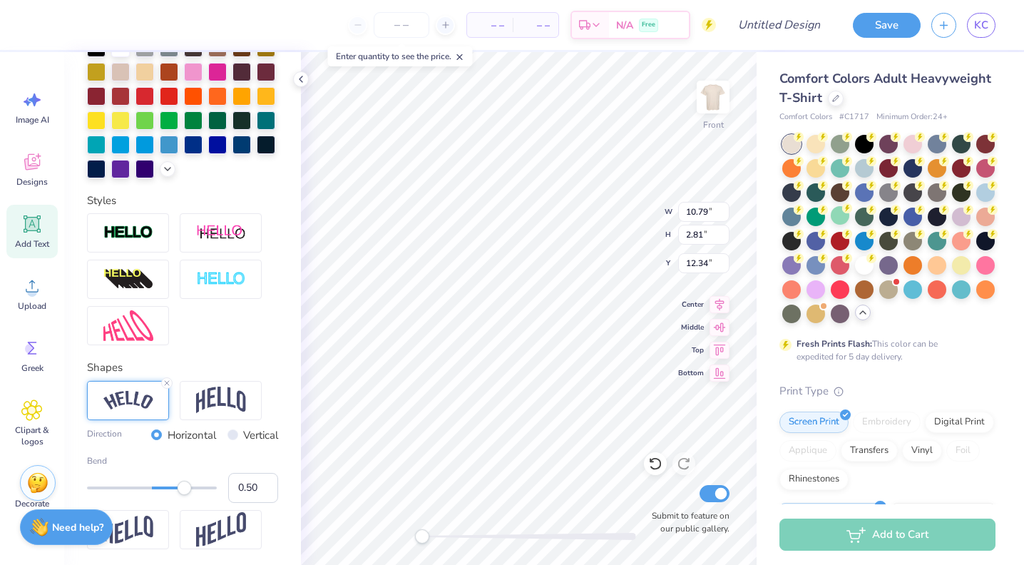
scroll to position [401, 0]
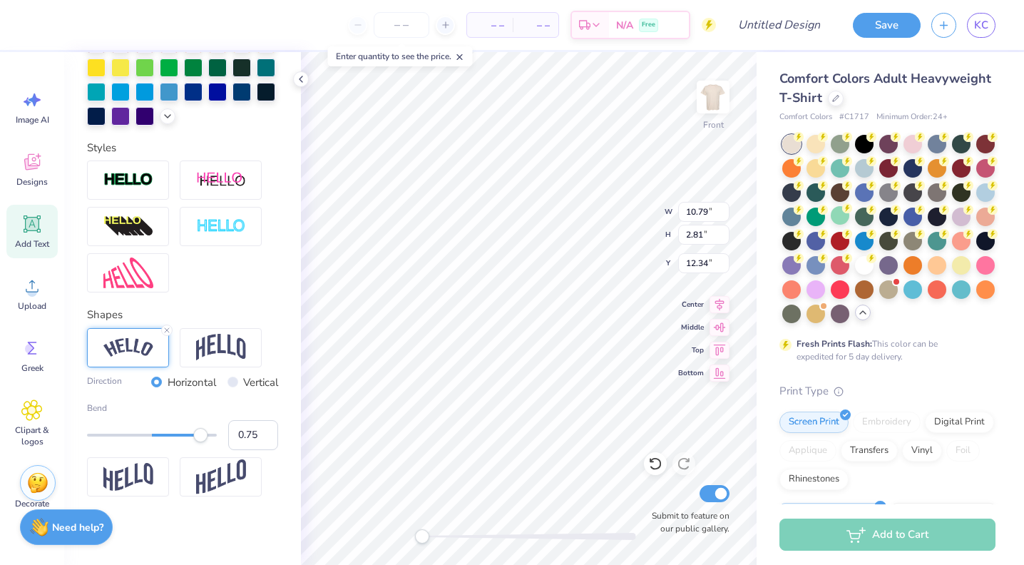
type input "0.76"
drag, startPoint x: 190, startPoint y: 432, endPoint x: 201, endPoint y: 432, distance: 11.4
click at [201, 432] on div "Accessibility label" at bounding box center [200, 435] width 14 height 14
type input "12.82"
type input "14.01"
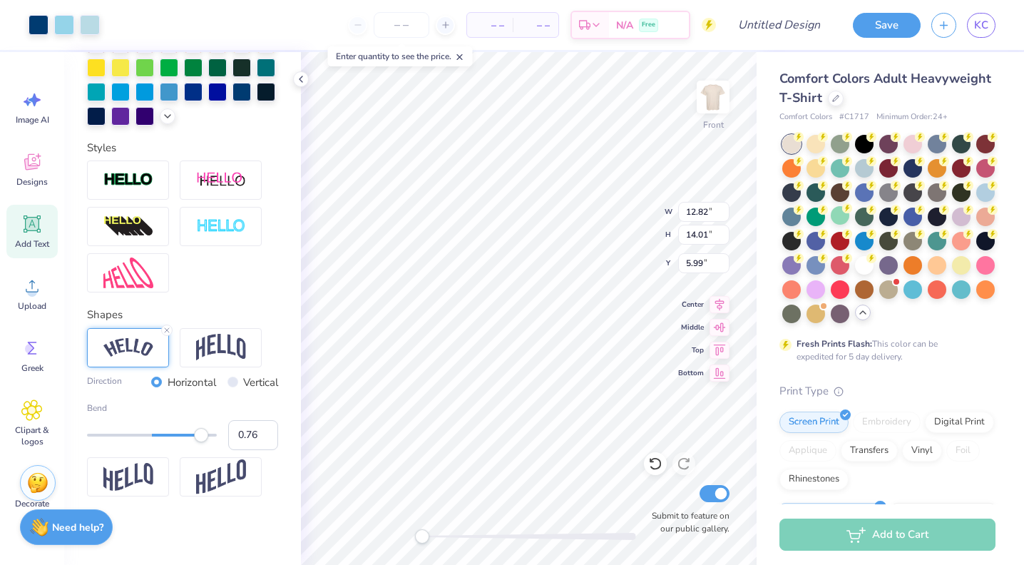
type input "5.99"
type input "4.66"
type input "2.65"
type input "5.21"
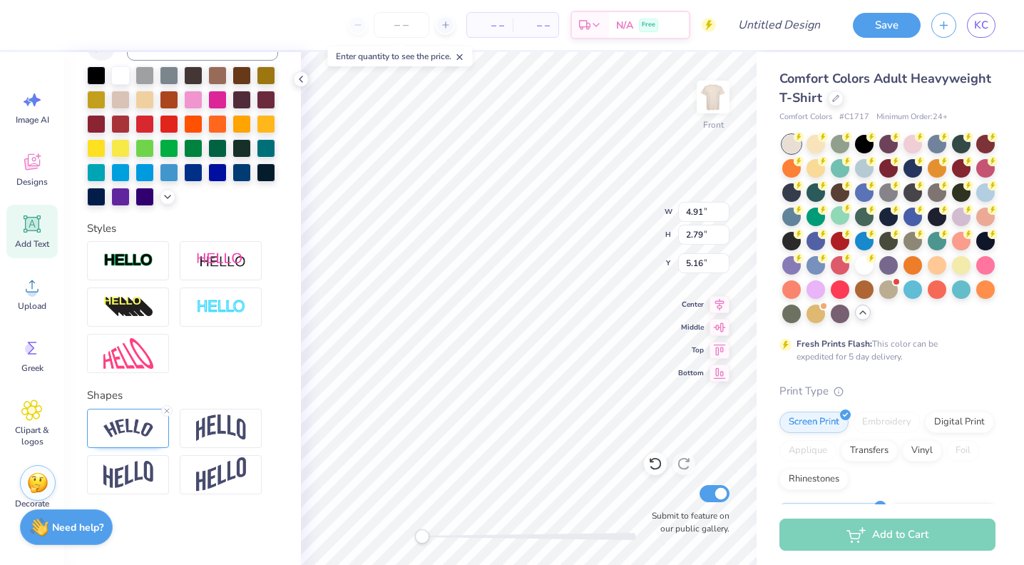
scroll to position [0, 0]
type textarea "hall"
click at [126, 436] on img at bounding box center [128, 428] width 50 height 19
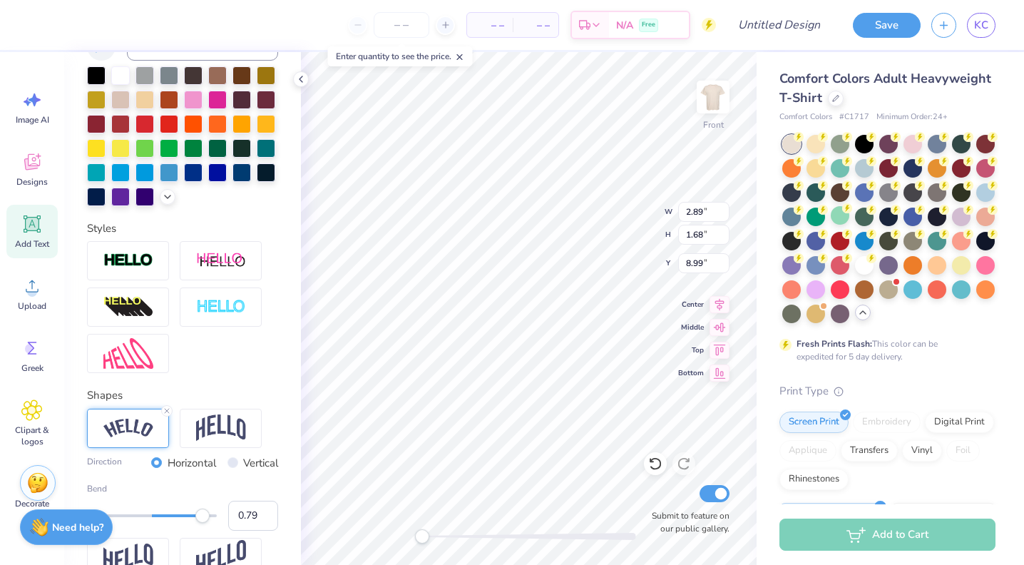
type input "0.80"
click at [204, 512] on div "Accessibility label" at bounding box center [202, 516] width 14 height 14
type input "12.82"
type input "14.01"
type input "5.99"
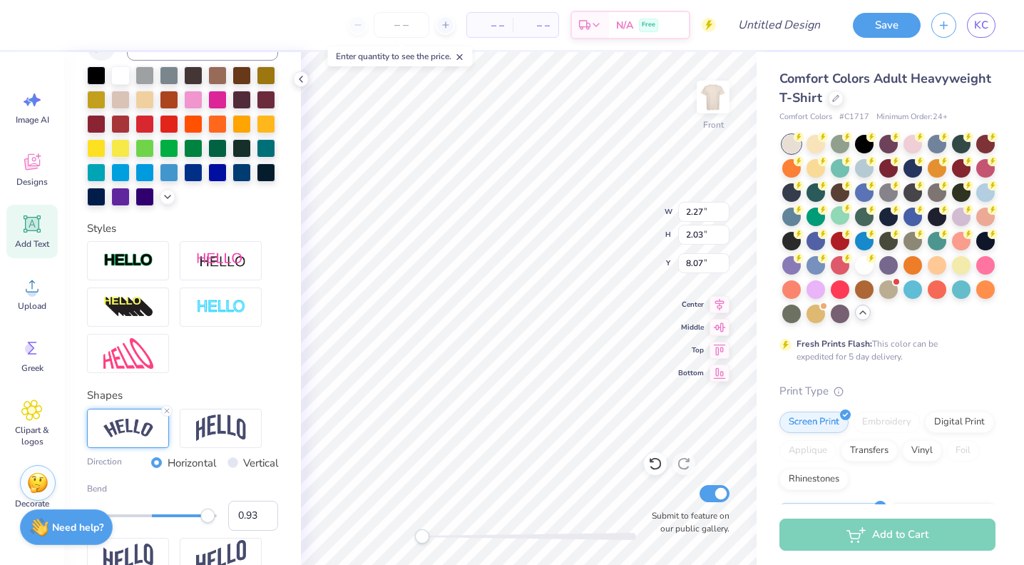
type input "0.95"
drag, startPoint x: 205, startPoint y: 514, endPoint x: 213, endPoint y: 514, distance: 8.6
click at [213, 514] on div "Accessibility label" at bounding box center [207, 516] width 14 height 14
type input "0.82"
drag, startPoint x: 214, startPoint y: 518, endPoint x: 205, endPoint y: 518, distance: 8.6
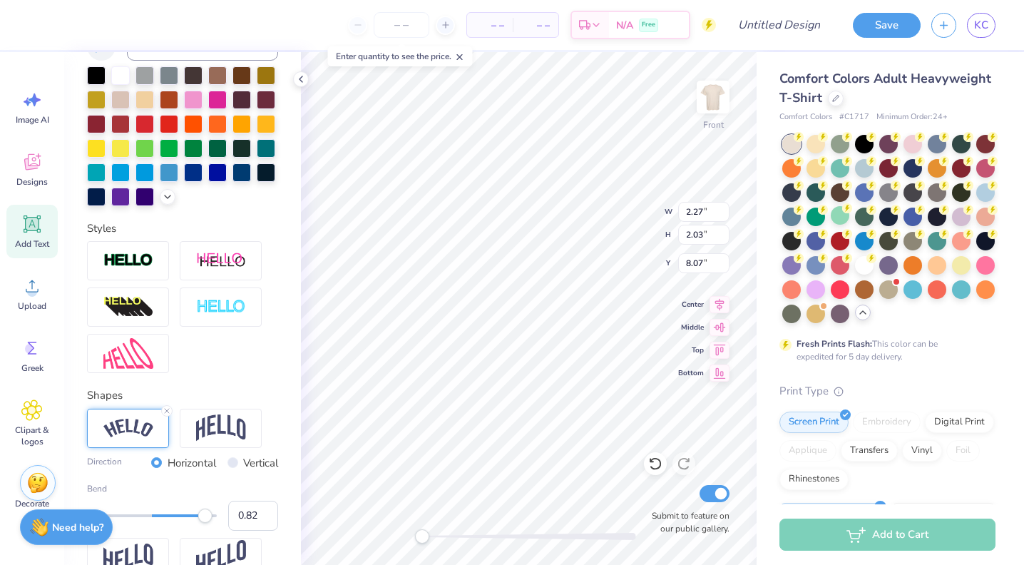
click at [205, 518] on div "Accessibility label" at bounding box center [205, 516] width 14 height 14
type input "12.82"
type input "14.01"
type input "5.99"
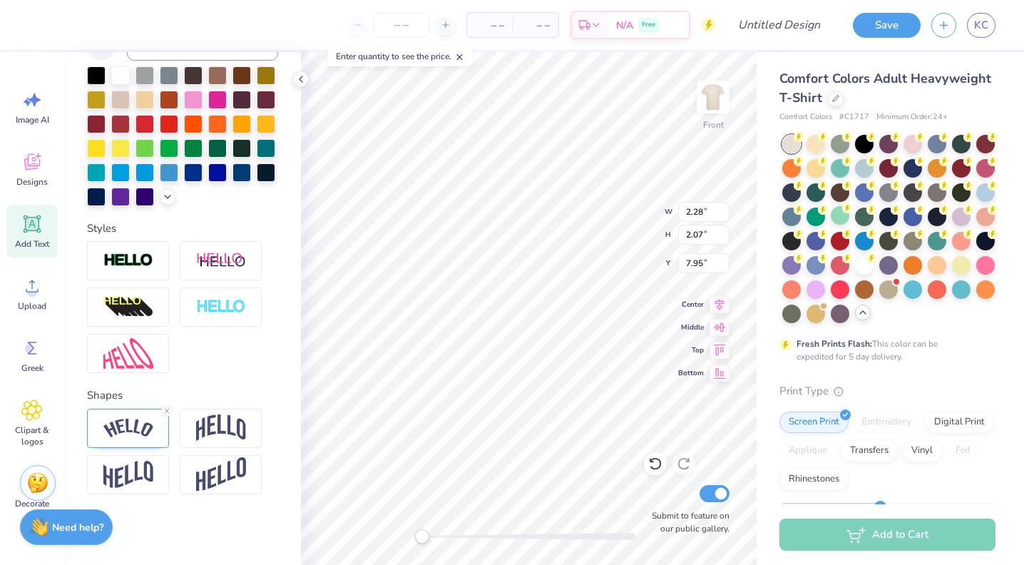
type textarea "2025"
click at [108, 439] on div at bounding box center [128, 428] width 82 height 39
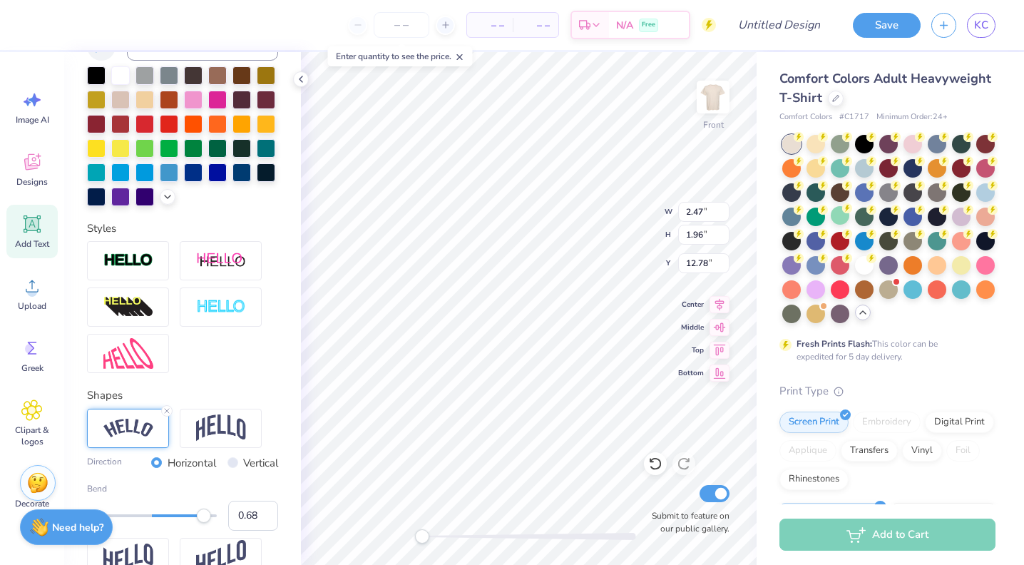
type input "0.67"
drag, startPoint x: 204, startPoint y: 519, endPoint x: 195, endPoint y: 519, distance: 8.6
click at [195, 519] on div "Accessibility label" at bounding box center [195, 516] width 14 height 14
type input "0.56"
click at [188, 519] on div "Accessibility label" at bounding box center [188, 516] width 14 height 14
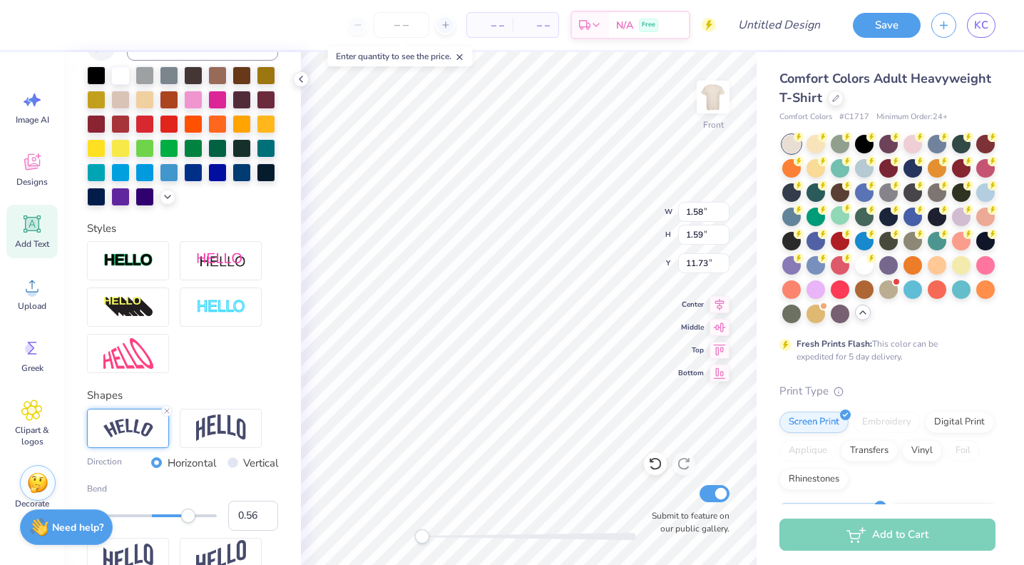
type input "12.82"
type input "14.01"
type input "5.99"
type input "1.58"
type input "1.59"
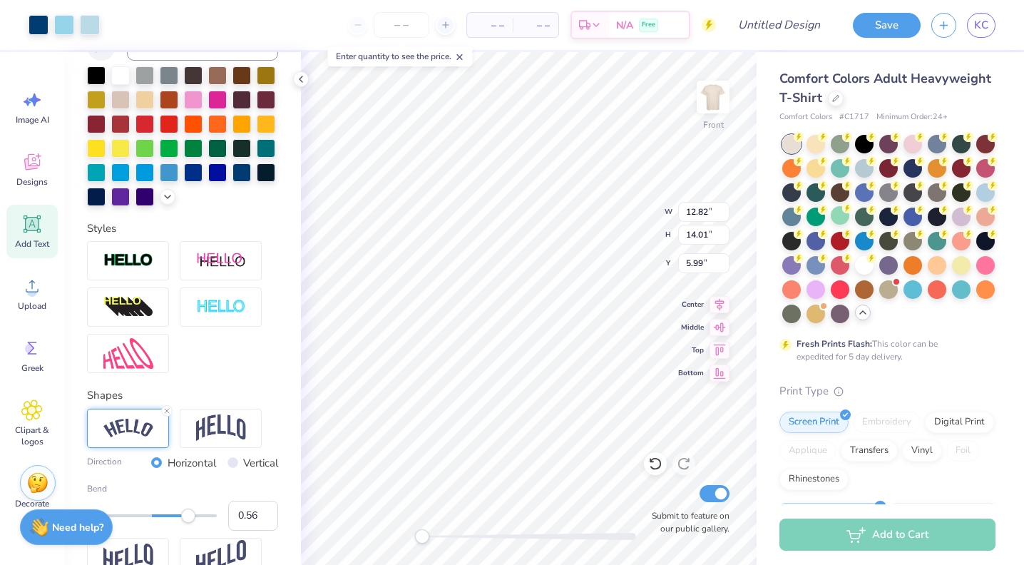
type input "11.66"
click at [782, 29] on input "Design Title" at bounding box center [797, 25] width 70 height 29
click at [812, 25] on input "Tri-Hop 2025" at bounding box center [797, 25] width 70 height 29
click at [824, 26] on input "Tri-Hop 2025" at bounding box center [797, 25] width 70 height 29
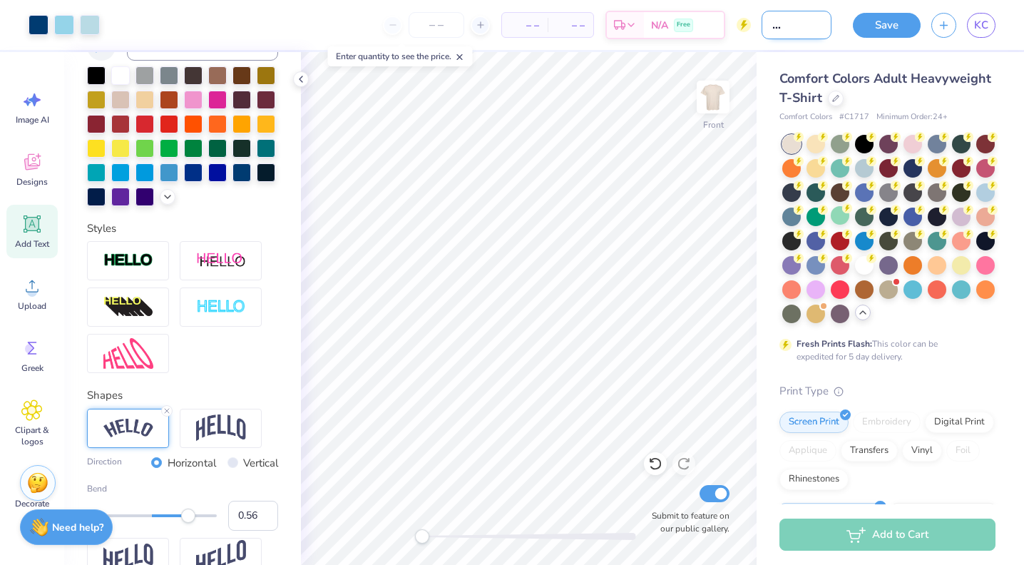
scroll to position [0, 41]
type input "Tri-Hop 2025 #2"
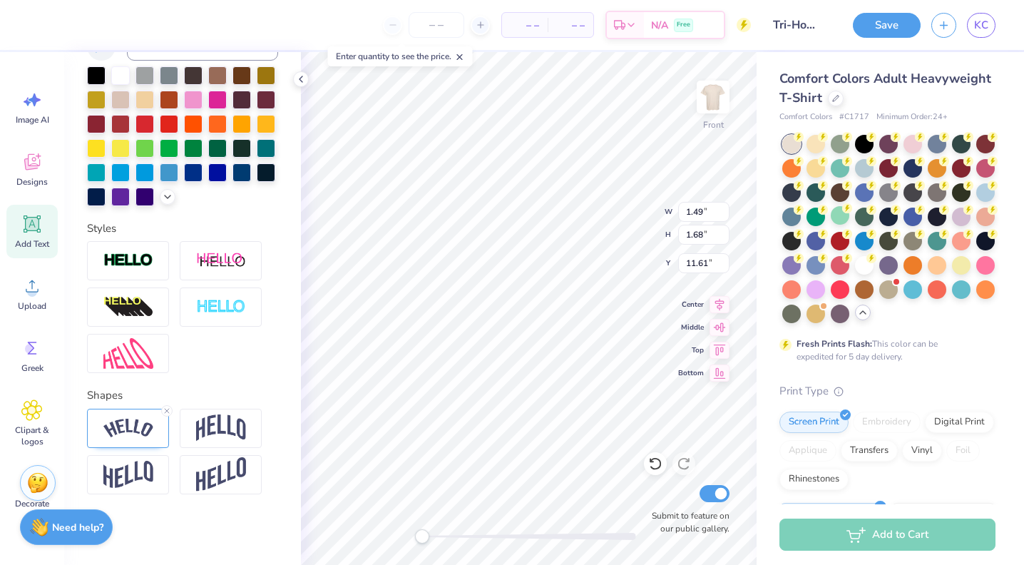
scroll to position [0, 0]
type textarea "St. Jude's"
type input "12.82"
type input "14.01"
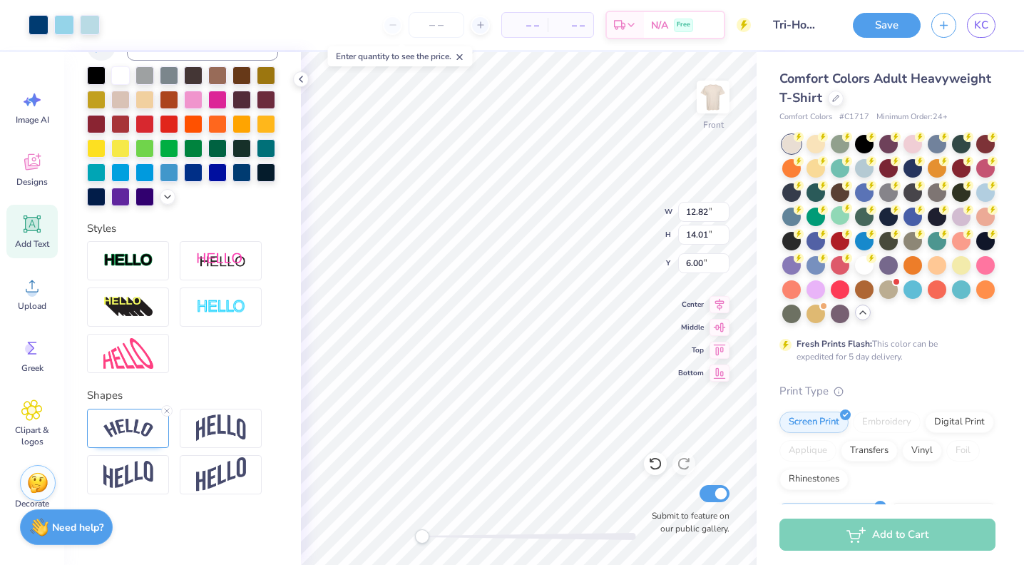
type input "6.00"
type input "2.78"
type input "3.07"
type input "11.86"
type input "12.82"
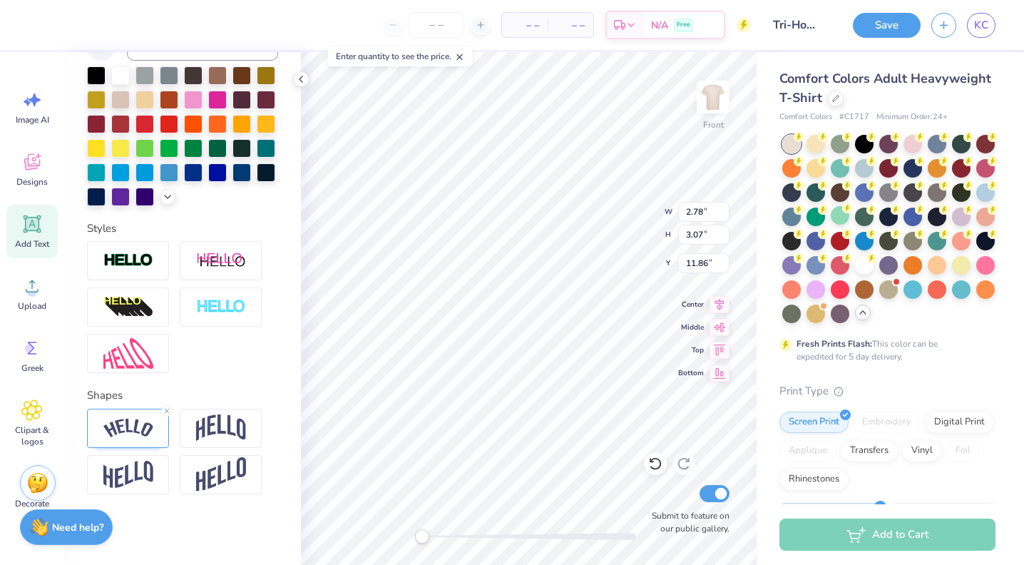
type input "14.01"
type input "6.00"
click at [138, 432] on img at bounding box center [128, 428] width 50 height 19
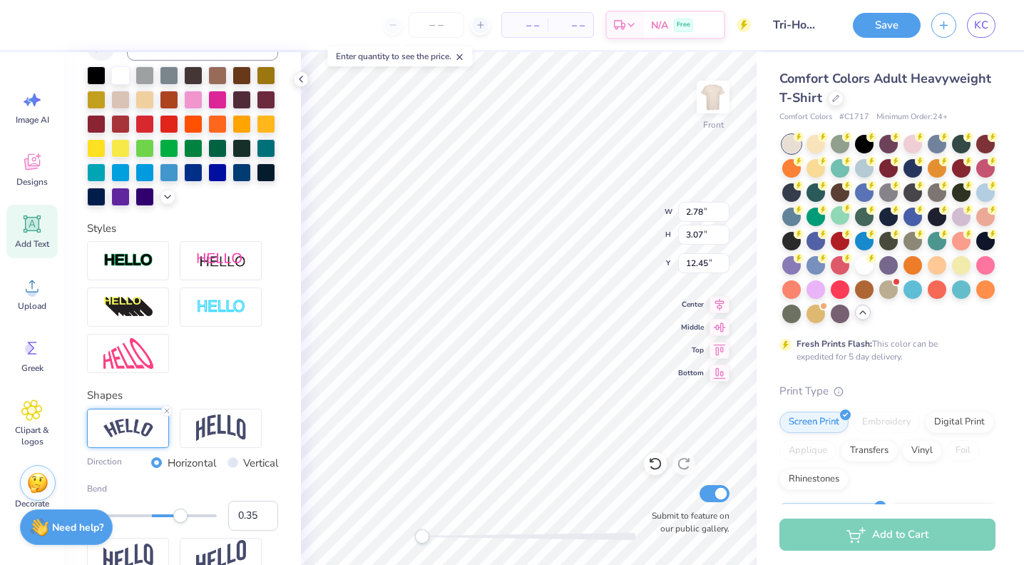
type input "0.34"
drag, startPoint x: 183, startPoint y: 519, endPoint x: 174, endPoint y: 519, distance: 9.3
click at [174, 519] on div "Accessibility label" at bounding box center [174, 516] width 14 height 14
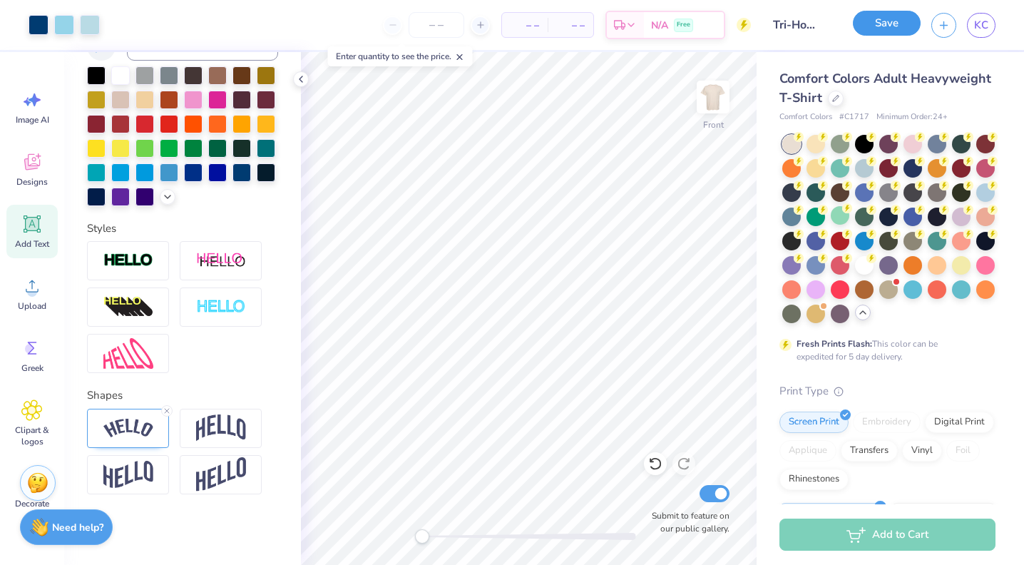
click at [874, 17] on button "Save" at bounding box center [887, 23] width 68 height 25
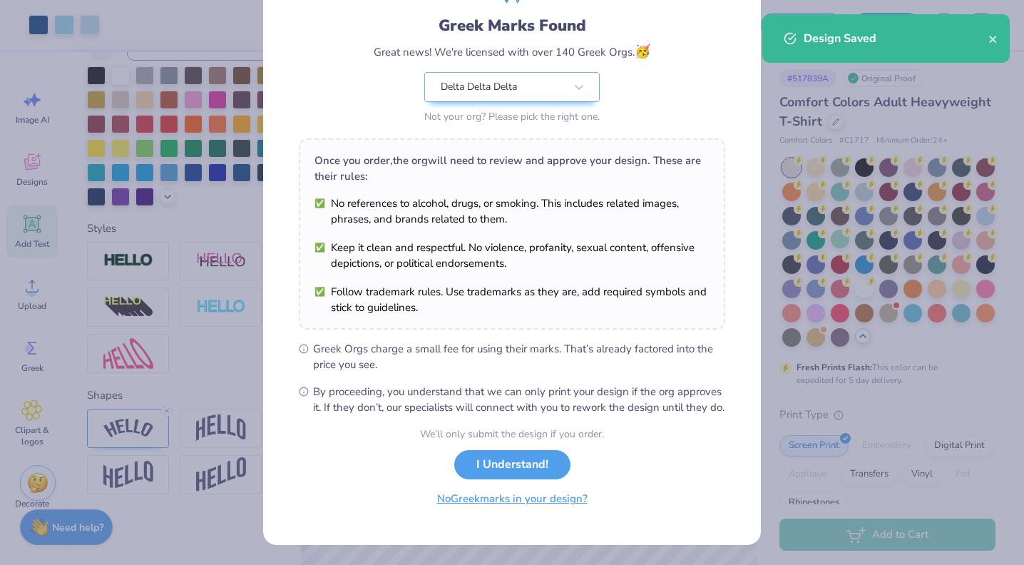
scroll to position [103, 0]
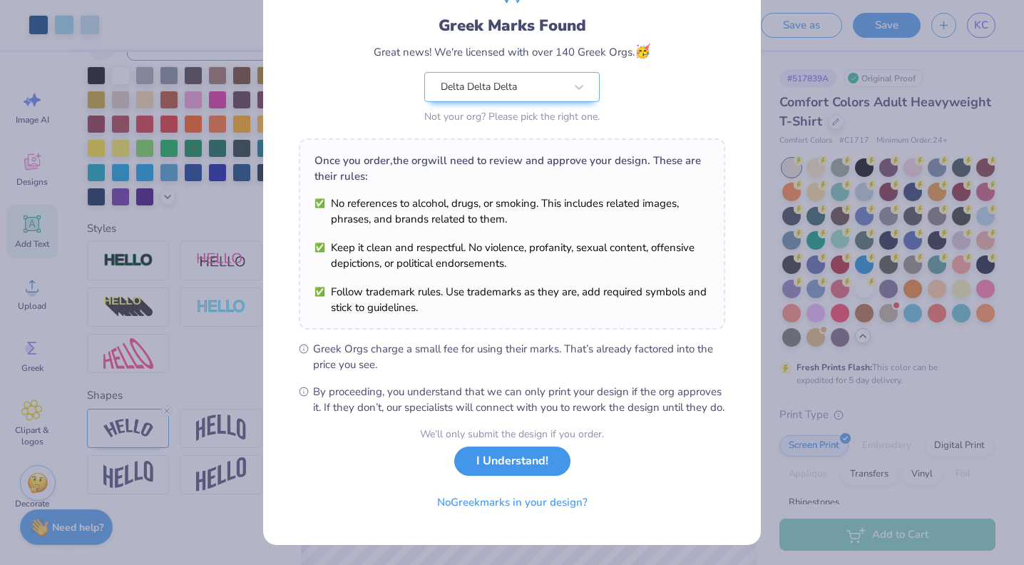
click at [524, 460] on button "I Understand!" at bounding box center [512, 460] width 116 height 29
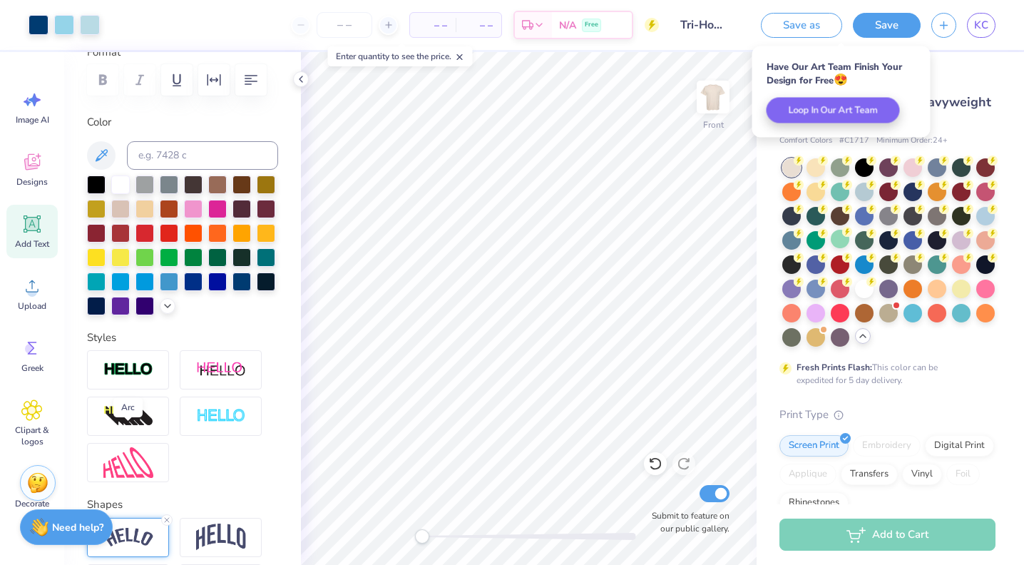
scroll to position [106, 0]
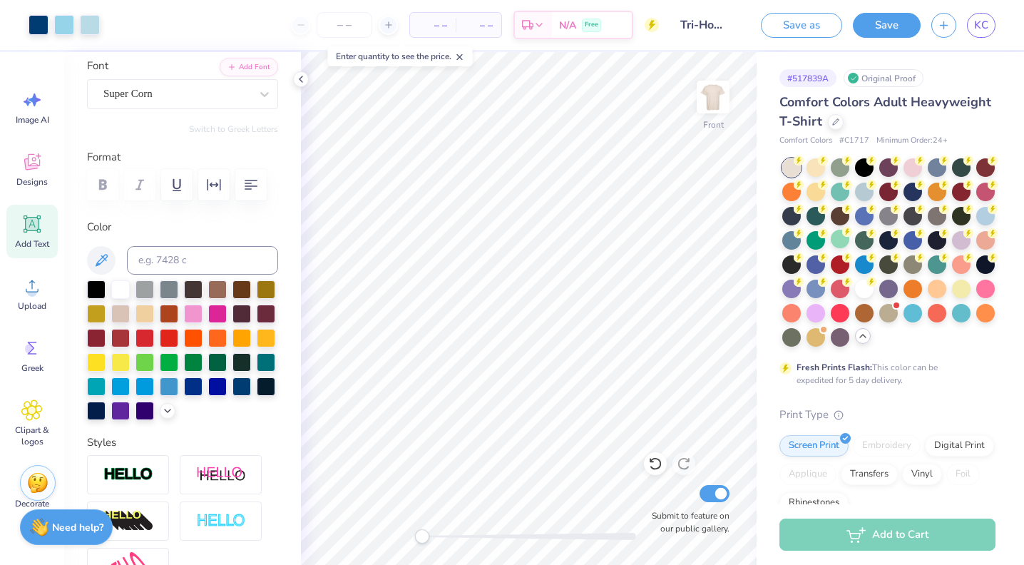
click at [29, 228] on icon at bounding box center [33, 225] width 14 height 14
click at [205, 88] on div "Super Dream" at bounding box center [177, 94] width 150 height 22
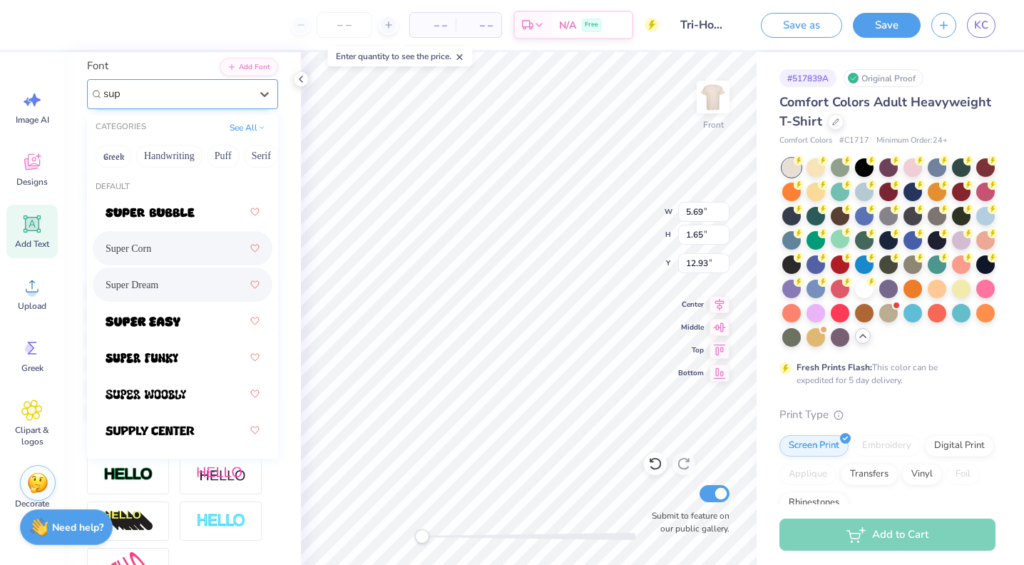
click at [148, 253] on span "Super Corn" at bounding box center [129, 248] width 46 height 15
type input "sup"
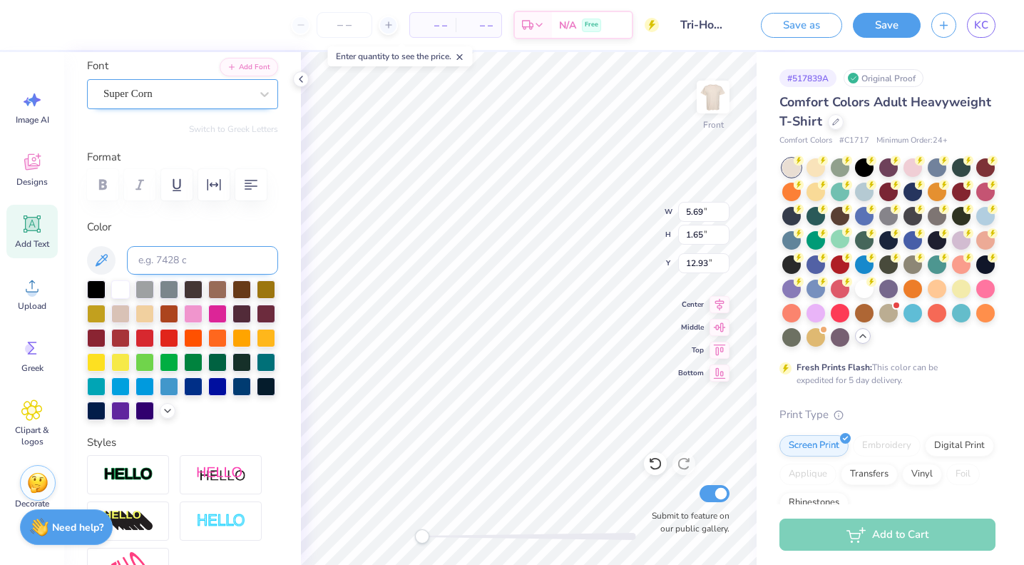
scroll to position [0, 0]
type textarea "trihop"
click at [172, 408] on icon at bounding box center [167, 409] width 11 height 11
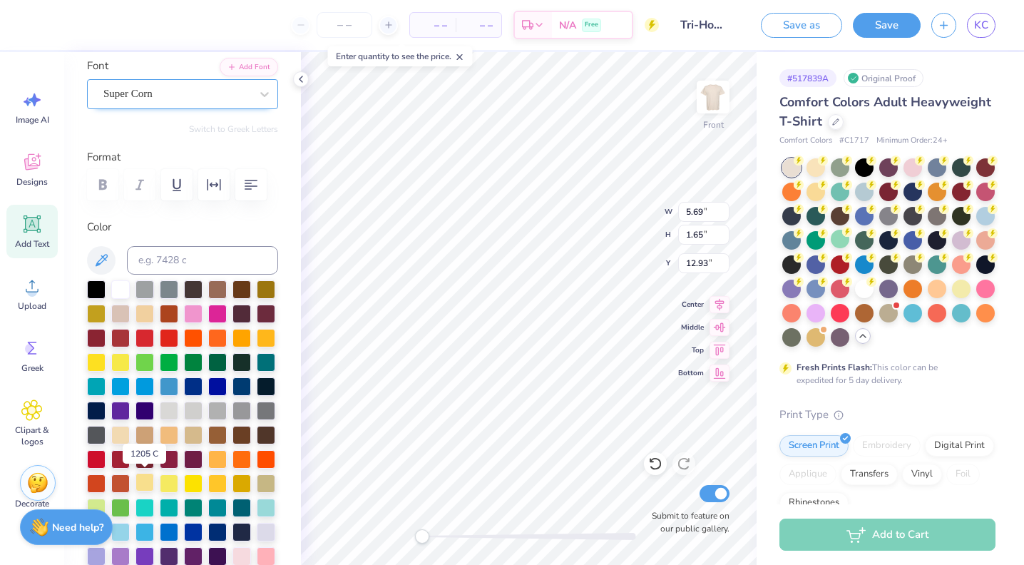
click at [144, 490] on div at bounding box center [145, 482] width 19 height 19
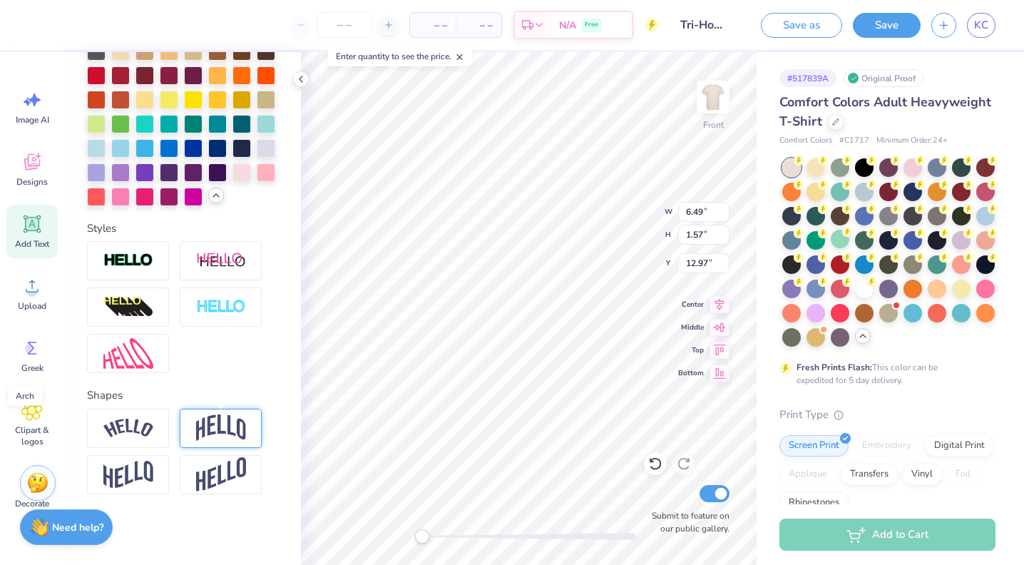
click at [196, 433] on img at bounding box center [221, 427] width 50 height 27
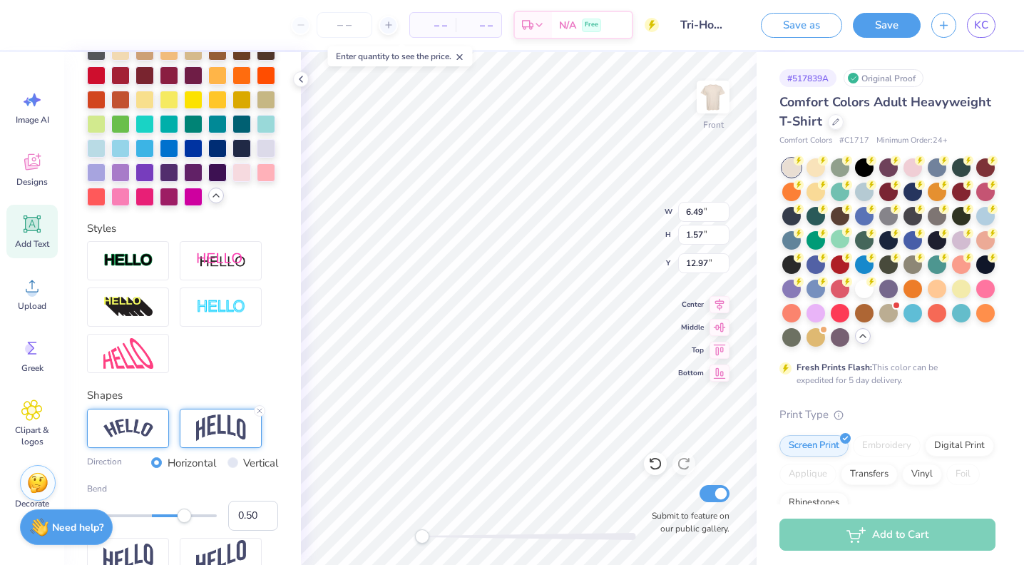
click at [141, 437] on div at bounding box center [128, 428] width 82 height 39
type input "-0.21"
drag, startPoint x: 178, startPoint y: 514, endPoint x: 138, endPoint y: 517, distance: 40.0
click at [138, 517] on div "Accessibility label" at bounding box center [138, 516] width 14 height 14
type input "-0.42"
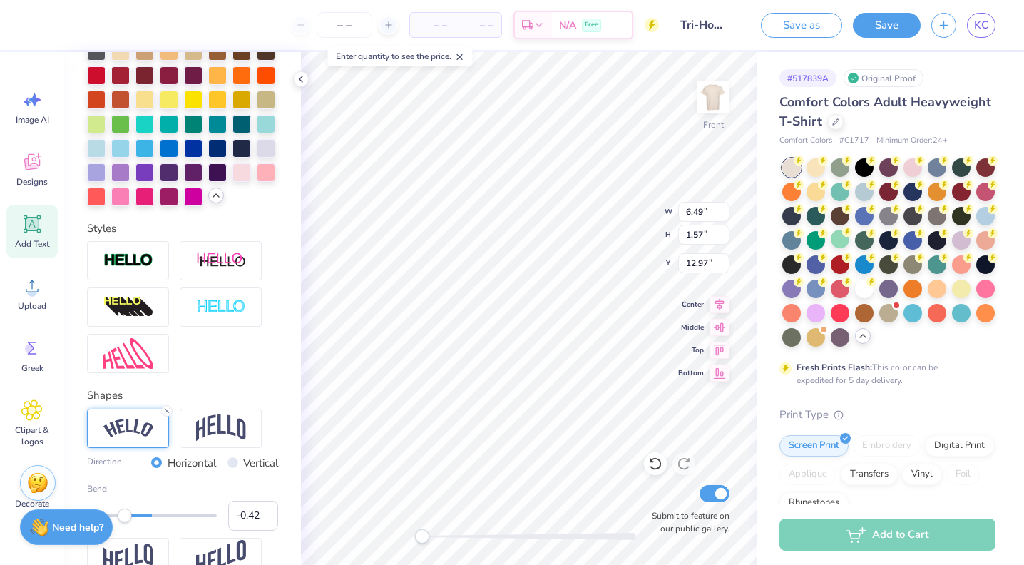
drag, startPoint x: 138, startPoint y: 517, endPoint x: 125, endPoint y: 516, distance: 13.6
click at [125, 516] on div "Accessibility label" at bounding box center [125, 516] width 14 height 14
type input "-0.26"
drag, startPoint x: 125, startPoint y: 516, endPoint x: 135, endPoint y: 516, distance: 10.0
click at [135, 516] on div "Accessibility label" at bounding box center [135, 516] width 14 height 14
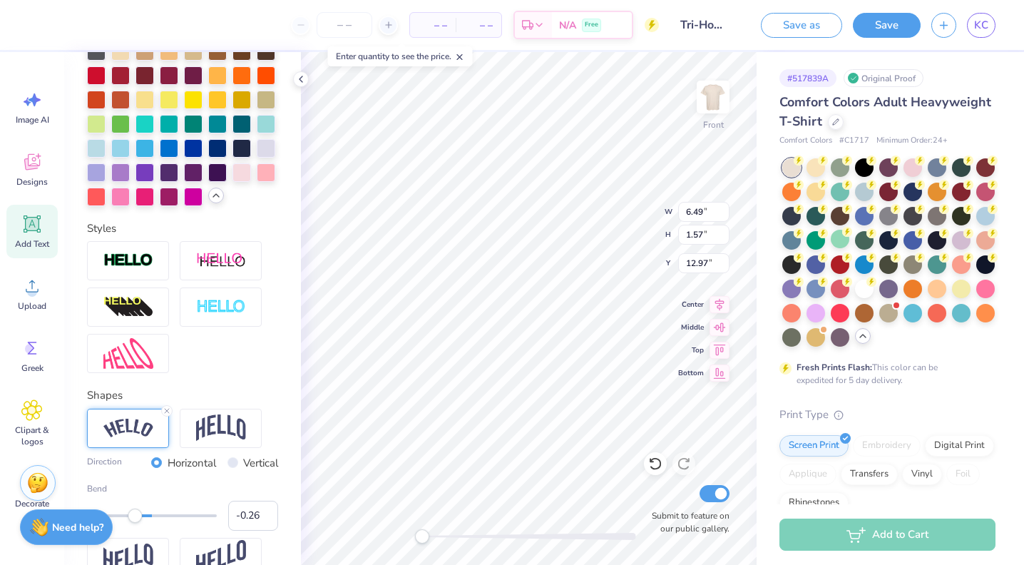
scroll to position [573, 0]
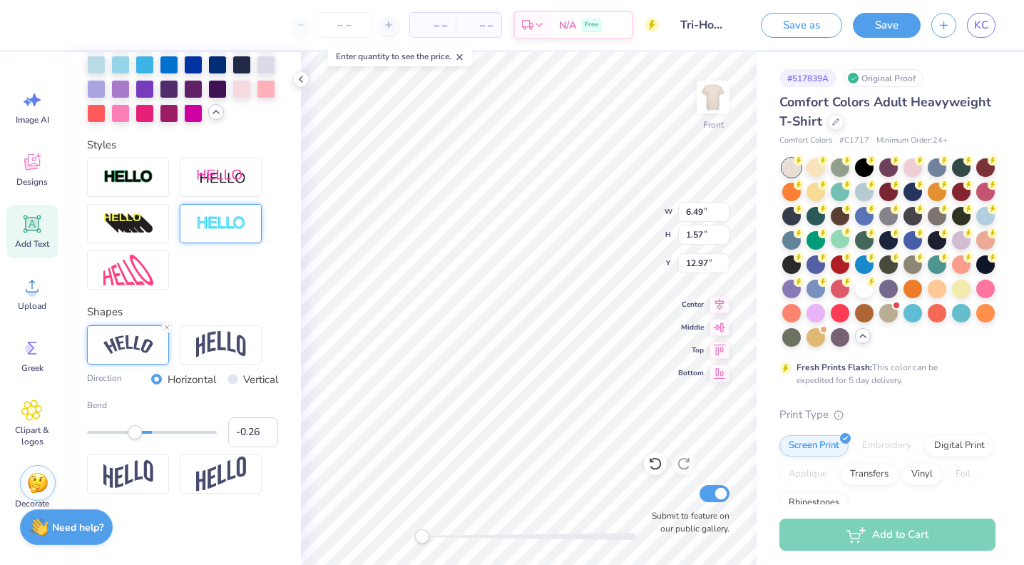
click at [224, 232] on div at bounding box center [221, 223] width 82 height 39
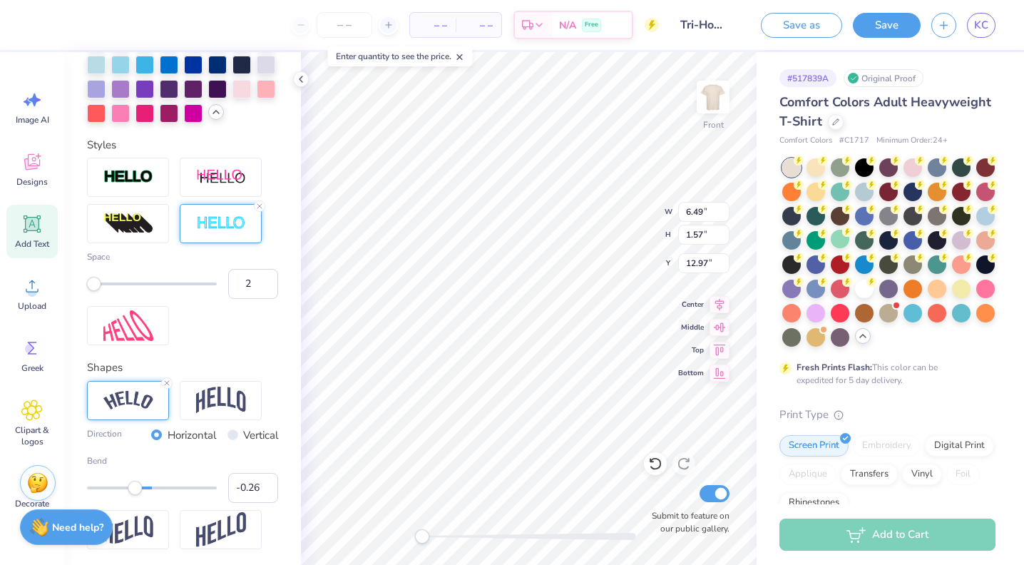
type input "3"
drag, startPoint x: 86, startPoint y: 284, endPoint x: 98, endPoint y: 285, distance: 11.4
click at [98, 285] on div "Accessibility label" at bounding box center [94, 284] width 14 height 14
type input "5"
drag, startPoint x: 98, startPoint y: 285, endPoint x: 118, endPoint y: 285, distance: 20.0
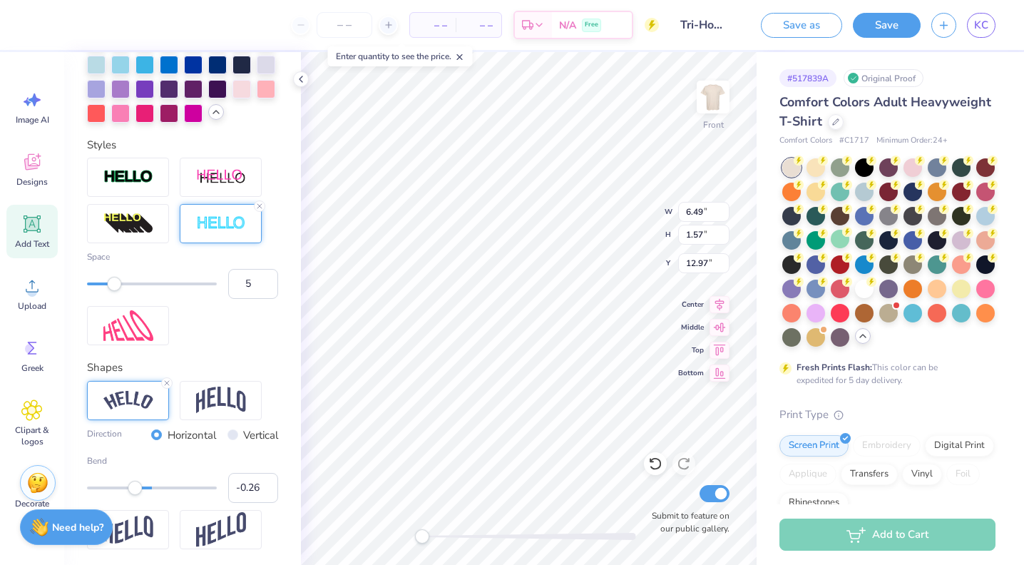
click at [118, 285] on div "Accessibility label" at bounding box center [114, 284] width 14 height 14
type input "6"
click at [122, 285] on div "Accessibility label" at bounding box center [121, 284] width 14 height 14
type input "5"
click at [113, 286] on div "Accessibility label" at bounding box center [114, 284] width 14 height 14
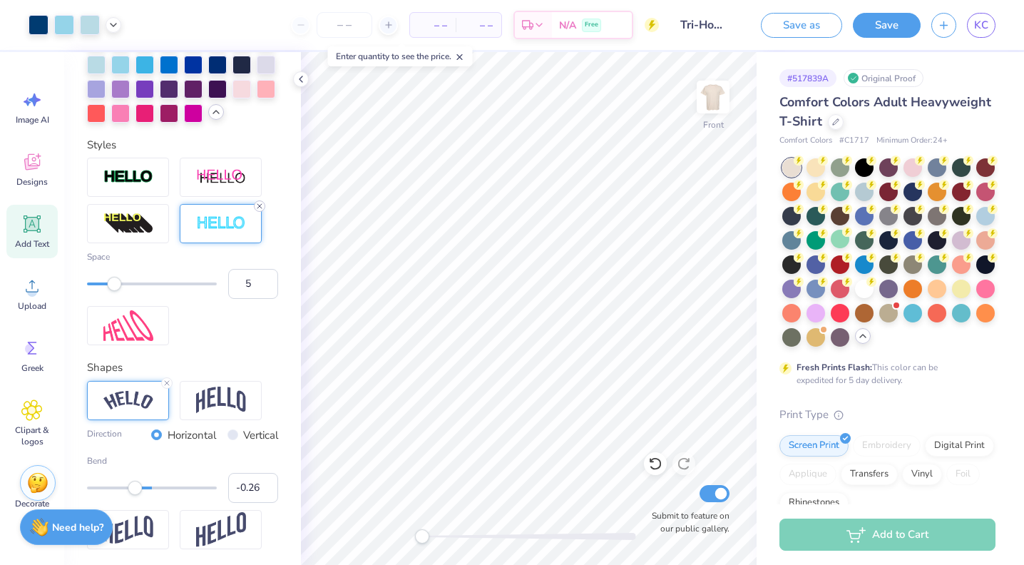
click at [257, 208] on line at bounding box center [259, 206] width 4 height 4
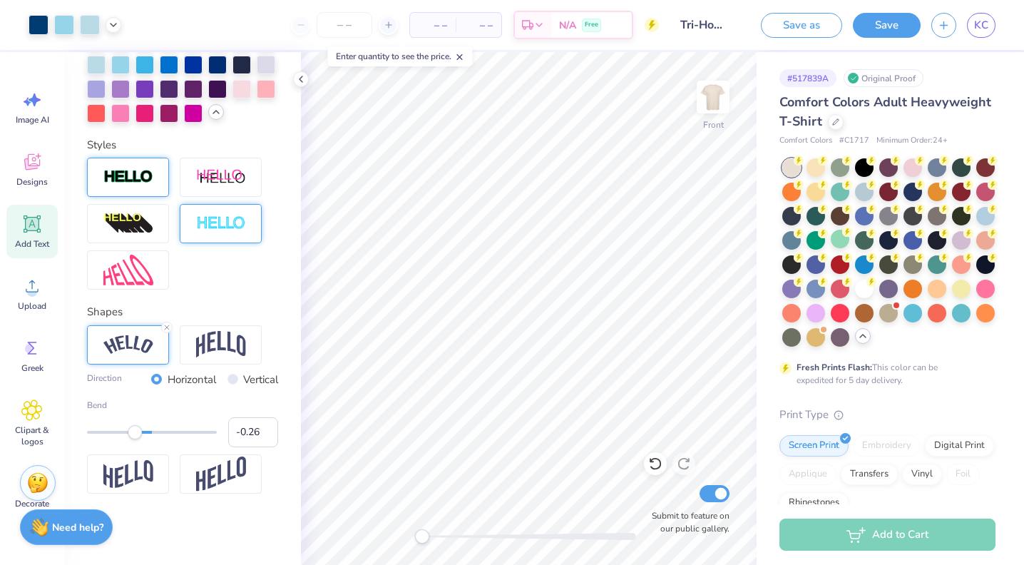
click at [126, 184] on img at bounding box center [128, 177] width 50 height 16
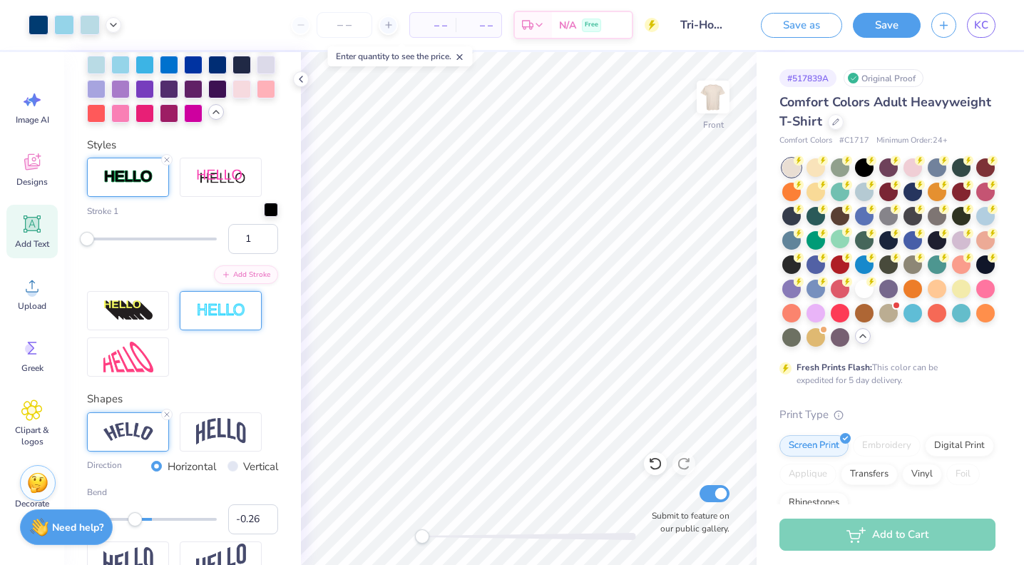
click at [268, 214] on div at bounding box center [271, 210] width 14 height 14
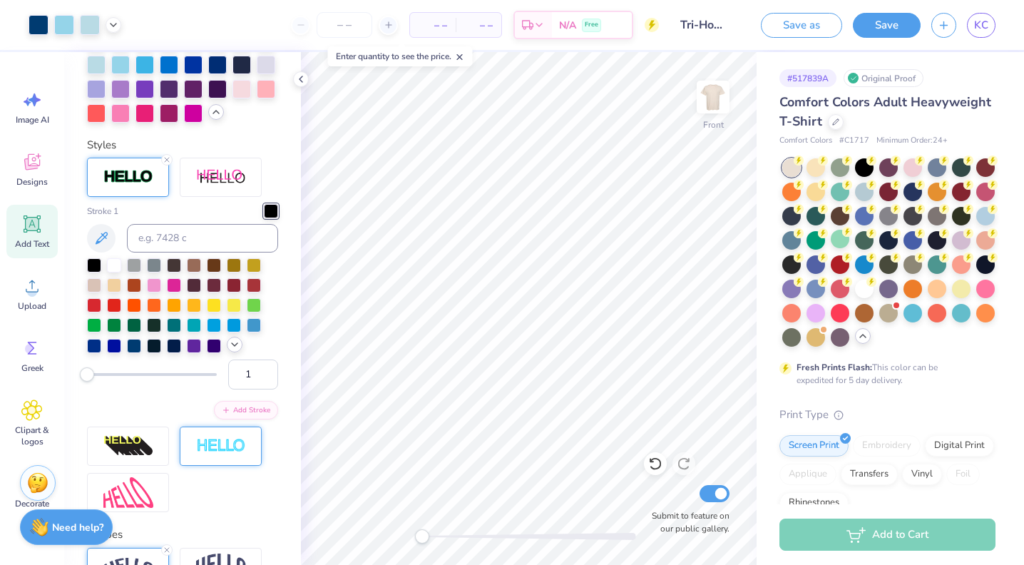
click at [235, 340] on icon at bounding box center [234, 344] width 11 height 11
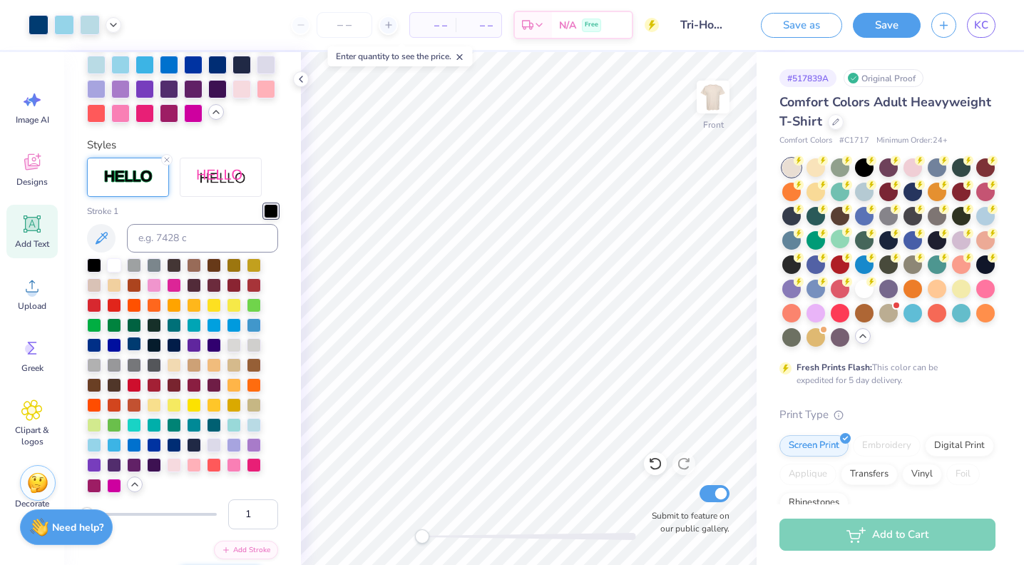
click at [132, 346] on div at bounding box center [134, 344] width 14 height 14
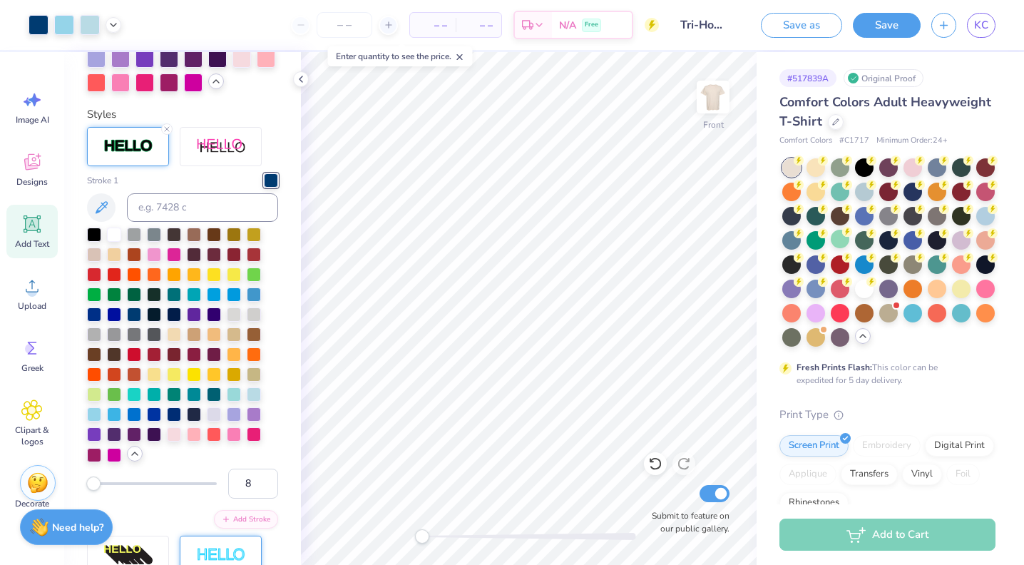
type input "9"
drag, startPoint x: 89, startPoint y: 487, endPoint x: 98, endPoint y: 487, distance: 8.6
click at [98, 487] on div "Accessibility label" at bounding box center [93, 483] width 14 height 14
type input "6"
click at [93, 486] on div "Accessibility label" at bounding box center [93, 483] width 14 height 14
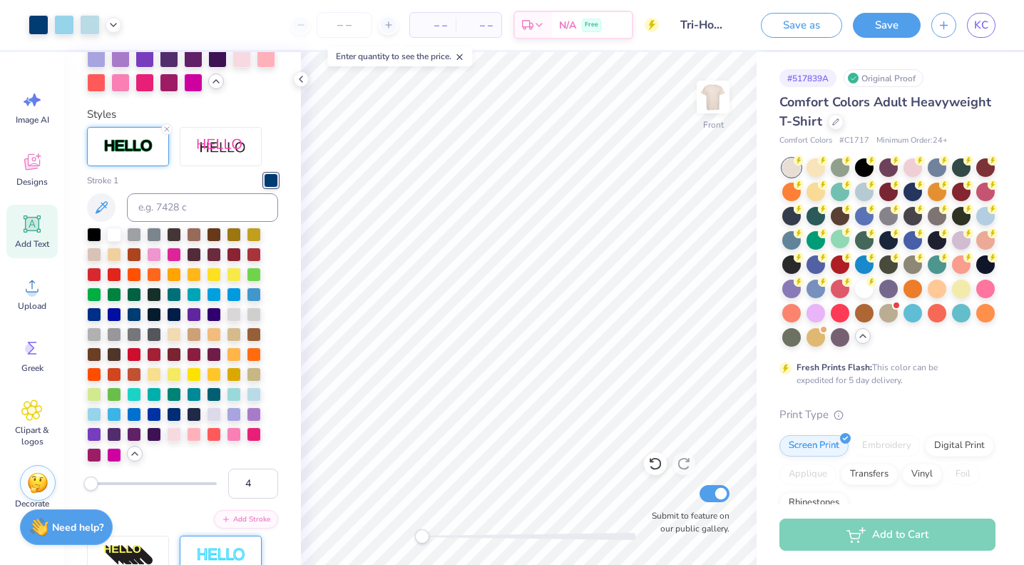
type input "3"
click at [90, 486] on div "Accessibility label" at bounding box center [90, 483] width 14 height 14
type input "1"
click at [83, 484] on div "Accessibility label" at bounding box center [87, 483] width 14 height 14
click at [86, 485] on div "Accessibility label" at bounding box center [87, 483] width 14 height 14
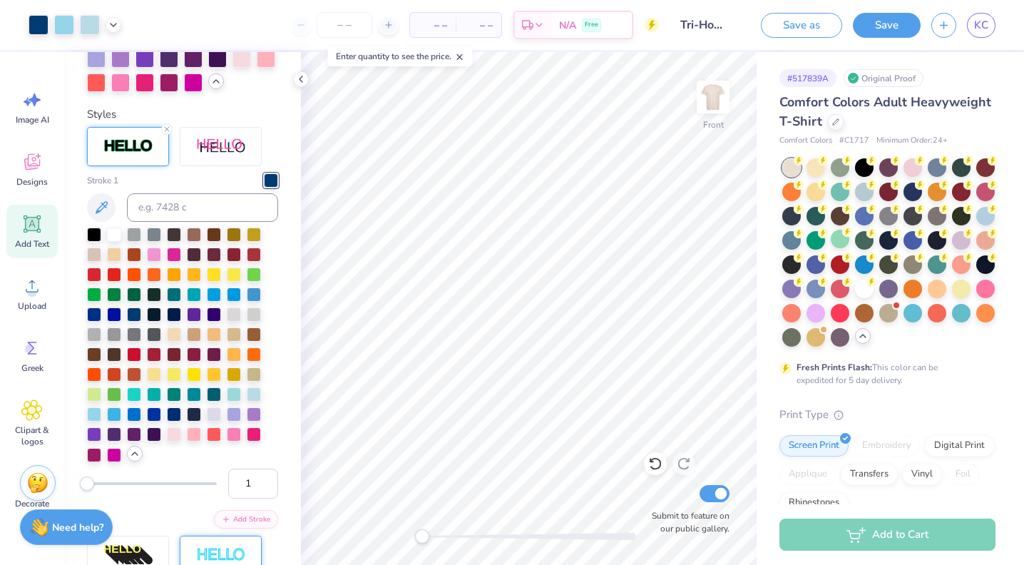
type input "2"
click at [88, 485] on div "Accessibility label" at bounding box center [87, 483] width 14 height 14
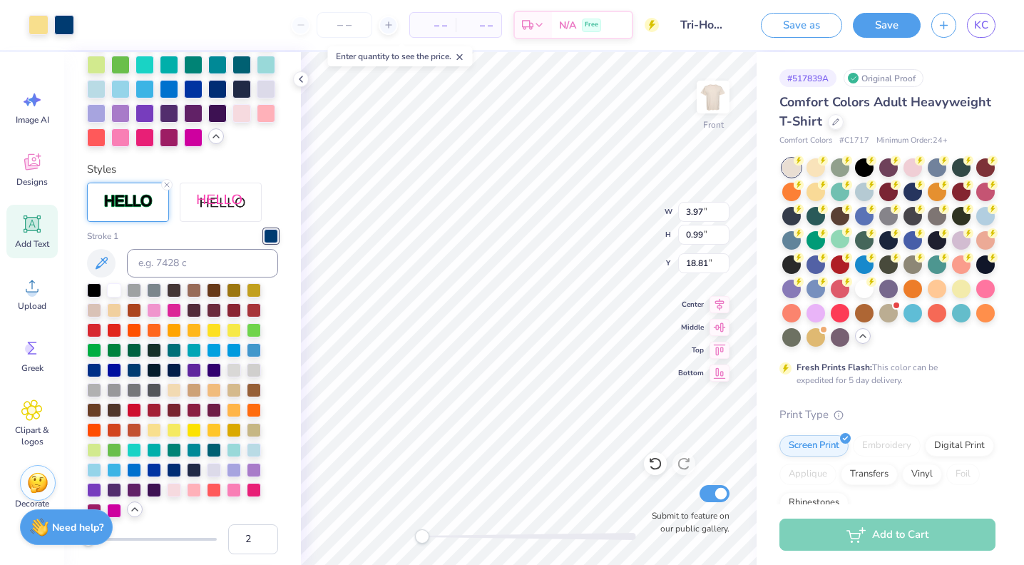
scroll to position [659, 0]
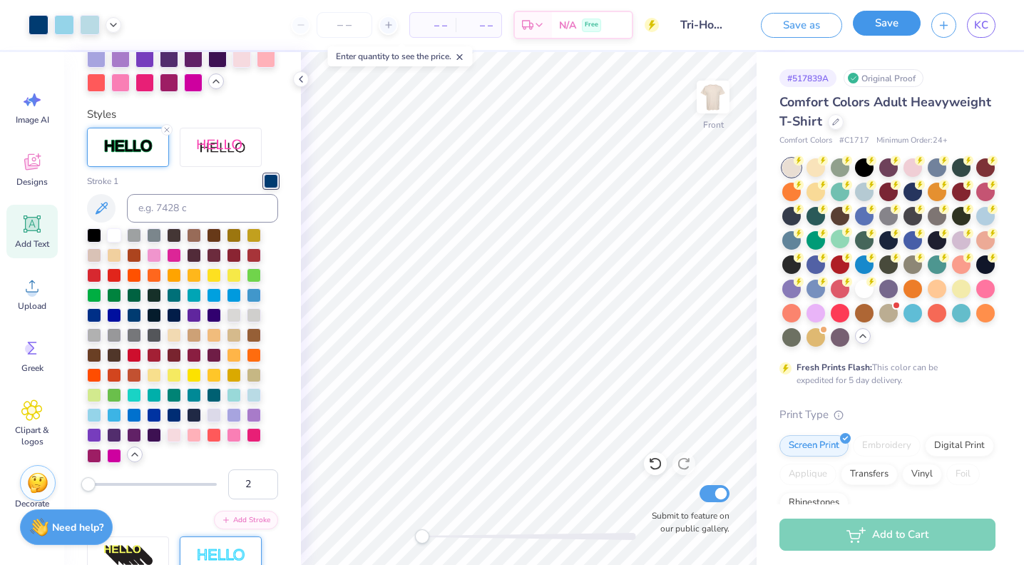
click at [885, 26] on button "Save" at bounding box center [887, 23] width 68 height 25
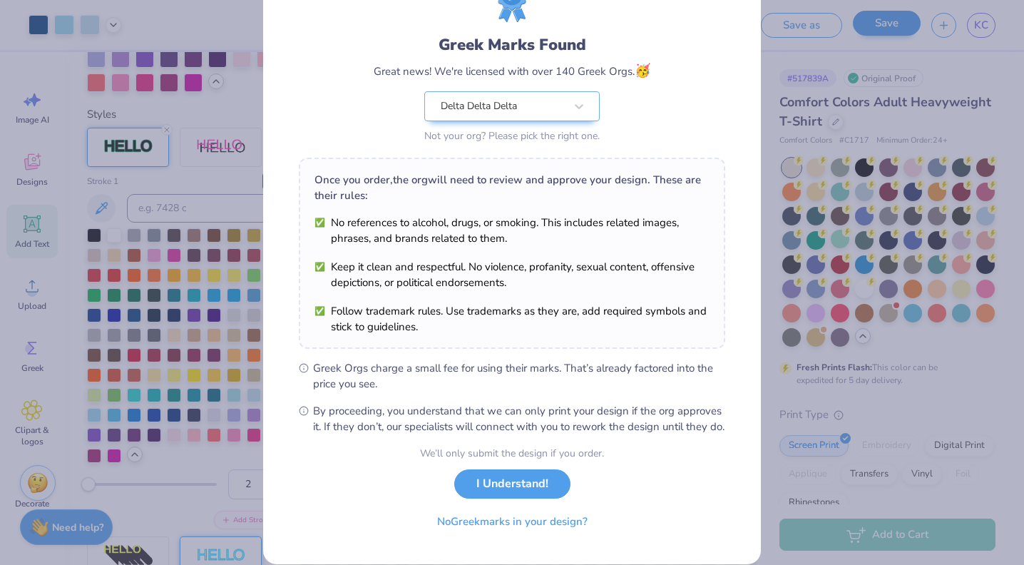
scroll to position [103, 0]
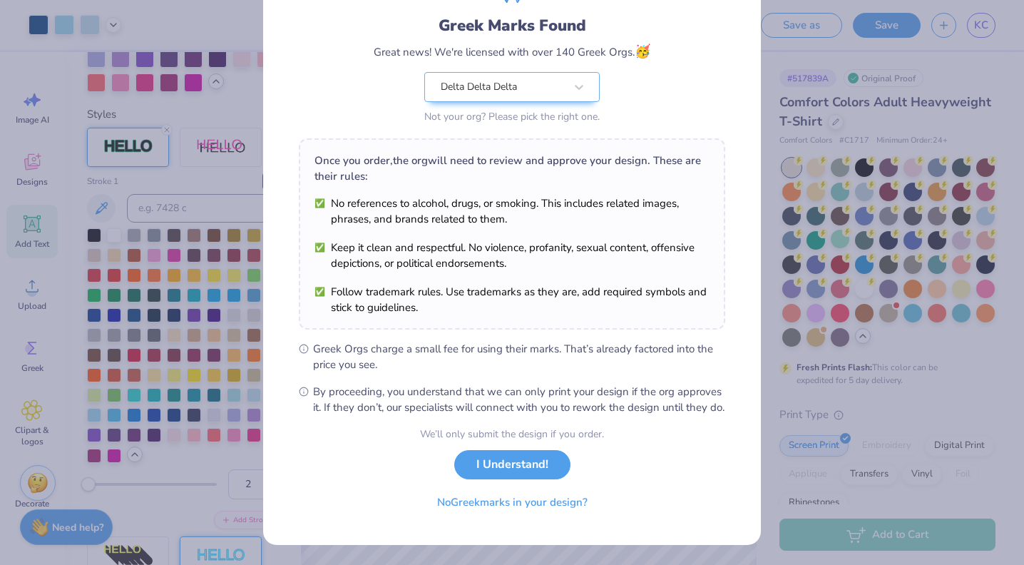
click at [509, 459] on button "I Understand!" at bounding box center [512, 464] width 116 height 29
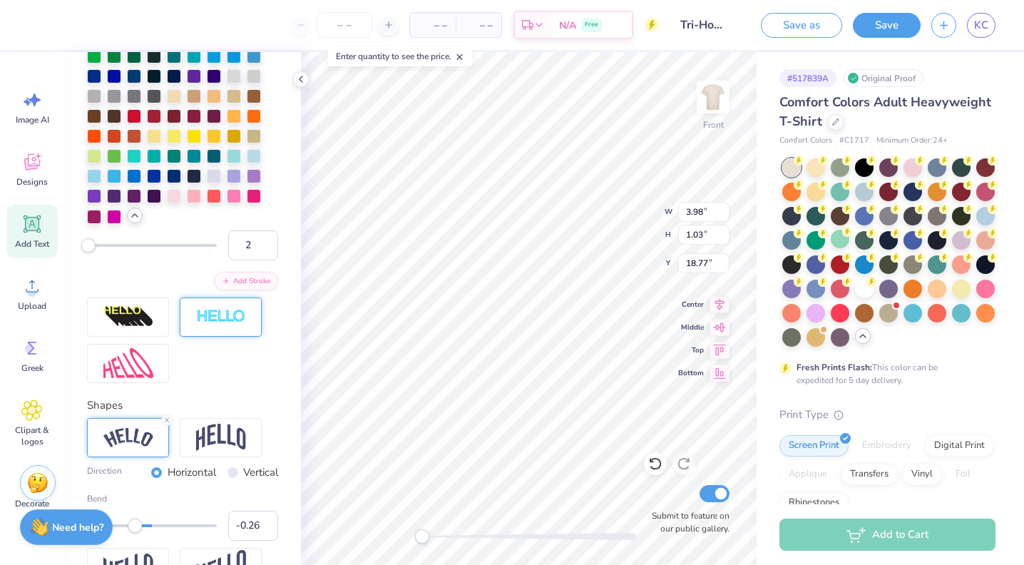
scroll to position [912, 0]
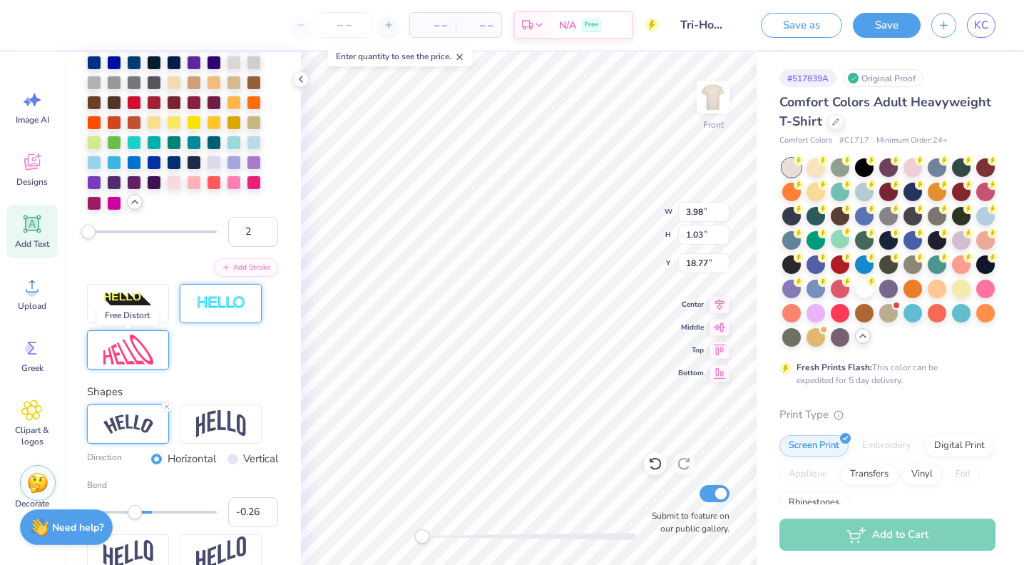
click at [126, 355] on img at bounding box center [128, 350] width 50 height 31
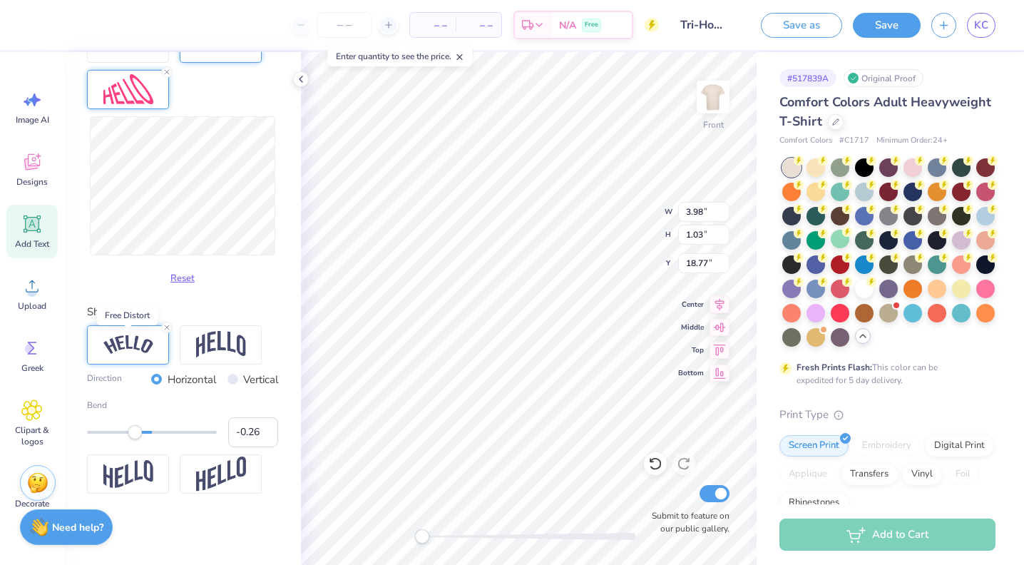
scroll to position [549, 0]
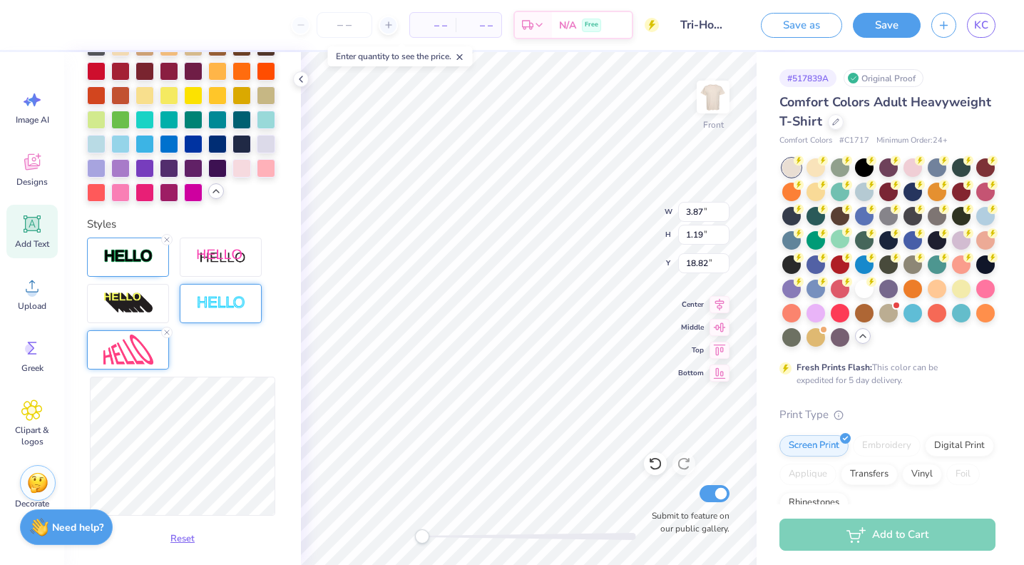
type input "12.82"
type input "14.01"
type input "6.00"
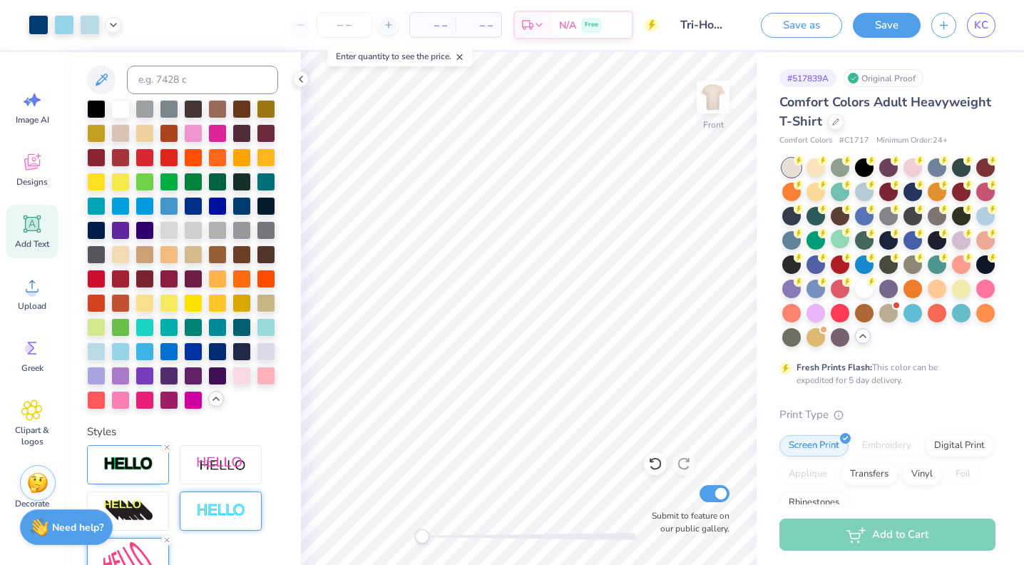
scroll to position [300, 0]
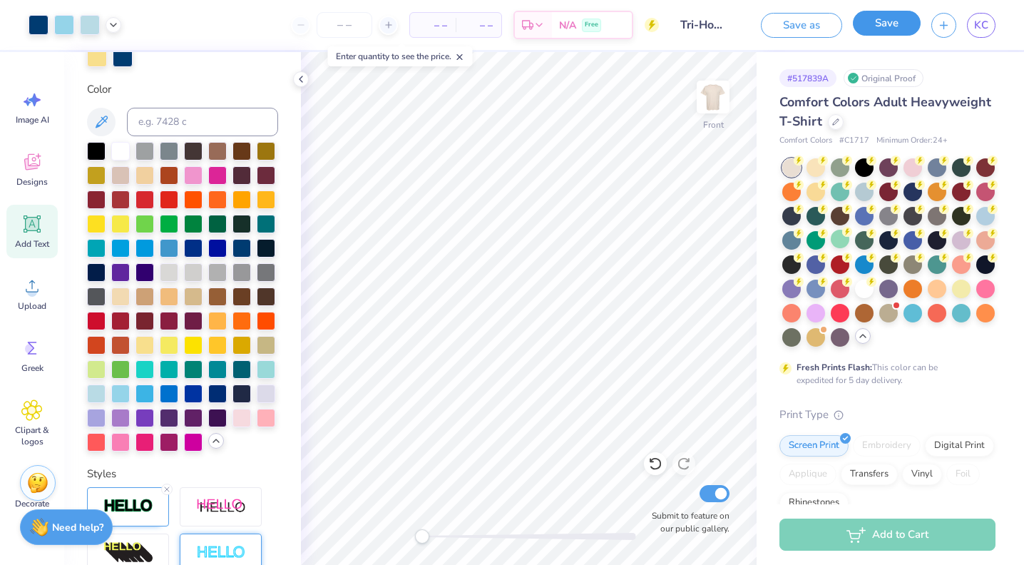
click at [890, 31] on button "Save" at bounding box center [887, 23] width 68 height 25
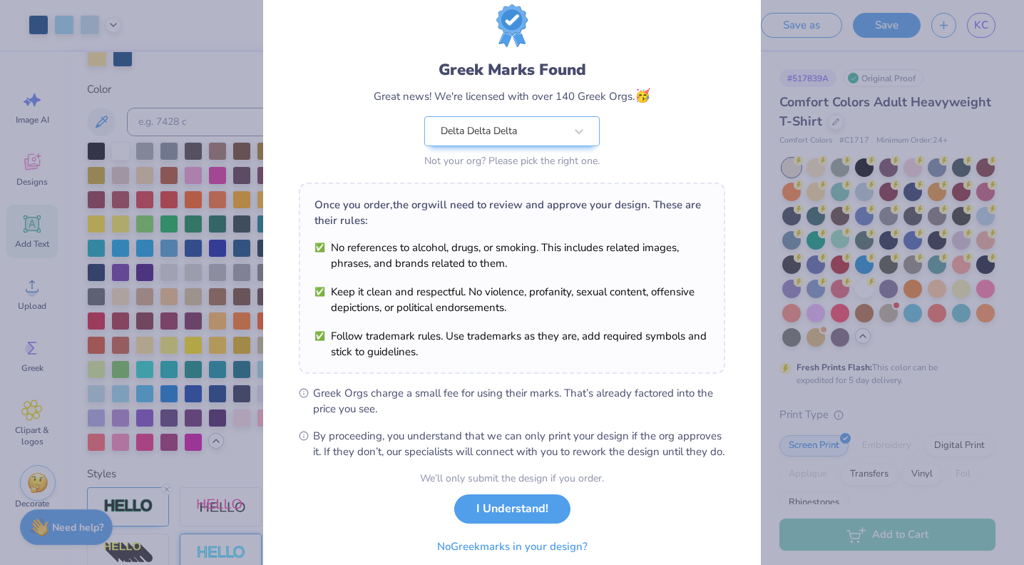
scroll to position [103, 0]
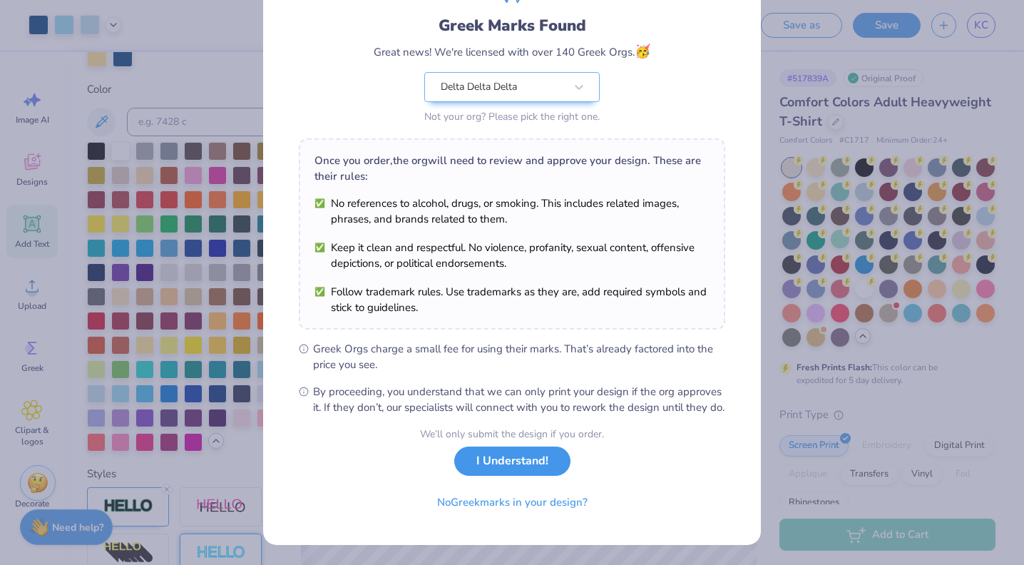
click at [519, 475] on button "I Understand!" at bounding box center [512, 460] width 116 height 29
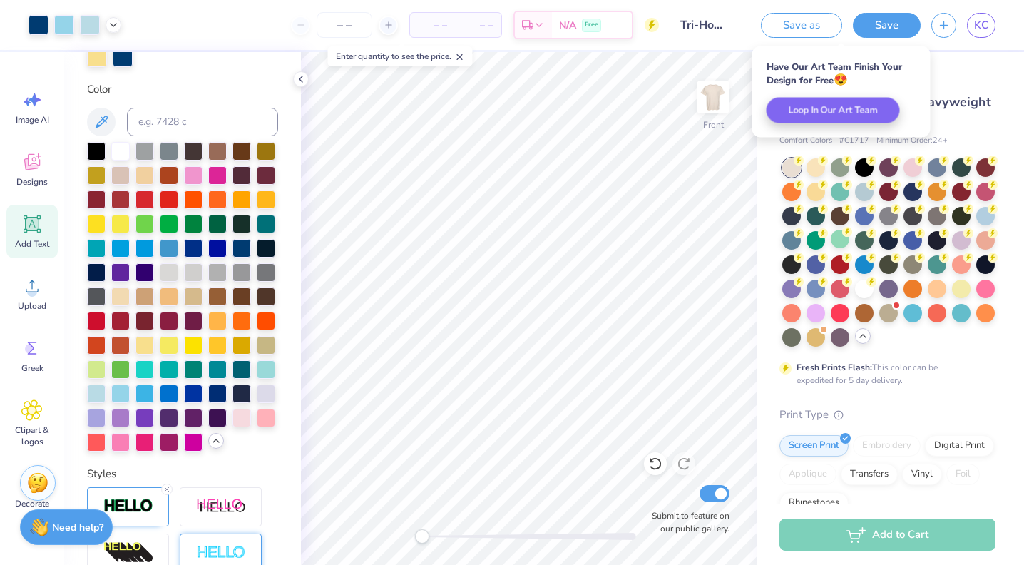
scroll to position [0, 0]
click at [712, 94] on img at bounding box center [713, 96] width 57 height 57
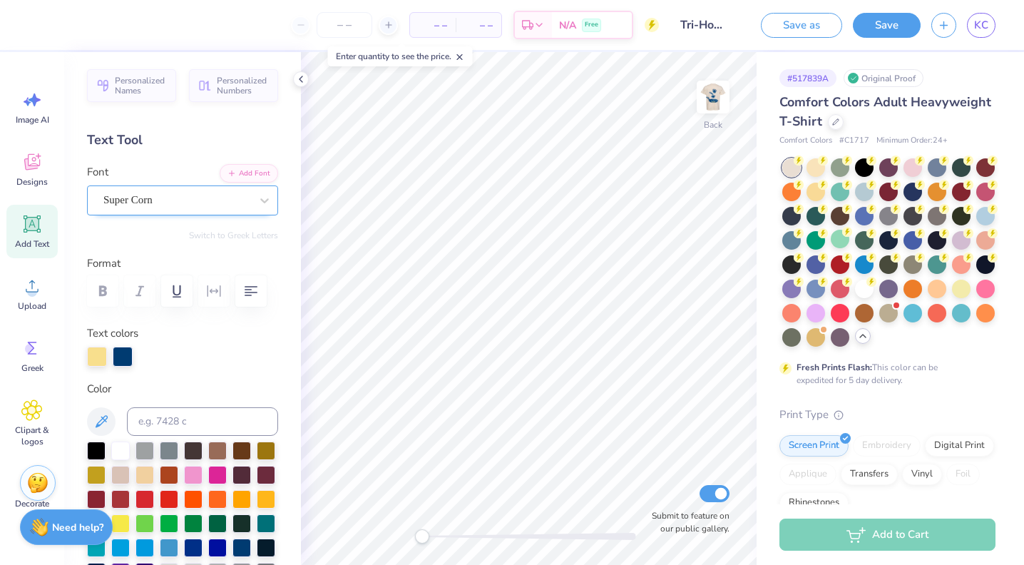
click at [26, 233] on icon at bounding box center [31, 223] width 21 height 21
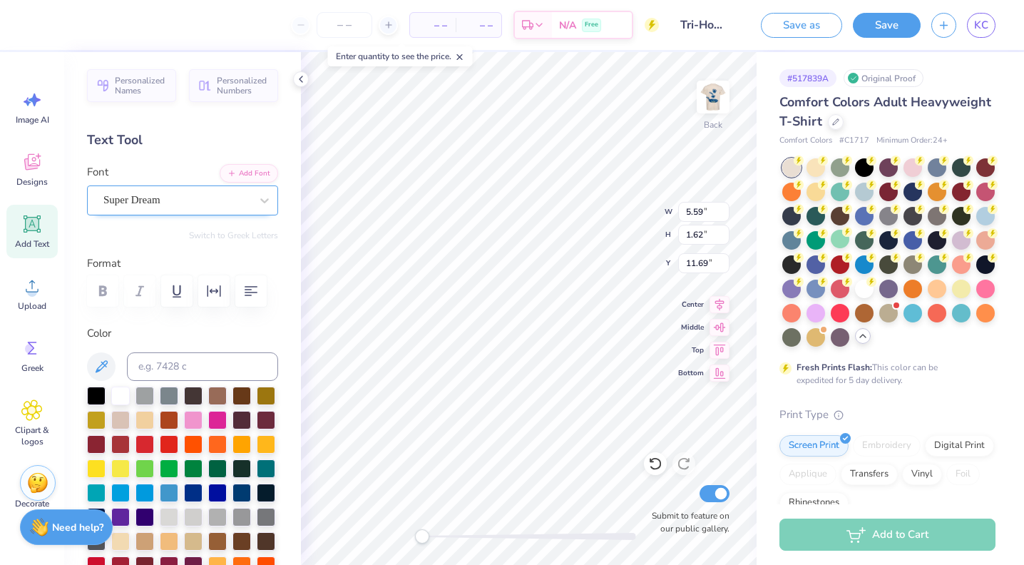
scroll to position [0, 1]
type textarea "TRIHOP"
click at [245, 205] on div "Super Dream" at bounding box center [177, 200] width 150 height 22
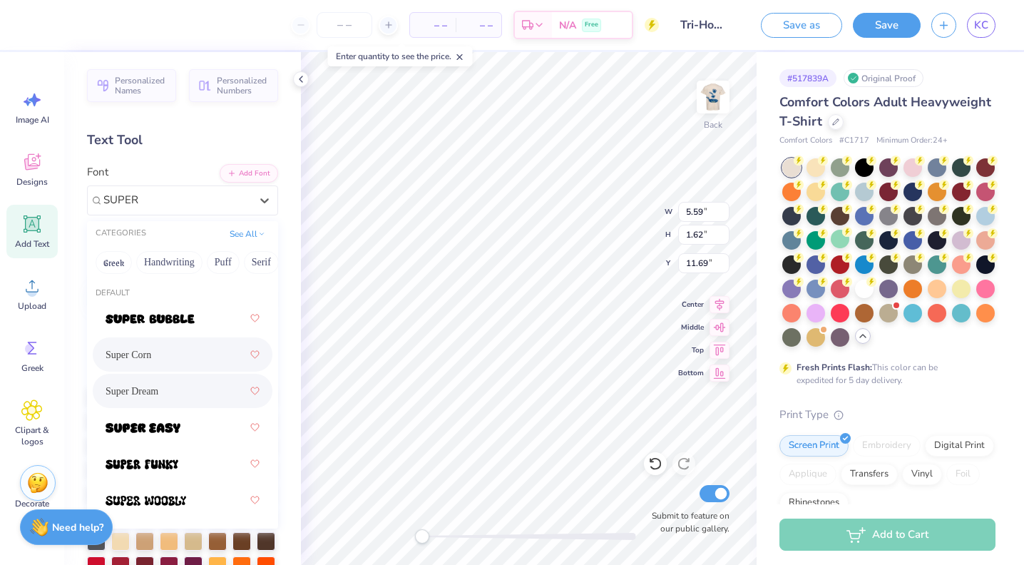
click at [143, 353] on span "Super Corn" at bounding box center [129, 354] width 46 height 15
type input "SUPER"
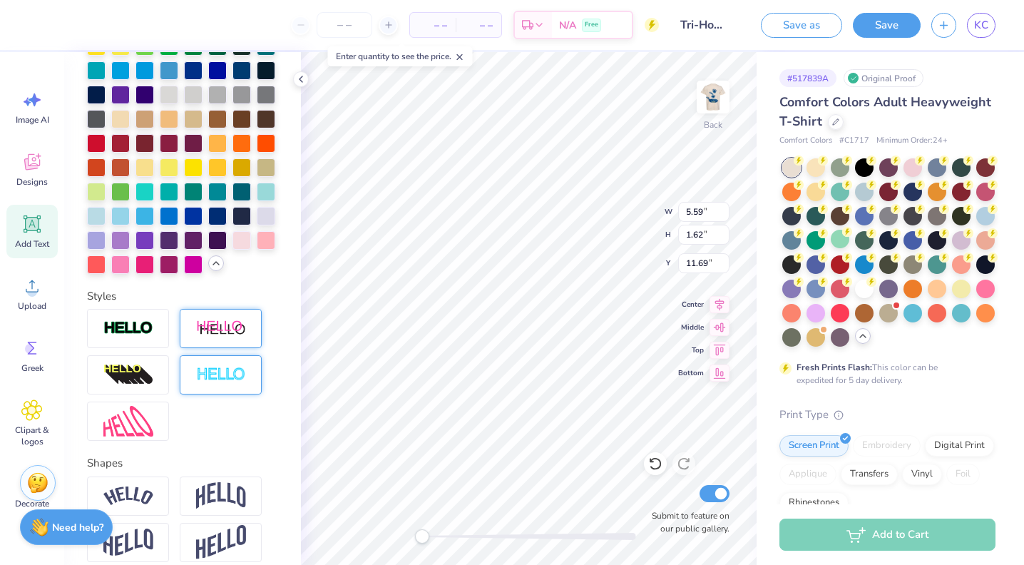
scroll to position [391, 0]
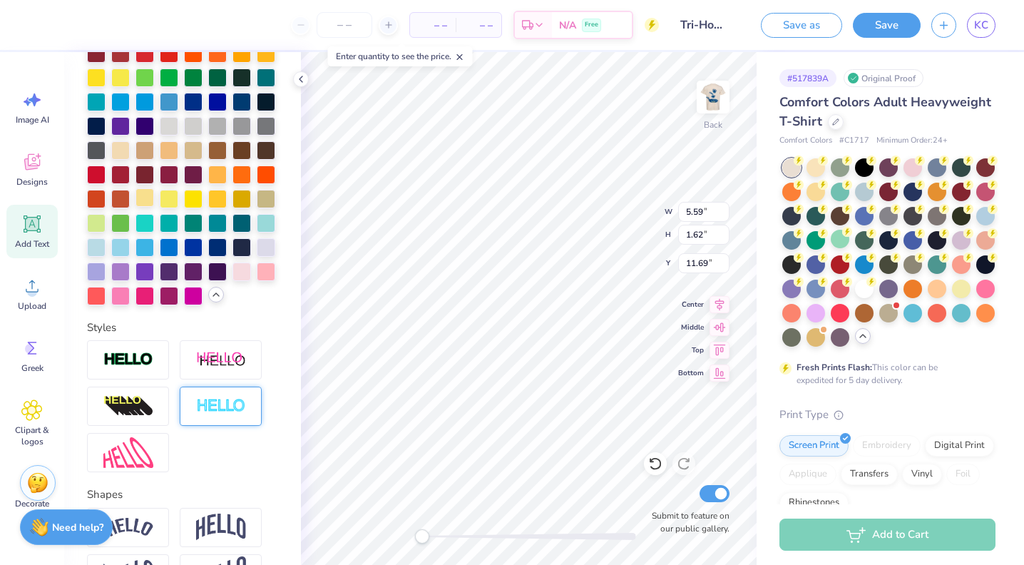
click at [142, 195] on div at bounding box center [145, 197] width 19 height 19
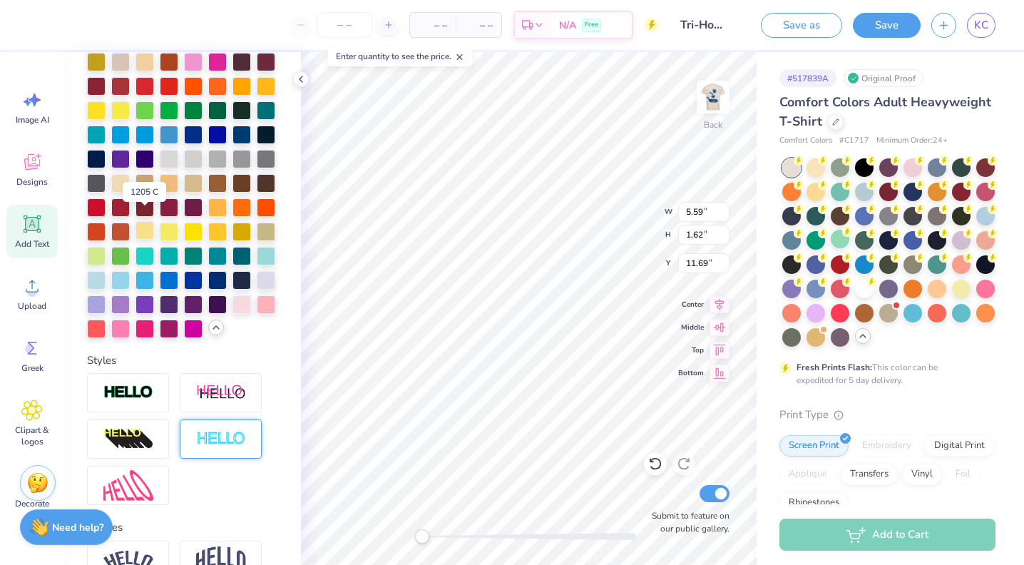
scroll to position [347, 0]
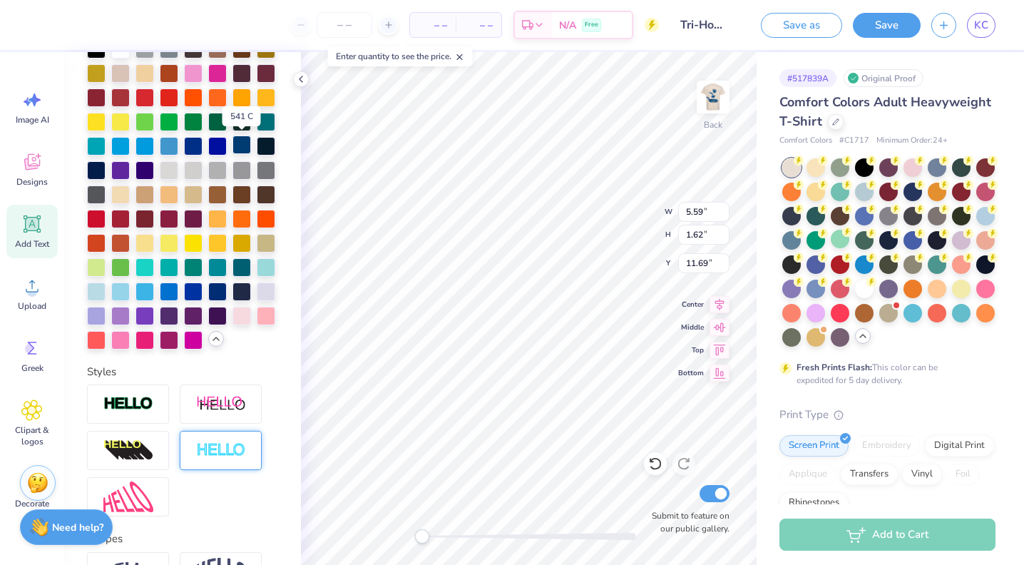
click at [243, 144] on div at bounding box center [242, 145] width 19 height 19
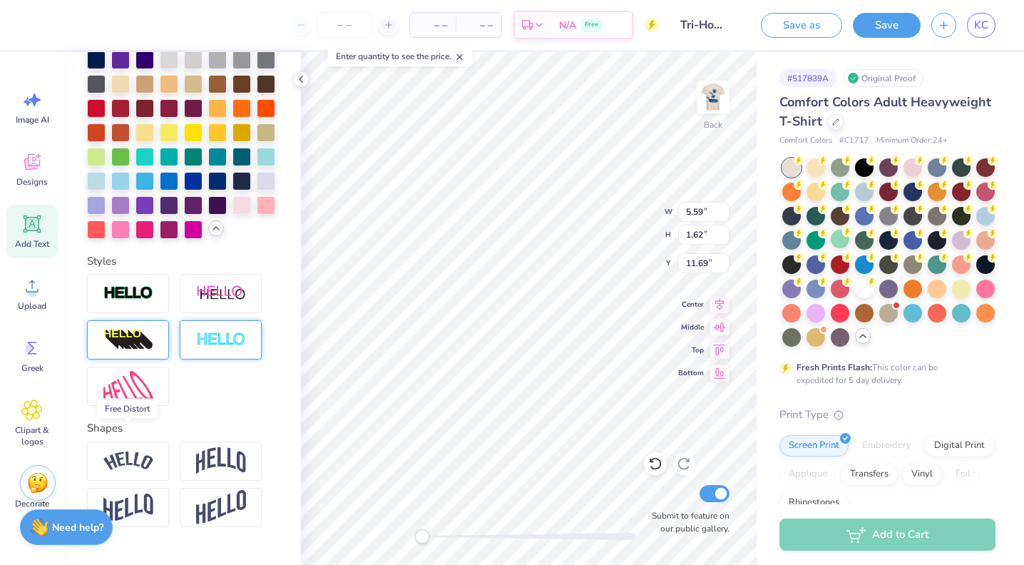
scroll to position [461, 0]
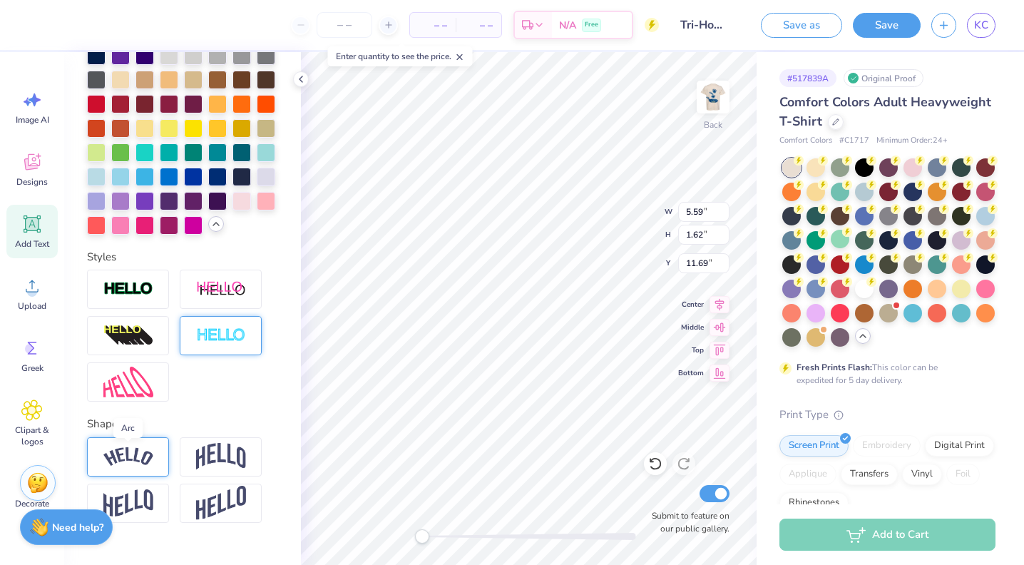
click at [135, 458] on img at bounding box center [128, 456] width 50 height 19
click at [166, 444] on div at bounding box center [166, 439] width 11 height 11
type textarea "DDD X HALL"
click at [604, 228] on div "Back W 3.19 H 0.44 Y 4.20 Center Middle Top Bottom Submit to feature on our pub…" at bounding box center [529, 308] width 456 height 513
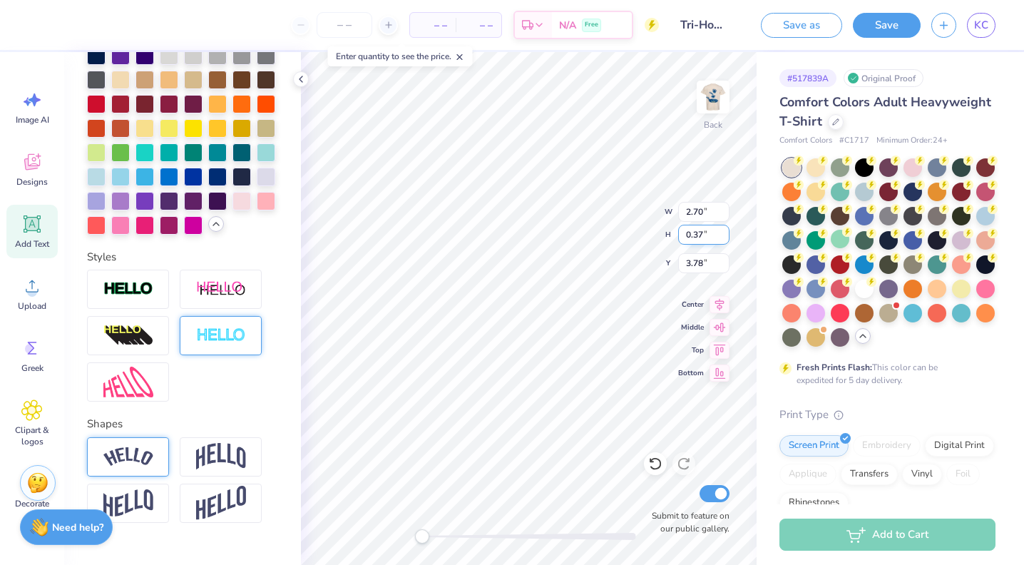
click at [607, 220] on div "Back W 2.70 2.70 " H 0.37 0.37 " Y 3.78 3.78 " Center Middle Top Bottom Submit …" at bounding box center [529, 308] width 456 height 513
click at [599, 215] on div "Back W 2.70 2.70 " H 0.37 0.37 " Y 3.71 3.71 " Center Middle Top Bottom Submit …" at bounding box center [529, 308] width 456 height 513
type textarea "2 0 2 5"
click at [432, 539] on div at bounding box center [529, 536] width 214 height 7
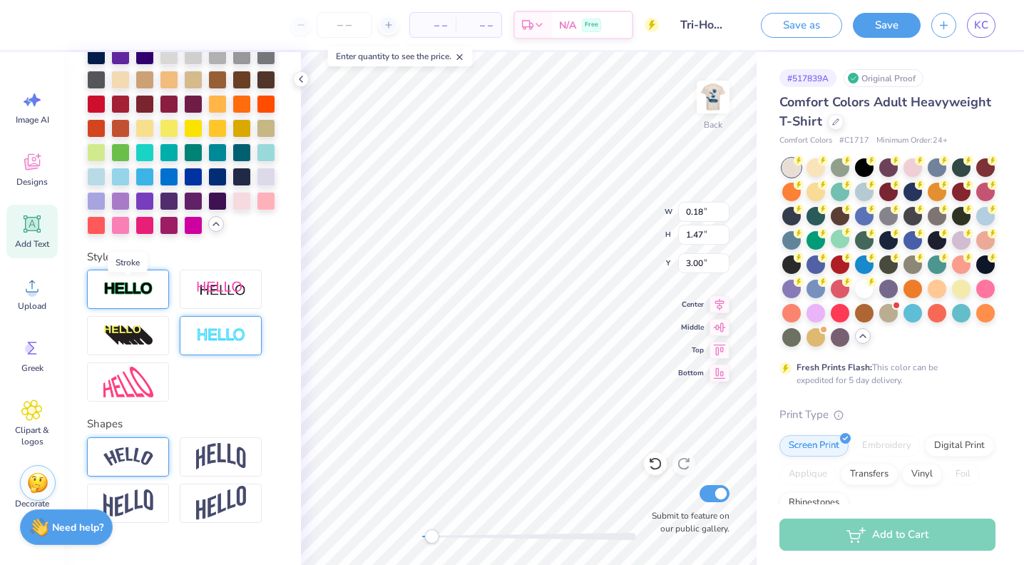
click at [148, 294] on img at bounding box center [128, 289] width 50 height 16
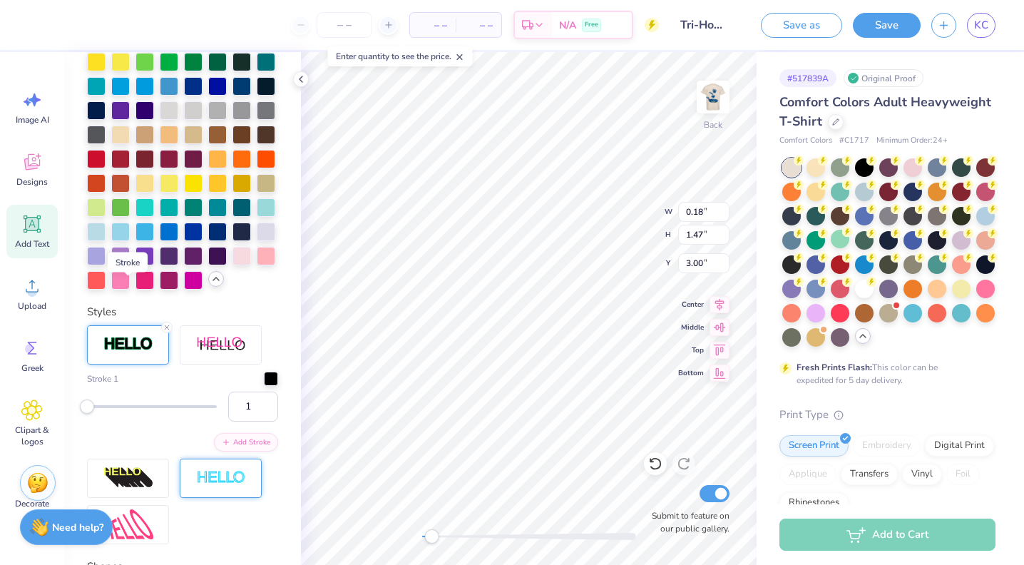
scroll to position [517, 0]
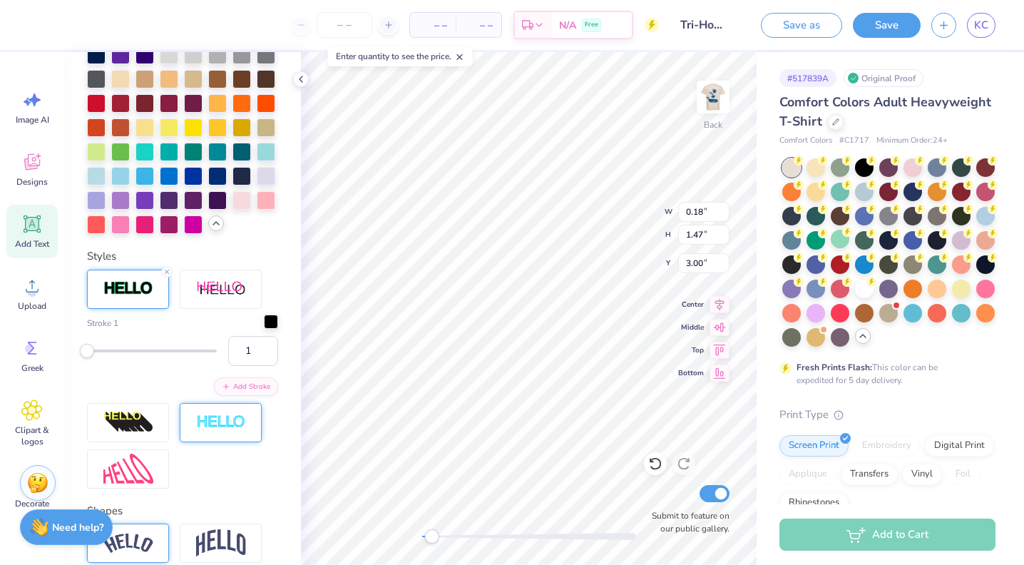
click at [267, 325] on div at bounding box center [271, 322] width 14 height 14
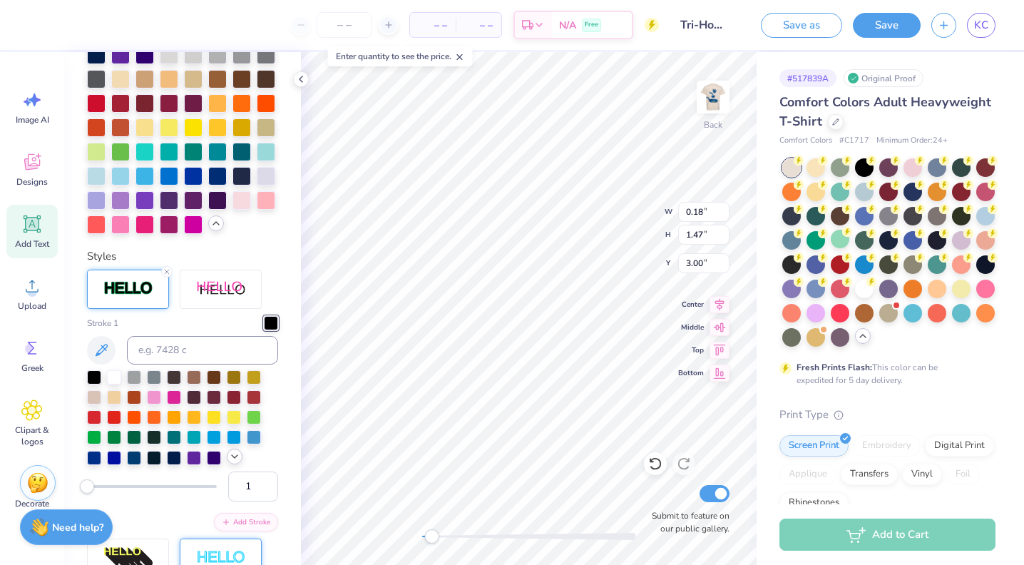
click at [236, 453] on icon at bounding box center [234, 456] width 11 height 11
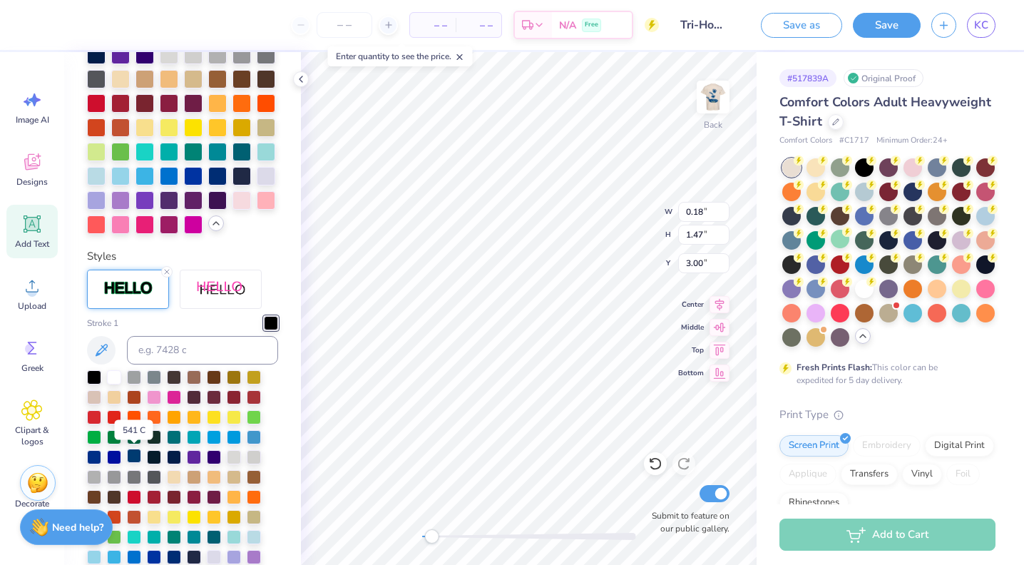
click at [135, 461] on div at bounding box center [134, 456] width 14 height 14
click at [228, 256] on div "Styles Stroke 1 1 Add Stroke" at bounding box center [182, 507] width 191 height 516
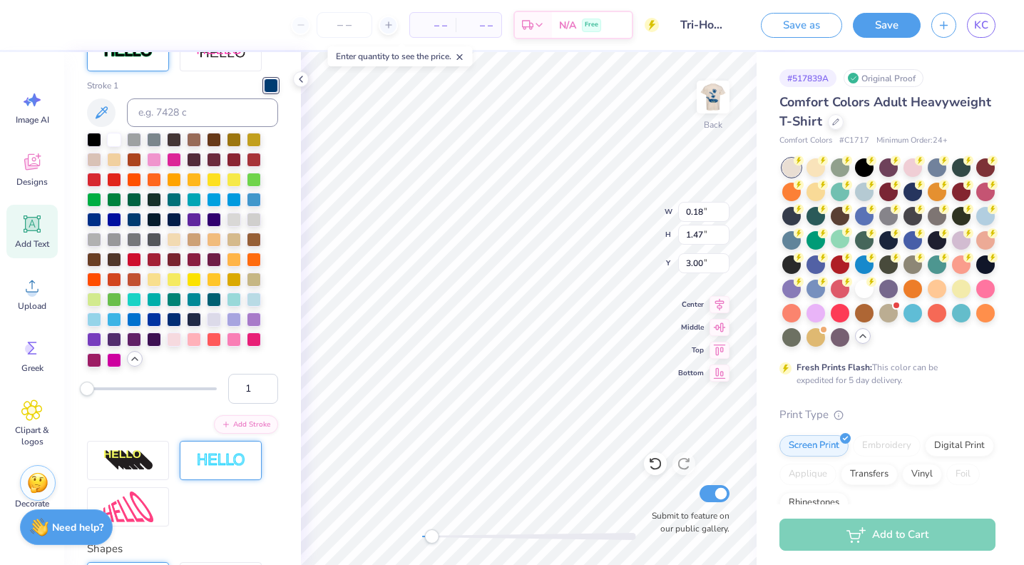
scroll to position [635, 0]
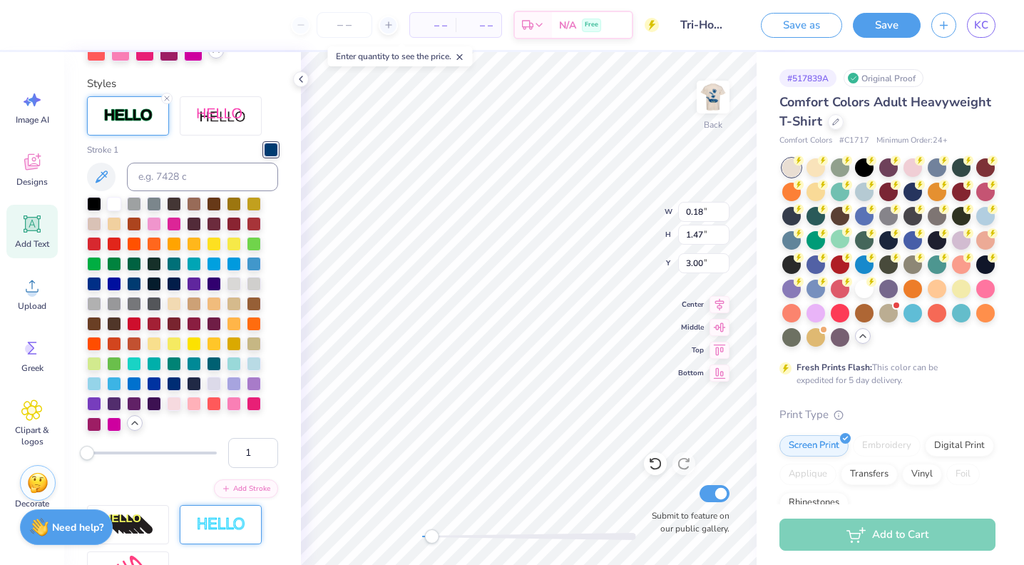
type input "2"
click at [88, 458] on div "Accessibility label" at bounding box center [87, 453] width 14 height 14
type input "9"
drag, startPoint x: 89, startPoint y: 458, endPoint x: 97, endPoint y: 458, distance: 7.8
click at [97, 458] on div "Accessibility label" at bounding box center [96, 453] width 14 height 14
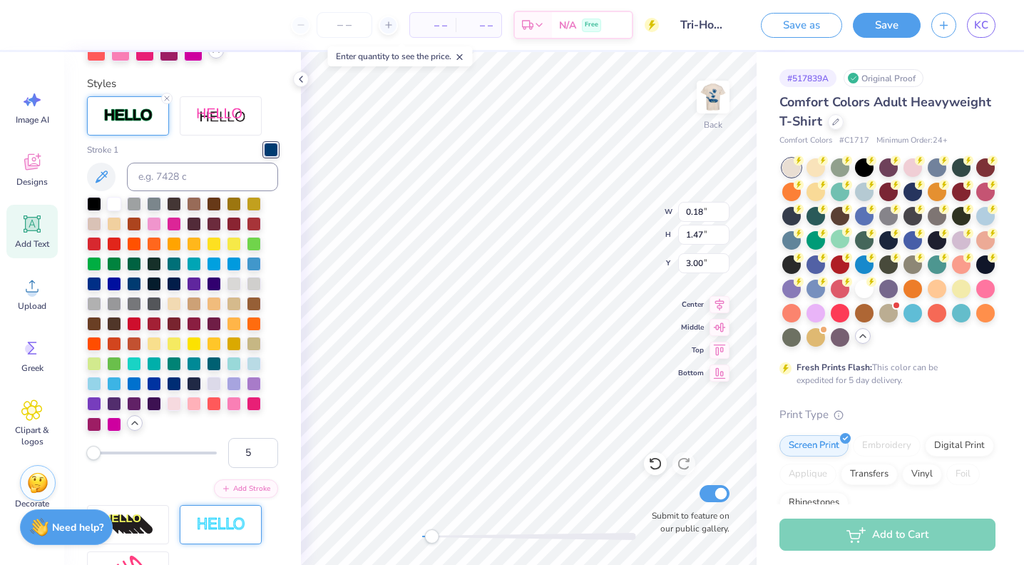
type input "4"
click at [91, 458] on div "Accessibility label" at bounding box center [91, 453] width 14 height 14
click at [436, 534] on div "Accessibility label" at bounding box center [436, 536] width 14 height 14
click at [432, 540] on div "Accessibility label" at bounding box center [432, 536] width 14 height 14
drag, startPoint x: 432, startPoint y: 541, endPoint x: 417, endPoint y: 536, distance: 16.5
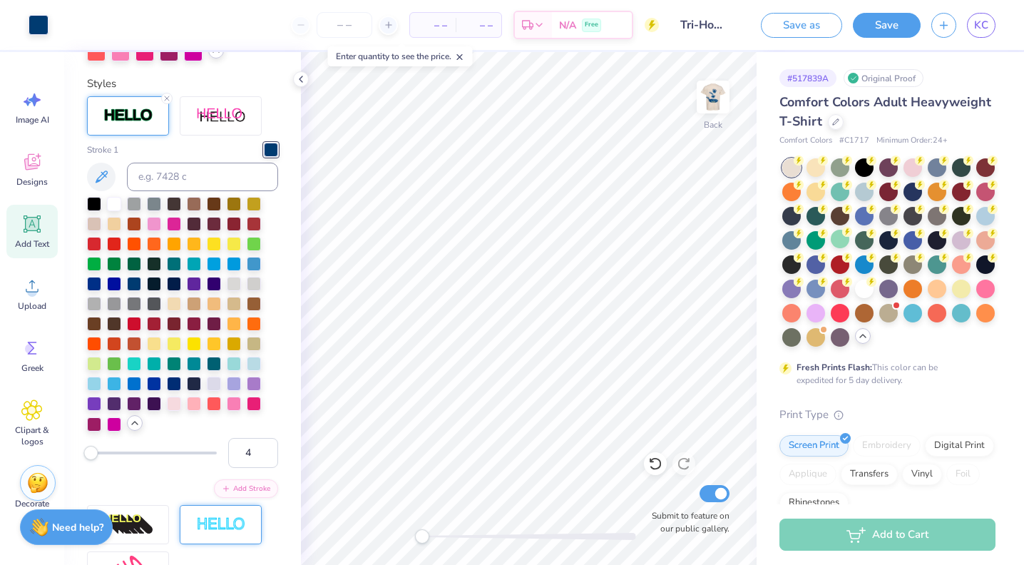
click at [417, 536] on div "Accessibility label" at bounding box center [422, 536] width 14 height 14
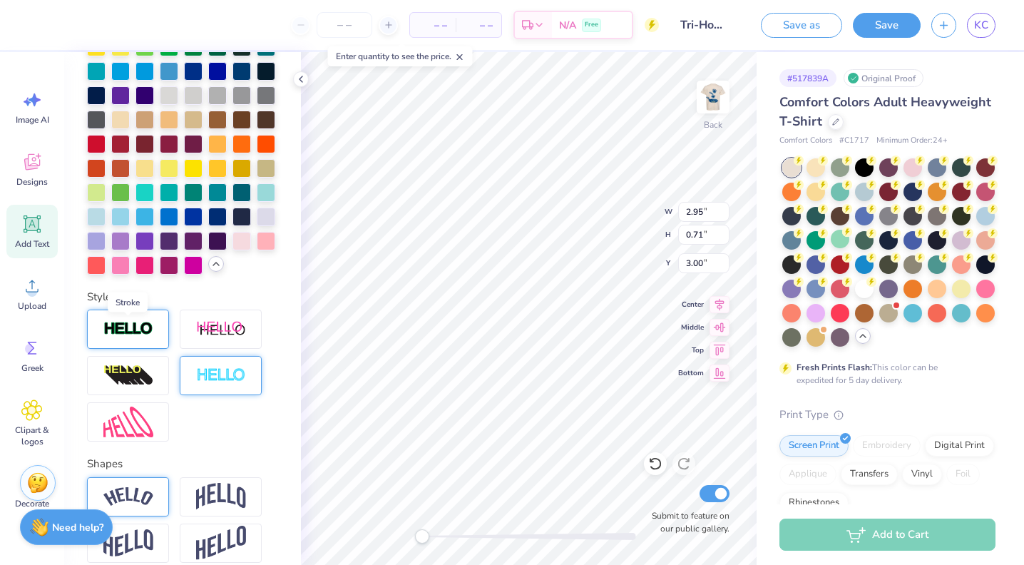
click at [121, 334] on img at bounding box center [128, 329] width 50 height 16
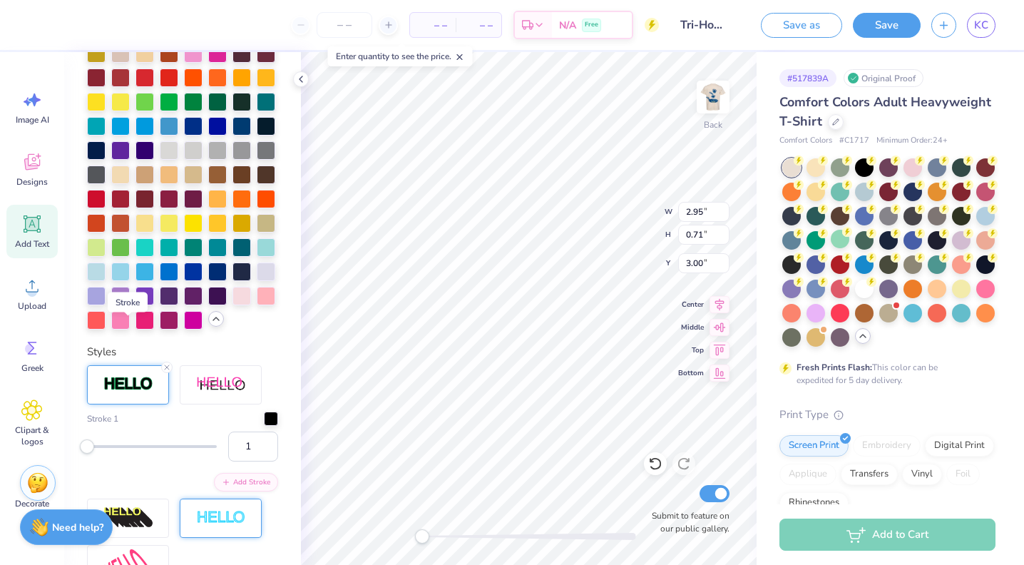
scroll to position [477, 0]
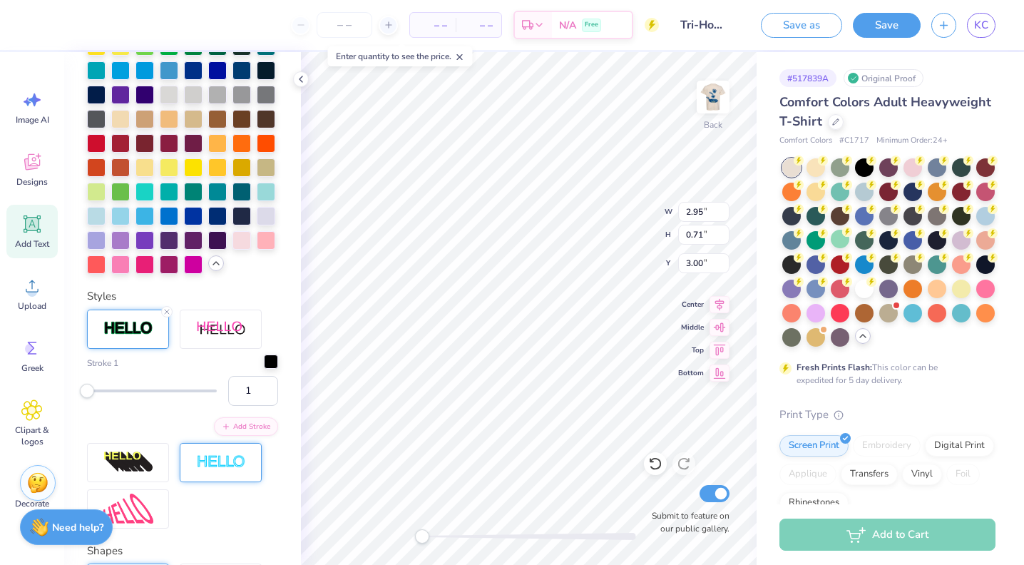
click at [274, 359] on div at bounding box center [271, 361] width 14 height 14
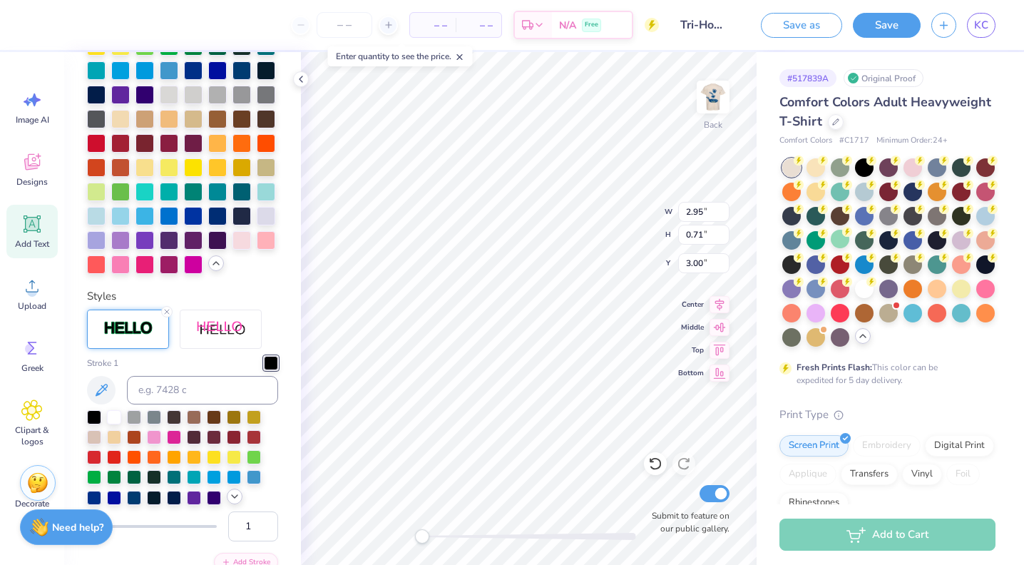
click at [230, 498] on icon at bounding box center [234, 496] width 11 height 11
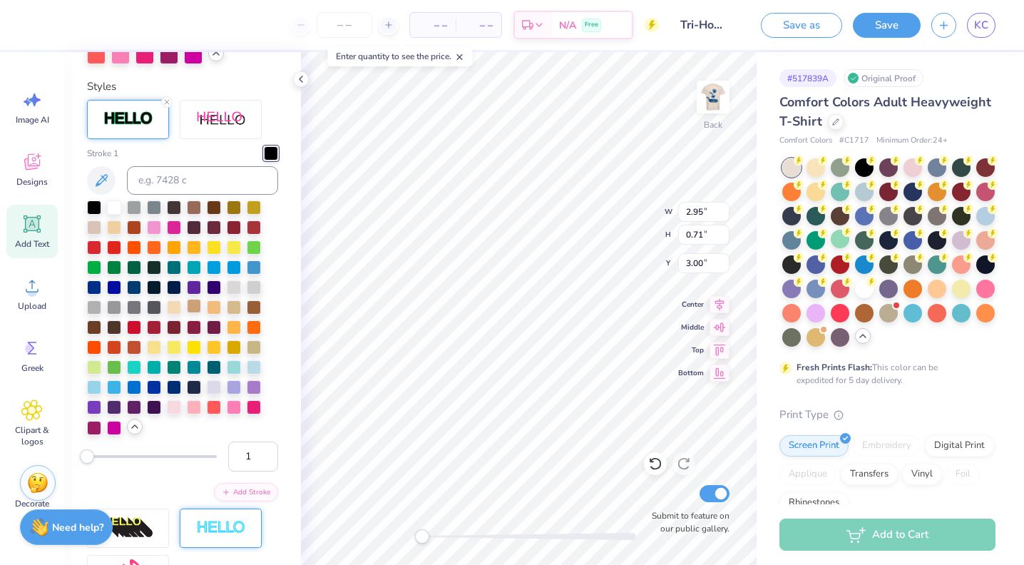
scroll to position [787, 0]
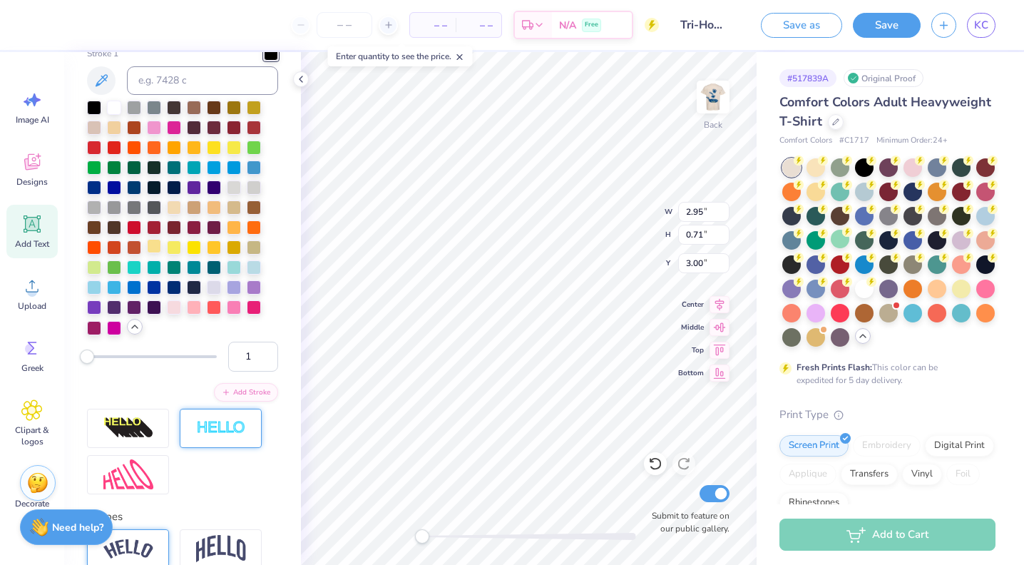
click at [151, 245] on div at bounding box center [154, 246] width 14 height 14
type input "9"
click at [97, 360] on div "Accessibility label" at bounding box center [96, 356] width 14 height 14
type input "5"
click at [93, 360] on div "Accessibility label" at bounding box center [92, 356] width 14 height 14
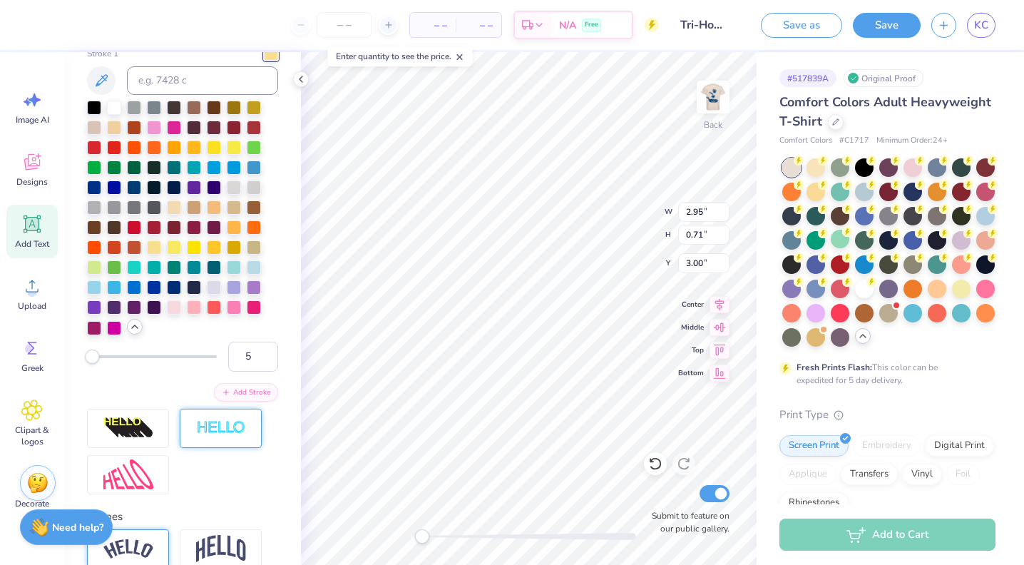
type input "4"
click at [91, 360] on div "Accessibility label" at bounding box center [91, 356] width 14 height 14
type input "1"
drag, startPoint x: 91, startPoint y: 360, endPoint x: 77, endPoint y: 360, distance: 14.3
click at [77, 360] on div "Personalized Names Personalized Numbers Text Tool Add Font Font Super Corn Swit…" at bounding box center [182, 308] width 237 height 513
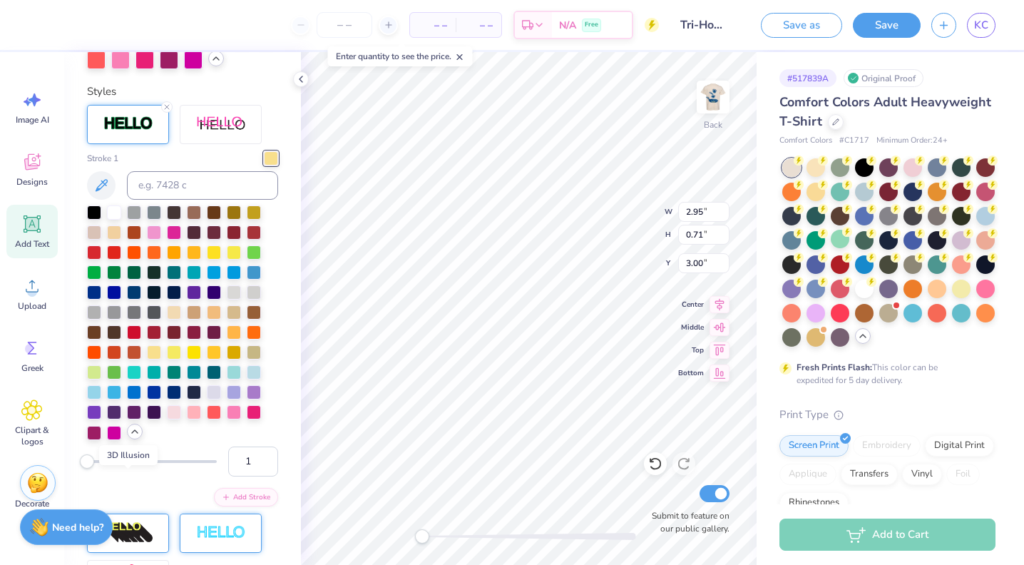
scroll to position [648, 0]
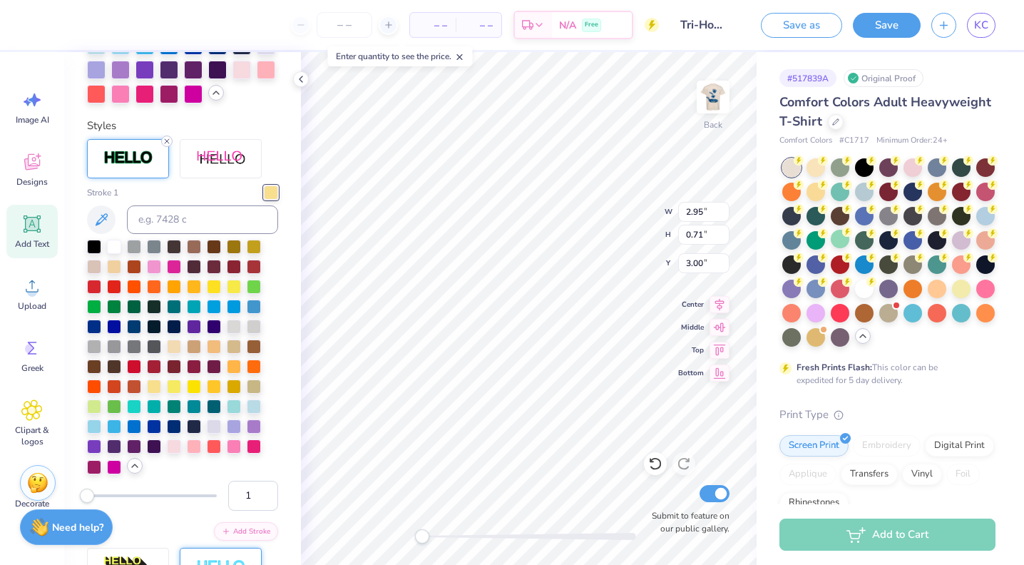
click at [167, 144] on icon at bounding box center [167, 141] width 9 height 9
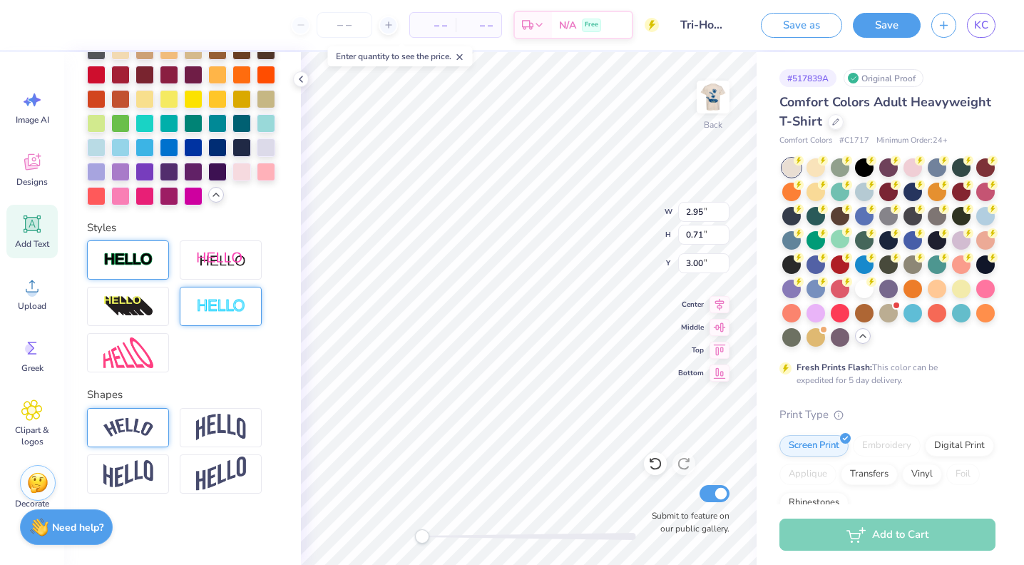
scroll to position [490, 0]
click at [232, 307] on img at bounding box center [221, 307] width 50 height 16
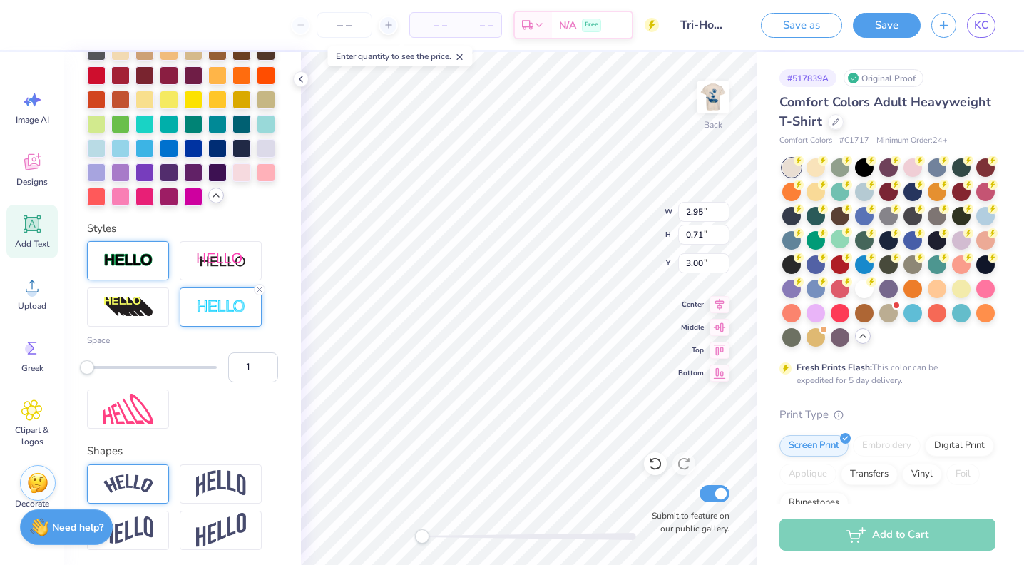
type input "2"
click at [97, 367] on div at bounding box center [152, 367] width 130 height 3
type input "4"
drag, startPoint x: 97, startPoint y: 367, endPoint x: 104, endPoint y: 367, distance: 7.2
click at [104, 367] on div "Accessibility label" at bounding box center [108, 367] width 14 height 14
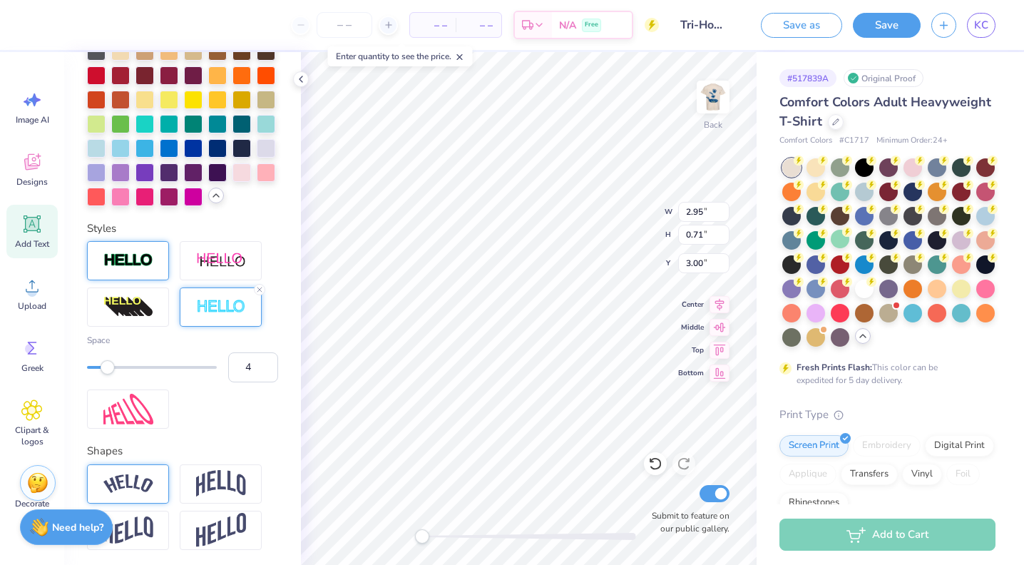
type input "3"
click at [103, 367] on div "Accessibility label" at bounding box center [100, 367] width 14 height 14
click at [429, 540] on div "Accessibility label" at bounding box center [429, 536] width 14 height 14
click at [266, 362] on input "4" at bounding box center [253, 367] width 50 height 30
click at [266, 362] on input "5" at bounding box center [253, 367] width 50 height 30
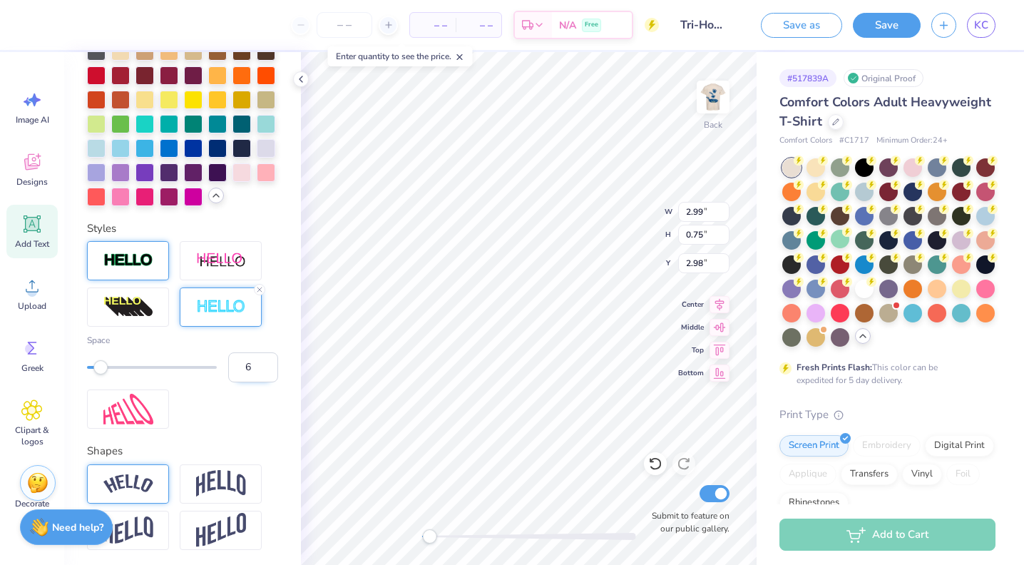
type input "6"
click at [266, 362] on input "6" at bounding box center [253, 367] width 50 height 30
click at [269, 375] on input "6" at bounding box center [253, 367] width 50 height 30
click at [265, 374] on input "6" at bounding box center [253, 367] width 50 height 30
click at [266, 371] on input "5" at bounding box center [253, 367] width 50 height 30
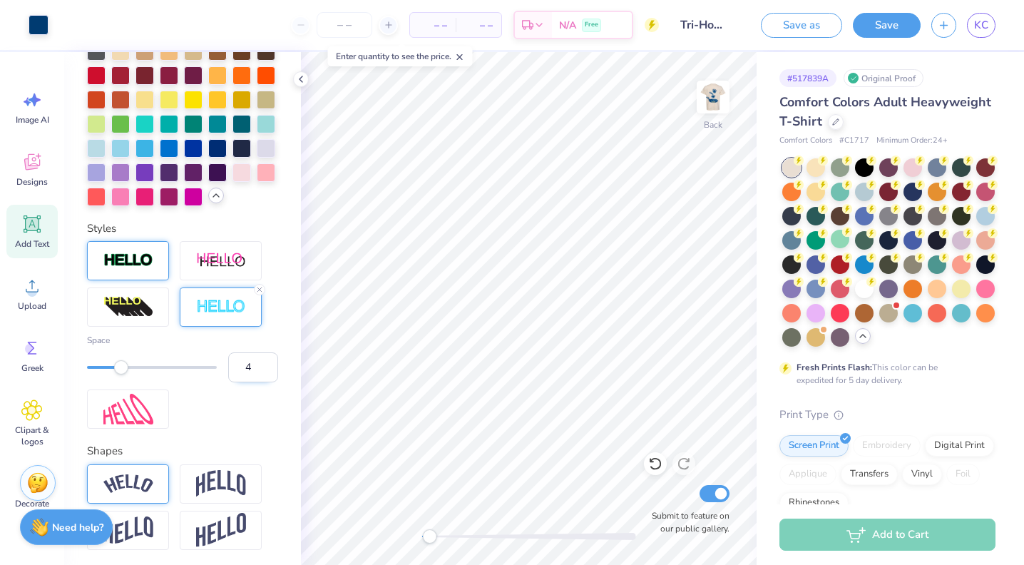
click at [266, 371] on input "4" at bounding box center [253, 367] width 50 height 30
type input "3"
click at [266, 371] on input "3" at bounding box center [253, 367] width 50 height 30
click at [267, 374] on input "2" at bounding box center [253, 367] width 50 height 30
type input "3"
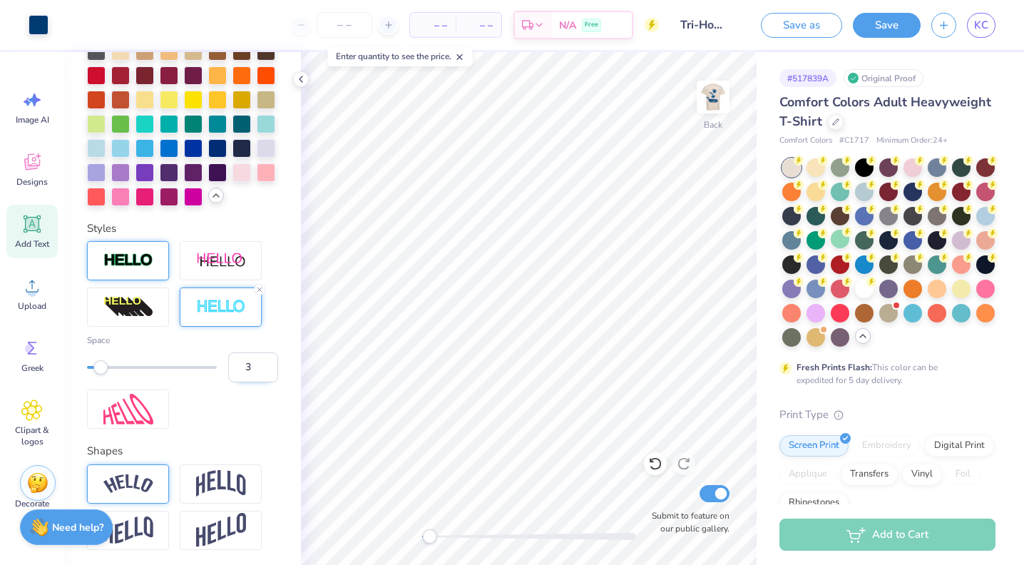
click at [265, 361] on input "3" at bounding box center [253, 367] width 50 height 30
drag, startPoint x: 429, startPoint y: 536, endPoint x: 417, endPoint y: 533, distance: 13.2
click at [417, 533] on div "Accessibility label" at bounding box center [422, 536] width 14 height 14
drag, startPoint x: 423, startPoint y: 533, endPoint x: 436, endPoint y: 533, distance: 13.6
click at [436, 533] on div "Accessibility label" at bounding box center [436, 536] width 14 height 14
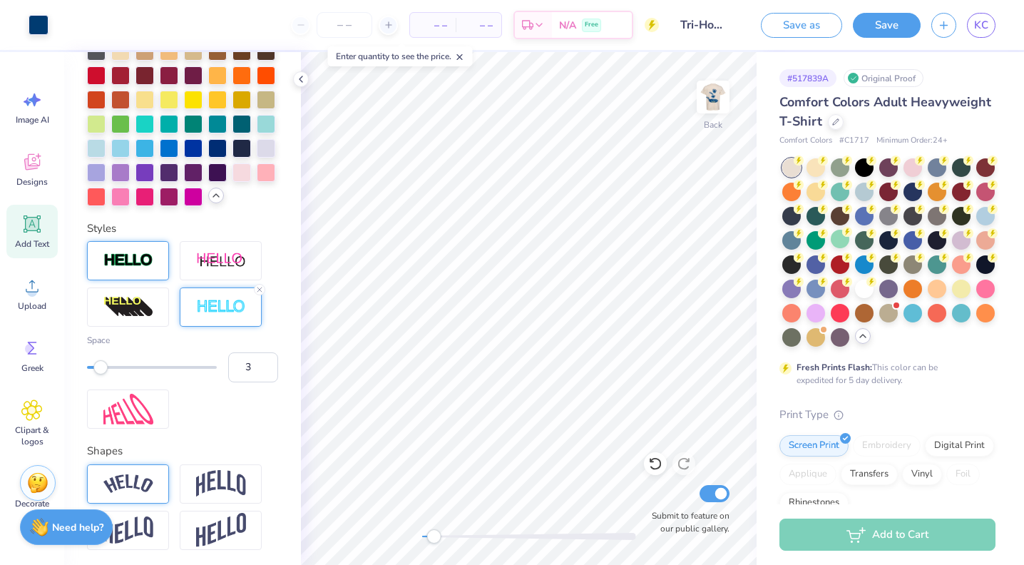
drag, startPoint x: 437, startPoint y: 543, endPoint x: 429, endPoint y: 543, distance: 8.6
click at [429, 543] on div "Accessibility label" at bounding box center [434, 536] width 14 height 14
click at [260, 292] on icon at bounding box center [259, 289] width 9 height 9
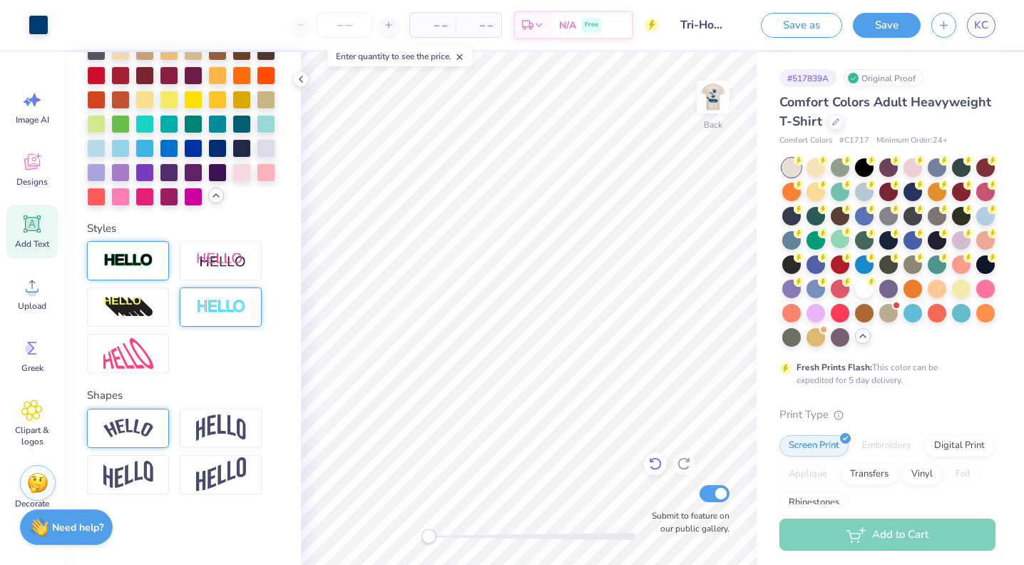
click at [653, 459] on icon at bounding box center [655, 463] width 14 height 14
click at [707, 98] on img at bounding box center [713, 96] width 57 height 57
drag, startPoint x: 427, startPoint y: 536, endPoint x: 416, endPoint y: 536, distance: 11.4
click at [416, 536] on div "Accessibility label" at bounding box center [422, 536] width 14 height 14
click at [713, 93] on img at bounding box center [713, 96] width 57 height 57
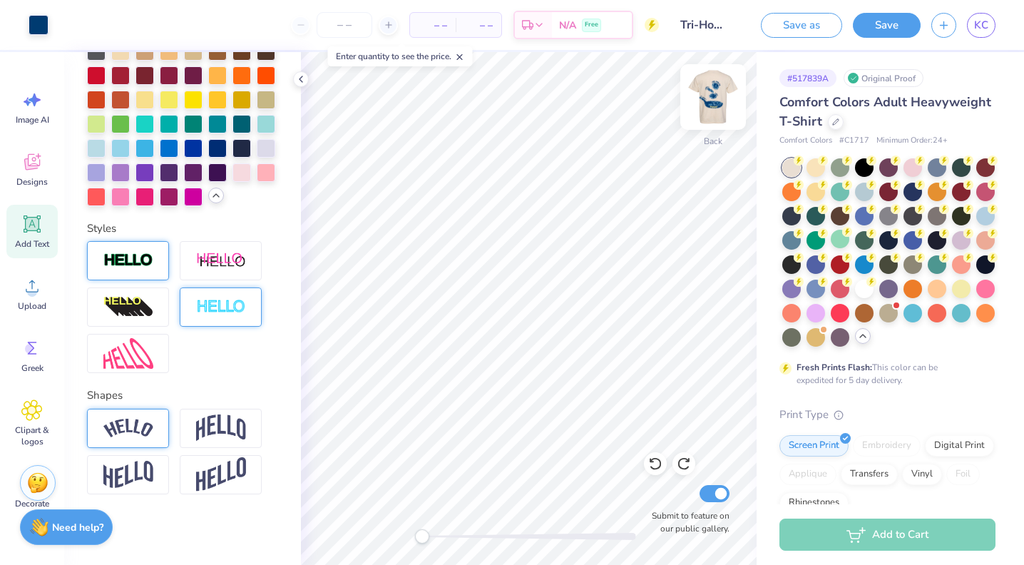
click at [714, 79] on img at bounding box center [713, 96] width 57 height 57
click at [707, 100] on img at bounding box center [713, 96] width 57 height 57
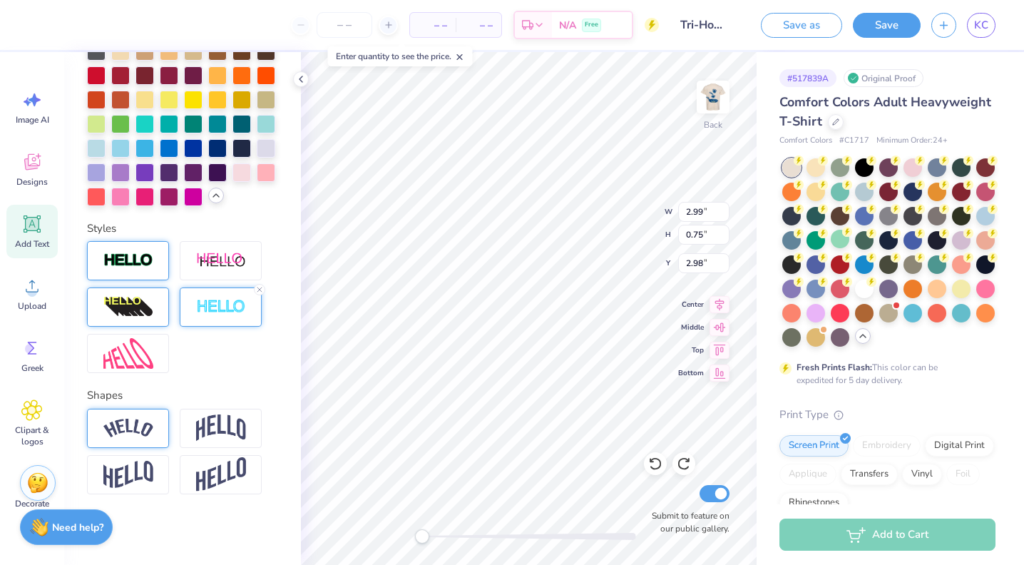
click at [141, 303] on img at bounding box center [128, 307] width 50 height 23
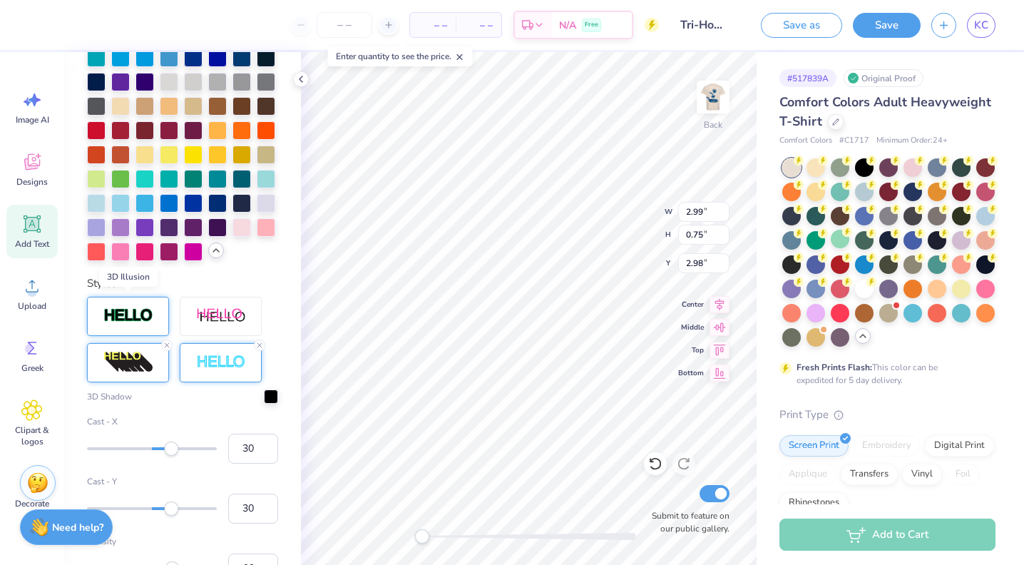
scroll to position [546, 0]
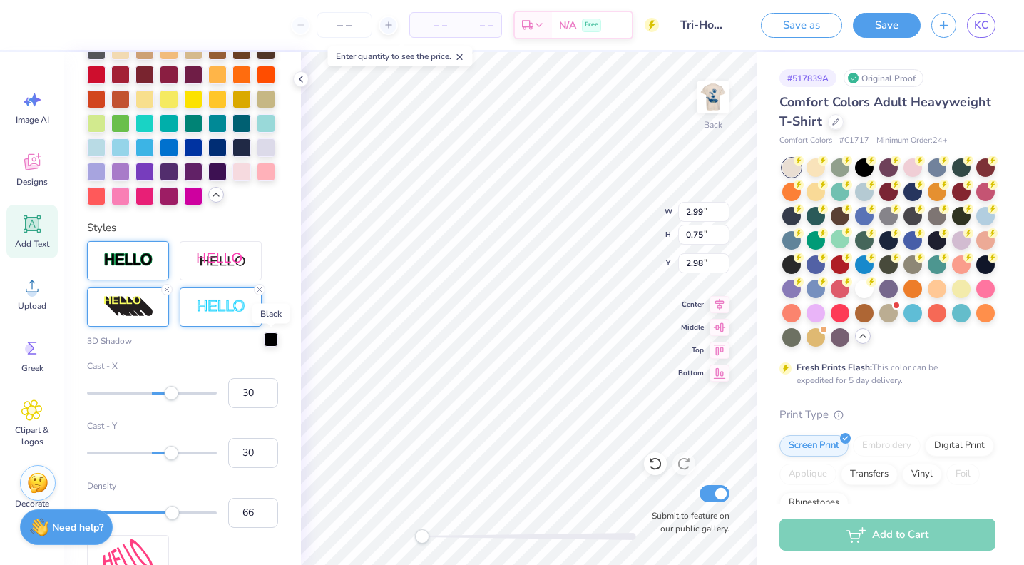
click at [270, 339] on div at bounding box center [271, 339] width 14 height 14
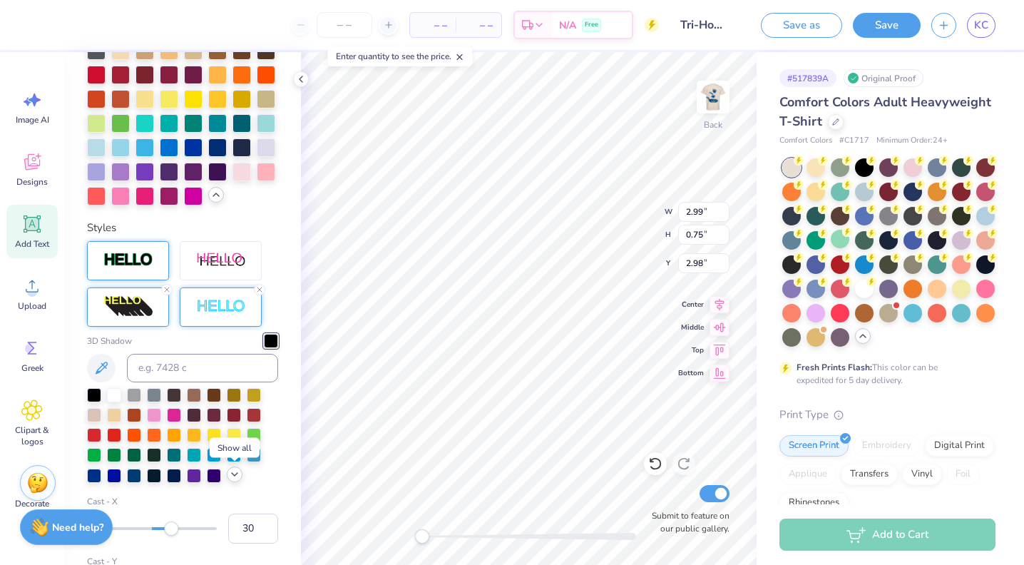
click at [233, 471] on icon at bounding box center [234, 474] width 11 height 11
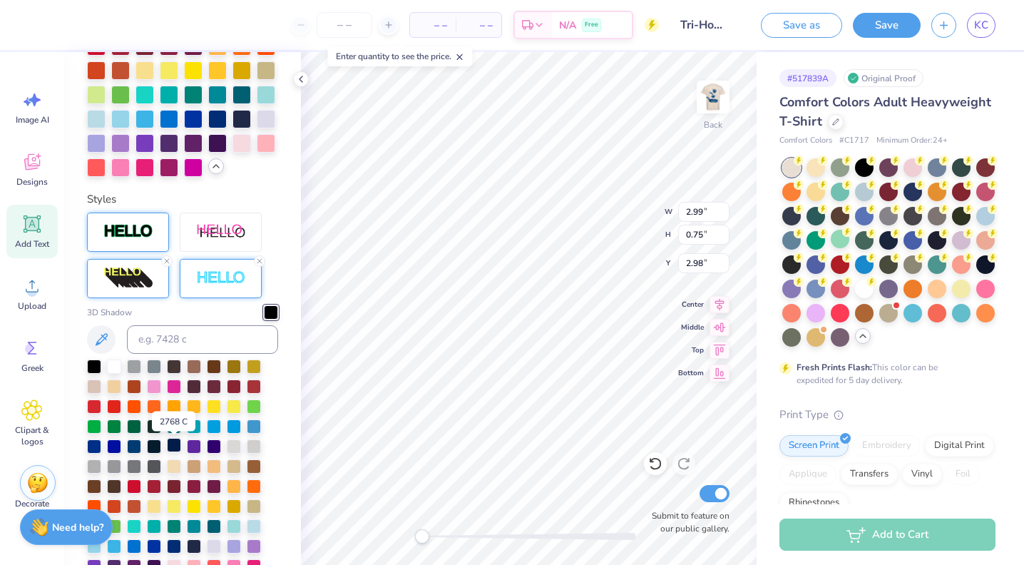
scroll to position [575, 0]
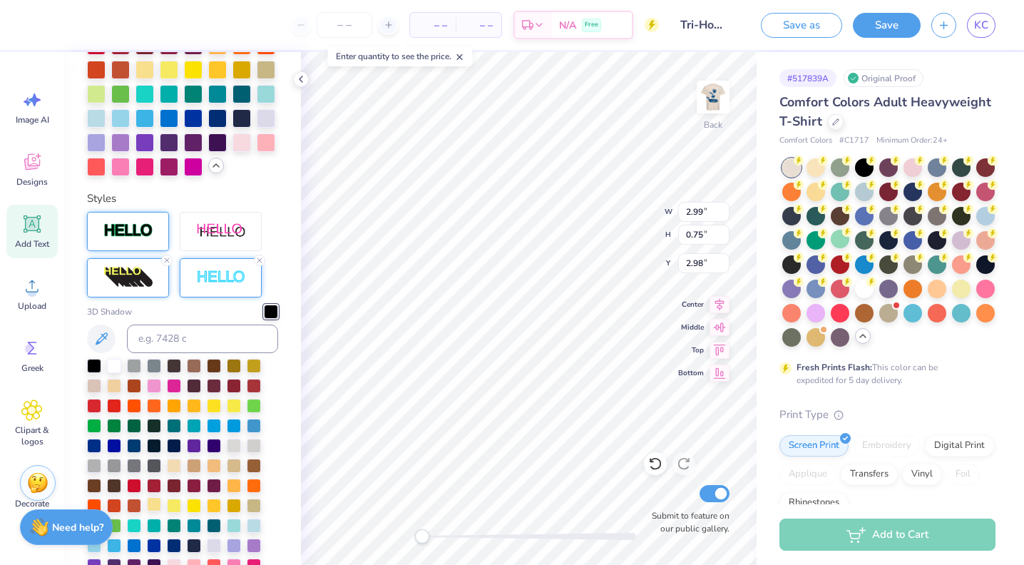
click at [155, 502] on div at bounding box center [154, 504] width 14 height 14
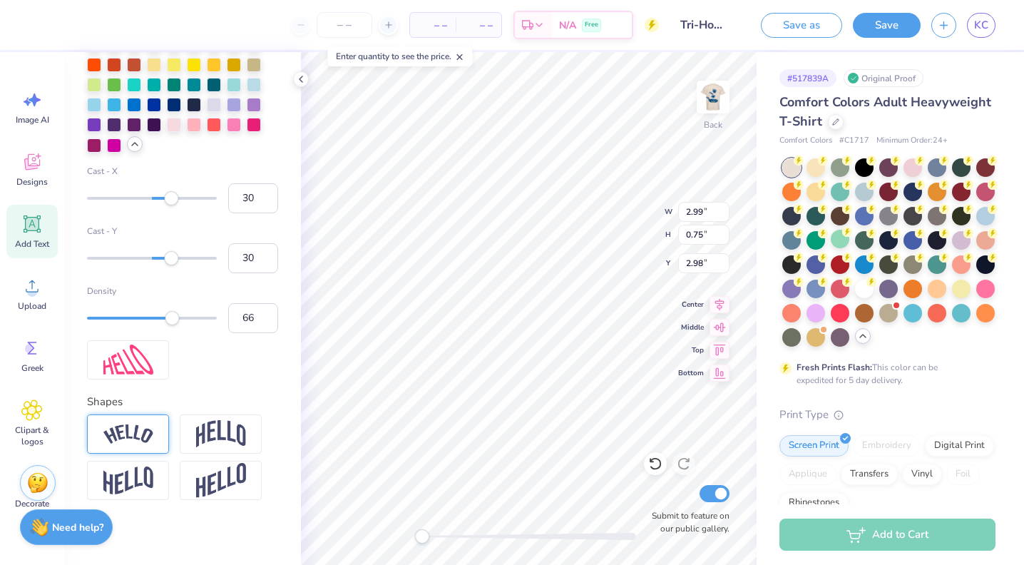
scroll to position [1017, 0]
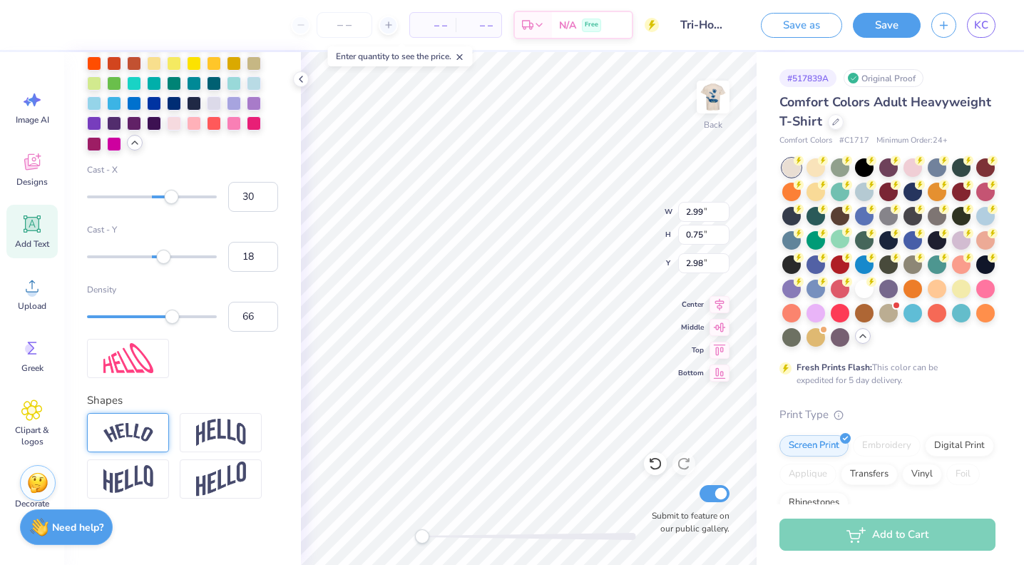
type input "16"
drag, startPoint x: 171, startPoint y: 257, endPoint x: 163, endPoint y: 257, distance: 8.6
click at [163, 257] on div "Accessibility label" at bounding box center [163, 257] width 14 height 14
type input "15"
drag, startPoint x: 170, startPoint y: 196, endPoint x: 162, endPoint y: 196, distance: 8.6
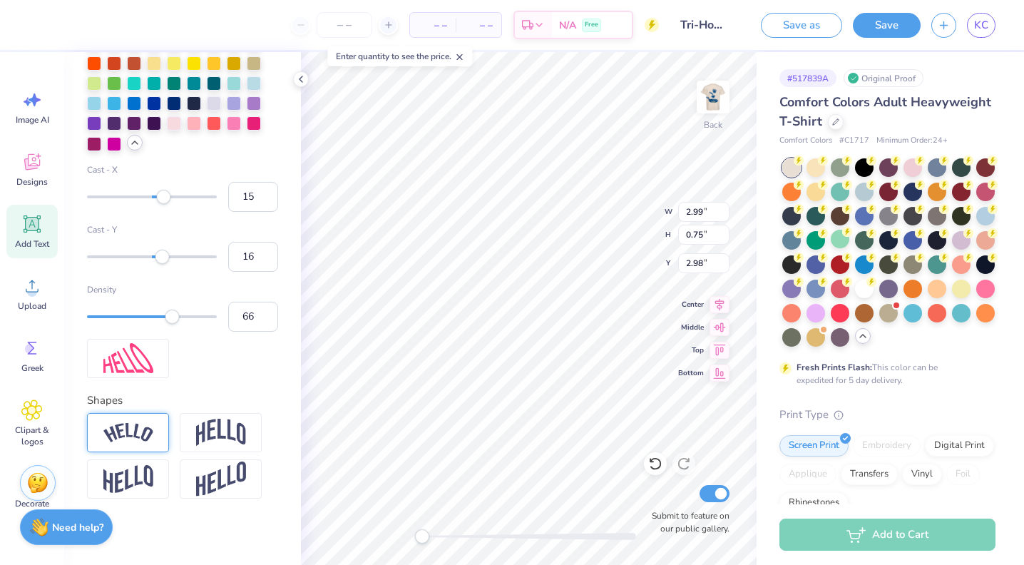
click at [162, 196] on div "Accessibility label" at bounding box center [163, 197] width 14 height 14
type input "10"
click at [158, 196] on div "Accessibility label" at bounding box center [159, 197] width 14 height 14
type input "5"
click at [155, 196] on div "Accessibility label" at bounding box center [155, 197] width 14 height 14
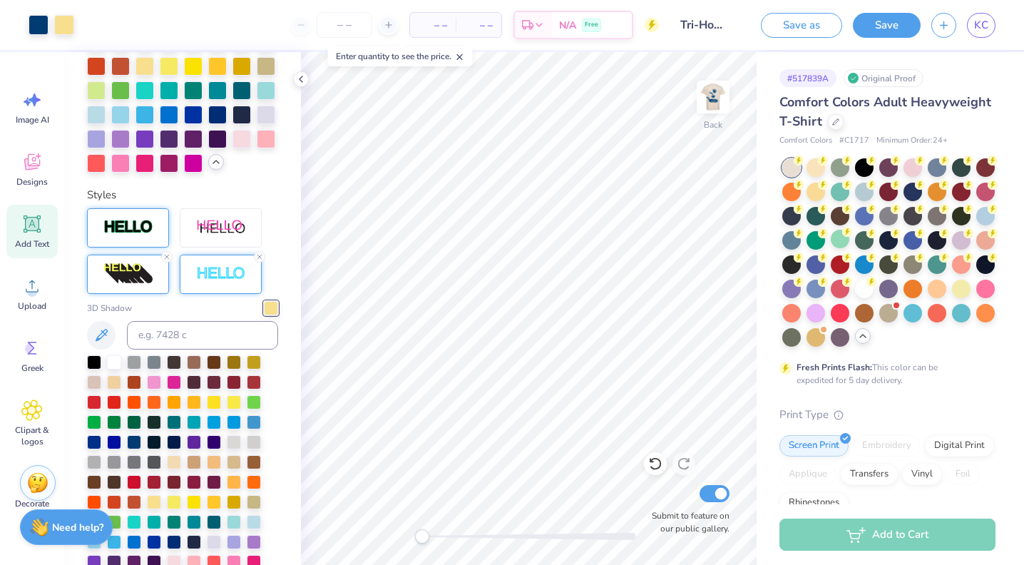
scroll to position [564, 0]
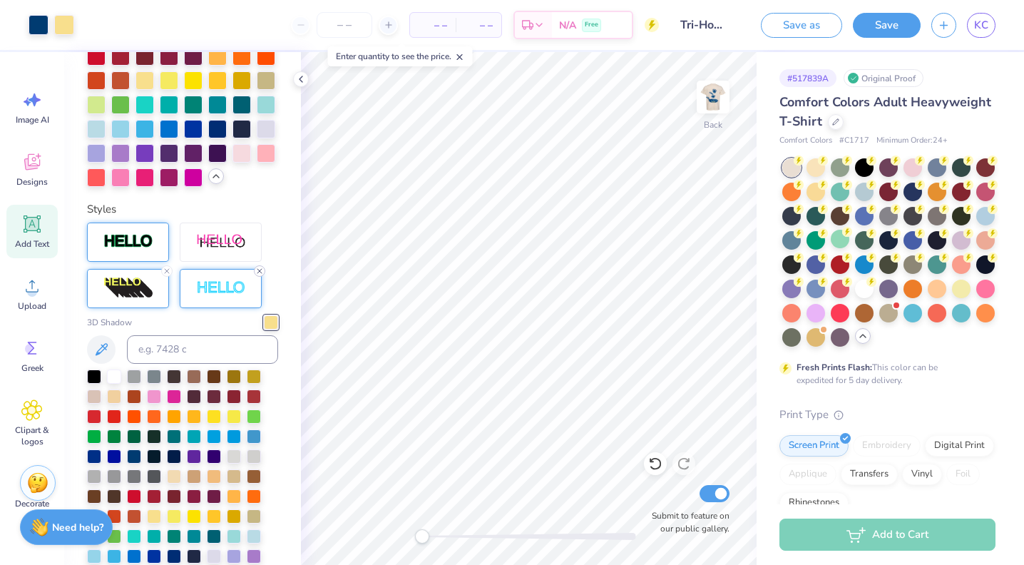
click at [260, 273] on icon at bounding box center [259, 271] width 9 height 9
click at [653, 466] on icon at bounding box center [655, 463] width 14 height 14
click at [654, 466] on icon at bounding box center [655, 463] width 14 height 14
click at [655, 466] on icon at bounding box center [655, 463] width 14 height 14
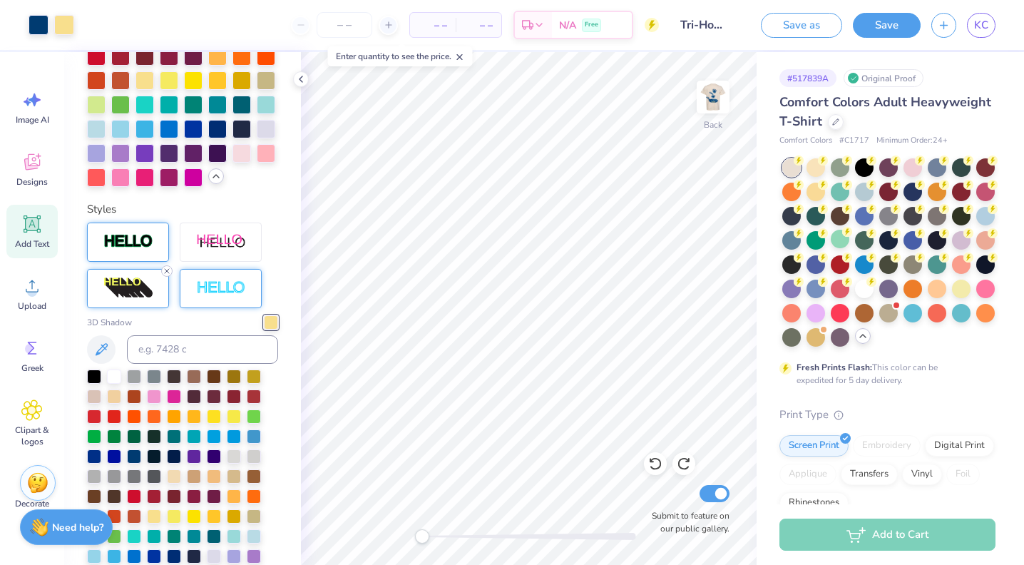
click at [170, 271] on icon at bounding box center [167, 271] width 9 height 9
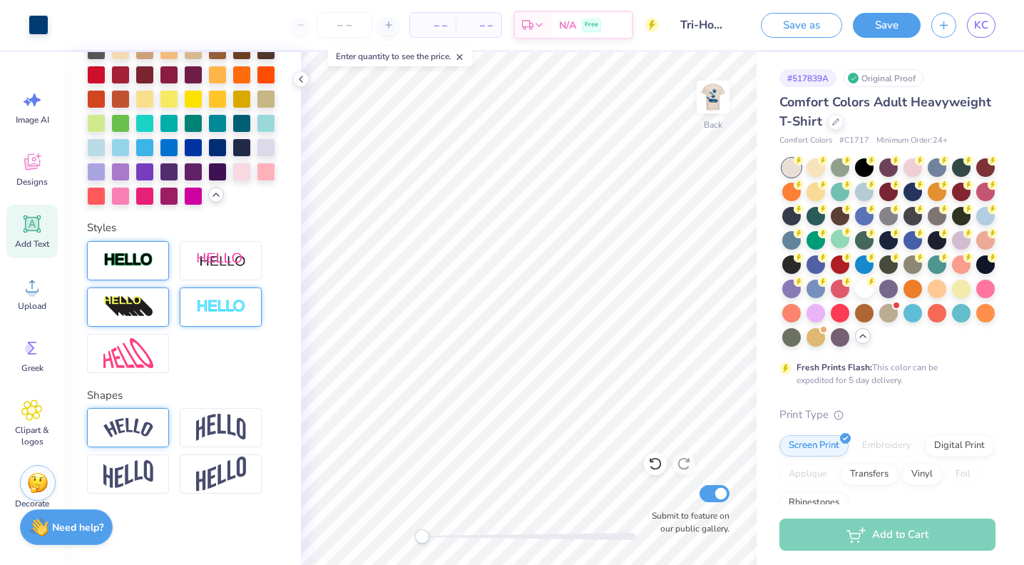
scroll to position [546, 0]
click at [242, 308] on img at bounding box center [221, 307] width 50 height 16
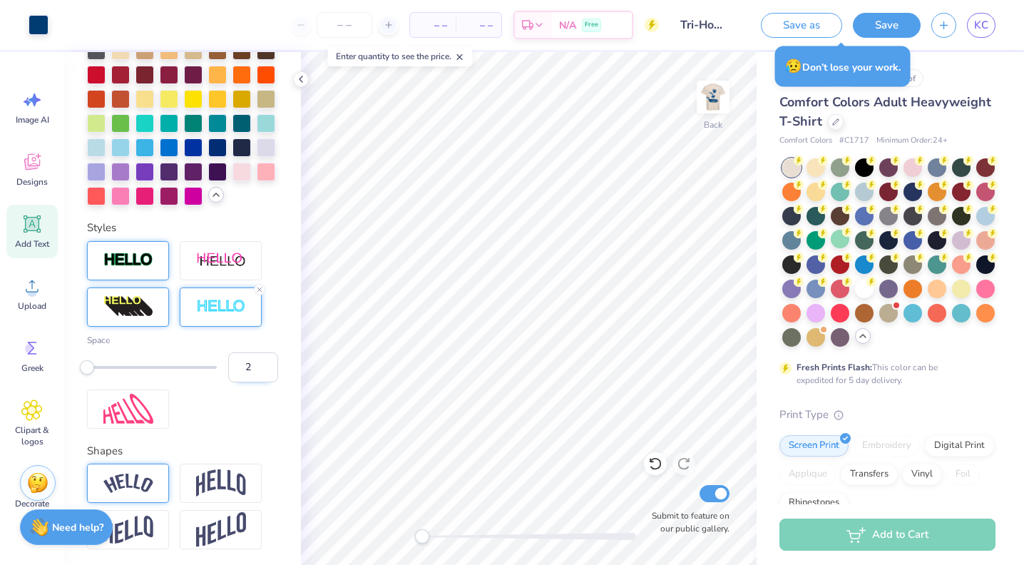
click at [266, 360] on input "2" at bounding box center [253, 367] width 50 height 30
click at [266, 360] on input "3" at bounding box center [253, 367] width 50 height 30
click at [266, 360] on input "4" at bounding box center [253, 367] width 50 height 30
click at [266, 360] on input "5" at bounding box center [253, 367] width 50 height 30
click at [266, 360] on input "6" at bounding box center [253, 367] width 50 height 30
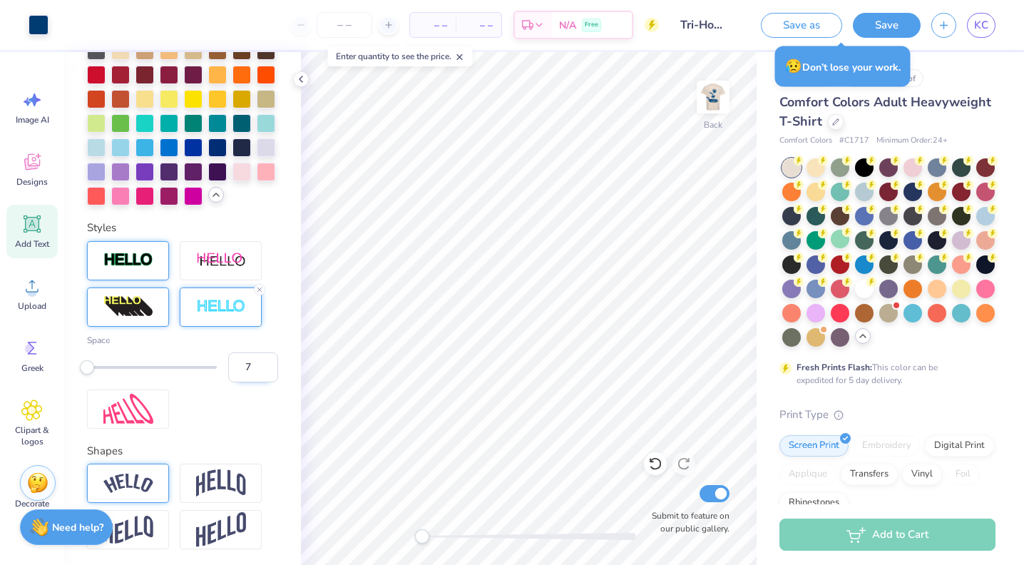
click at [266, 360] on input "7" at bounding box center [253, 367] width 50 height 30
type input "8"
click at [266, 360] on input "8" at bounding box center [253, 367] width 50 height 30
drag, startPoint x: 250, startPoint y: 370, endPoint x: 238, endPoint y: 370, distance: 12.8
click at [238, 370] on input "8" at bounding box center [253, 367] width 50 height 30
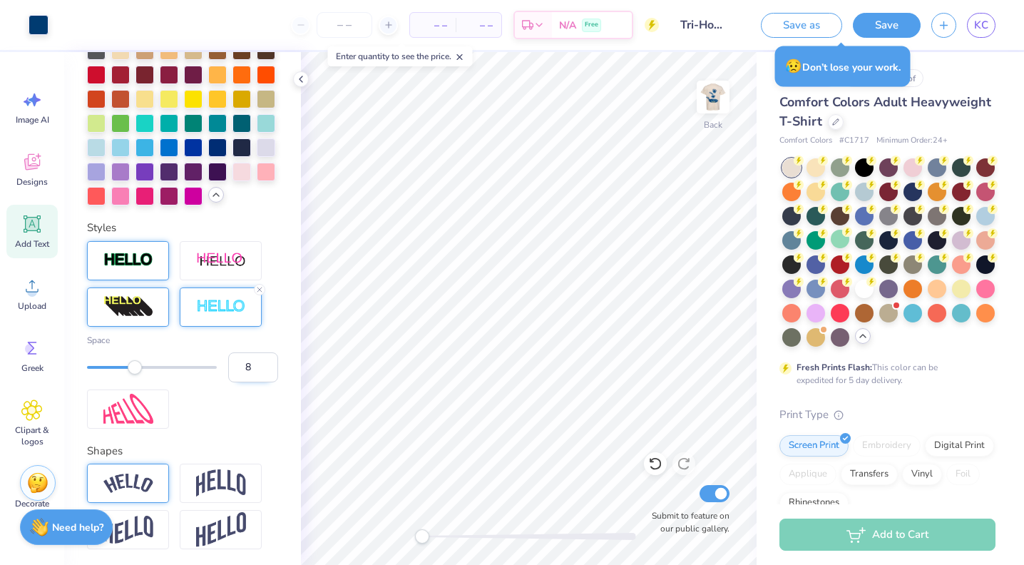
type input "3"
click at [257, 295] on div at bounding box center [221, 306] width 82 height 39
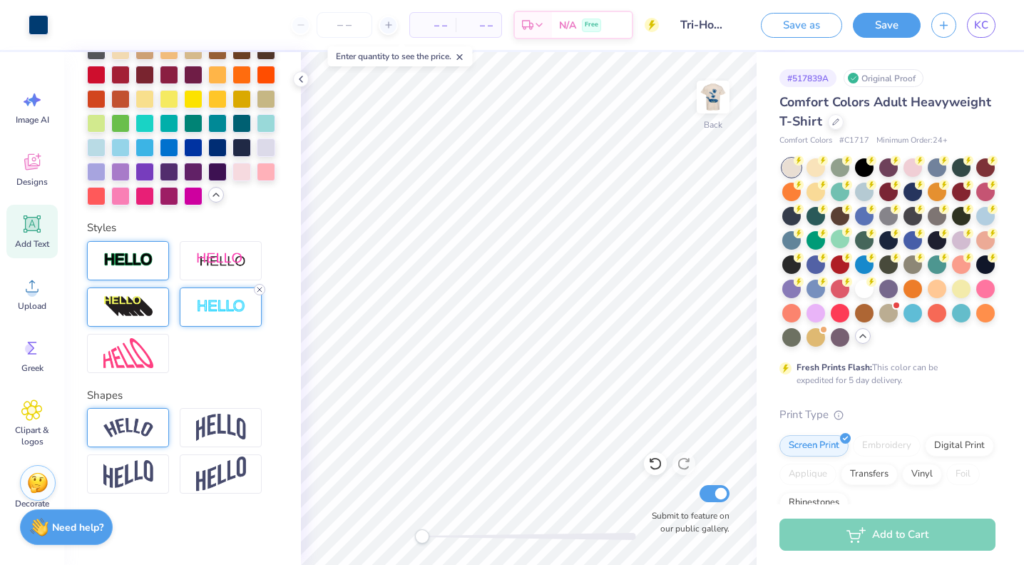
click at [262, 289] on icon at bounding box center [259, 289] width 9 height 9
click at [140, 308] on img at bounding box center [128, 306] width 50 height 23
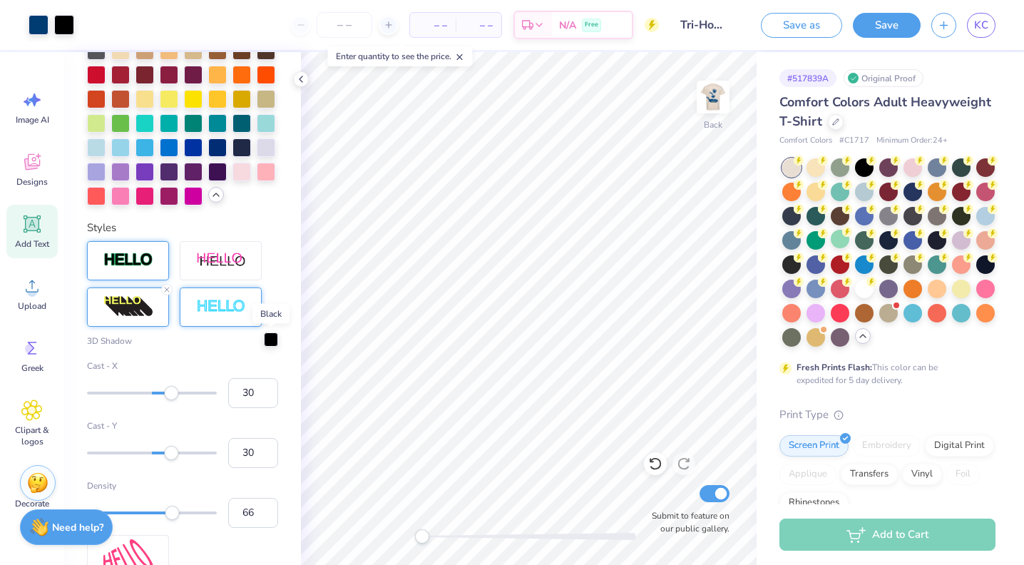
click at [269, 343] on div at bounding box center [271, 339] width 14 height 14
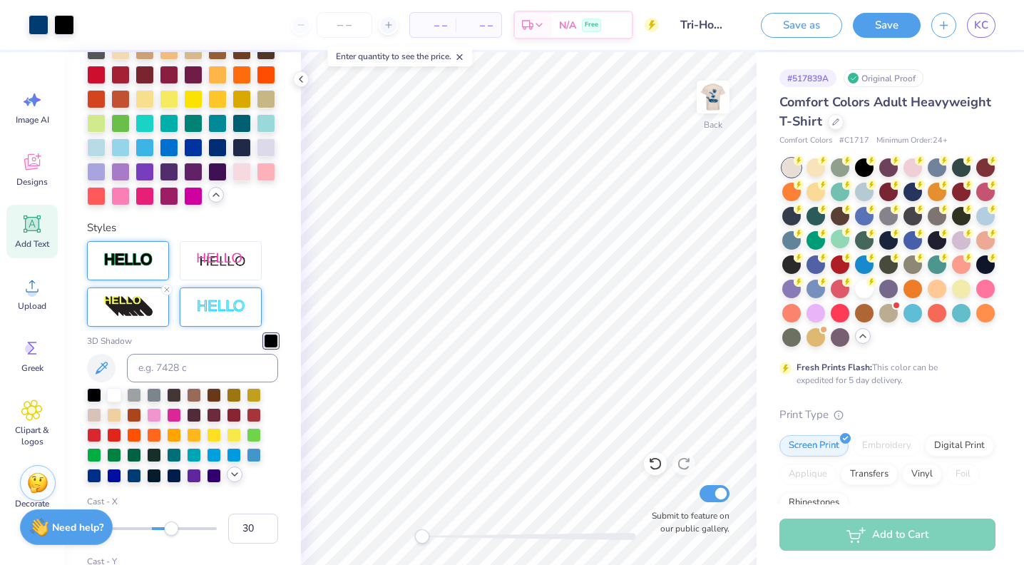
click at [231, 476] on icon at bounding box center [234, 474] width 11 height 11
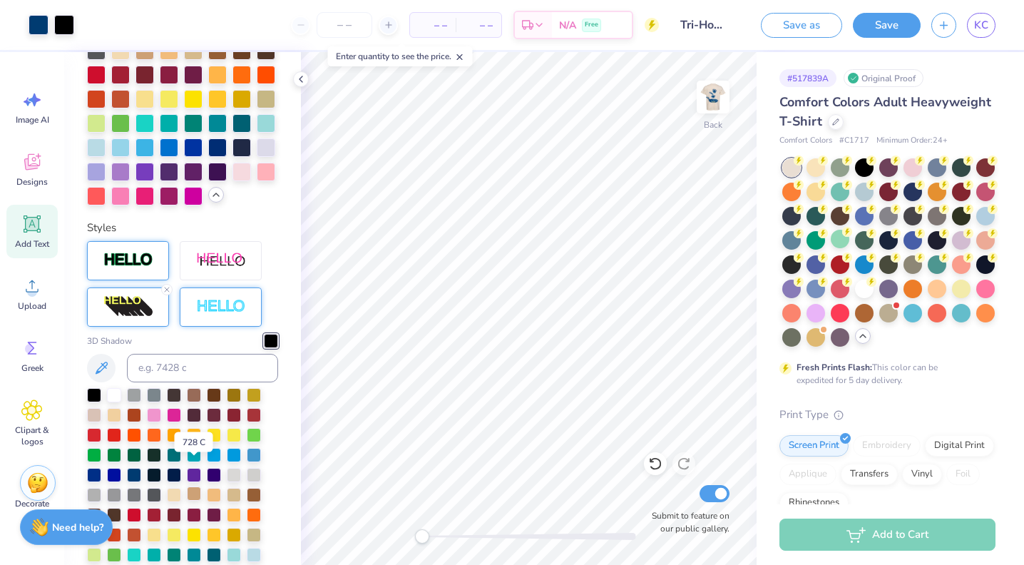
scroll to position [576, 0]
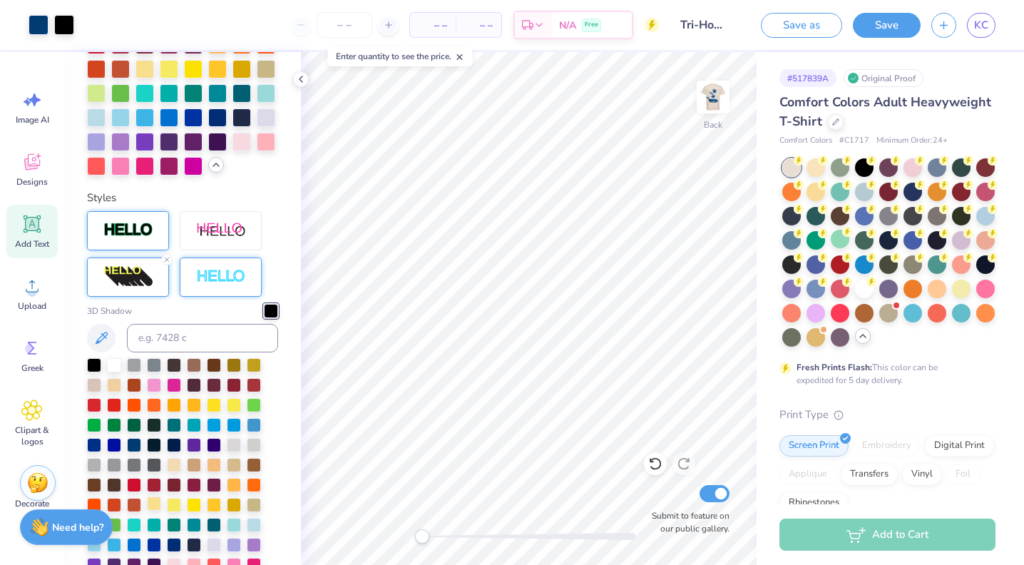
click at [158, 506] on div at bounding box center [154, 503] width 14 height 14
click at [285, 257] on div "Personalized Names Personalized Numbers Text Tool Add Font Font Super Corn Swit…" at bounding box center [182, 308] width 237 height 513
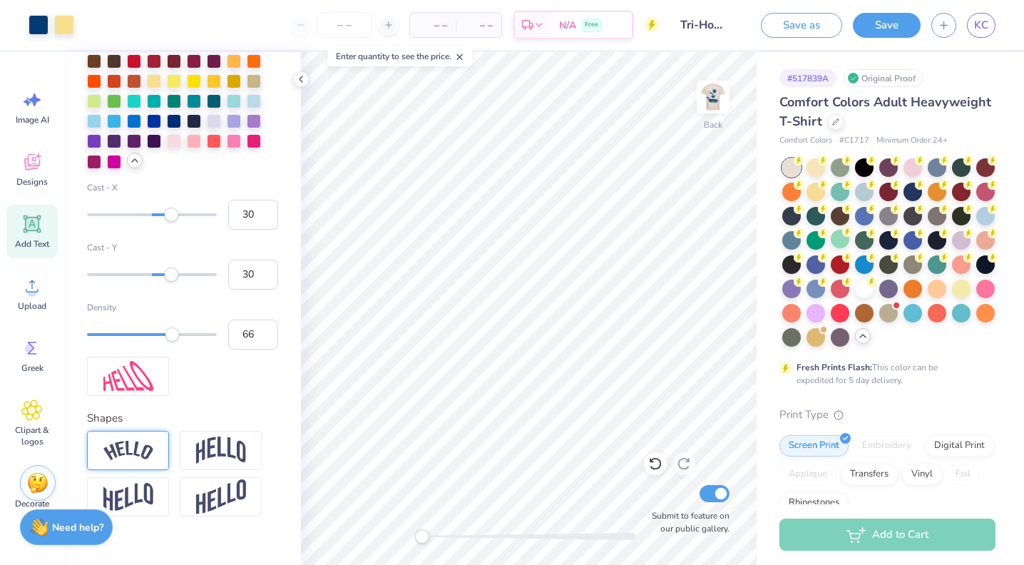
scroll to position [1022, 0]
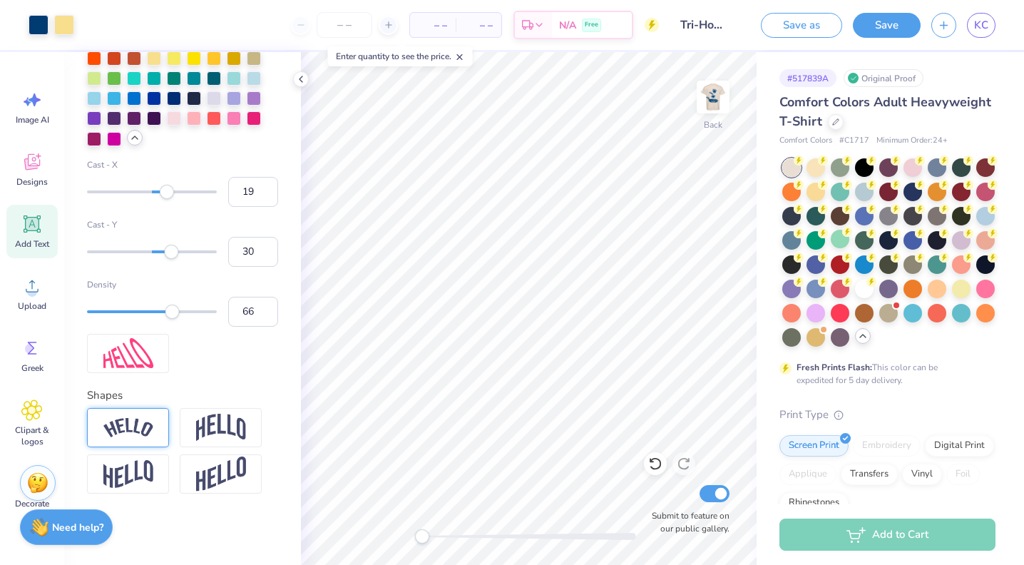
type input "18"
drag, startPoint x: 174, startPoint y: 193, endPoint x: 163, endPoint y: 193, distance: 10.7
click at [163, 193] on div "Accessibility label" at bounding box center [167, 192] width 14 height 14
type input "18"
click at [163, 253] on div "Accessibility label" at bounding box center [163, 252] width 14 height 14
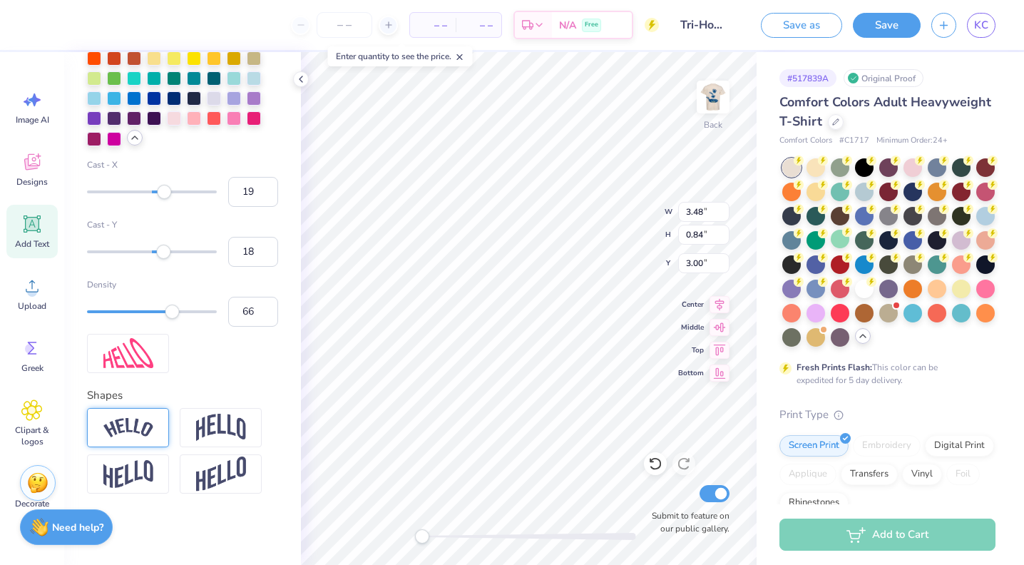
type input "18"
click at [163, 194] on div "Accessibility label" at bounding box center [163, 192] width 14 height 14
click at [252, 195] on input "18" at bounding box center [253, 192] width 50 height 30
click at [258, 192] on input "18" at bounding box center [253, 192] width 50 height 30
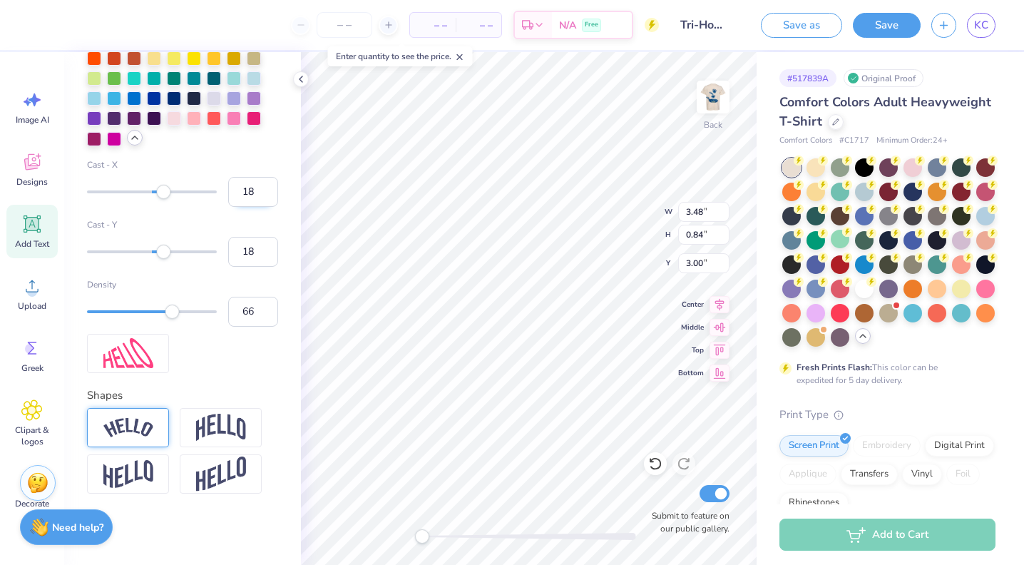
click at [258, 192] on input "18" at bounding box center [253, 192] width 50 height 30
drag, startPoint x: 255, startPoint y: 193, endPoint x: 219, endPoint y: 193, distance: 36.4
click at [219, 193] on div "Cast - X 18" at bounding box center [182, 182] width 191 height 48
type input "3"
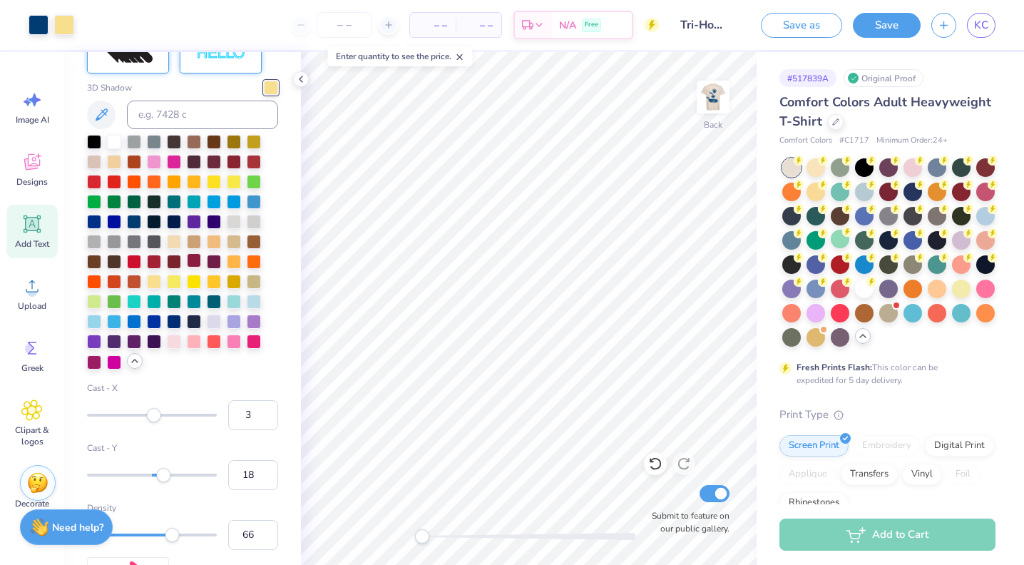
scroll to position [788, 0]
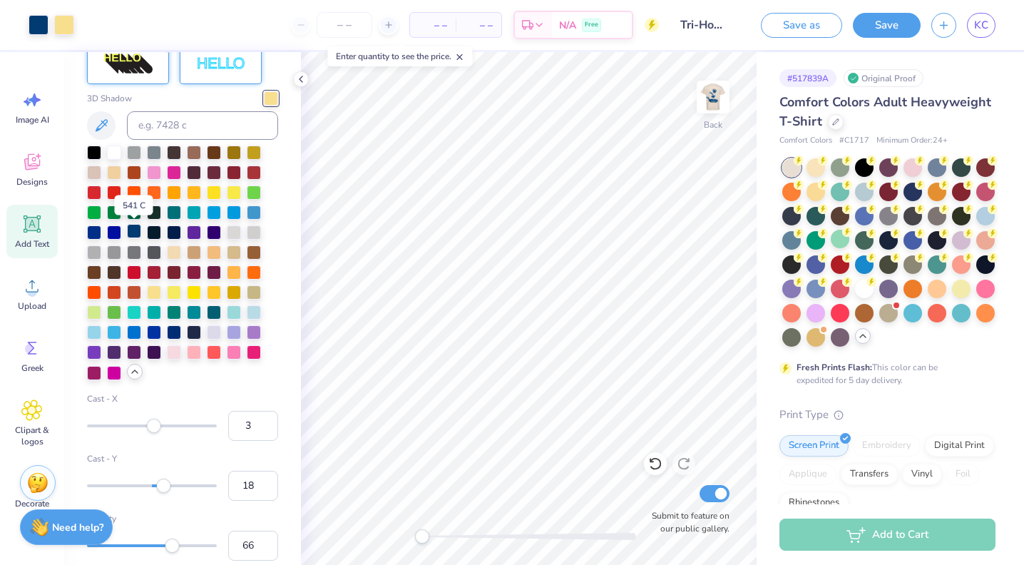
click at [131, 235] on div at bounding box center [134, 231] width 14 height 14
click at [661, 466] on icon at bounding box center [655, 463] width 14 height 14
click at [137, 193] on div at bounding box center [134, 192] width 14 height 14
click at [36, 24] on div at bounding box center [39, 24] width 20 height 20
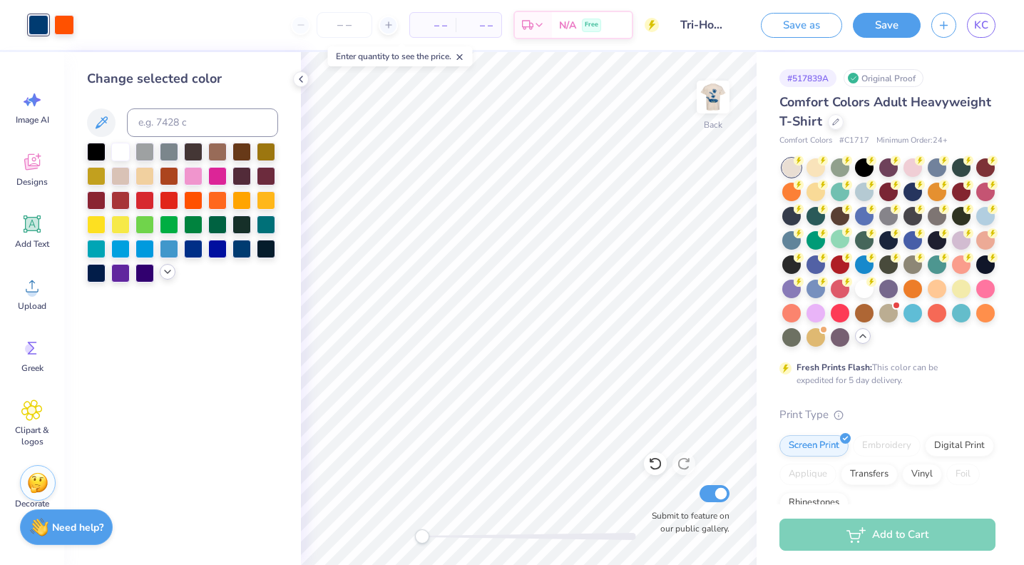
click at [167, 275] on icon at bounding box center [167, 271] width 11 height 11
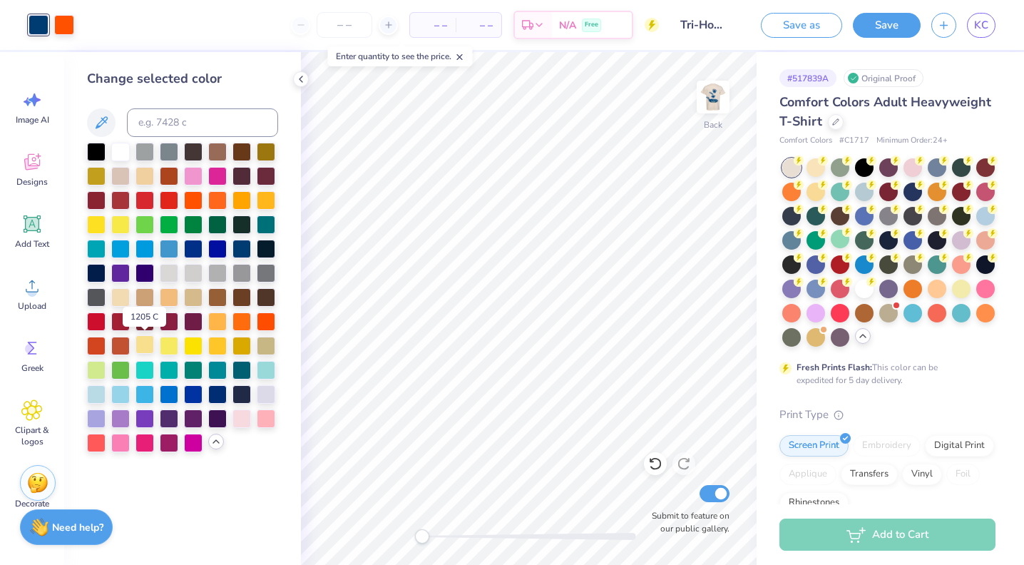
click at [148, 349] on div at bounding box center [145, 344] width 19 height 19
click at [652, 470] on icon at bounding box center [655, 463] width 14 height 14
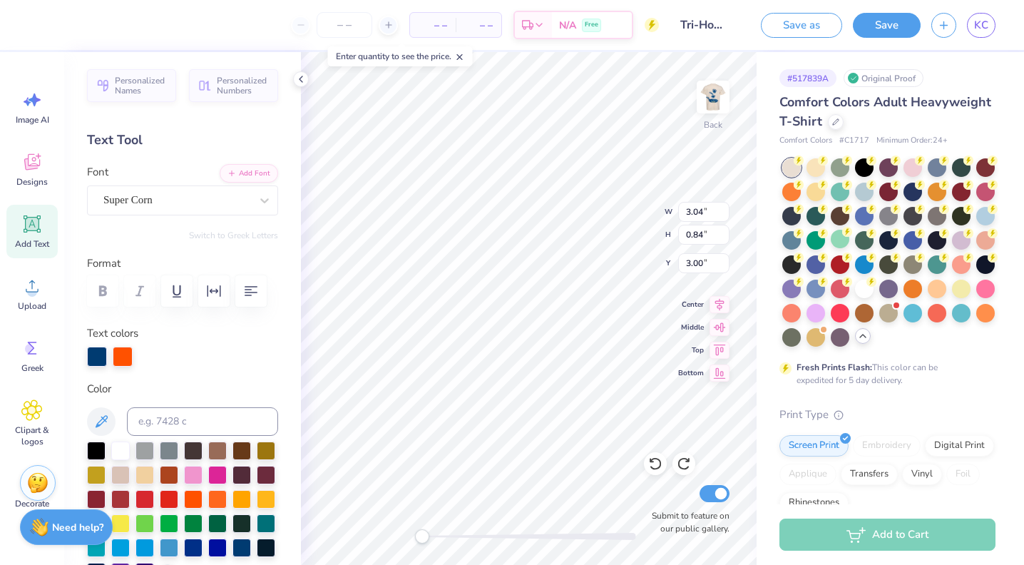
click at [97, 368] on div "Personalized Names Personalized Numbers Text Tool Add Font Font Super Corn Swit…" at bounding box center [182, 308] width 237 height 513
click at [98, 357] on div at bounding box center [97, 355] width 20 height 20
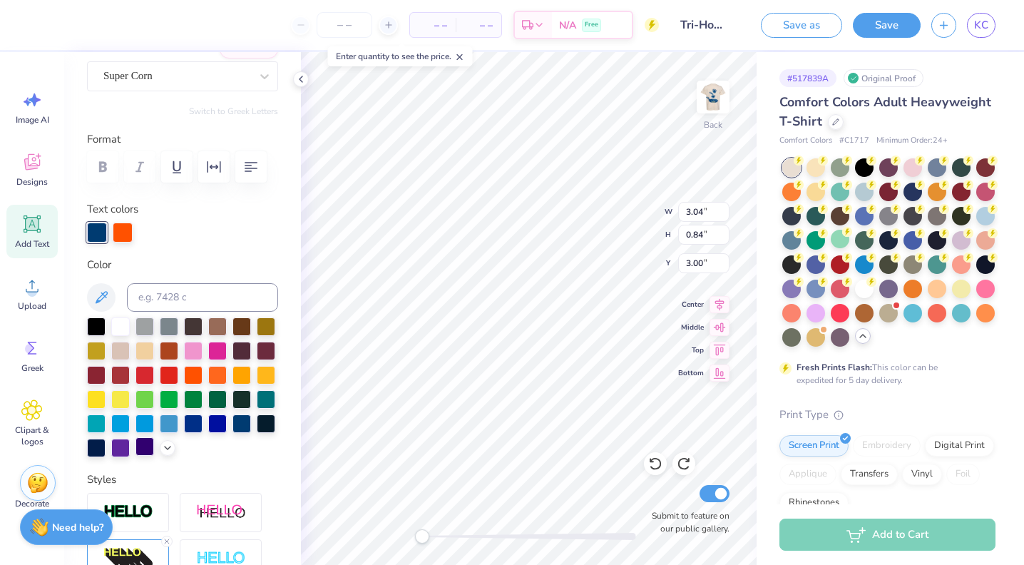
scroll to position [127, 0]
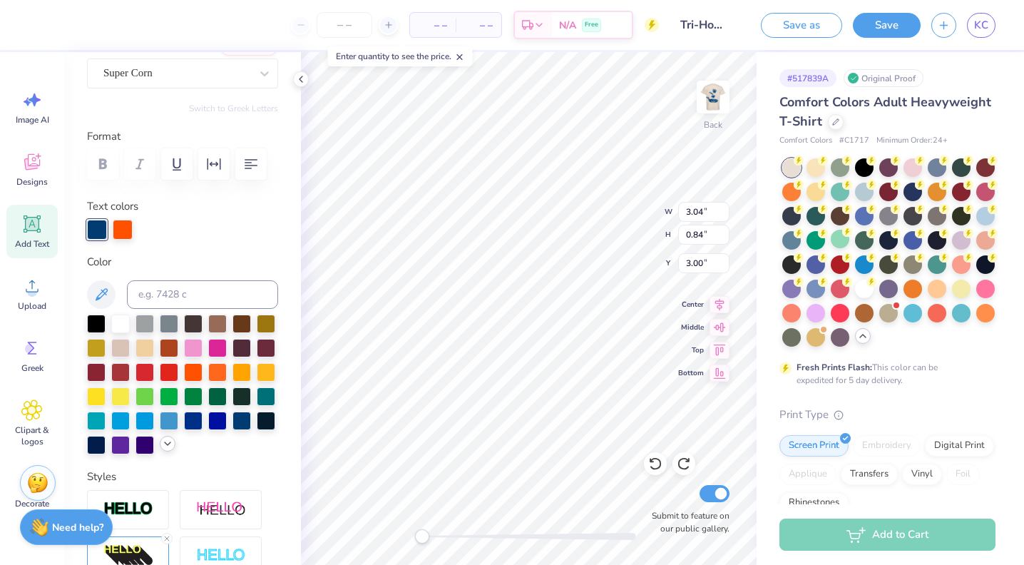
click at [167, 447] on icon at bounding box center [167, 443] width 11 height 11
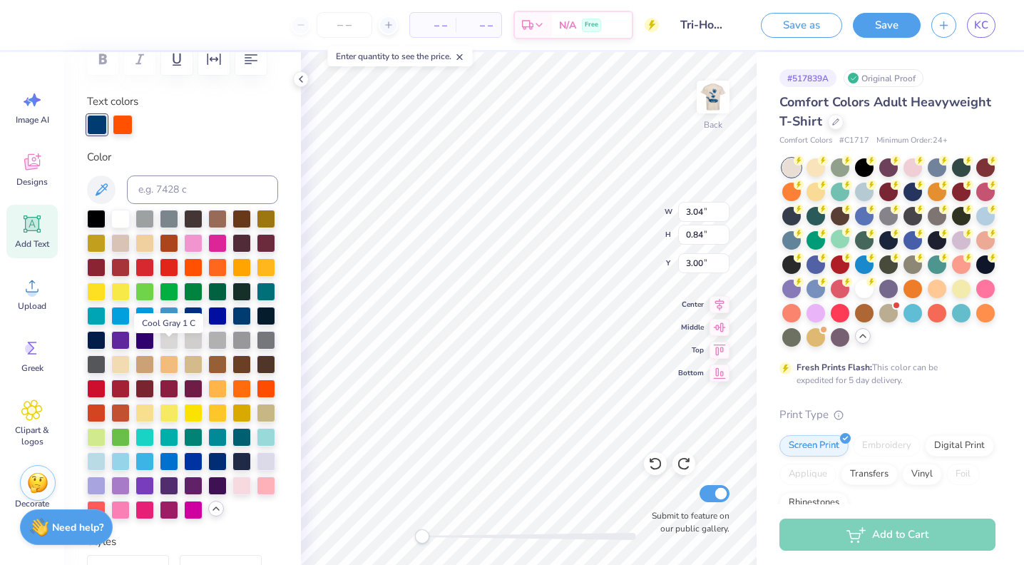
scroll to position [240, 0]
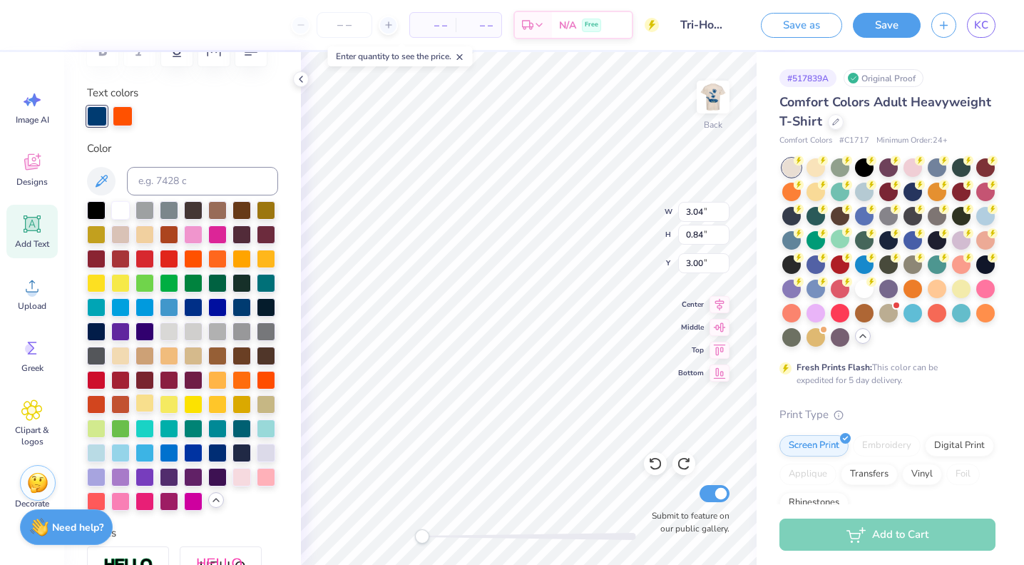
click at [142, 402] on div at bounding box center [145, 403] width 19 height 19
click at [121, 123] on div at bounding box center [123, 115] width 20 height 20
click at [243, 304] on div at bounding box center [242, 306] width 19 height 19
click at [427, 532] on div "Accessibility label" at bounding box center [426, 536] width 14 height 14
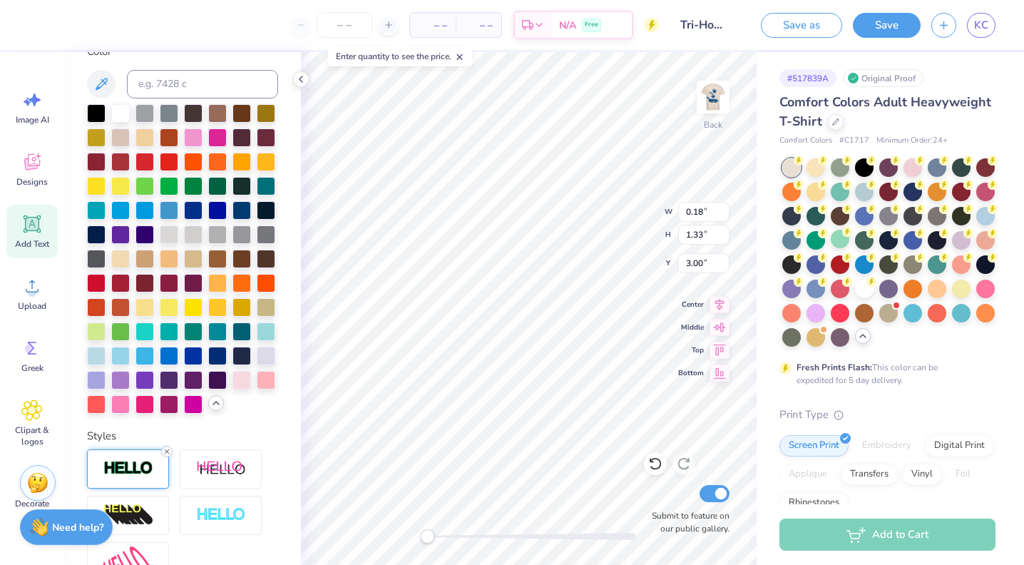
scroll to position [271, 0]
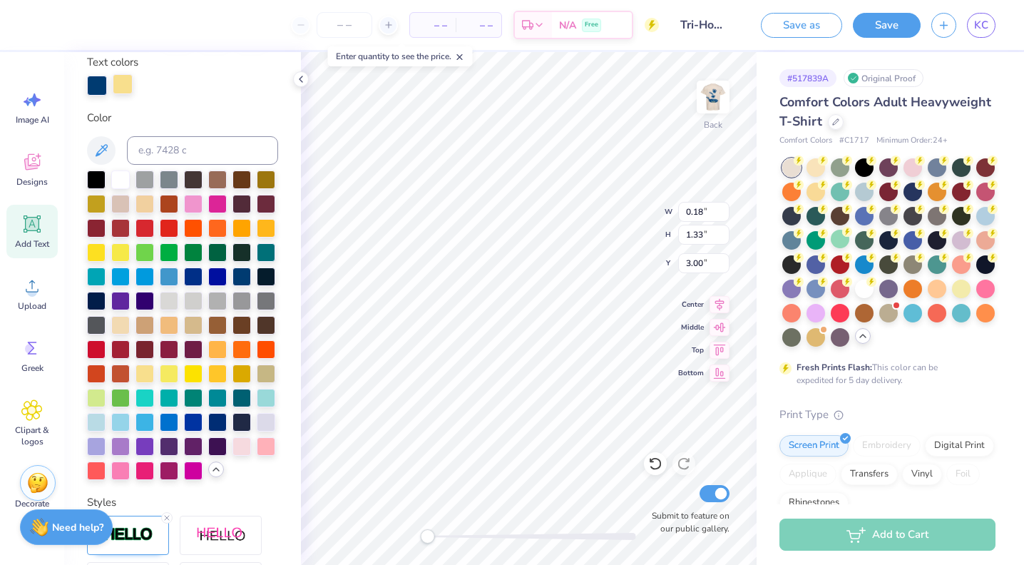
click at [126, 84] on div at bounding box center [123, 84] width 20 height 20
click at [238, 274] on div at bounding box center [242, 275] width 19 height 19
click at [422, 543] on div "Accessibility label" at bounding box center [422, 536] width 14 height 14
drag, startPoint x: 421, startPoint y: 541, endPoint x: 429, endPoint y: 540, distance: 8.6
click at [429, 540] on div "Accessibility label" at bounding box center [429, 536] width 14 height 14
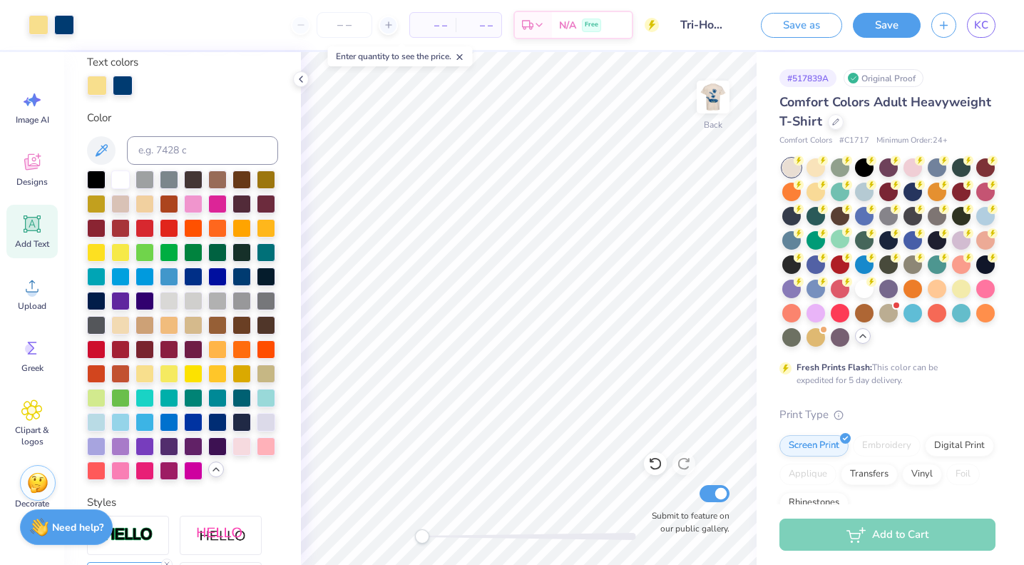
drag, startPoint x: 427, startPoint y: 538, endPoint x: 420, endPoint y: 536, distance: 7.4
click at [420, 536] on div "Accessibility label" at bounding box center [422, 536] width 14 height 14
click at [410, 538] on div "Back Submit to feature on our public gallery." at bounding box center [529, 308] width 456 height 513
